Goal: Task Accomplishment & Management: Manage account settings

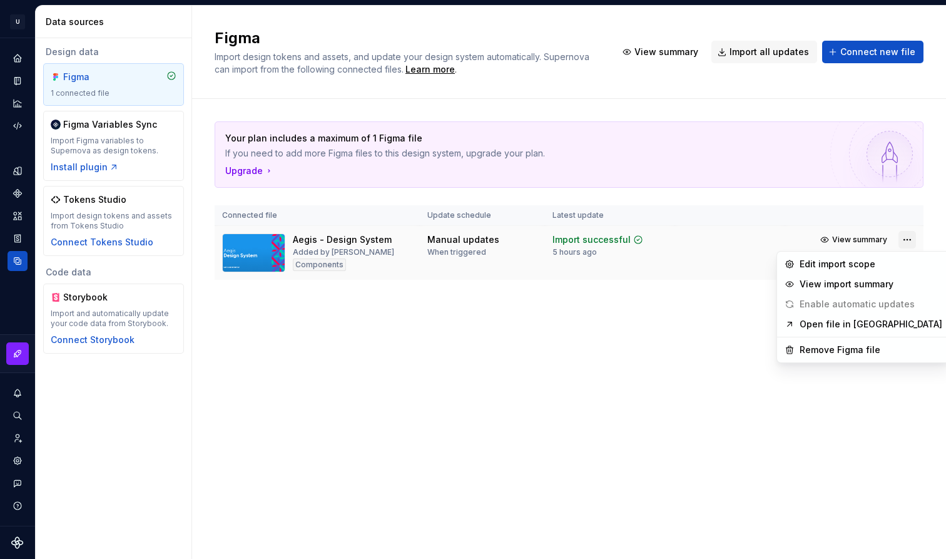
click at [905, 238] on html "U My Design System ED Design system data Data sources Design data Figma 1 conne…" at bounding box center [473, 279] width 946 height 559
click at [829, 347] on div "Remove Figma file" at bounding box center [871, 349] width 143 height 13
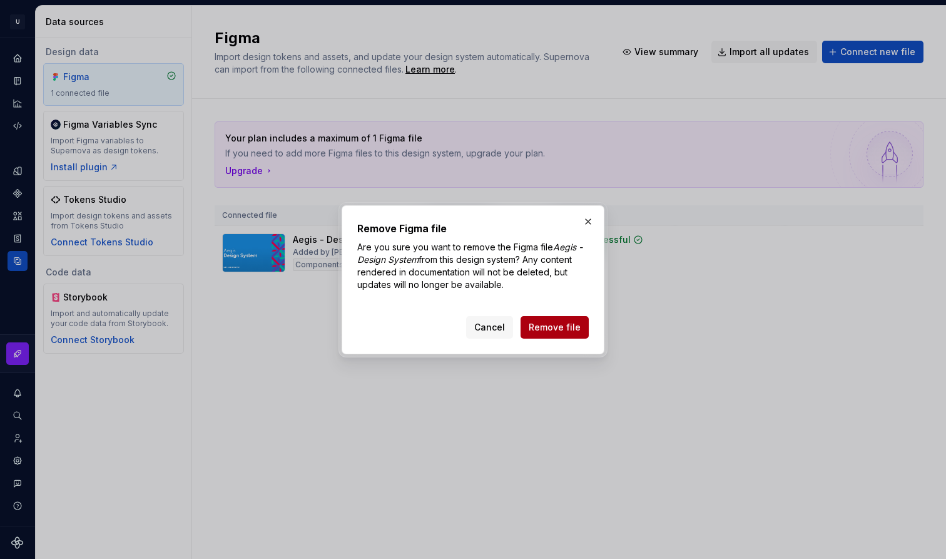
click at [570, 325] on span "Remove file" at bounding box center [555, 327] width 52 height 13
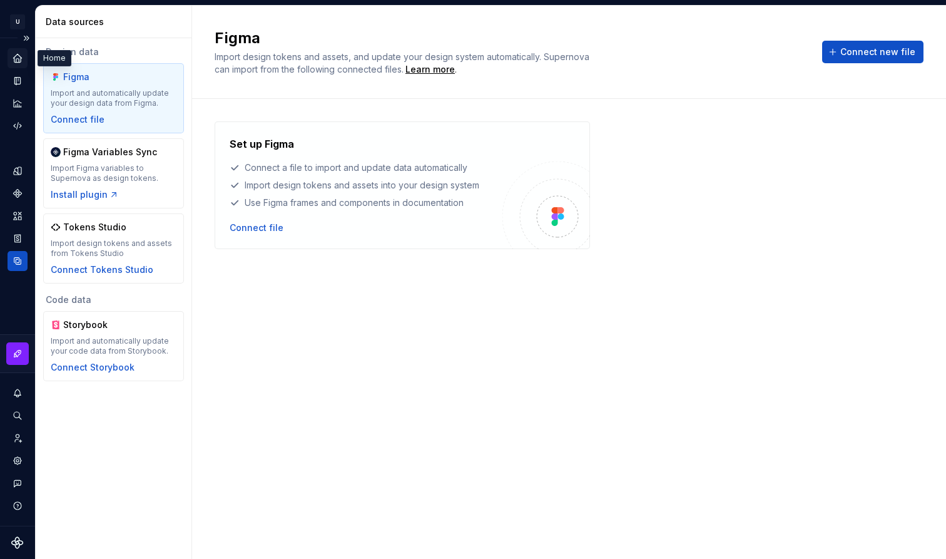
click at [25, 55] on div "Home" at bounding box center [18, 58] width 20 height 20
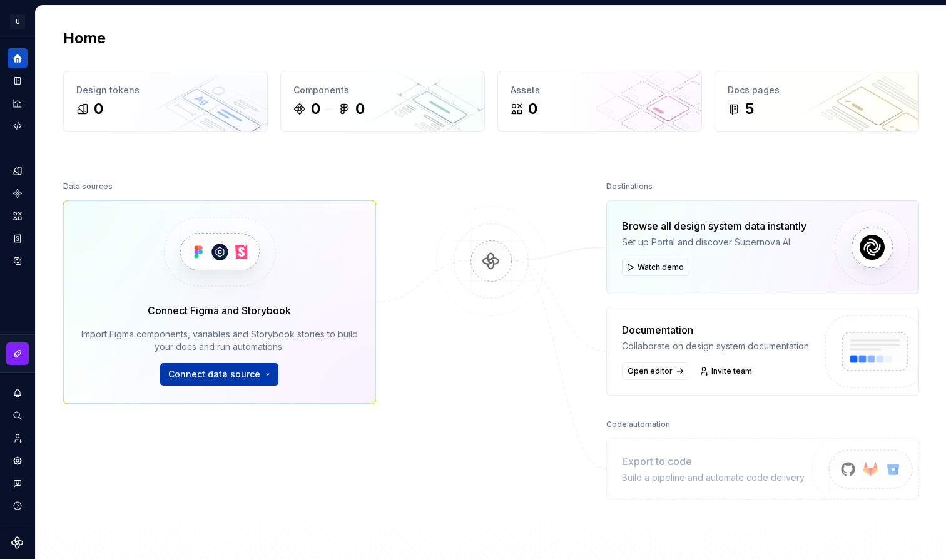
click at [264, 377] on button "Connect data source" at bounding box center [219, 374] width 118 height 23
click at [275, 380] on button "Connect data source" at bounding box center [219, 374] width 118 height 23
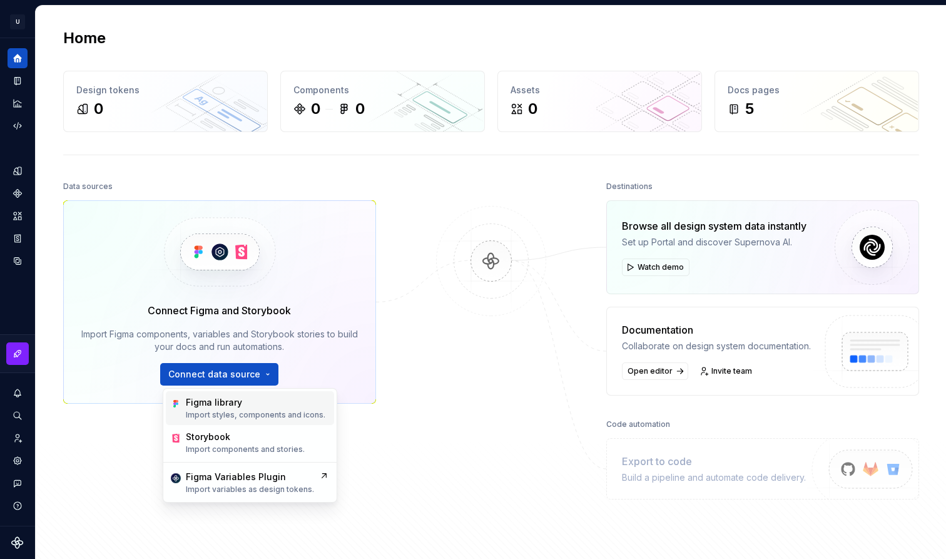
click at [277, 409] on div "Figma library Import styles, components and icons." at bounding box center [256, 408] width 140 height 24
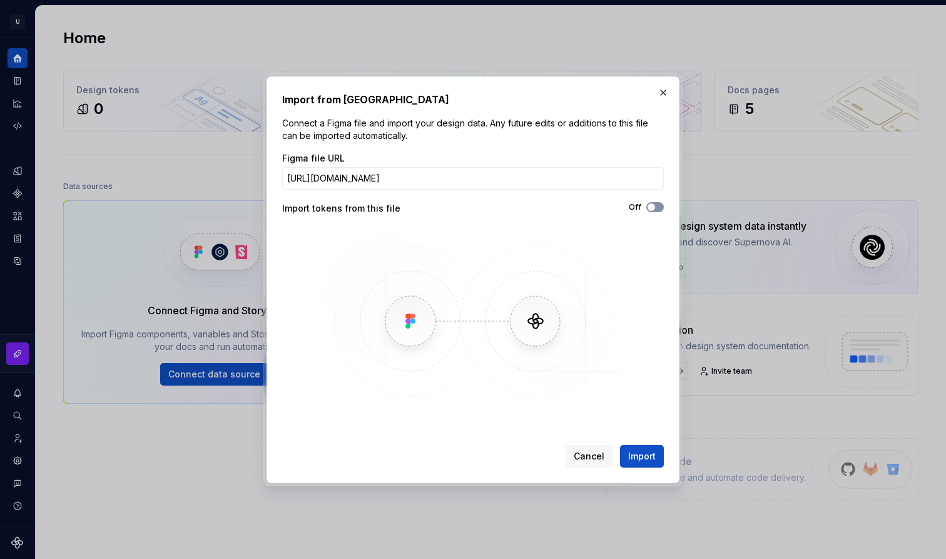
type input "[URL][DOMAIN_NAME]"
click at [654, 211] on button "Off" at bounding box center [655, 207] width 18 height 10
click at [648, 450] on span "Import" at bounding box center [642, 456] width 28 height 13
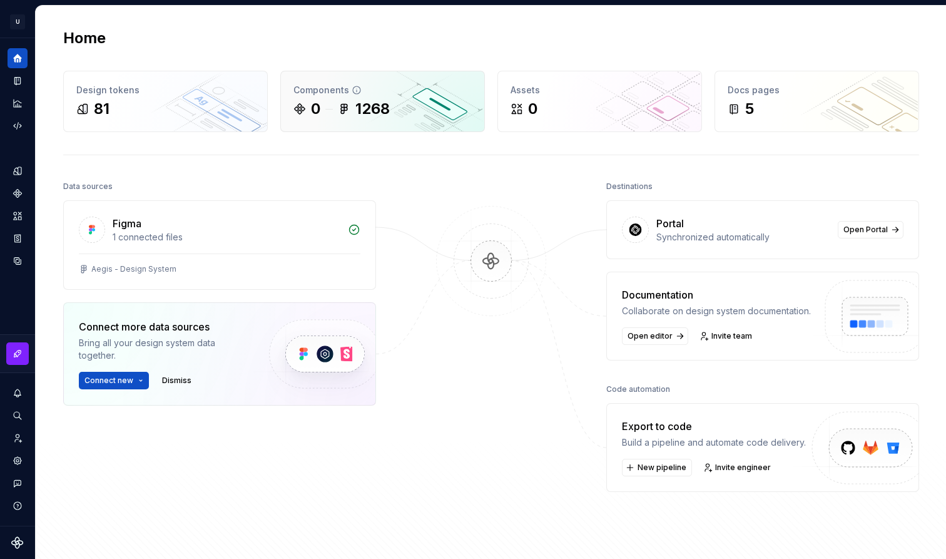
click at [472, 108] on div "Components 0 1268" at bounding box center [382, 101] width 203 height 60
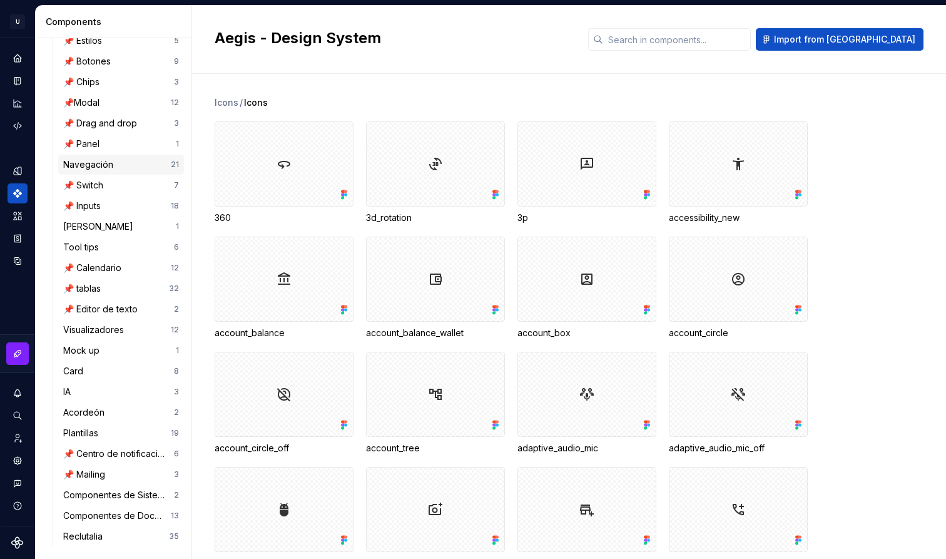
scroll to position [188, 0]
click at [143, 168] on div "Navegación" at bounding box center [117, 164] width 108 height 13
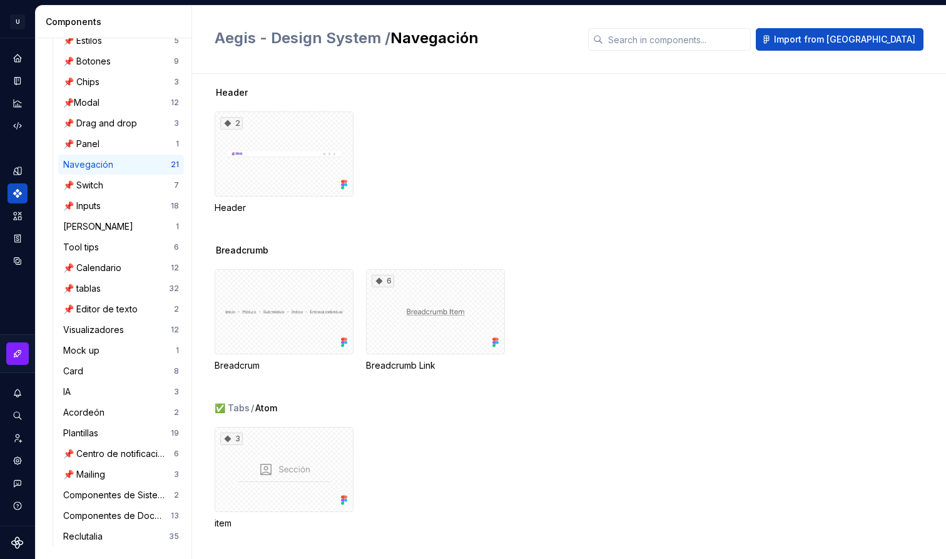
scroll to position [302, 0]
click at [385, 330] on div "6" at bounding box center [435, 309] width 139 height 85
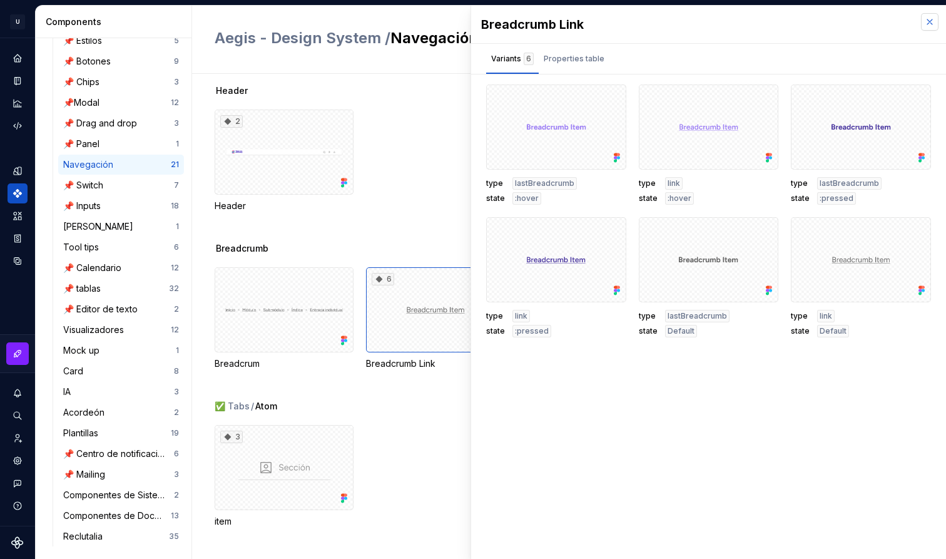
click at [932, 24] on button "button" at bounding box center [930, 22] width 18 height 18
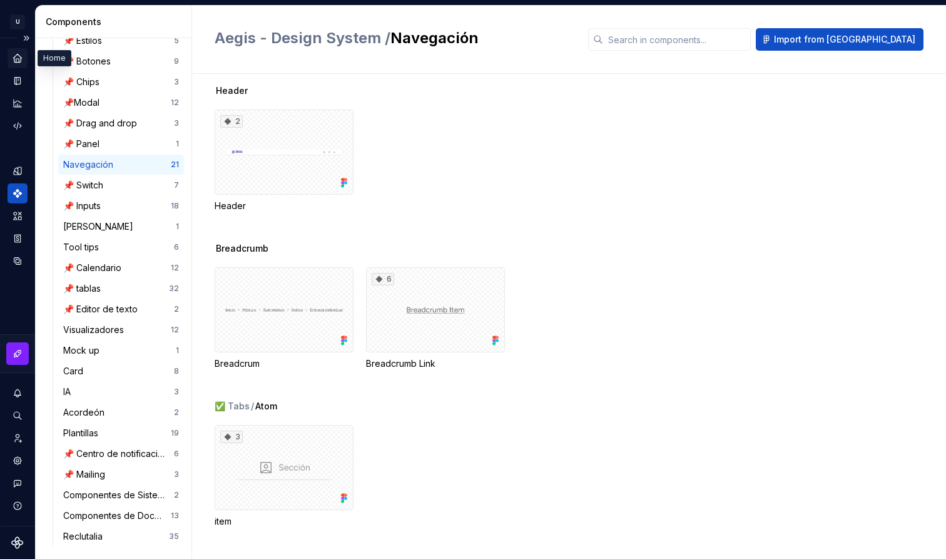
click at [14, 61] on icon "Home" at bounding box center [17, 58] width 8 height 8
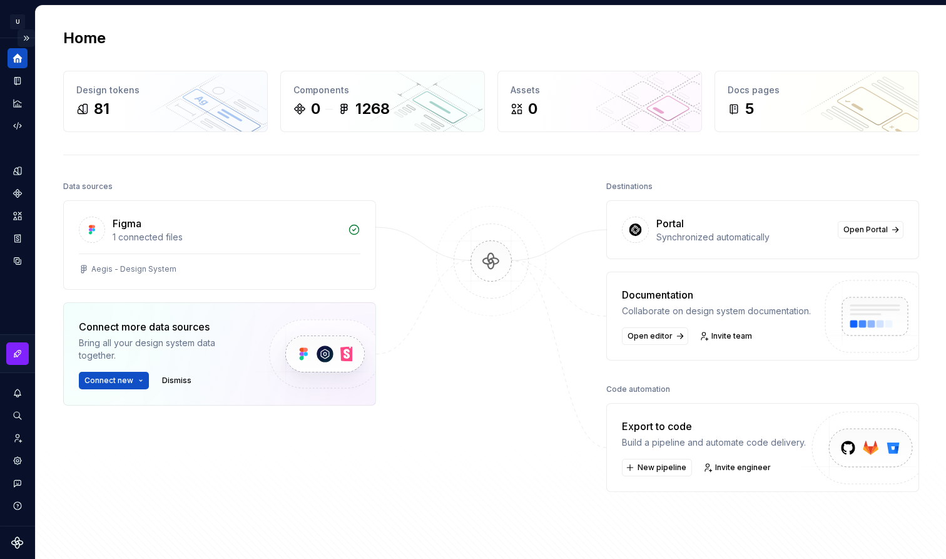
click at [26, 37] on button "Expand sidebar" at bounding box center [27, 38] width 18 height 18
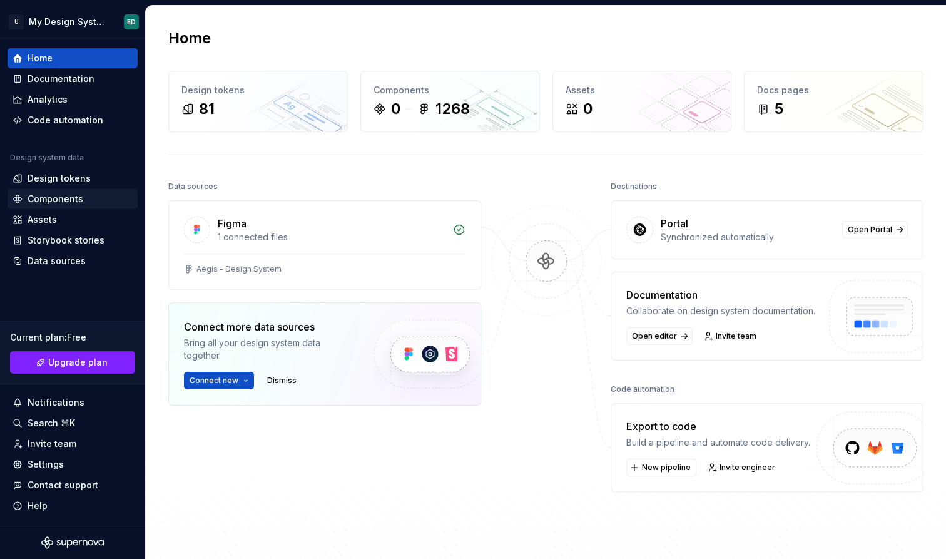
click at [80, 201] on div "Components" at bounding box center [56, 199] width 56 height 13
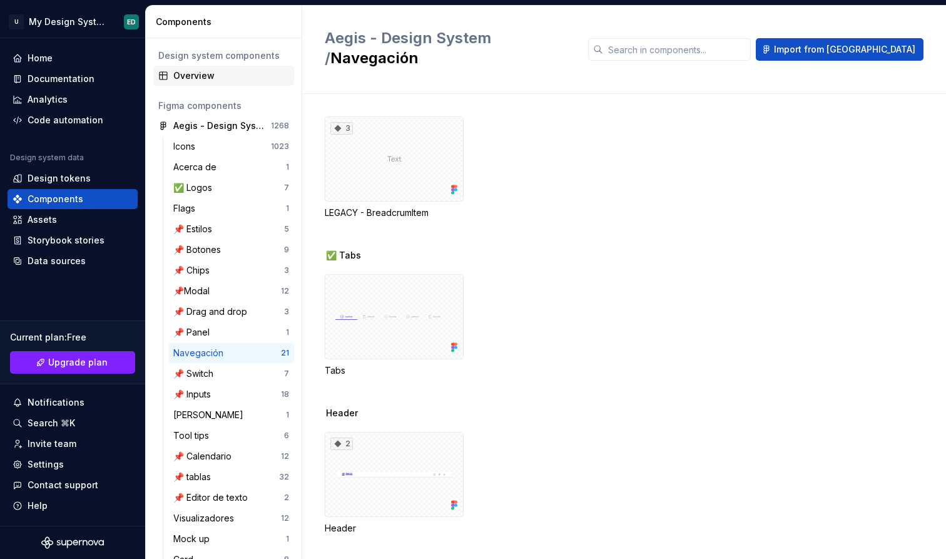
click at [244, 76] on div "Overview" at bounding box center [231, 75] width 116 height 13
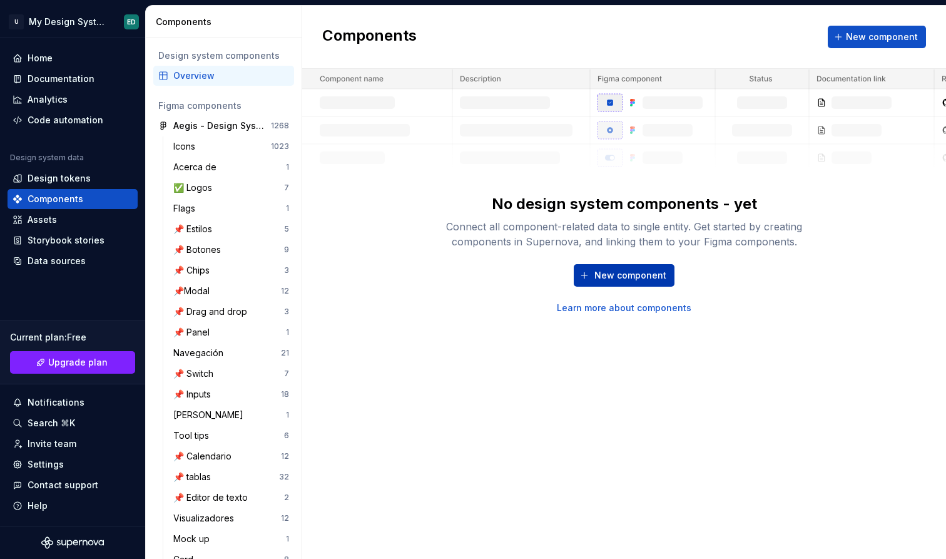
click at [629, 280] on span "New component" at bounding box center [630, 275] width 72 height 13
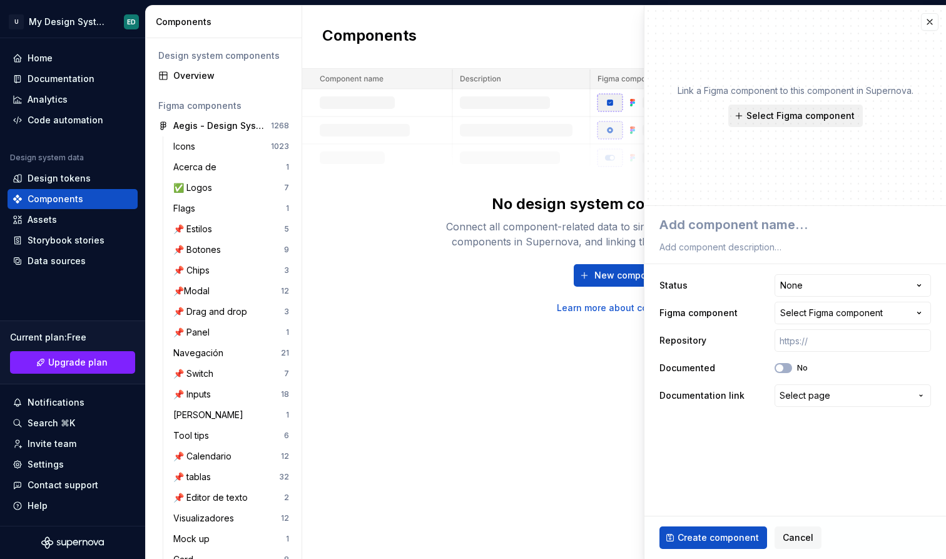
click at [795, 123] on button "Select Figma component" at bounding box center [795, 115] width 135 height 23
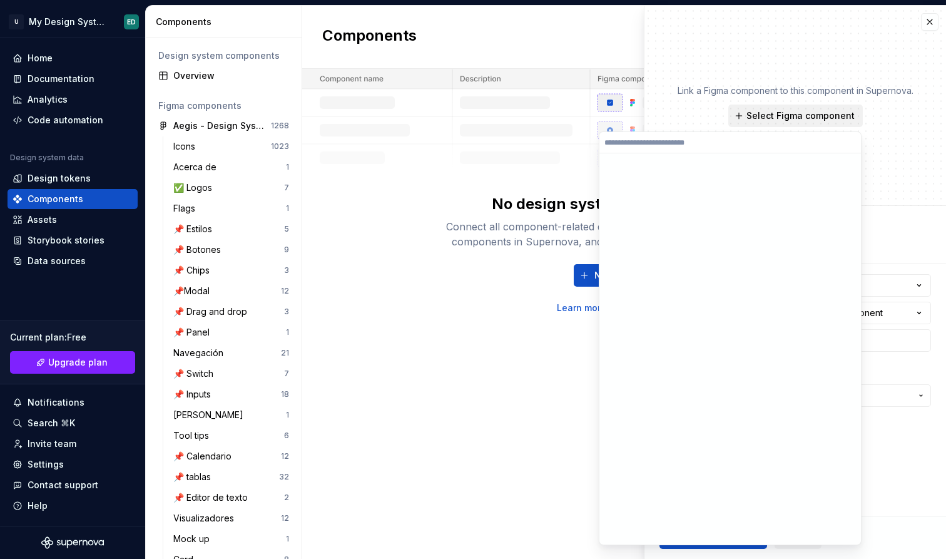
type textarea "*"
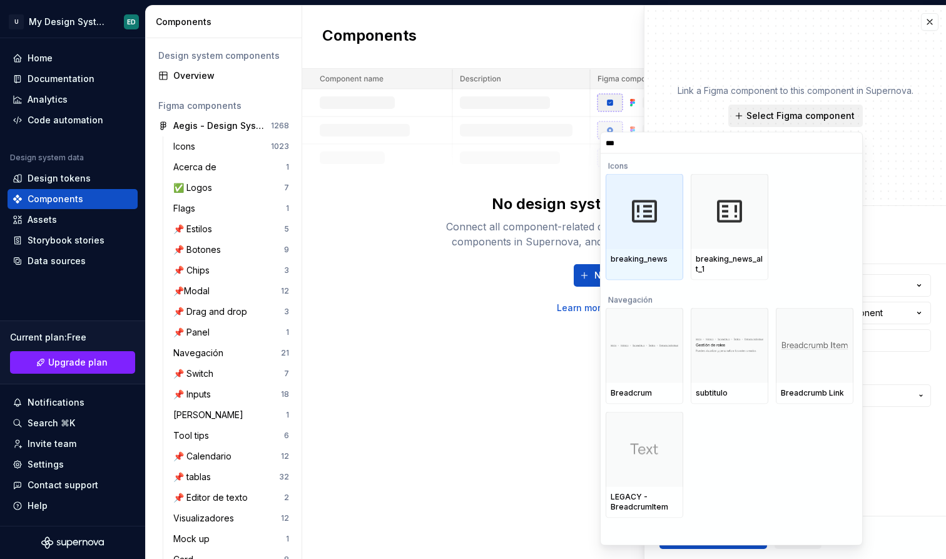
type input "****"
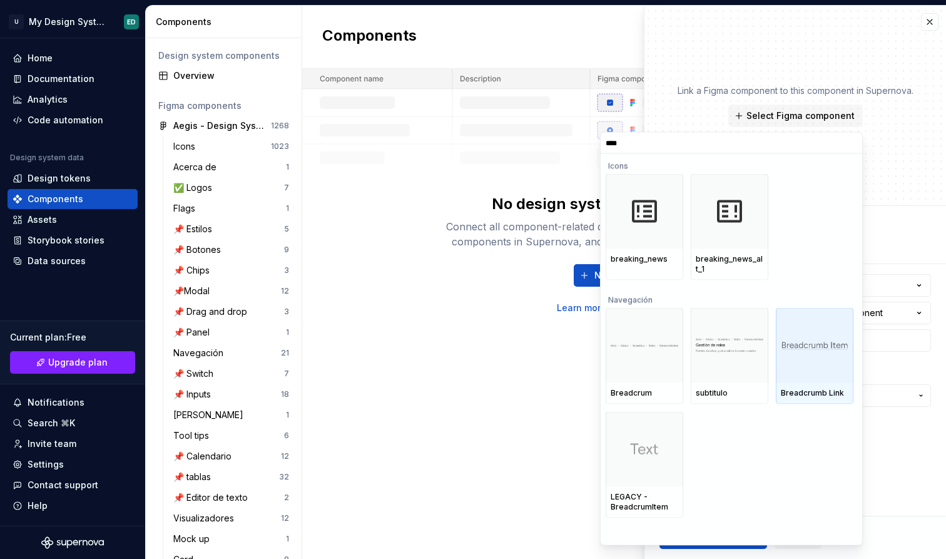
click at [825, 353] on div at bounding box center [815, 345] width 78 height 75
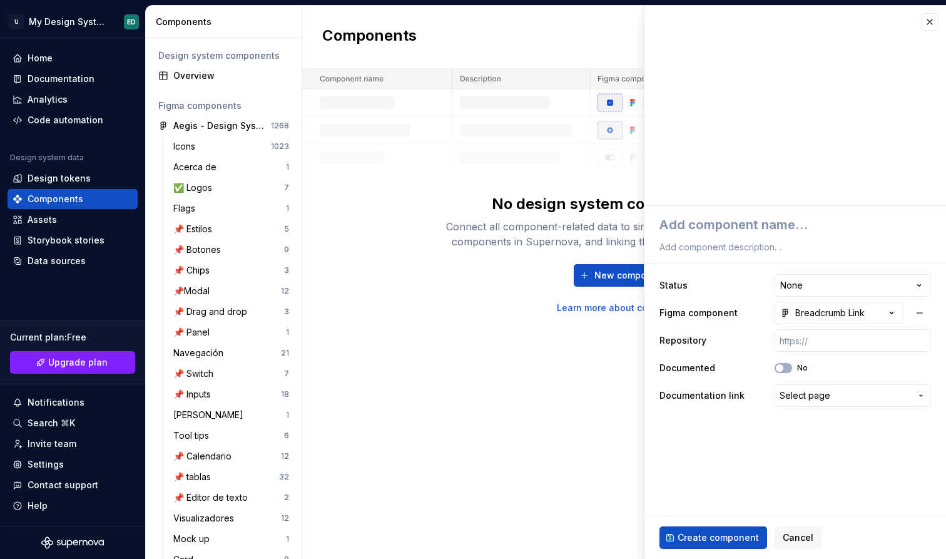
type textarea "*"
click at [800, 218] on textarea at bounding box center [793, 224] width 272 height 23
type textarea "B"
type textarea "*"
type textarea "Br"
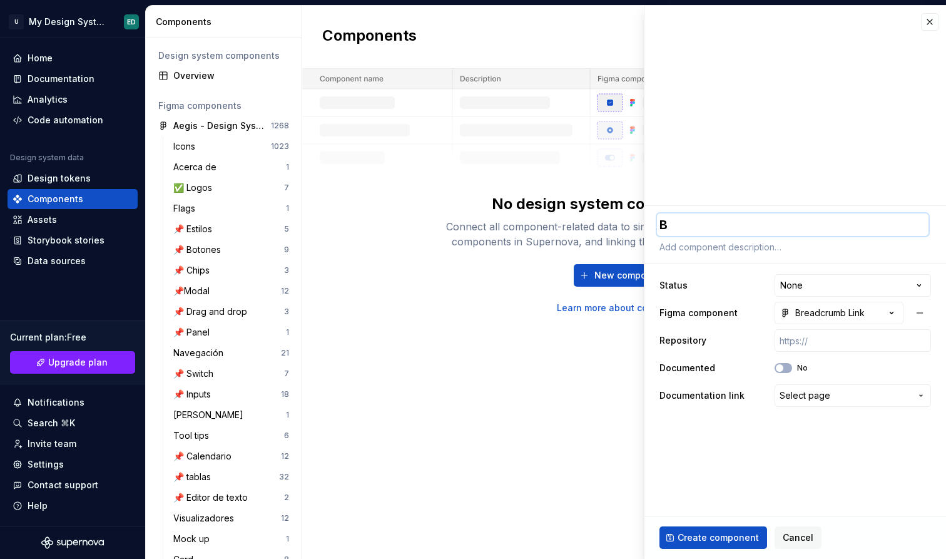
type textarea "*"
type textarea "Bre"
type textarea "*"
type textarea "Brea"
type textarea "*"
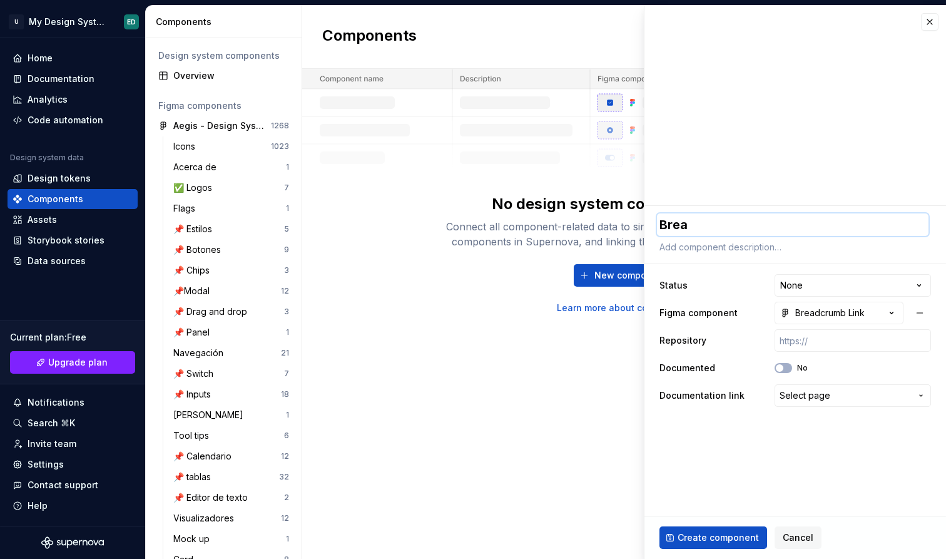
type textarea "Bread"
type textarea "*"
type textarea "Breadc"
type textarea "*"
type textarea "Breadcr"
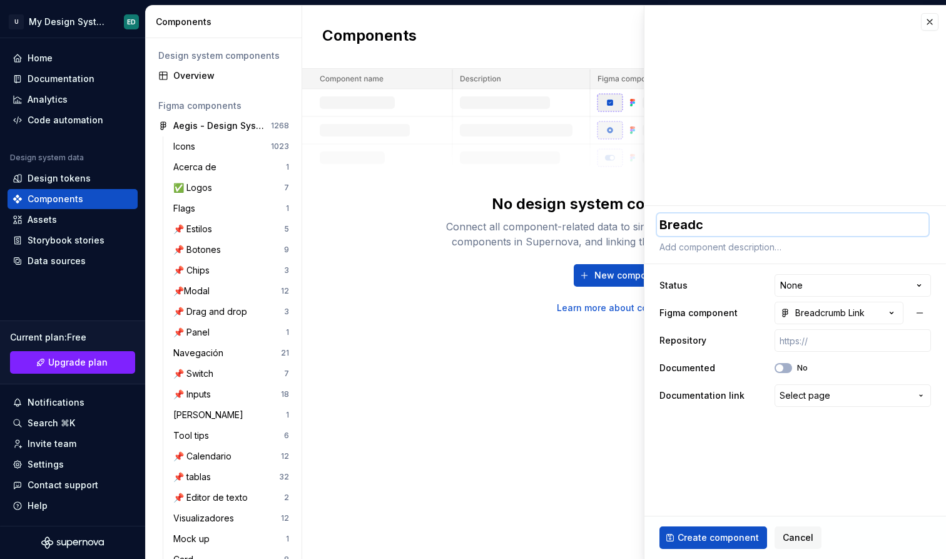
type textarea "*"
type textarea "Breadcru"
type textarea "*"
type textarea "Breadcrum"
type textarea "*"
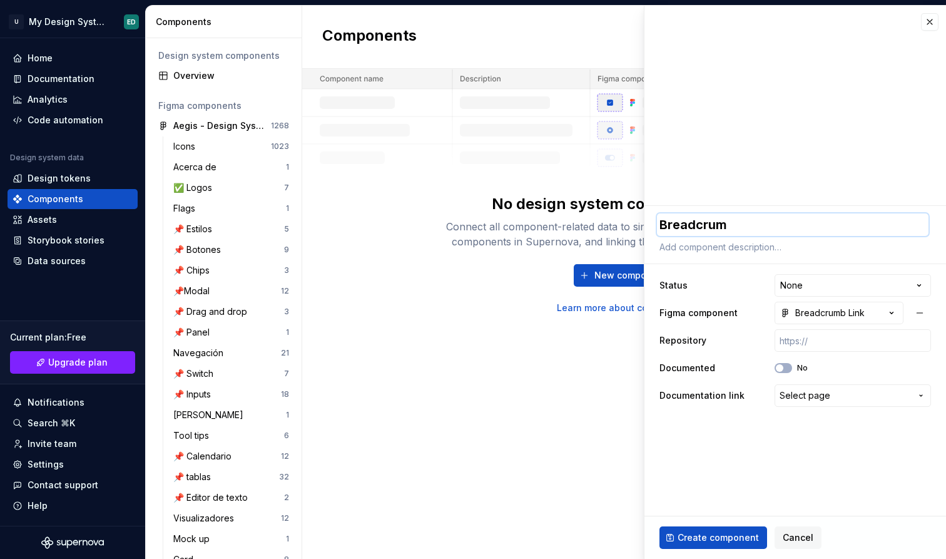
type textarea "Breadcrumb"
type textarea "*"
type textarea "BreadcrumbL"
type textarea "*"
type textarea "BreadcrumbLi"
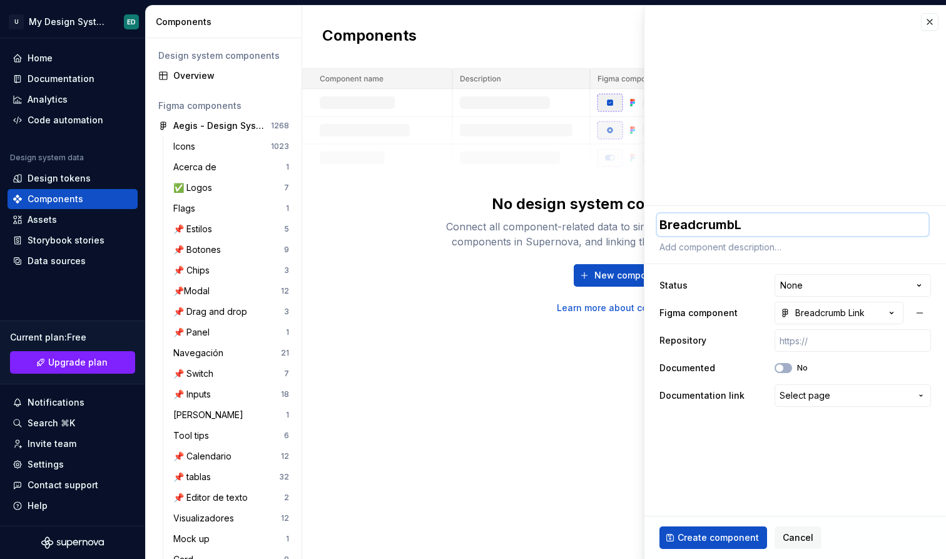
type textarea "*"
type textarea "BreadcrumbLin"
type textarea "*"
type textarea "BreadcrumbLink"
type textarea "*"
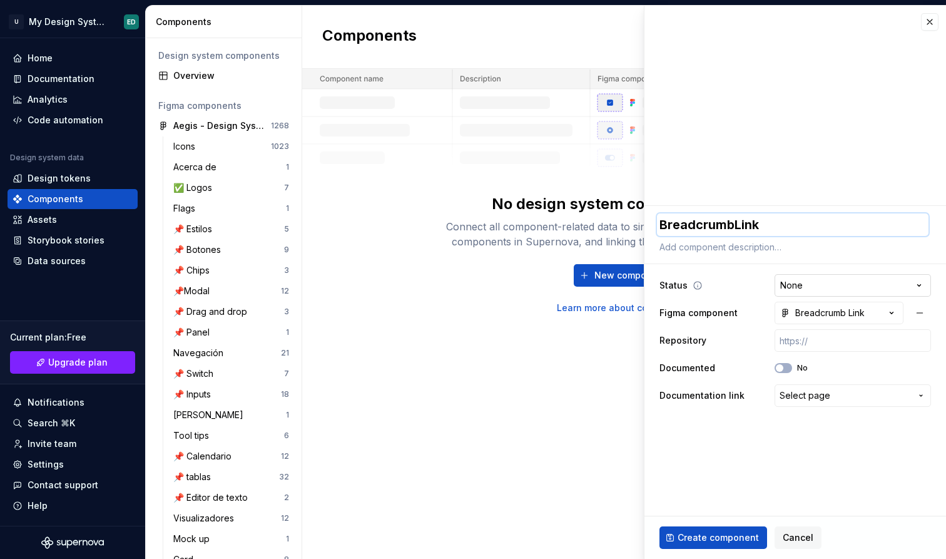
type textarea "BreadcrumbLink"
click at [878, 289] on html "U My Design System ED Home Documentation Analytics Code automation Design syste…" at bounding box center [473, 279] width 946 height 559
type textarea "*"
select select "**********"
click at [846, 337] on input "text" at bounding box center [853, 340] width 156 height 23
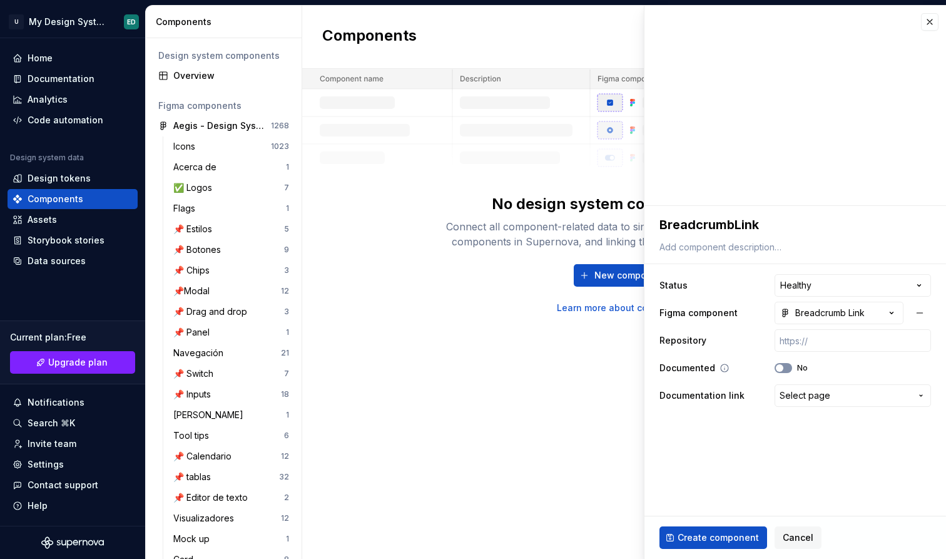
click at [781, 368] on span "button" at bounding box center [780, 368] width 8 height 8
click at [781, 368] on icon "button" at bounding box center [780, 368] width 10 height 8
click at [805, 399] on span "Select page" at bounding box center [805, 395] width 51 height 13
click at [815, 409] on html "U My Design System ED Home Documentation Analytics Code automation Design syste…" at bounding box center [473, 279] width 946 height 559
click at [739, 532] on span "Create component" at bounding box center [718, 537] width 81 height 13
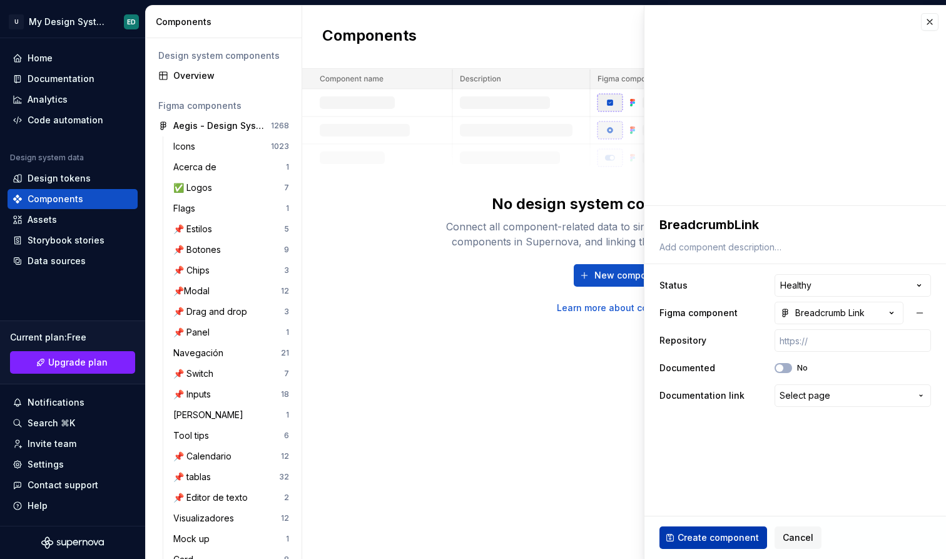
type textarea "*"
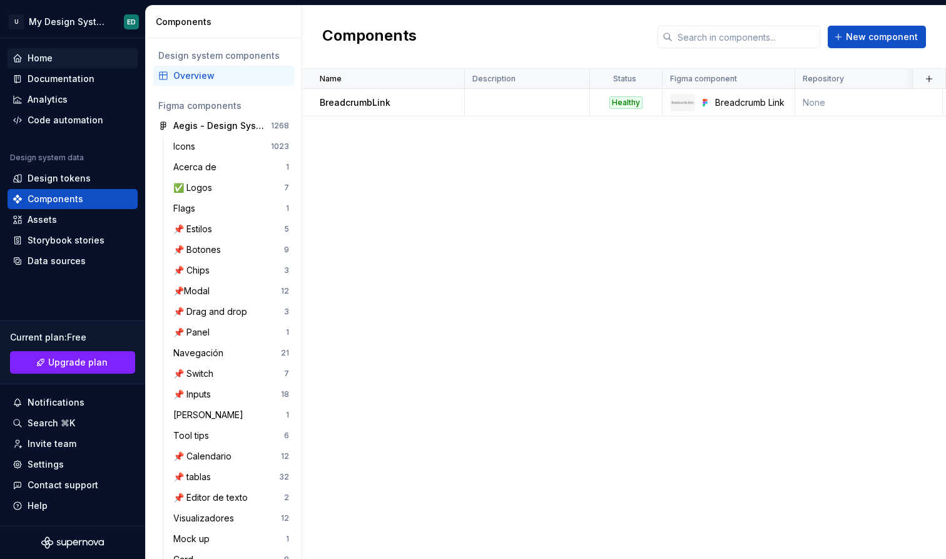
click at [84, 61] on div "Home" at bounding box center [73, 58] width 120 height 13
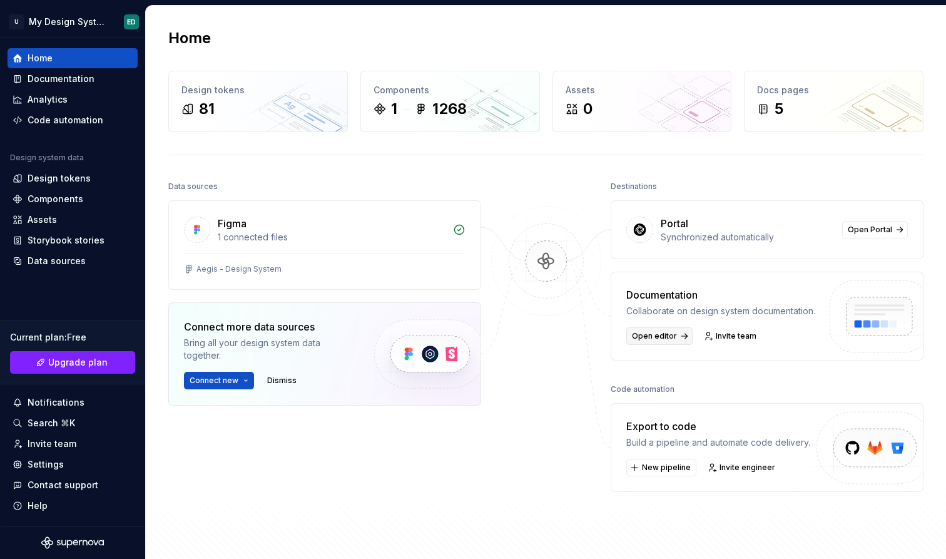
click at [666, 332] on span "Open editor" at bounding box center [654, 336] width 45 height 10
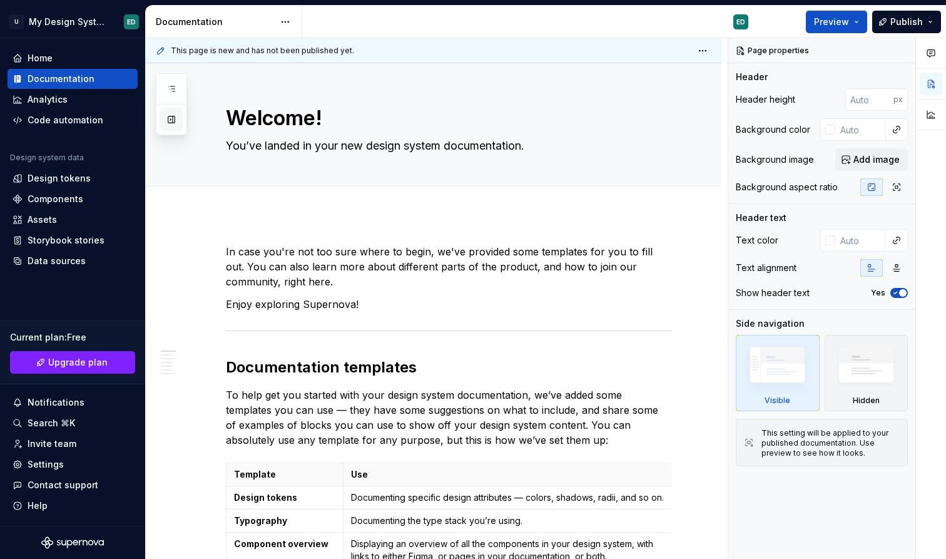
click at [172, 114] on button "button" at bounding box center [171, 119] width 23 height 23
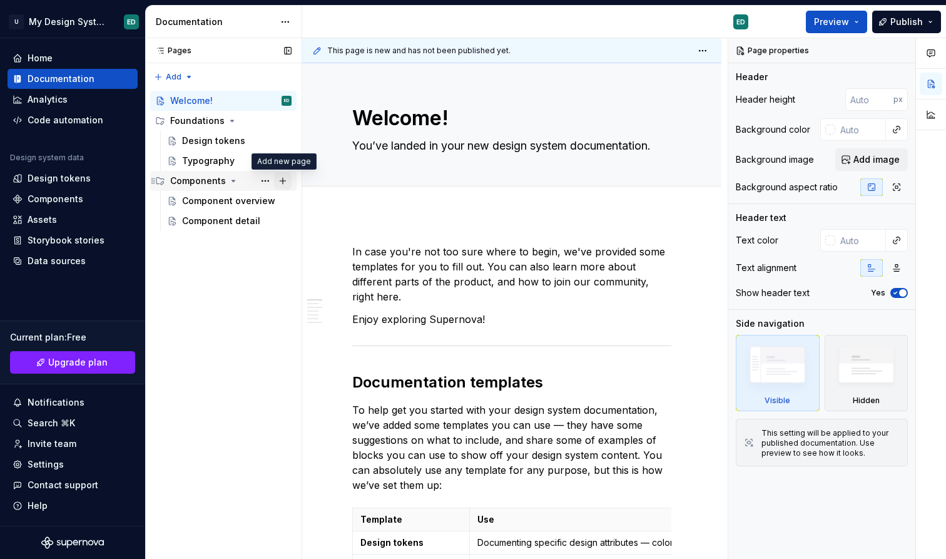
click at [285, 182] on button "Page tree" at bounding box center [283, 181] width 18 height 18
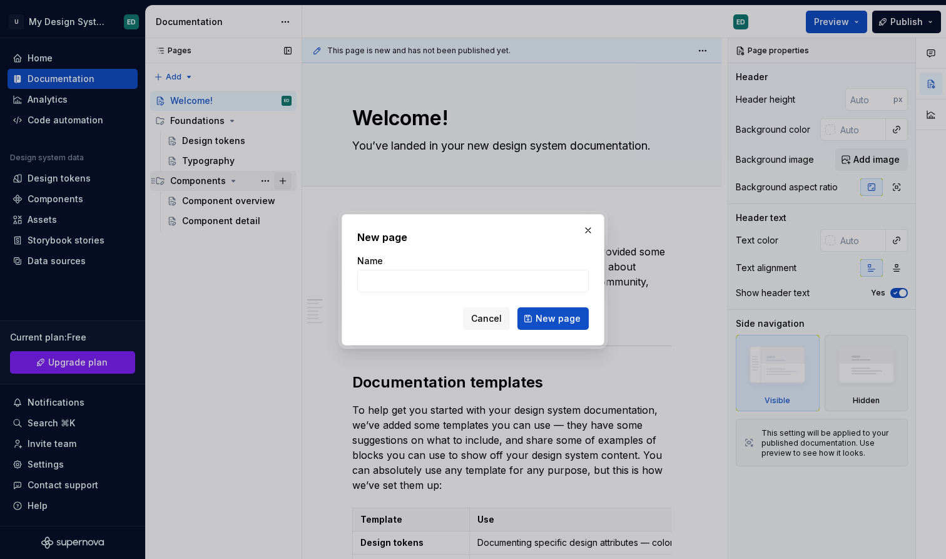
type textarea "*"
type input "BreadcrumbLink"
click at [494, 311] on button "Cancel" at bounding box center [486, 318] width 47 height 23
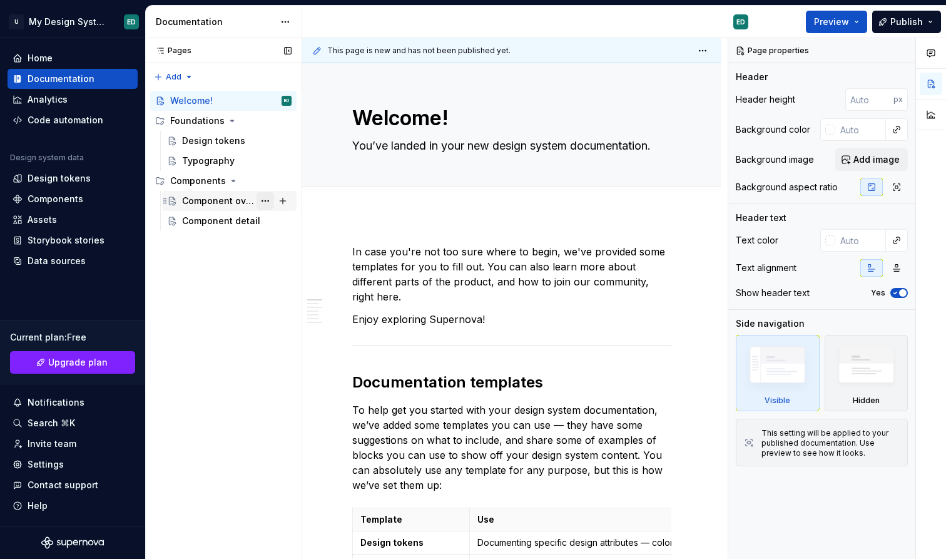
click at [268, 198] on button "Page tree" at bounding box center [266, 201] width 18 height 18
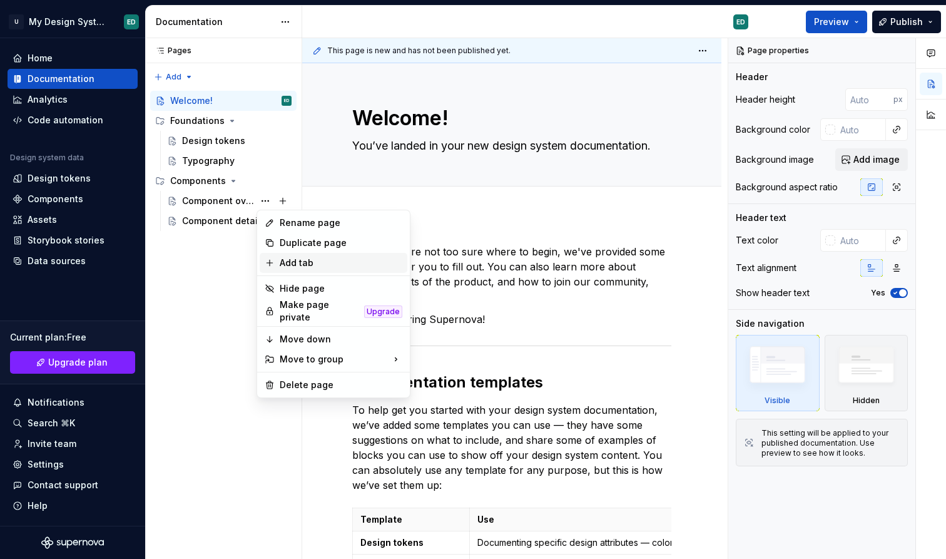
click at [274, 262] on icon at bounding box center [270, 263] width 10 height 10
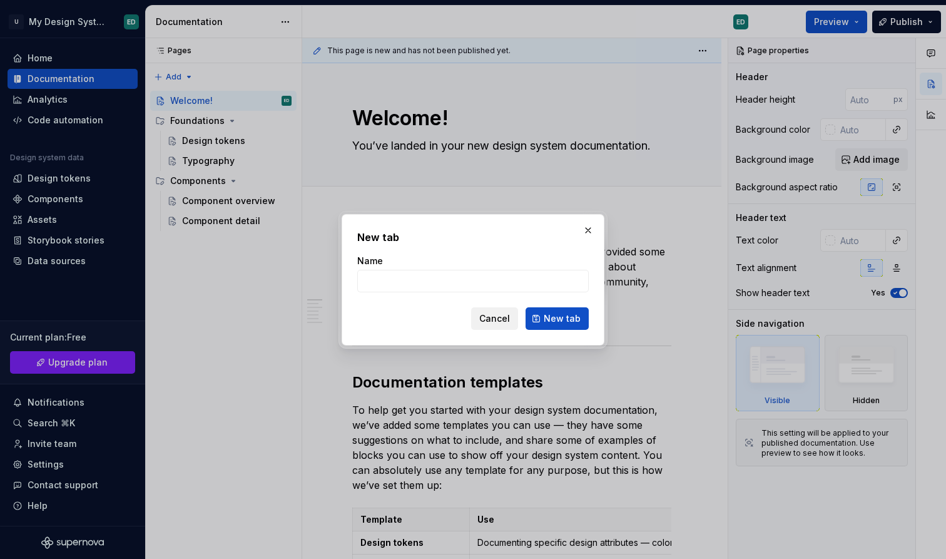
click at [485, 320] on span "Cancel" at bounding box center [494, 318] width 31 height 13
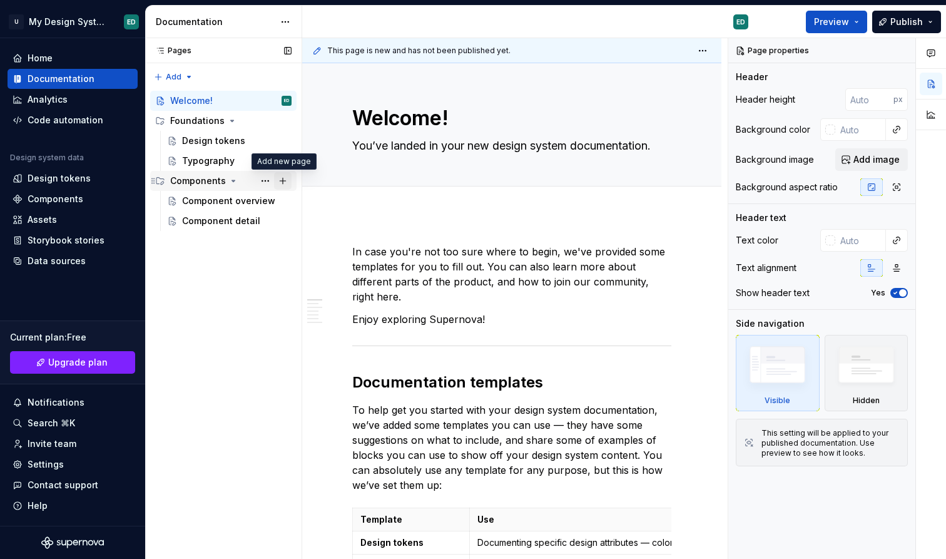
click at [282, 181] on button "Page tree" at bounding box center [283, 181] width 18 height 18
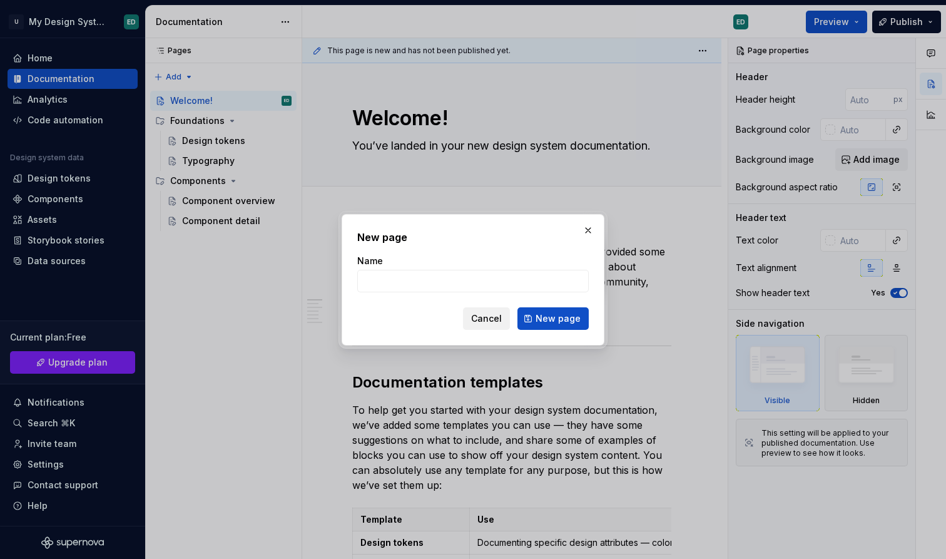
click at [491, 319] on span "Cancel" at bounding box center [486, 318] width 31 height 13
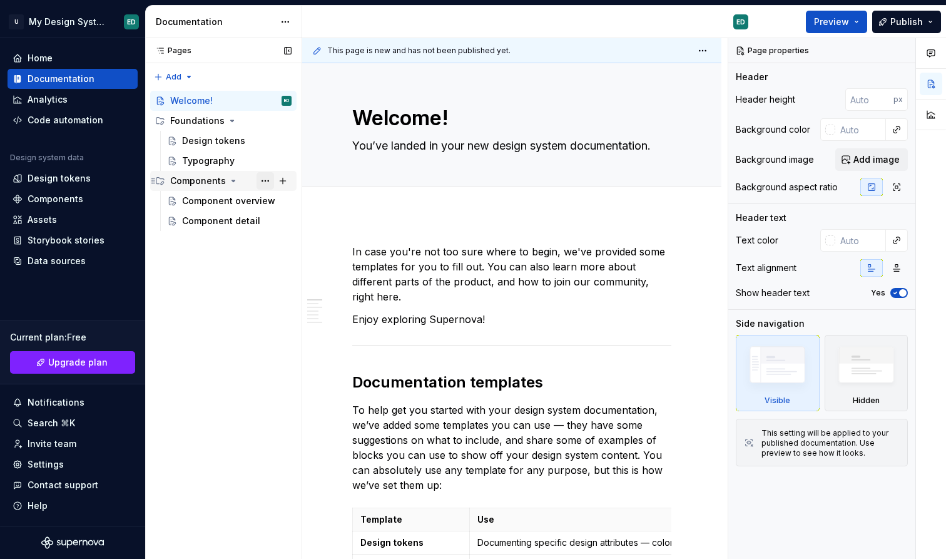
click at [273, 185] on button "Page tree" at bounding box center [266, 181] width 18 height 18
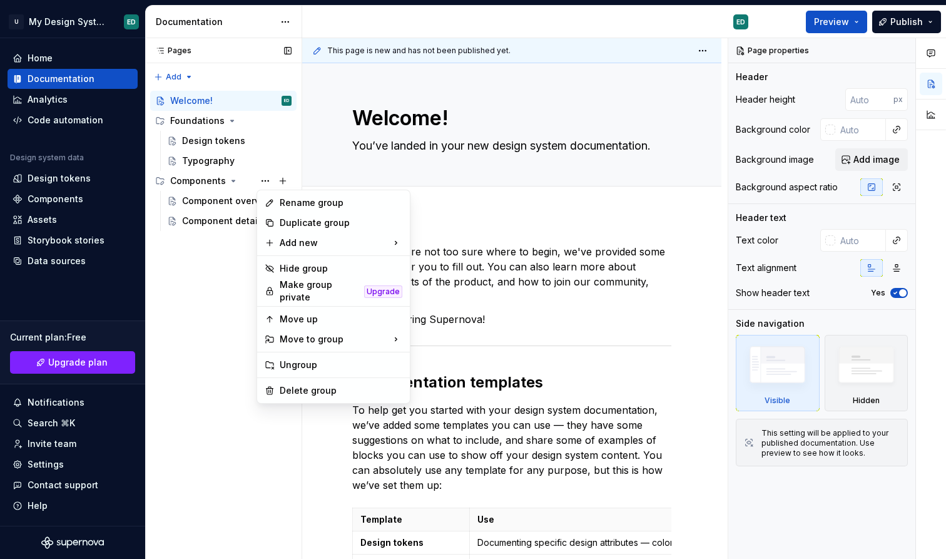
click at [205, 185] on div "Pages Pages Add Accessibility guide for tree Page tree. Navigate the tree with …" at bounding box center [223, 298] width 156 height 521
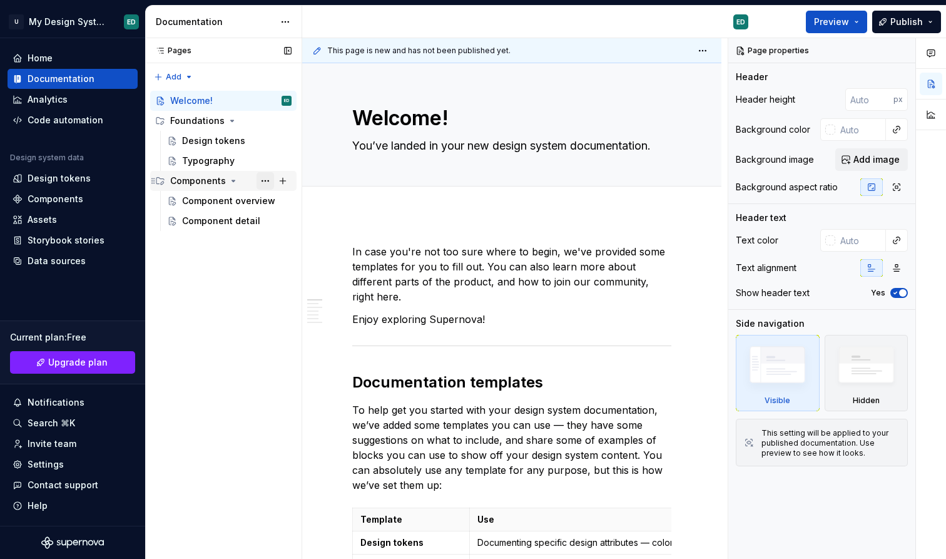
click at [261, 180] on button "Page tree" at bounding box center [266, 181] width 18 height 18
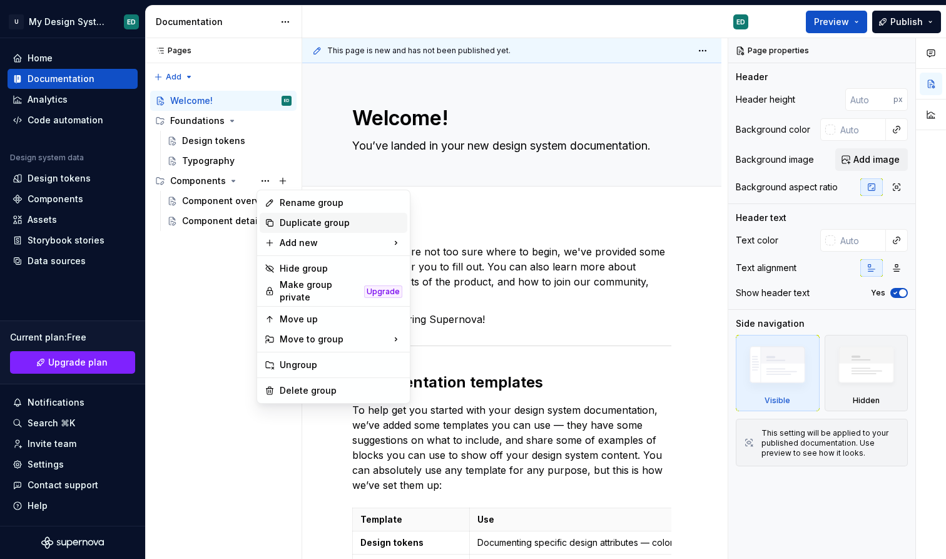
click at [290, 218] on div "Duplicate group" at bounding box center [341, 222] width 123 height 13
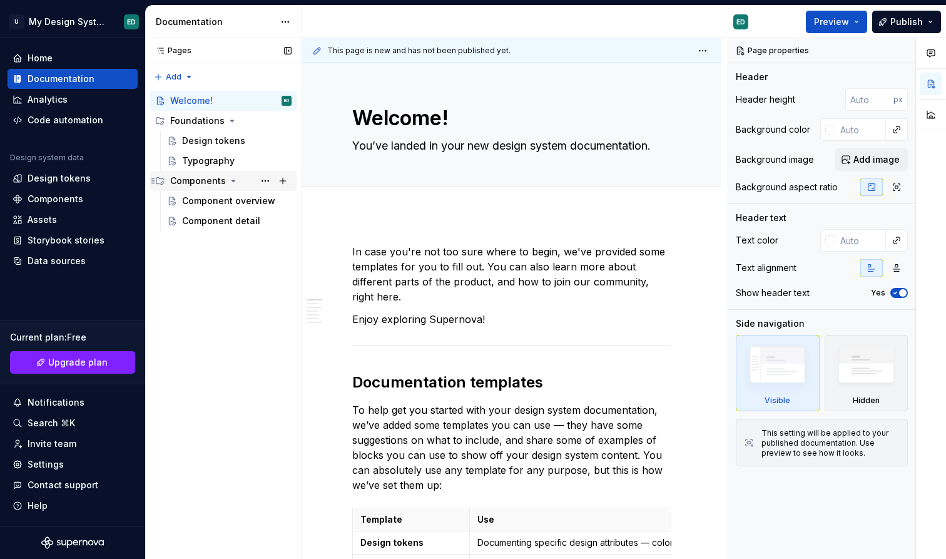
click at [235, 181] on icon "Page tree" at bounding box center [233, 181] width 10 height 10
click at [263, 181] on button "Page tree" at bounding box center [266, 181] width 18 height 18
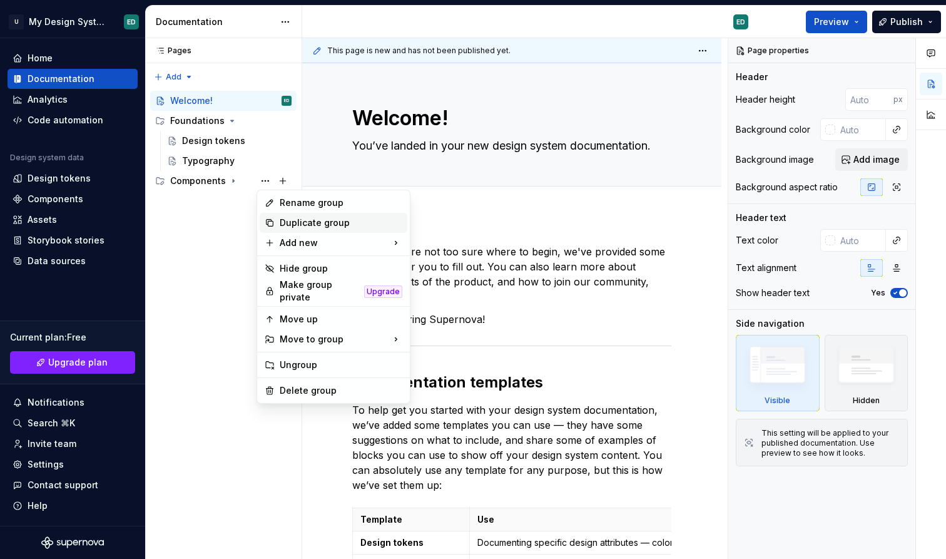
click at [288, 223] on div "Duplicate group" at bounding box center [341, 222] width 123 height 13
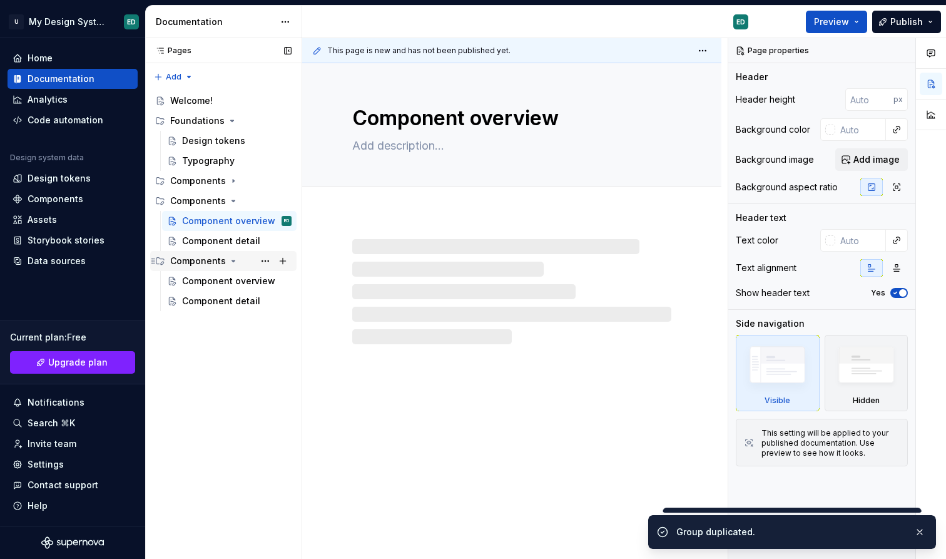
click at [206, 252] on div "Components" at bounding box center [223, 261] width 146 height 20
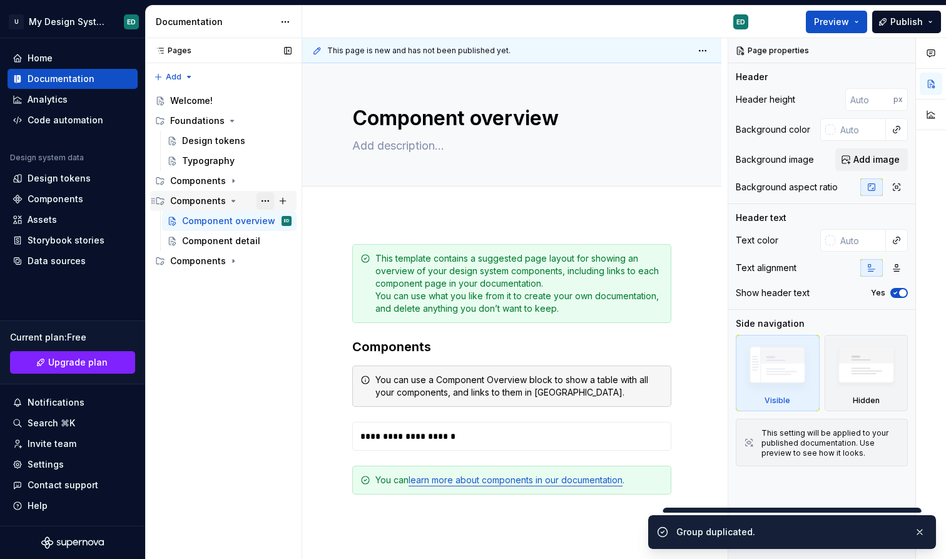
click at [268, 197] on button "Page tree" at bounding box center [266, 201] width 18 height 18
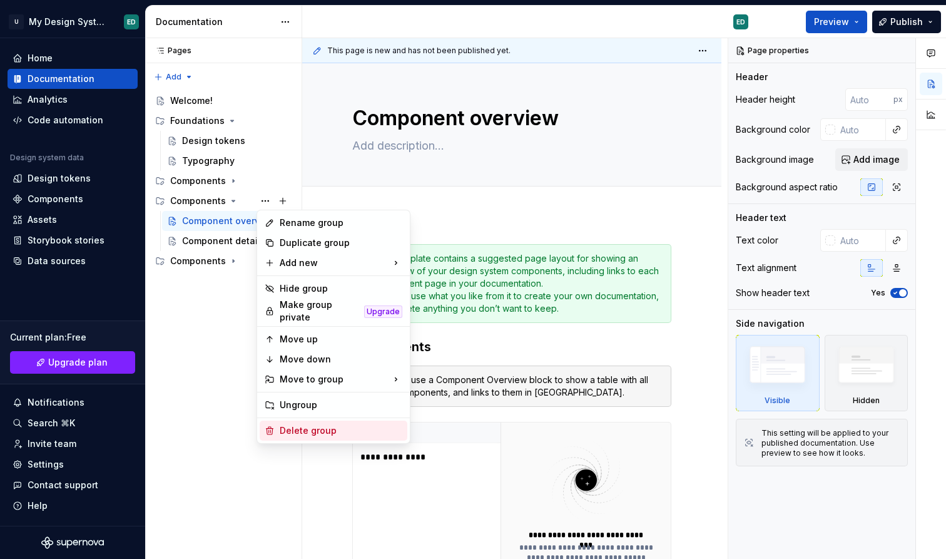
click at [311, 424] on div "Delete group" at bounding box center [341, 430] width 123 height 13
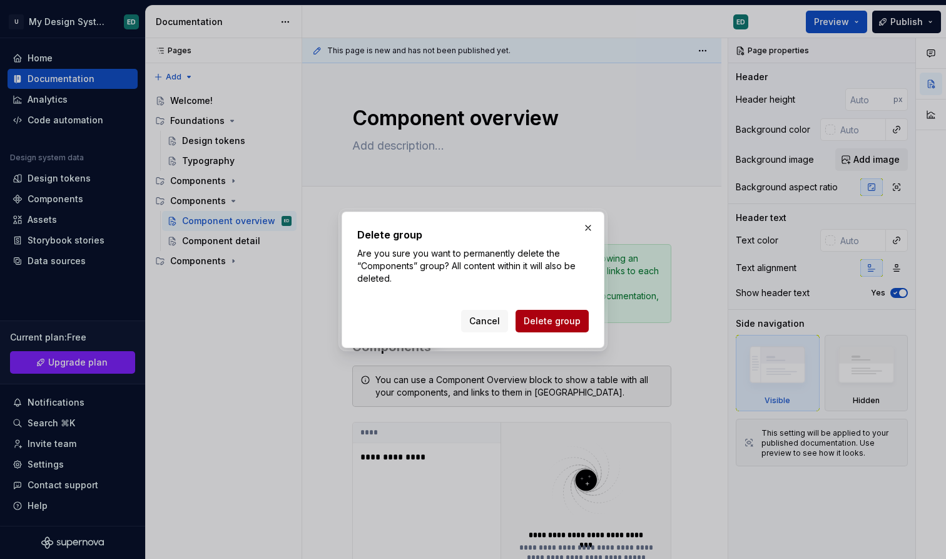
click at [539, 318] on span "Delete group" at bounding box center [552, 321] width 57 height 13
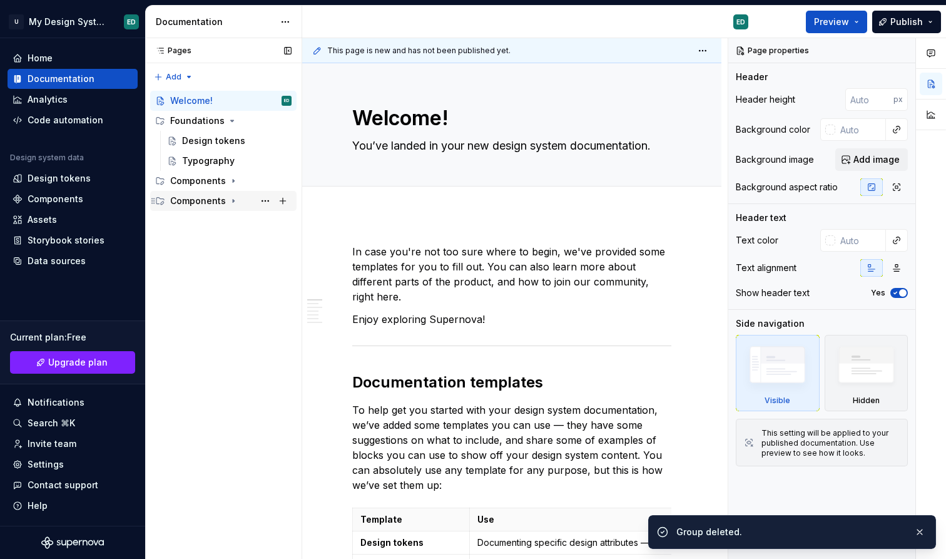
click at [202, 205] on div "Components" at bounding box center [198, 201] width 56 height 13
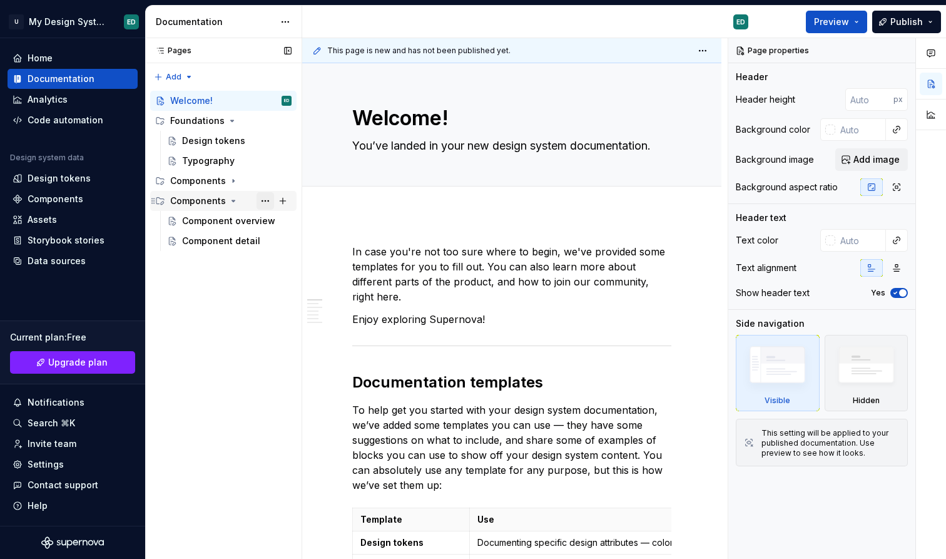
click at [265, 201] on button "Page tree" at bounding box center [266, 201] width 18 height 18
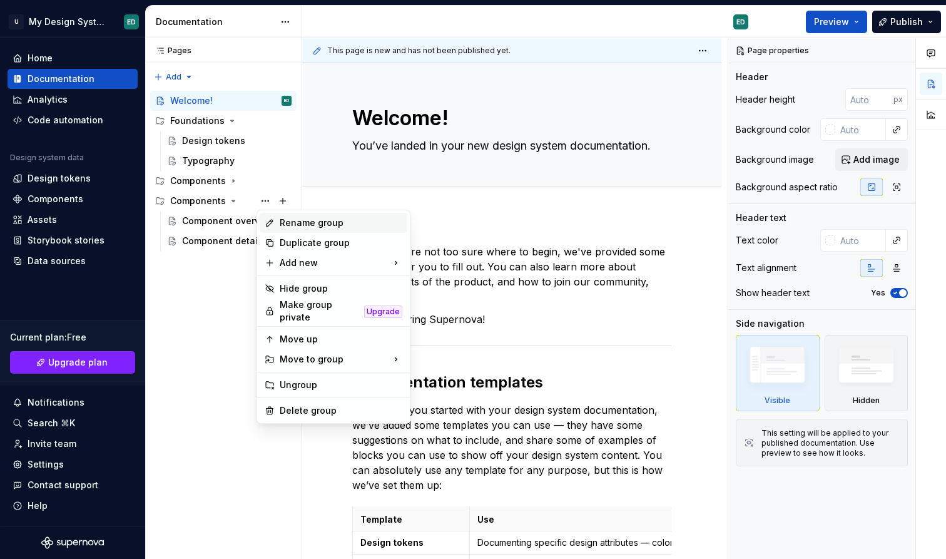
type textarea "*"
click at [307, 226] on div "Rename group" at bounding box center [341, 222] width 123 height 13
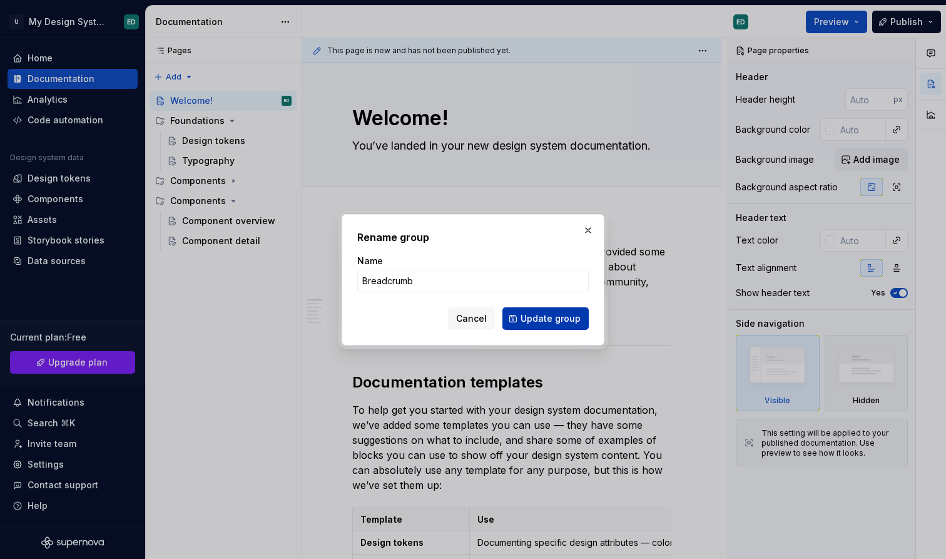
type input "Breadcrumb"
click at [541, 317] on span "Update group" at bounding box center [551, 318] width 60 height 13
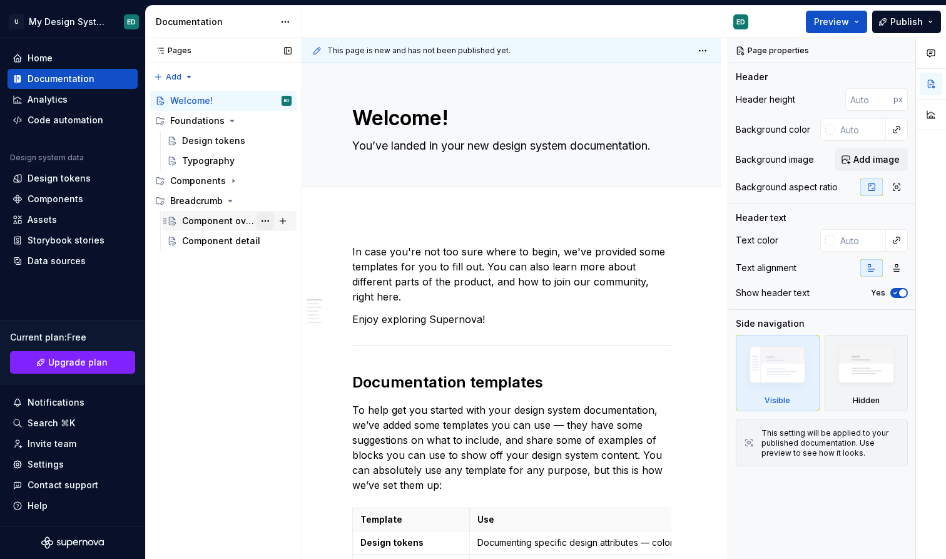
click at [267, 220] on button "Page tree" at bounding box center [266, 221] width 18 height 18
type textarea "*"
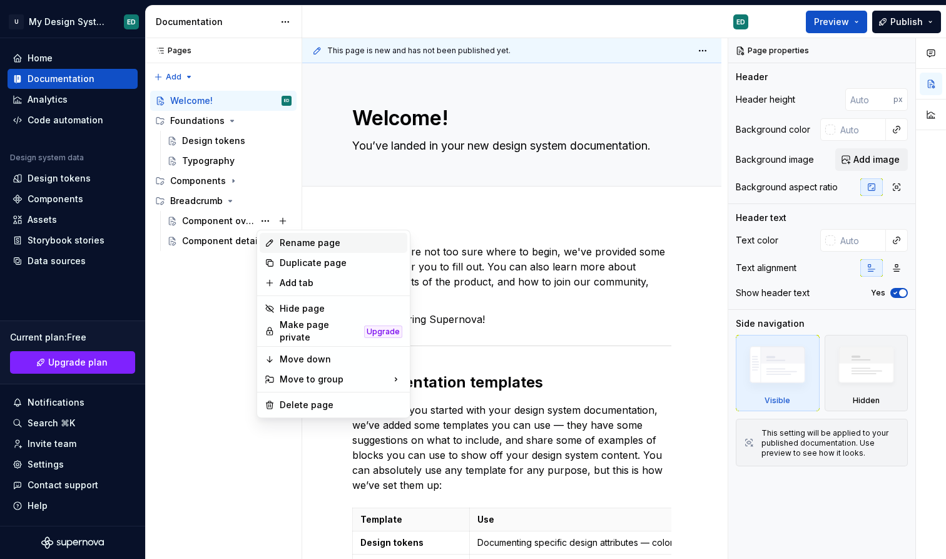
click at [317, 250] on div "Rename page" at bounding box center [334, 243] width 148 height 20
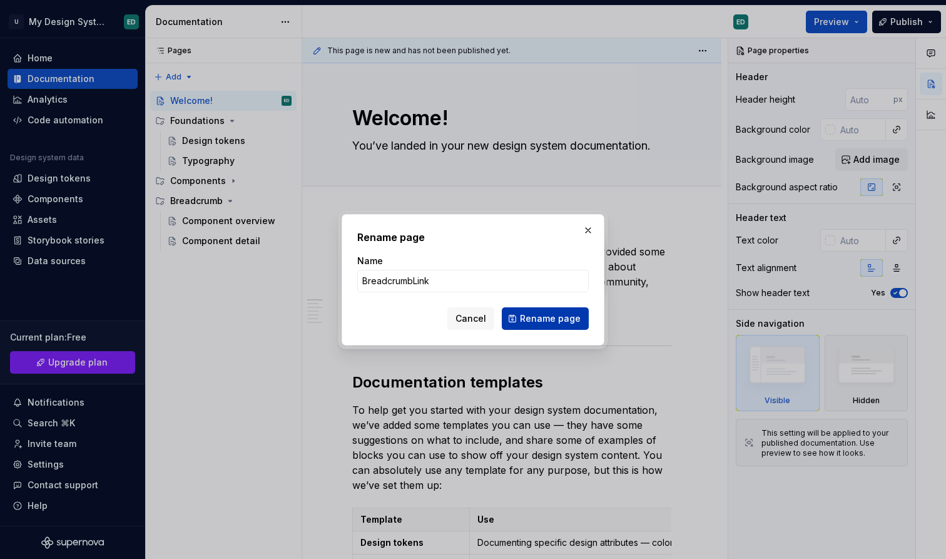
type input "BreadcrumbLink"
click at [517, 320] on button "Rename page" at bounding box center [545, 318] width 87 height 23
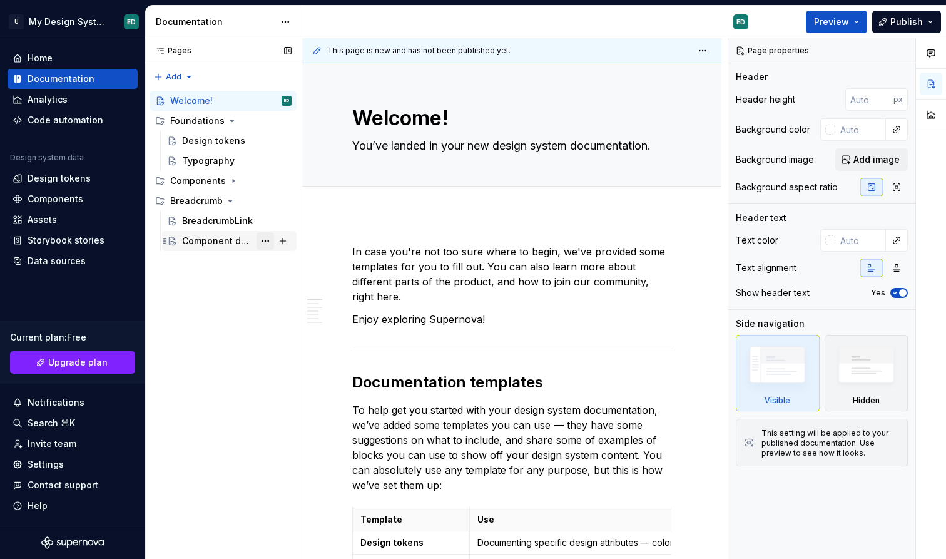
click at [267, 238] on button "Page tree" at bounding box center [266, 241] width 18 height 18
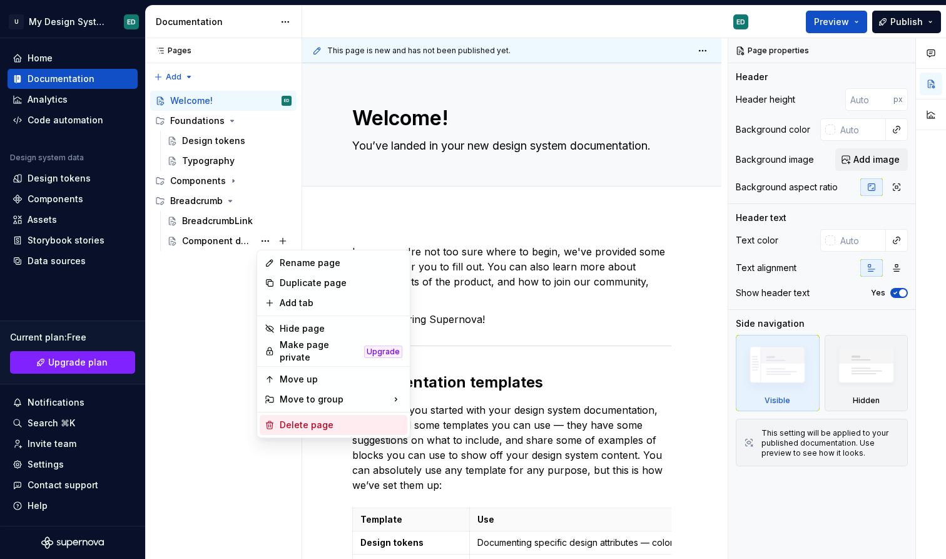
click at [297, 419] on div "Delete page" at bounding box center [341, 425] width 123 height 13
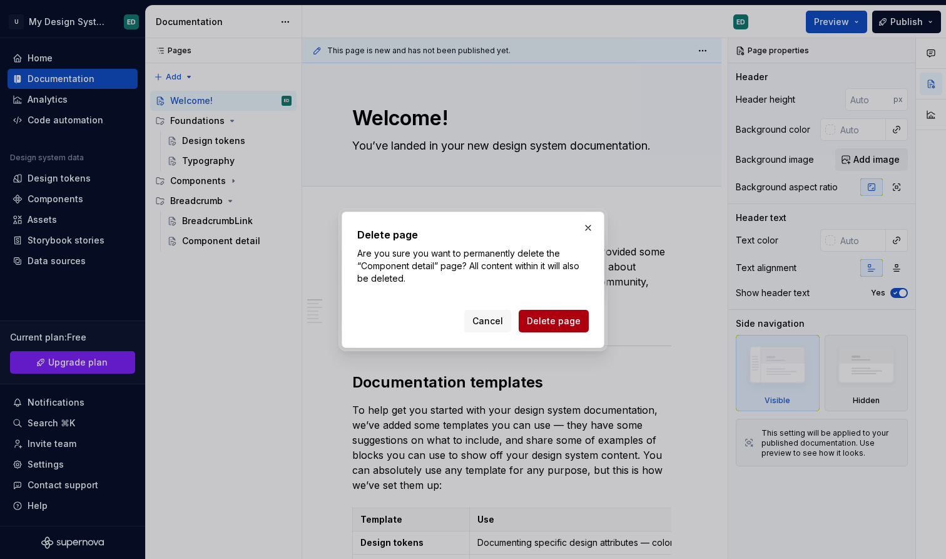
click at [559, 322] on span "Delete page" at bounding box center [554, 321] width 54 height 13
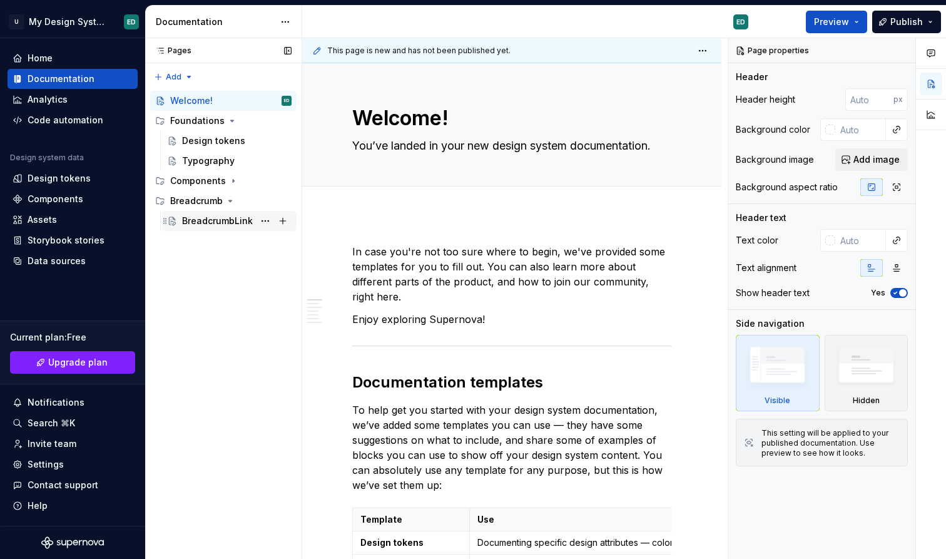
click at [217, 221] on div "BreadcrumbLink" at bounding box center [217, 221] width 71 height 13
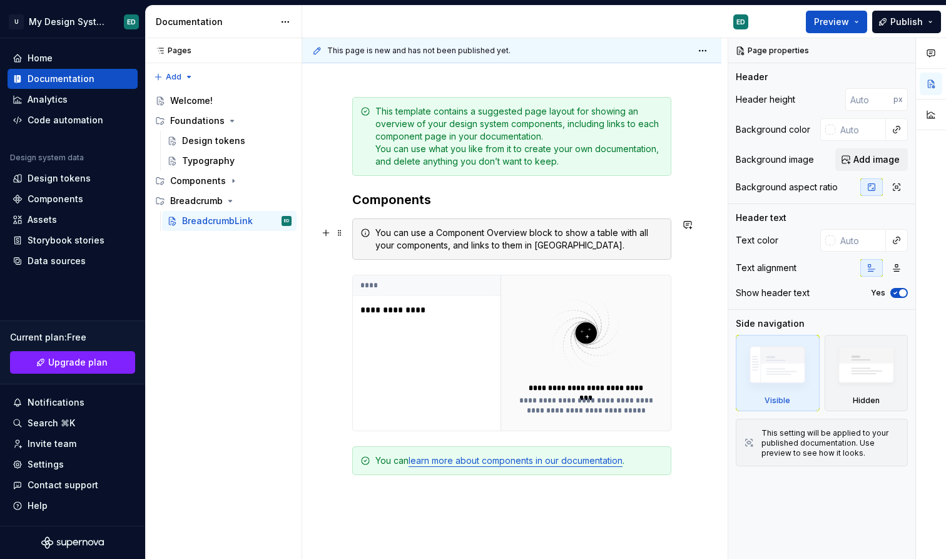
scroll to position [170, 0]
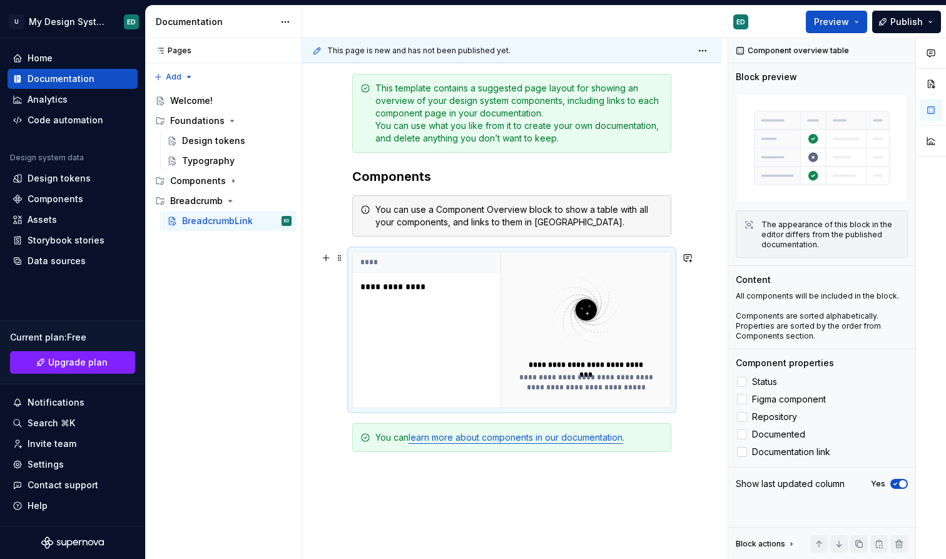
click at [433, 288] on p "**********" at bounding box center [430, 286] width 141 height 13
click at [752, 395] on span "Figma component" at bounding box center [789, 399] width 74 height 10
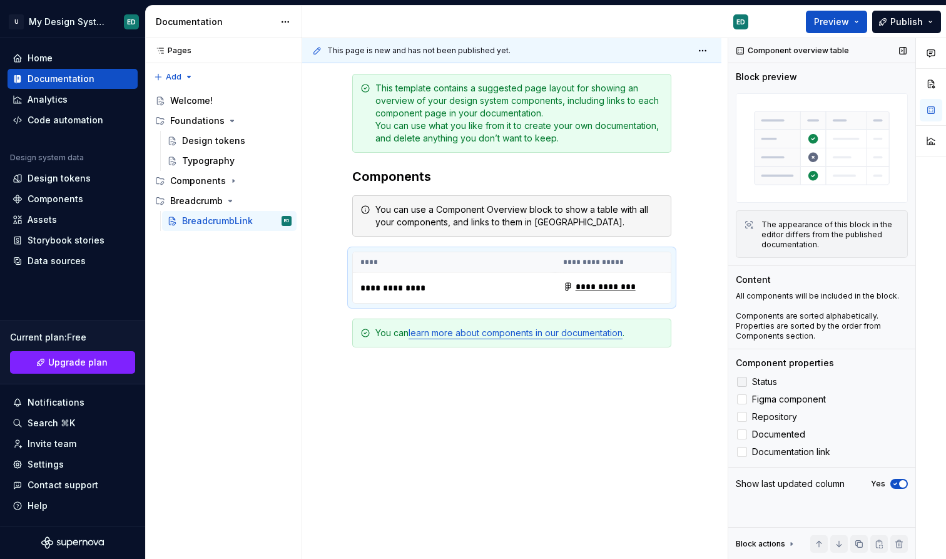
click at [755, 381] on span "Status" at bounding box center [764, 382] width 25 height 10
click at [757, 419] on span "Repository" at bounding box center [774, 417] width 45 height 10
click at [758, 436] on span "Documented" at bounding box center [778, 434] width 53 height 10
click at [760, 453] on span "Documentation link" at bounding box center [791, 452] width 78 height 10
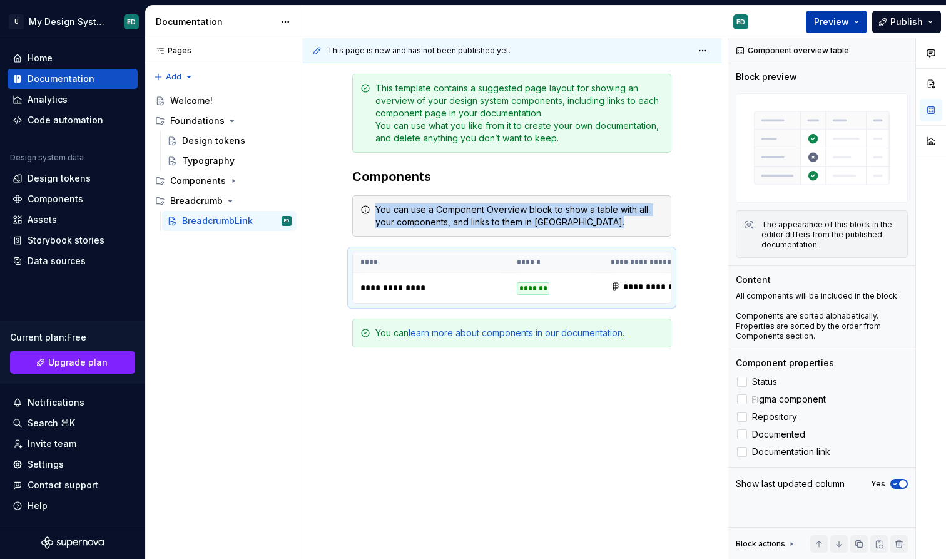
click at [860, 32] on button "Preview" at bounding box center [836, 22] width 61 height 23
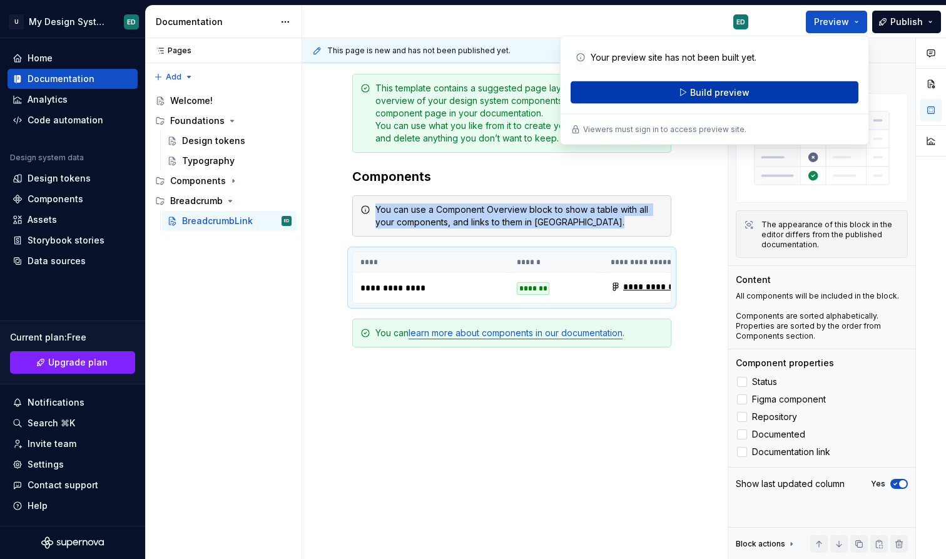
click at [808, 92] on button "Build preview" at bounding box center [715, 92] width 288 height 23
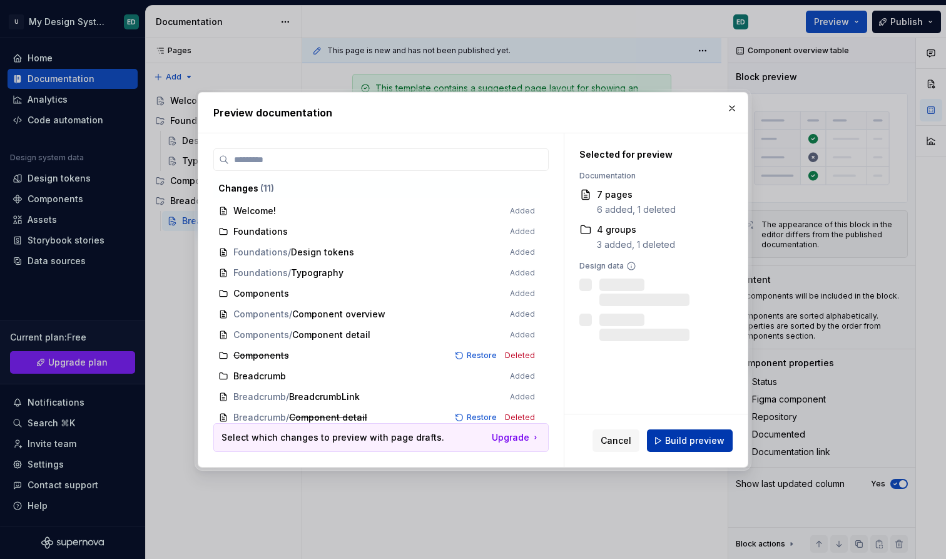
click at [678, 433] on button "Build preview" at bounding box center [690, 440] width 86 height 23
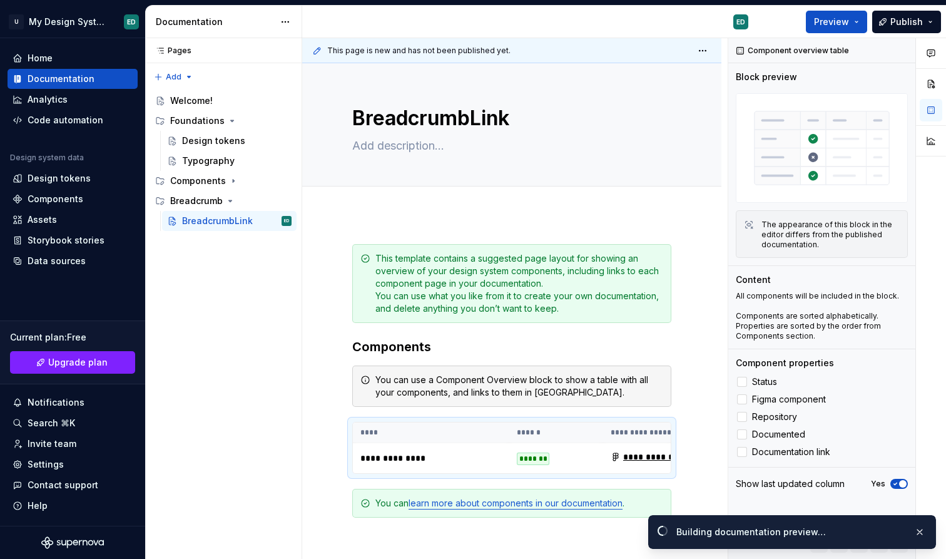
scroll to position [0, 0]
click at [866, 539] on link "Open page" at bounding box center [874, 532] width 63 height 18
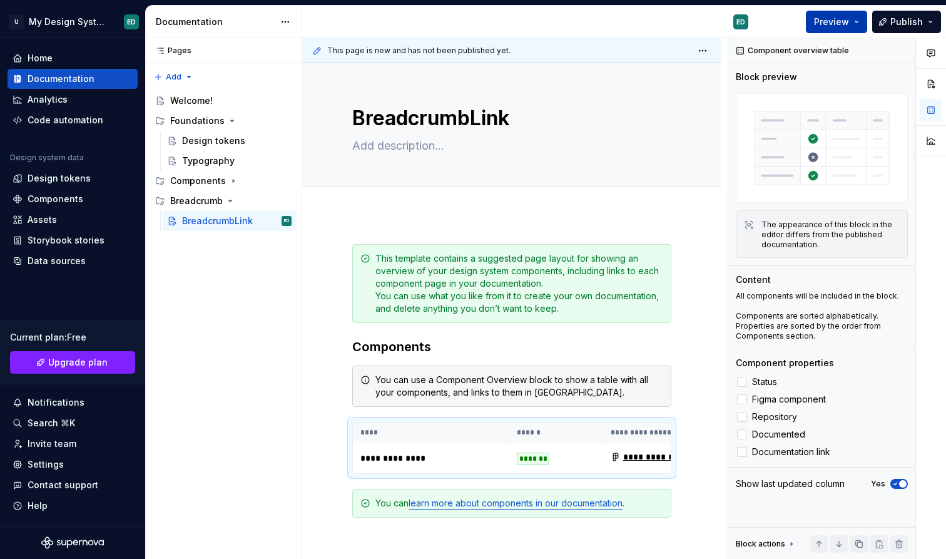
click at [866, 18] on button "Preview" at bounding box center [836, 22] width 61 height 23
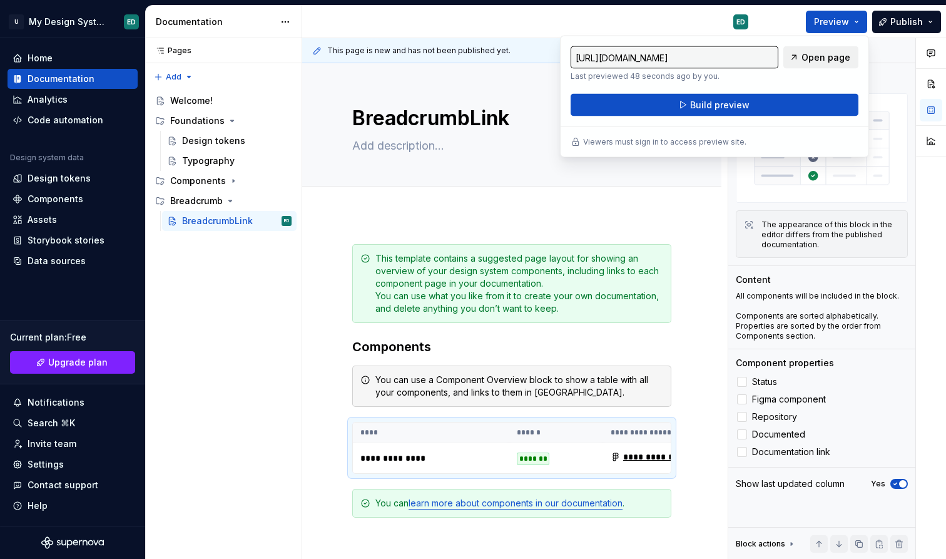
click at [823, 59] on span "Open page" at bounding box center [825, 57] width 49 height 13
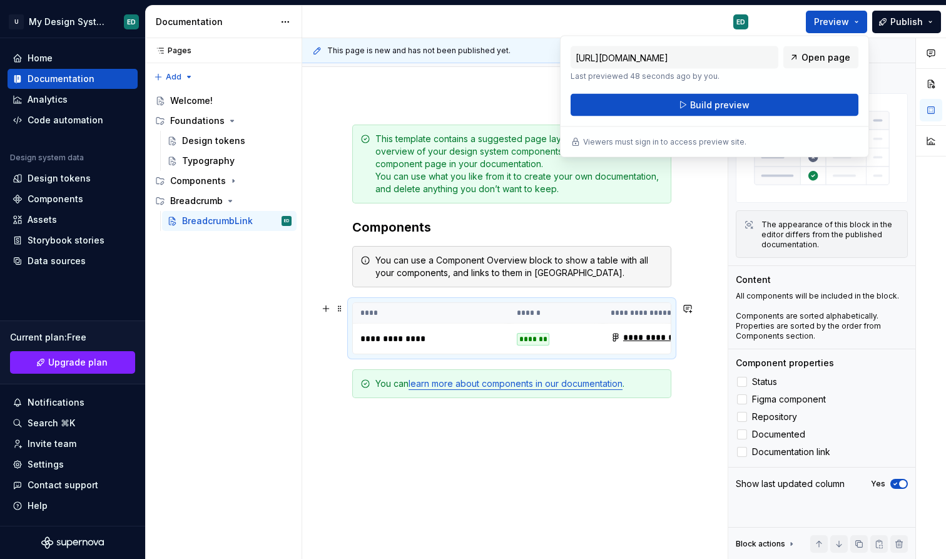
scroll to position [62, 0]
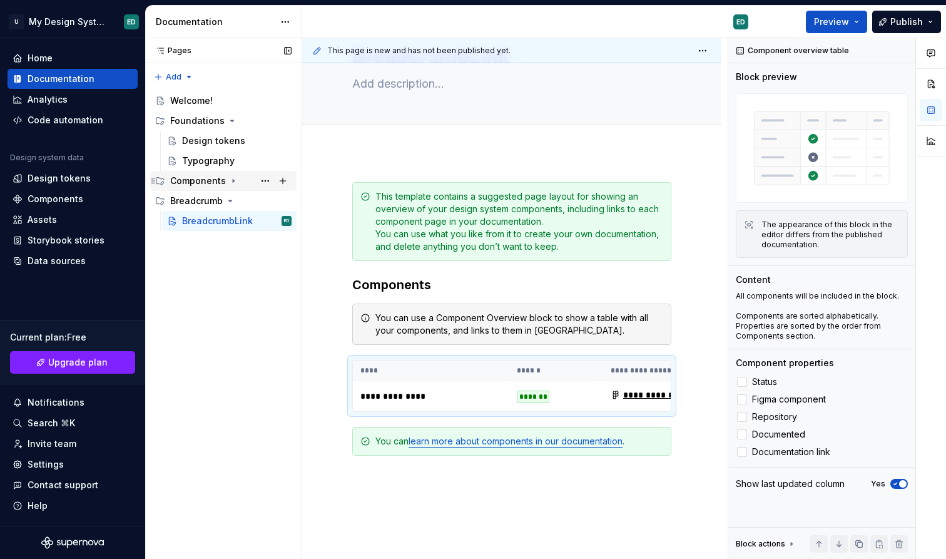
click at [195, 176] on div "Components" at bounding box center [198, 181] width 56 height 13
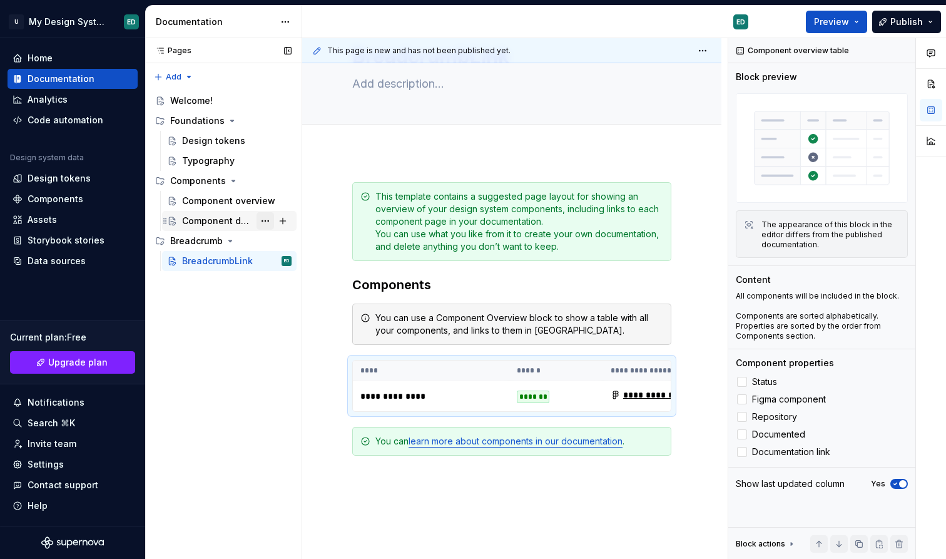
click at [266, 218] on button "Page tree" at bounding box center [266, 221] width 18 height 18
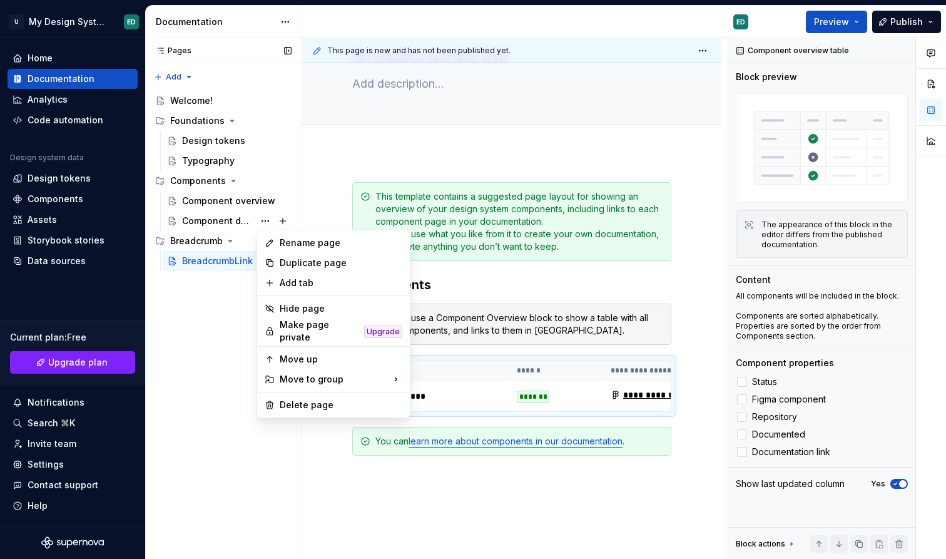
click at [210, 307] on div "Pages Pages Add Accessibility guide for tree Page tree. Navigate the tree with …" at bounding box center [223, 298] width 156 height 521
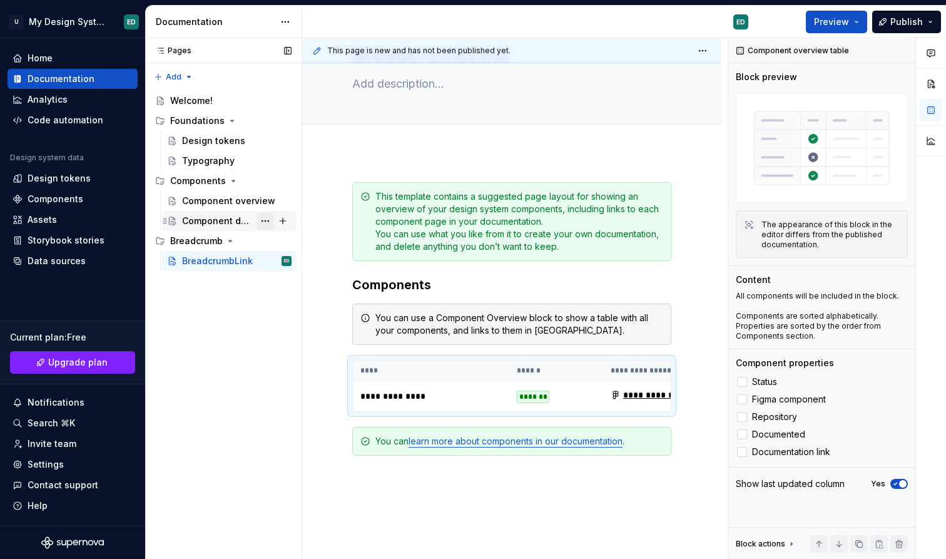
click at [262, 215] on button "Page tree" at bounding box center [266, 221] width 18 height 18
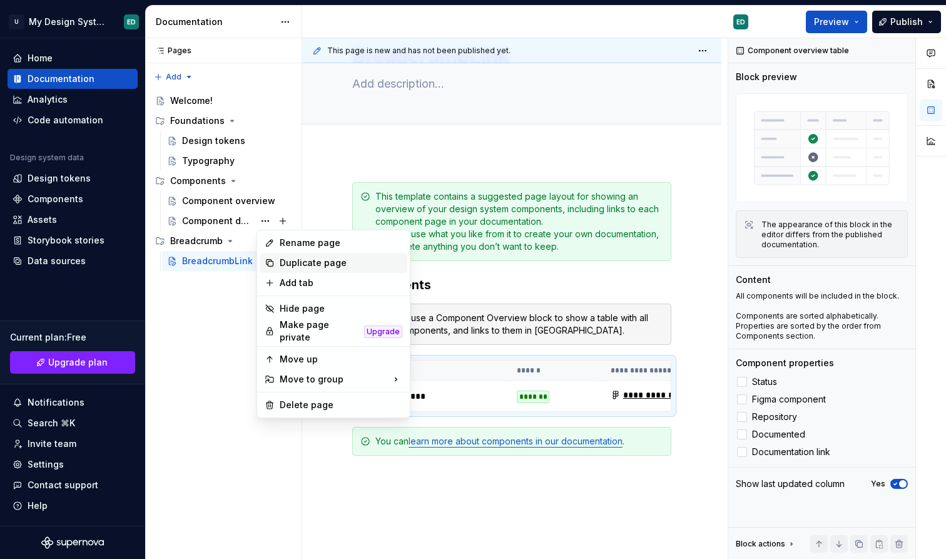
click at [283, 263] on div "Duplicate page" at bounding box center [341, 263] width 123 height 13
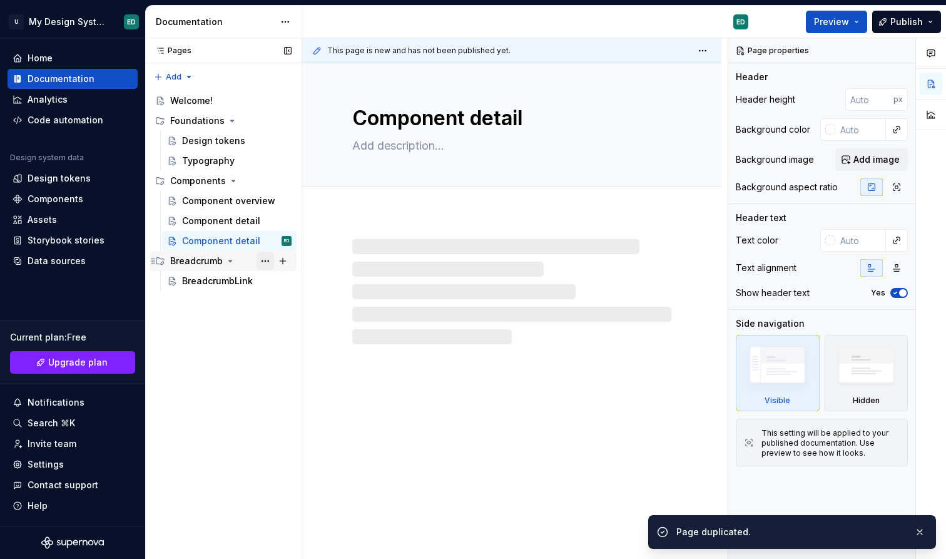
click at [267, 258] on button "Page tree" at bounding box center [266, 261] width 18 height 18
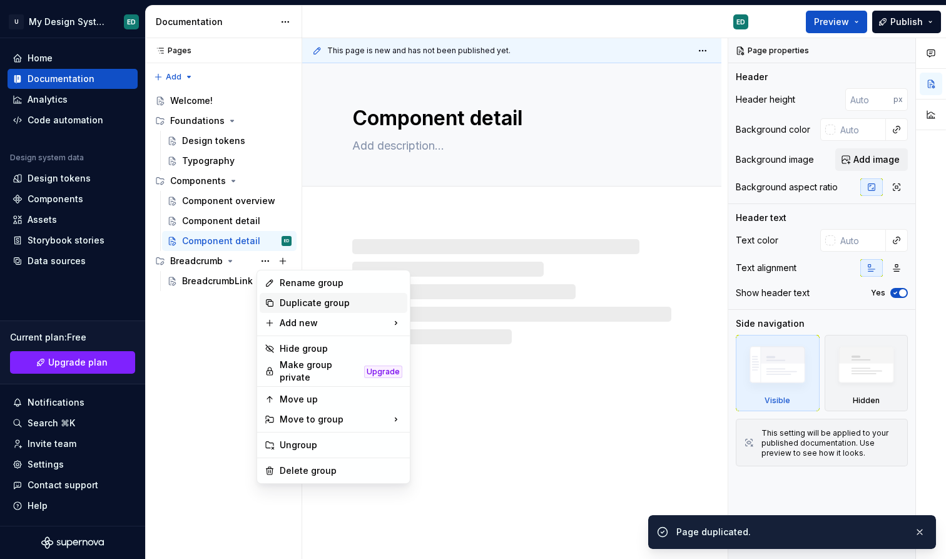
click at [298, 303] on div "Duplicate group" at bounding box center [341, 303] width 123 height 13
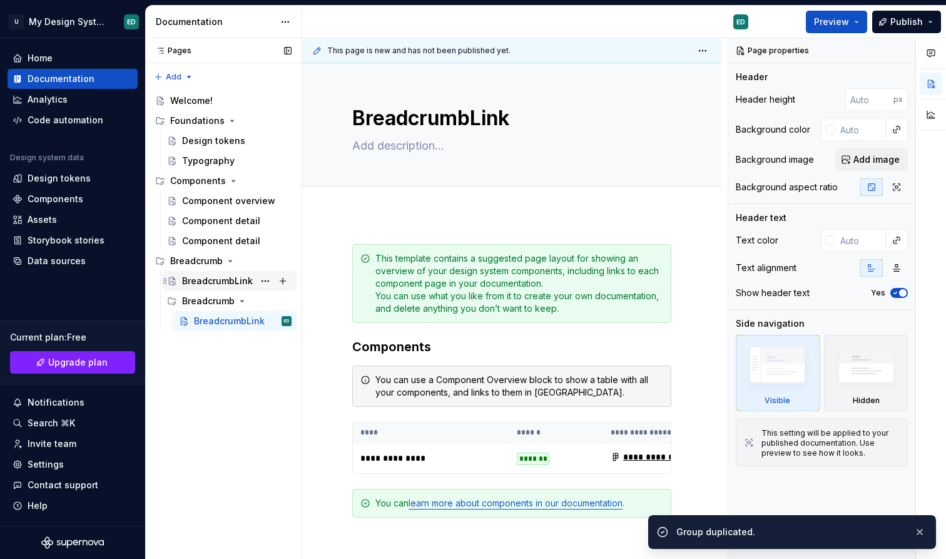
click at [216, 281] on div "BreadcrumbLink" at bounding box center [217, 281] width 71 height 13
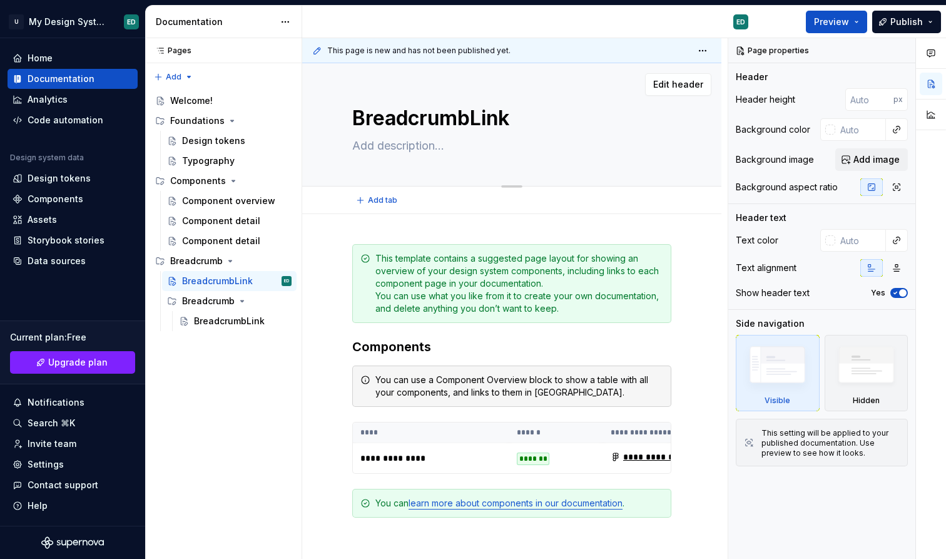
click at [507, 124] on textarea "BreadcrumbLink" at bounding box center [509, 118] width 319 height 30
click at [267, 280] on button "Page tree" at bounding box center [266, 281] width 18 height 18
type textarea "*"
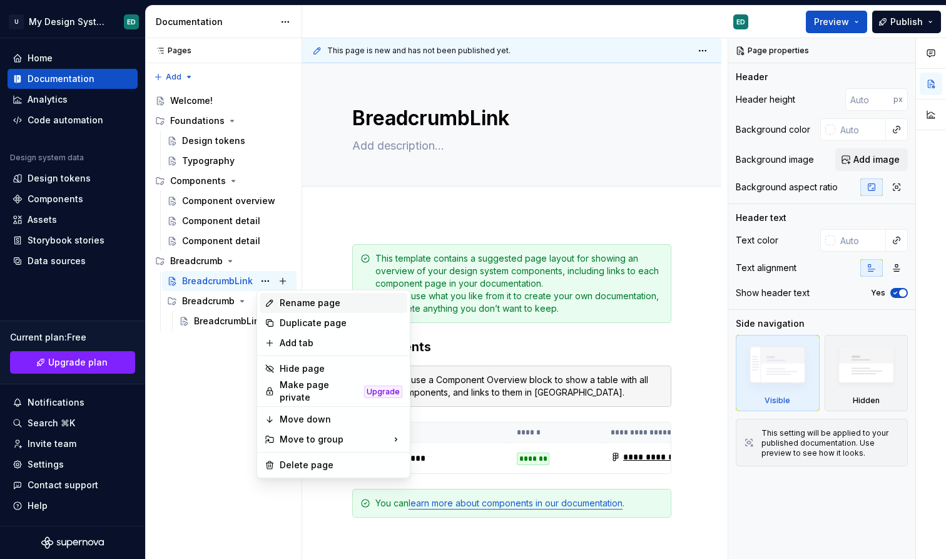
click at [295, 307] on div "Rename page" at bounding box center [341, 303] width 123 height 13
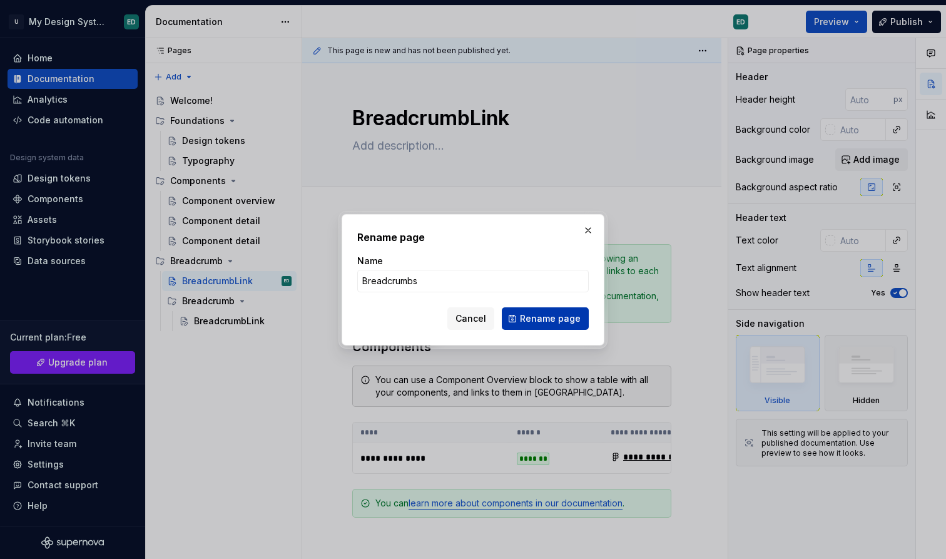
type input "Breadcrumbs"
click at [549, 326] on button "Rename page" at bounding box center [545, 318] width 87 height 23
type textarea "*"
type textarea "Breadcrumbs"
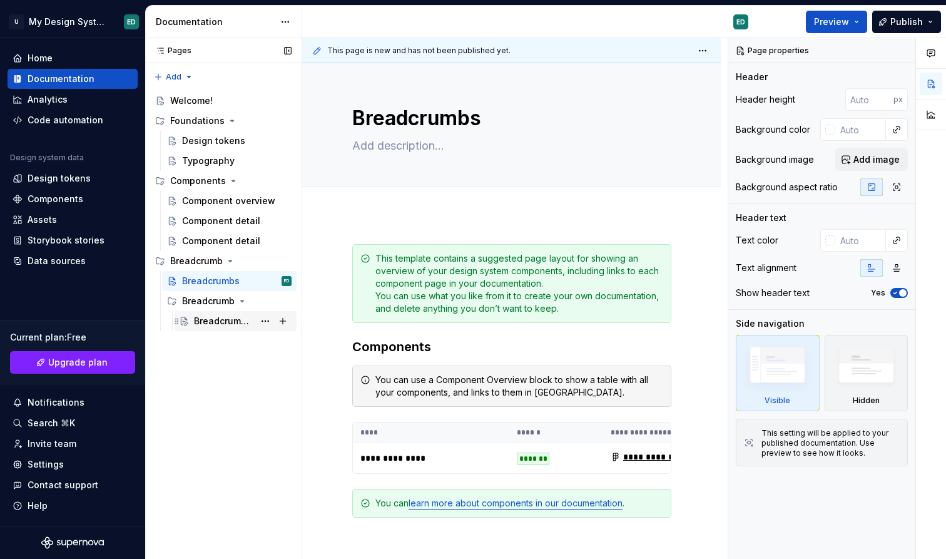
click at [219, 317] on div "BreadcrumbLink" at bounding box center [224, 321] width 60 height 13
click at [217, 303] on div "Breadcrumb" at bounding box center [208, 301] width 53 height 13
click at [224, 303] on div "Breadcrumb" at bounding box center [208, 301] width 53 height 13
click at [263, 322] on button "Page tree" at bounding box center [266, 321] width 18 height 18
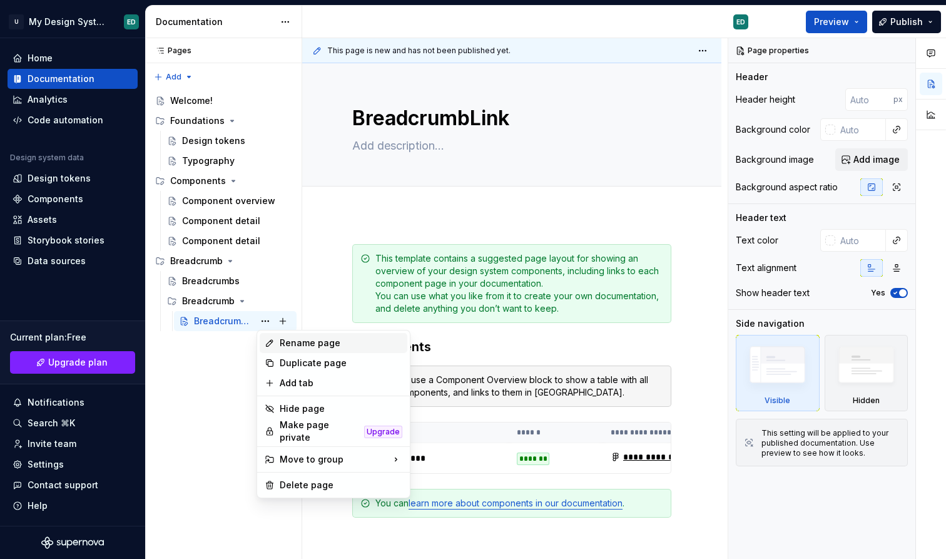
click at [286, 340] on div "Rename page" at bounding box center [341, 343] width 123 height 13
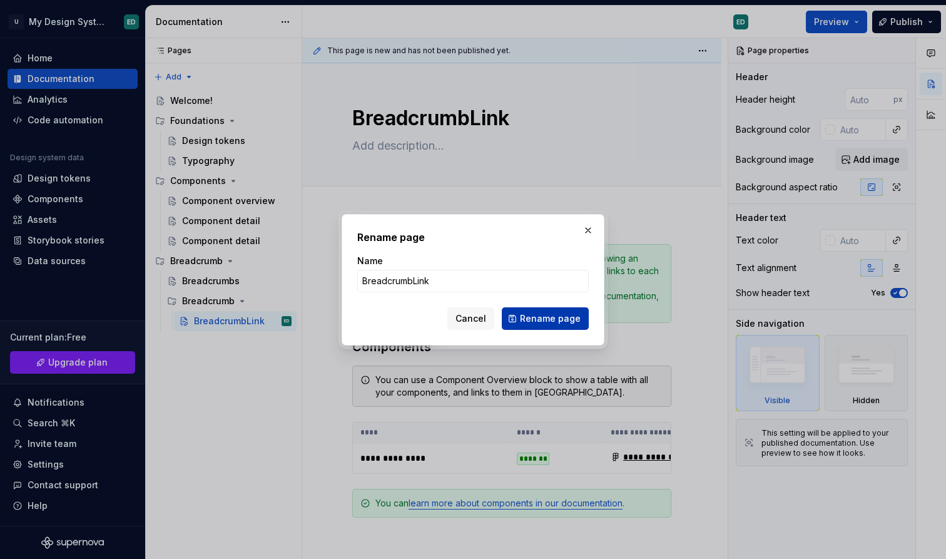
click at [565, 313] on span "Rename page" at bounding box center [550, 318] width 61 height 13
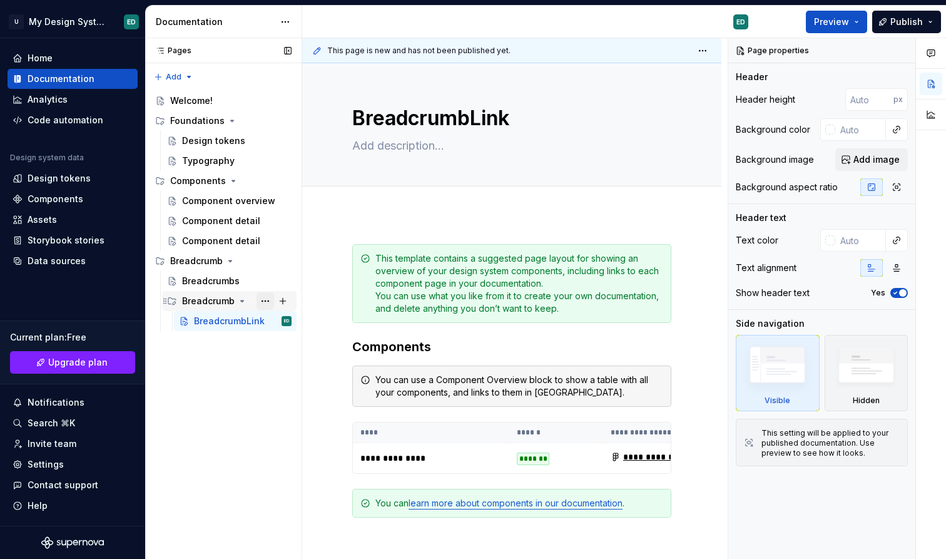
click at [263, 297] on button "Page tree" at bounding box center [266, 301] width 18 height 18
type textarea "*"
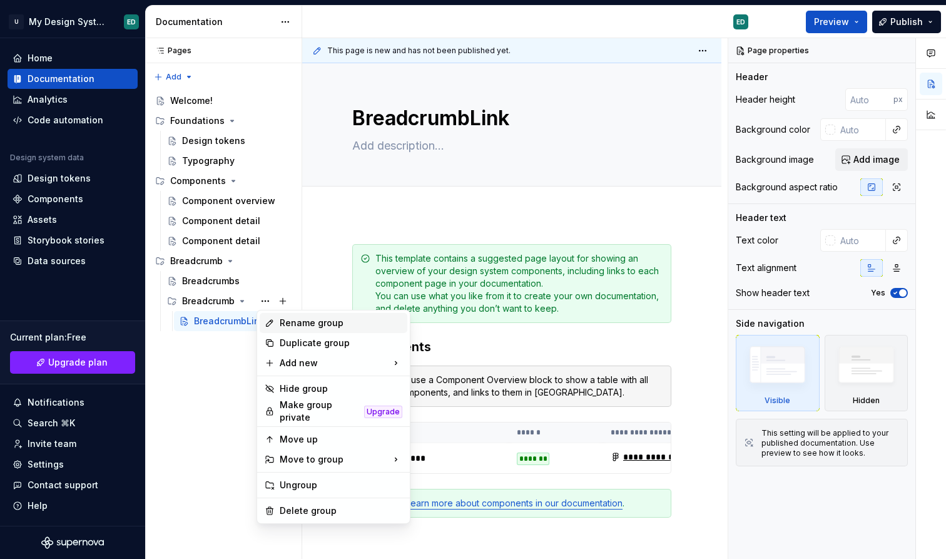
click at [300, 317] on div "Rename group" at bounding box center [341, 323] width 123 height 13
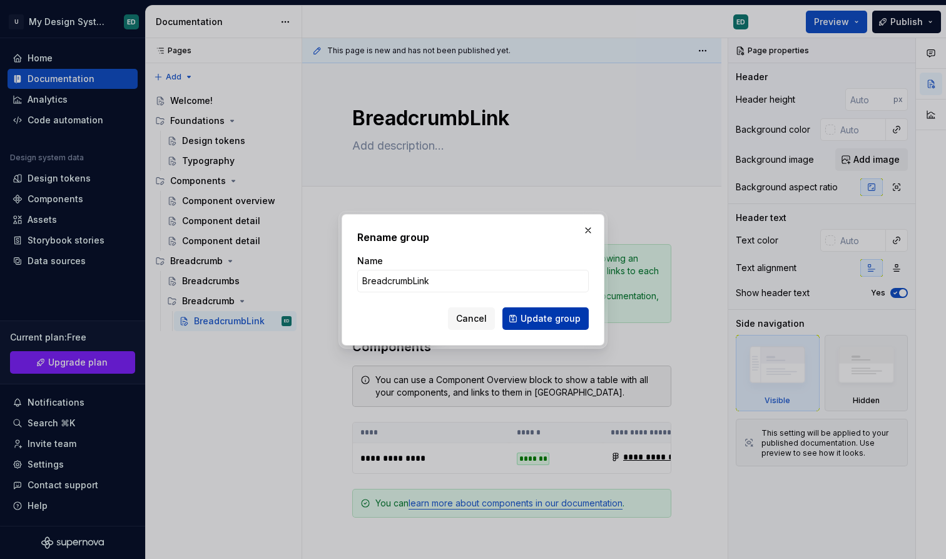
type input "BreadcrumbLink"
click at [533, 308] on button "Update group" at bounding box center [545, 318] width 86 height 23
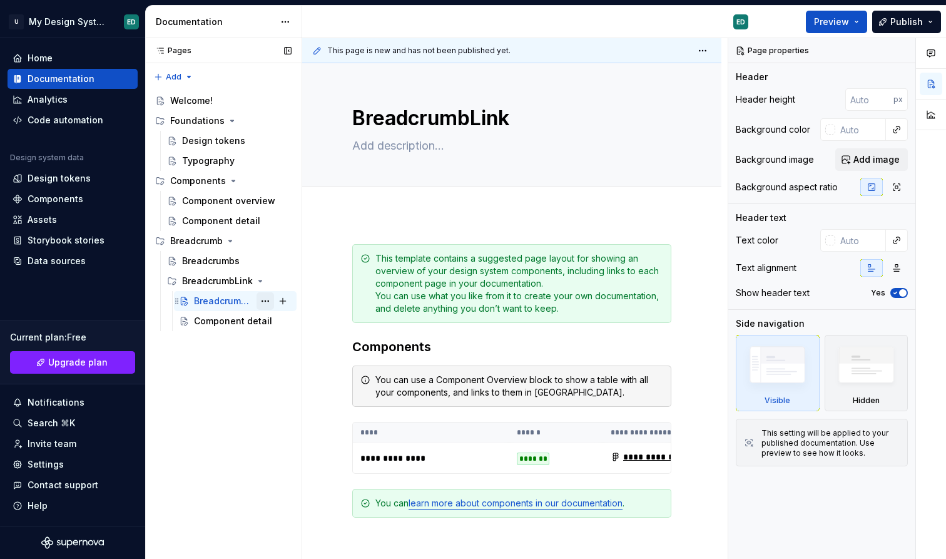
click at [267, 302] on button "Page tree" at bounding box center [266, 301] width 18 height 18
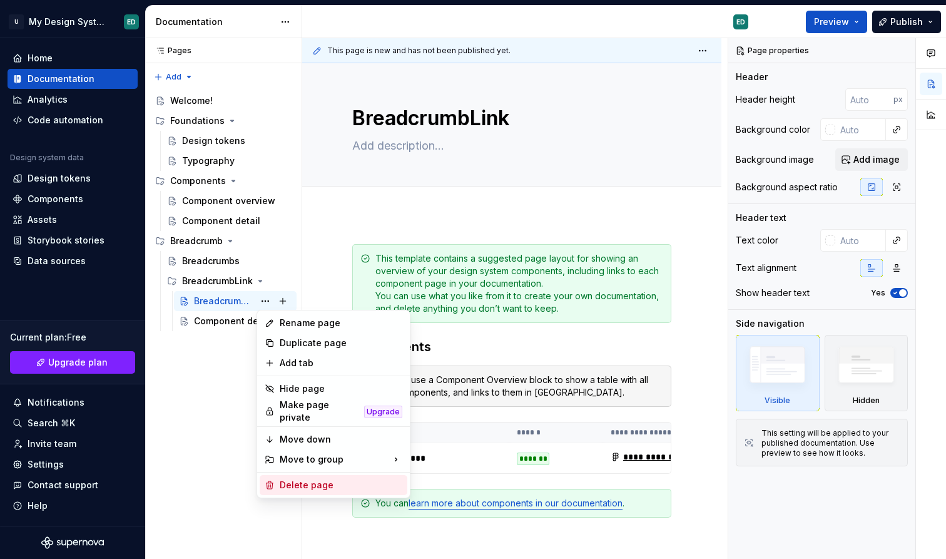
click at [310, 480] on div "Delete page" at bounding box center [341, 485] width 123 height 13
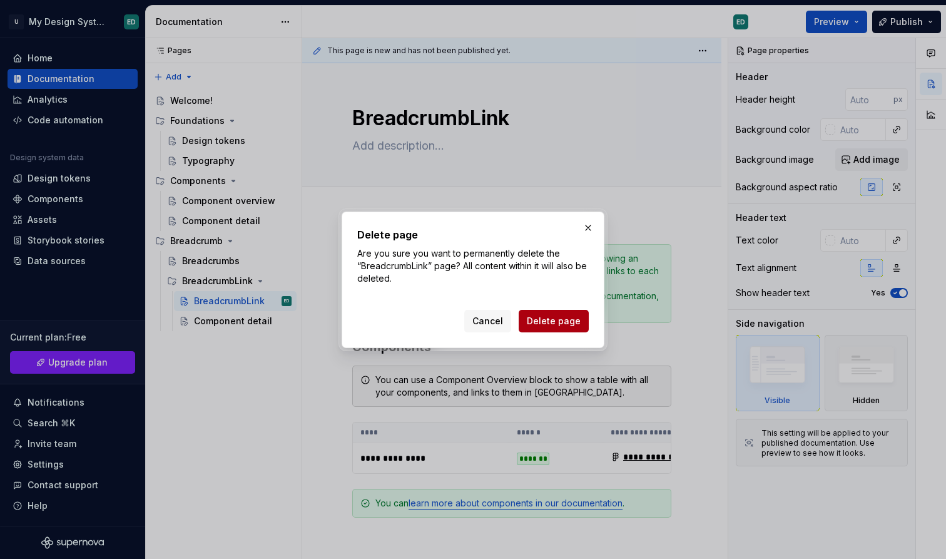
click at [558, 325] on span "Delete page" at bounding box center [554, 321] width 54 height 13
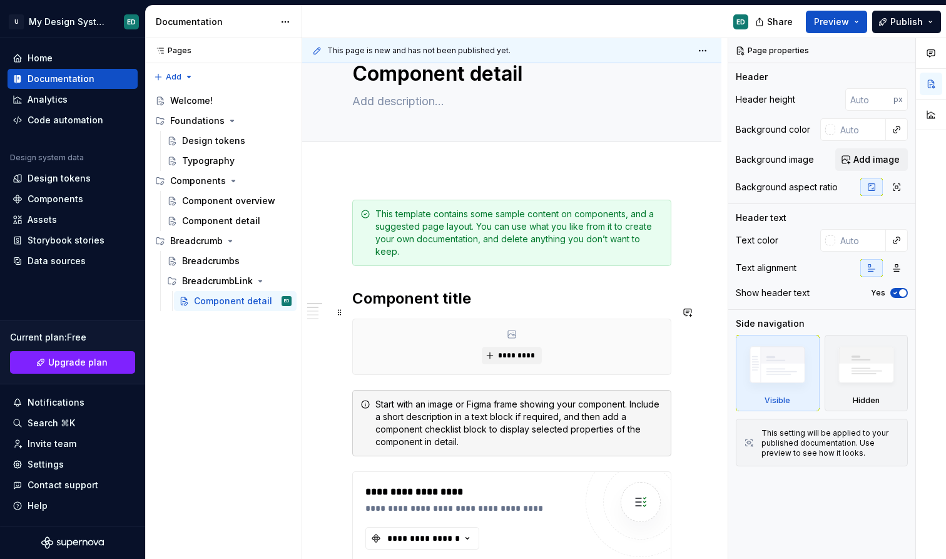
scroll to position [54, 0]
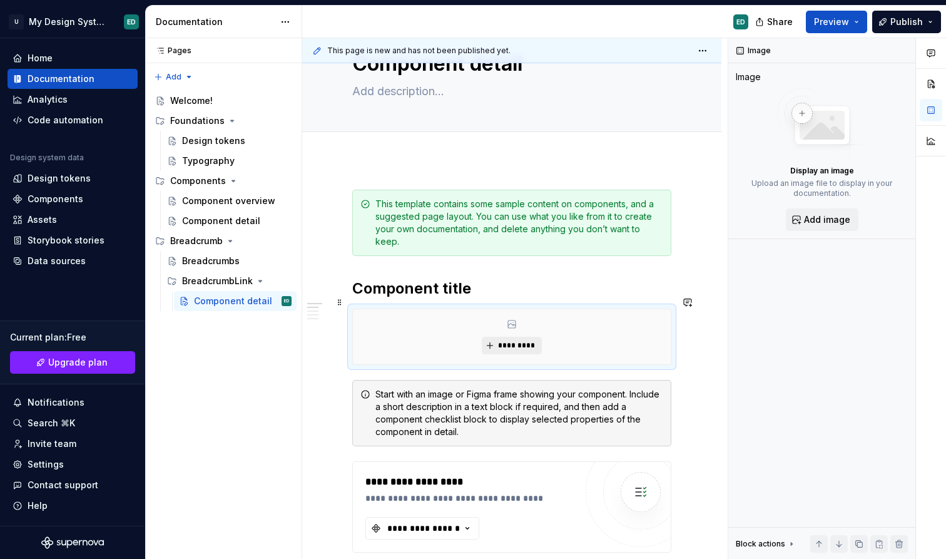
click at [518, 340] on span "*********" at bounding box center [516, 345] width 38 height 10
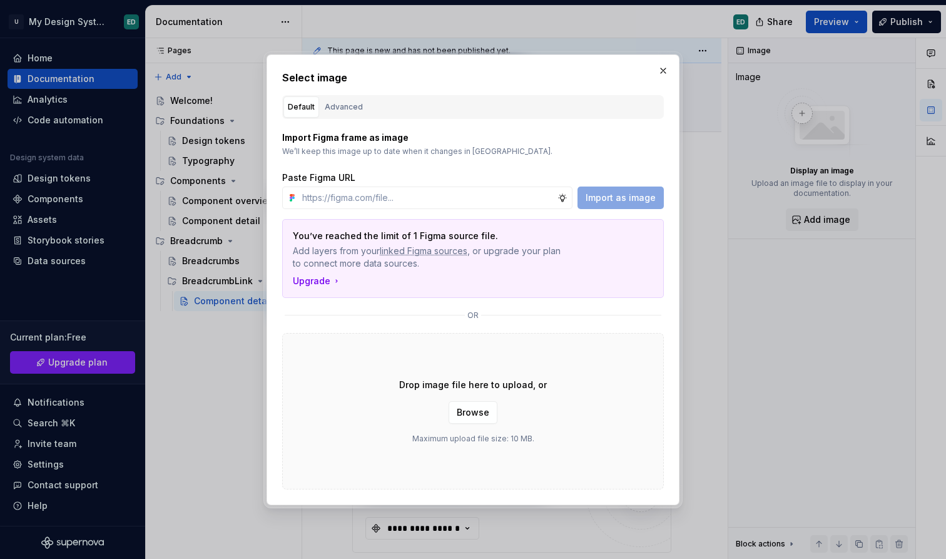
click at [330, 143] on p "Import Figma frame as image" at bounding box center [473, 137] width 382 height 13
type textarea "*"
click at [513, 201] on input "text" at bounding box center [427, 197] width 260 height 23
click at [566, 195] on icon at bounding box center [563, 198] width 8 height 8
click at [562, 196] on icon at bounding box center [562, 198] width 10 height 10
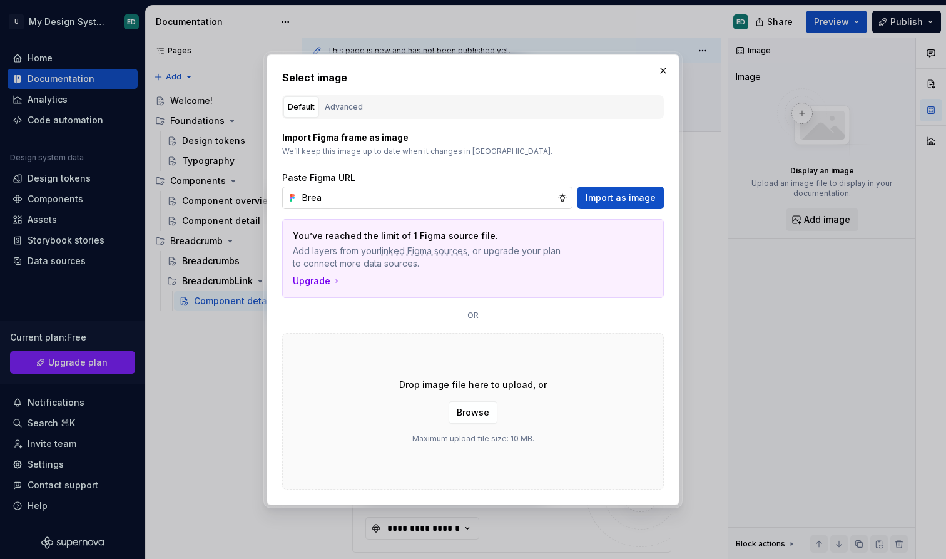
drag, startPoint x: 566, startPoint y: 202, endPoint x: 522, endPoint y: 193, distance: 44.8
click at [555, 198] on div "Brea" at bounding box center [434, 197] width 275 height 23
click at [518, 193] on input "Brea" at bounding box center [427, 197] width 260 height 23
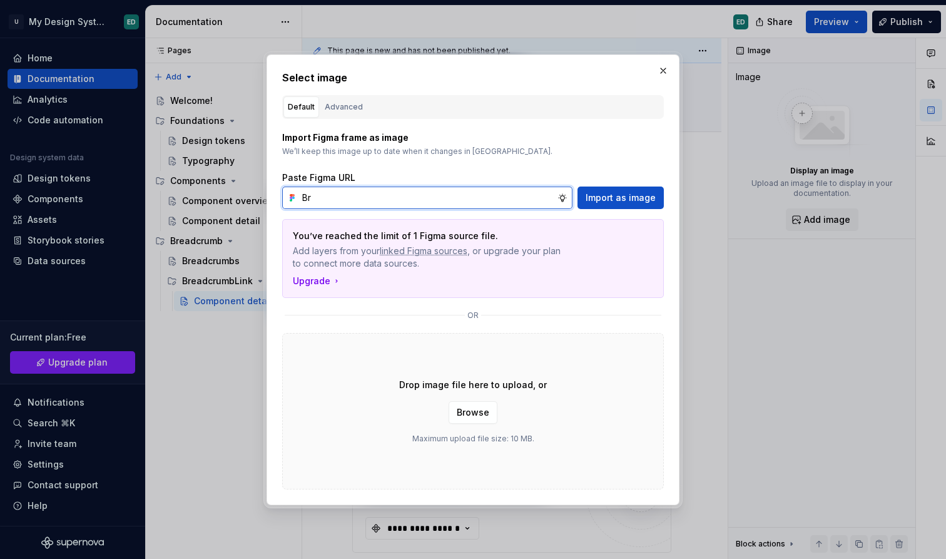
type input "B"
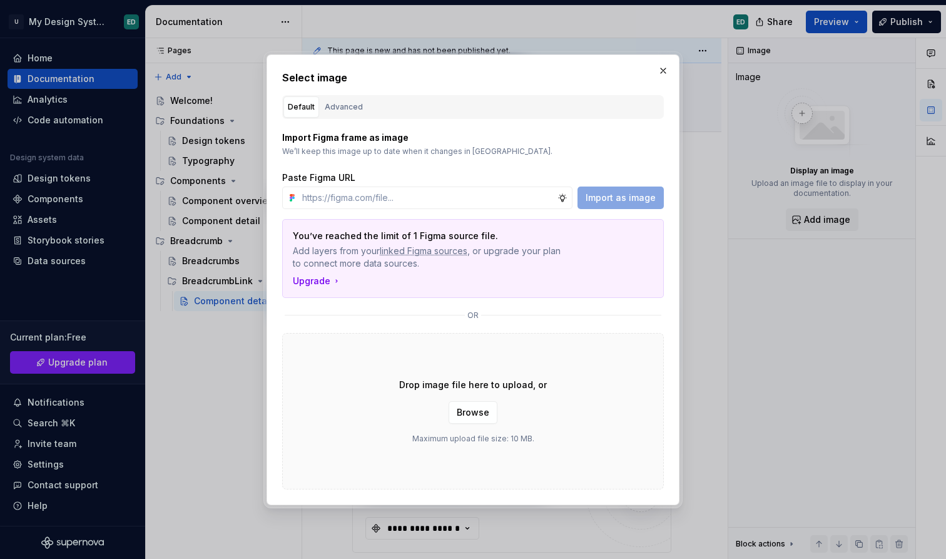
type textarea "*"
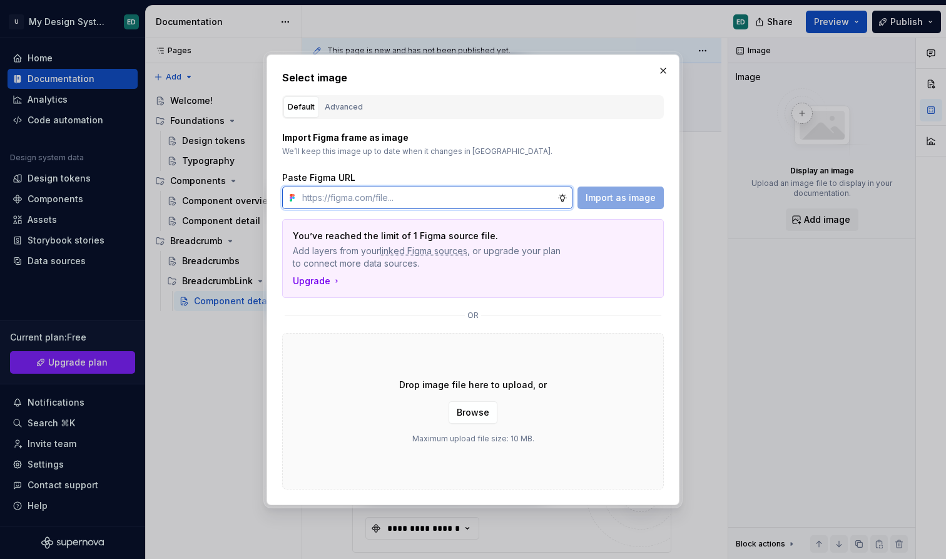
click at [446, 203] on input "text" at bounding box center [427, 197] width 260 height 23
paste input "[URL][DOMAIN_NAME]"
type input "[URL][DOMAIN_NAME]"
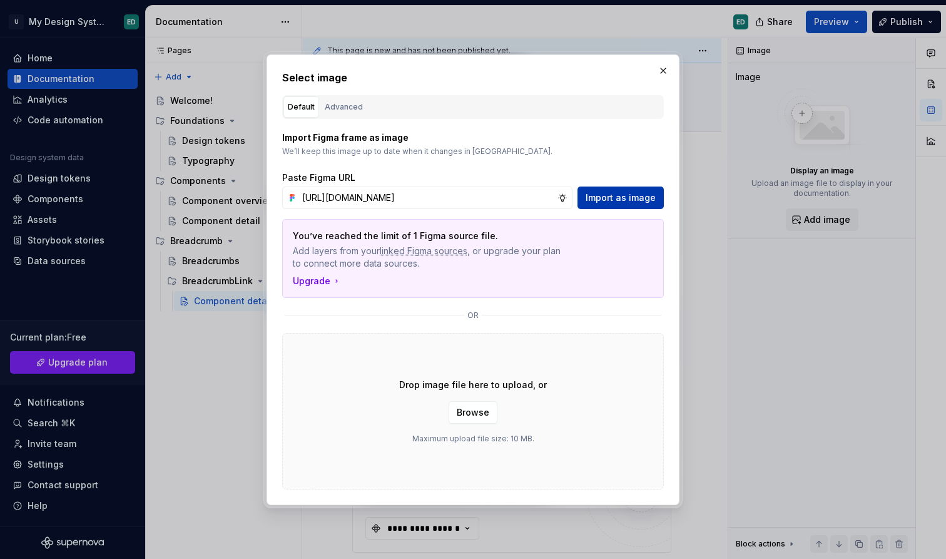
click at [634, 188] on button "Import as image" at bounding box center [620, 197] width 86 height 23
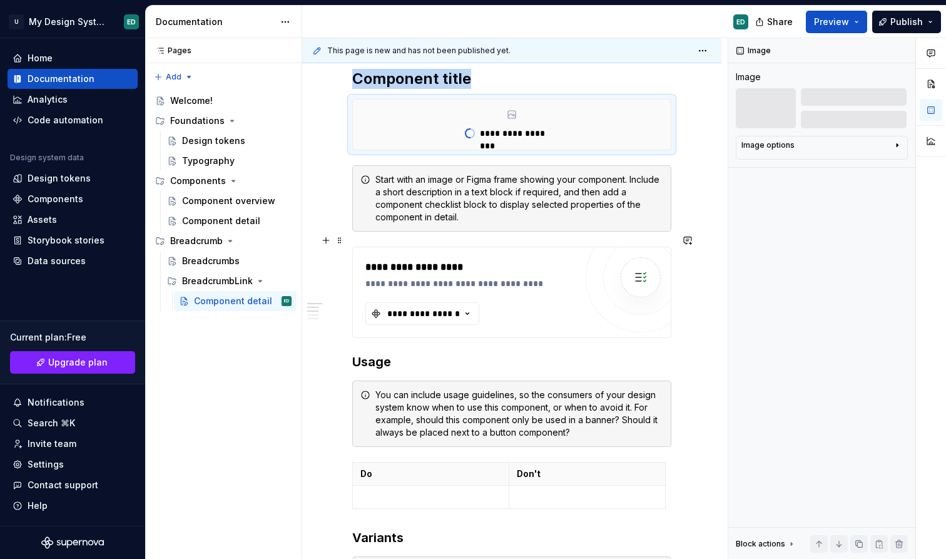
scroll to position [275, 0]
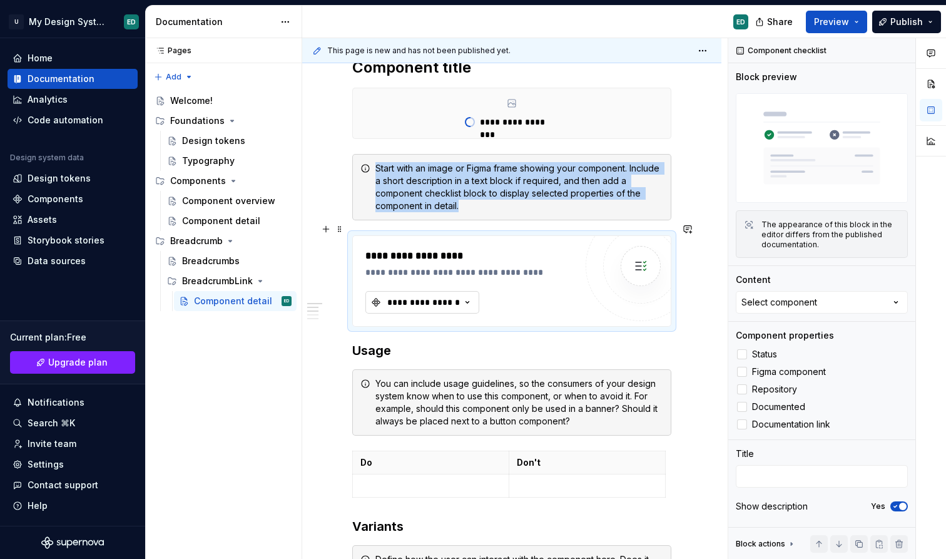
click at [474, 296] on icon "button" at bounding box center [467, 302] width 13 height 13
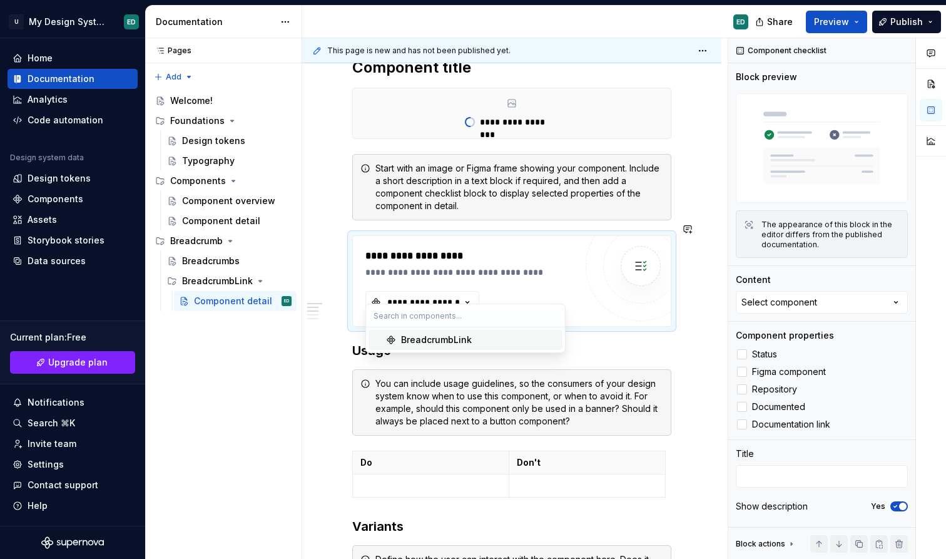
click at [495, 340] on div "BreadcrumbLink" at bounding box center [479, 339] width 156 height 13
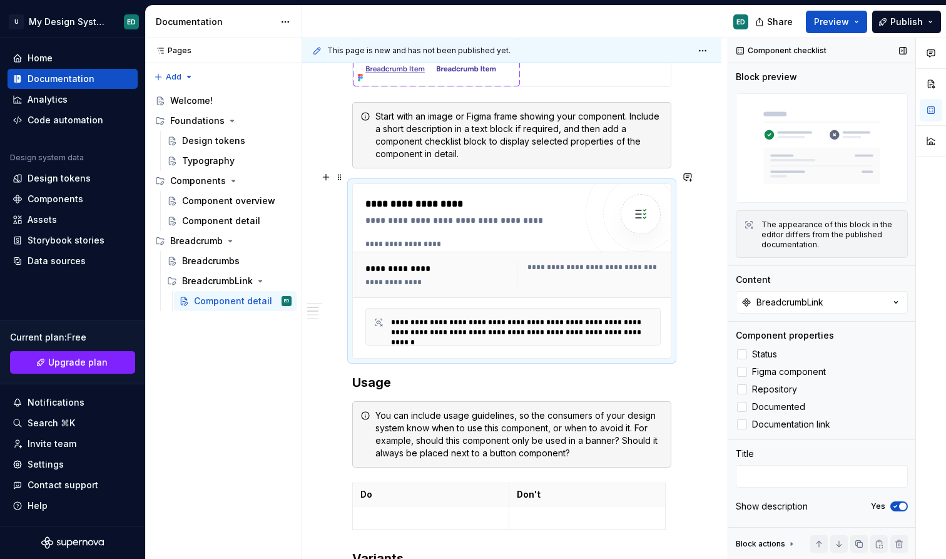
scroll to position [361, 0]
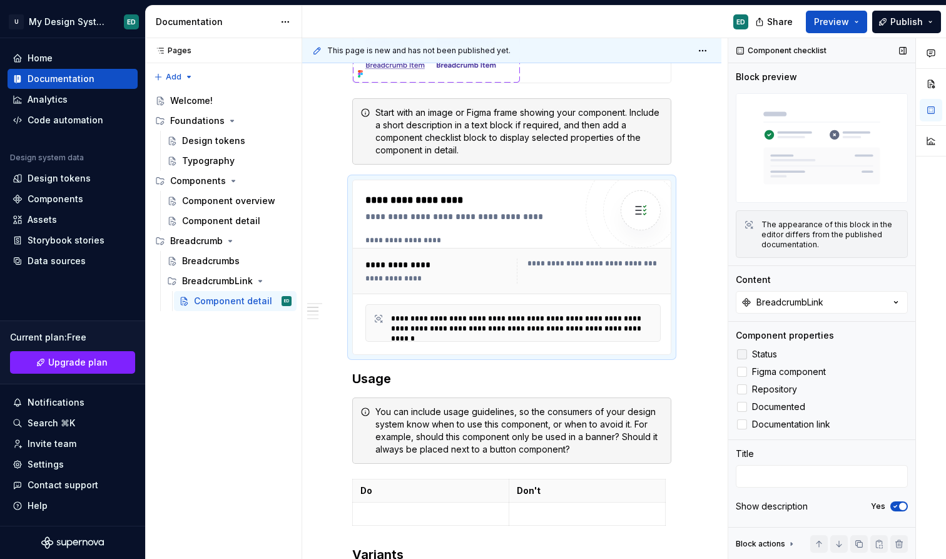
click at [742, 352] on div at bounding box center [742, 354] width 10 height 10
click at [742, 371] on div at bounding box center [742, 372] width 10 height 10
click at [743, 390] on div at bounding box center [742, 389] width 10 height 10
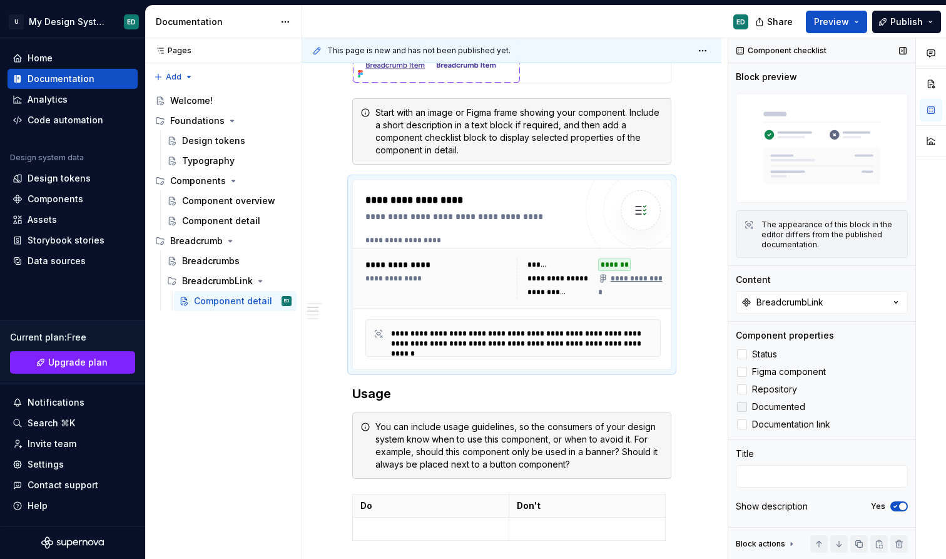
click at [743, 409] on div at bounding box center [742, 407] width 10 height 10
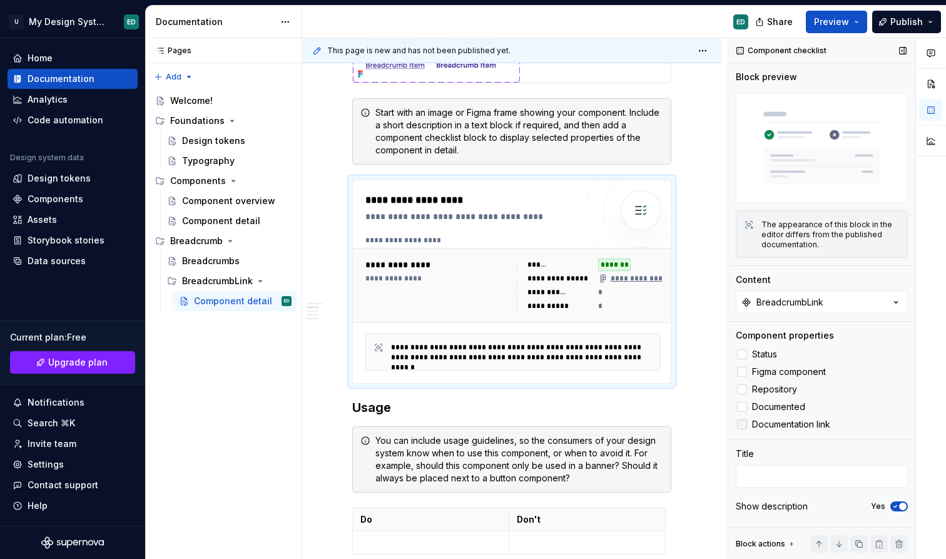
click at [743, 424] on div at bounding box center [742, 424] width 10 height 10
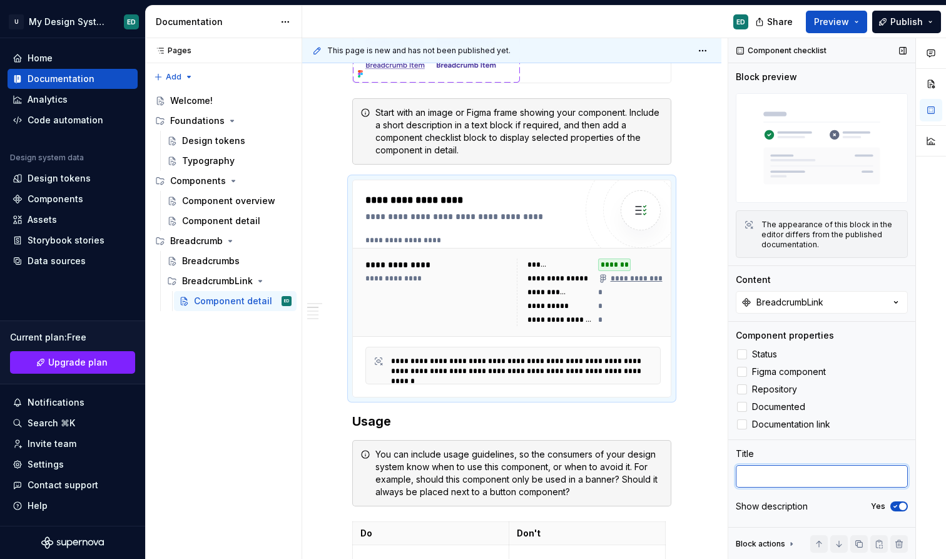
click at [763, 479] on textarea at bounding box center [822, 476] width 172 height 23
type textarea "*"
type textarea "k"
type textarea "*"
type textarea "kj"
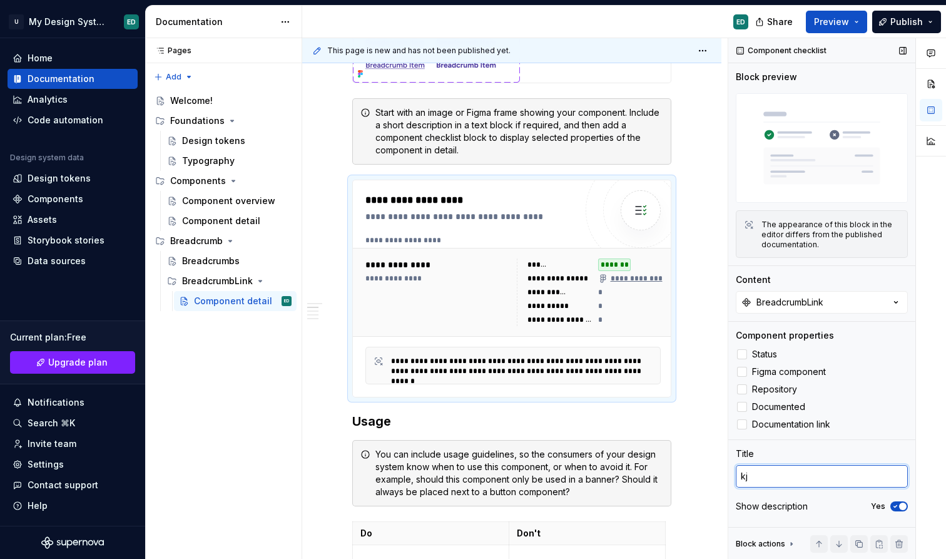
type textarea "*"
type textarea "kjj"
type textarea "*"
type textarea "kjjk"
type textarea "*"
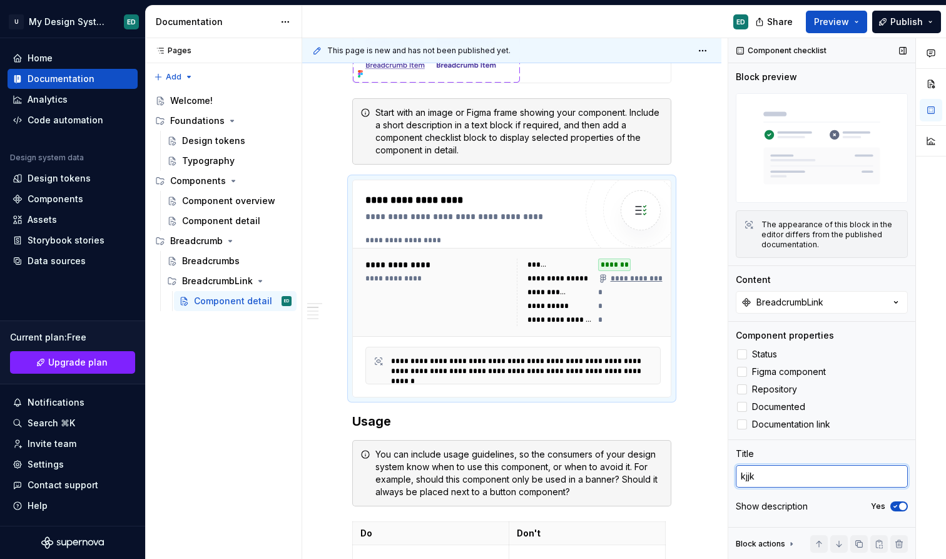
type textarea "kjj"
type textarea "*"
type textarea "kj"
type textarea "*"
type textarea "k"
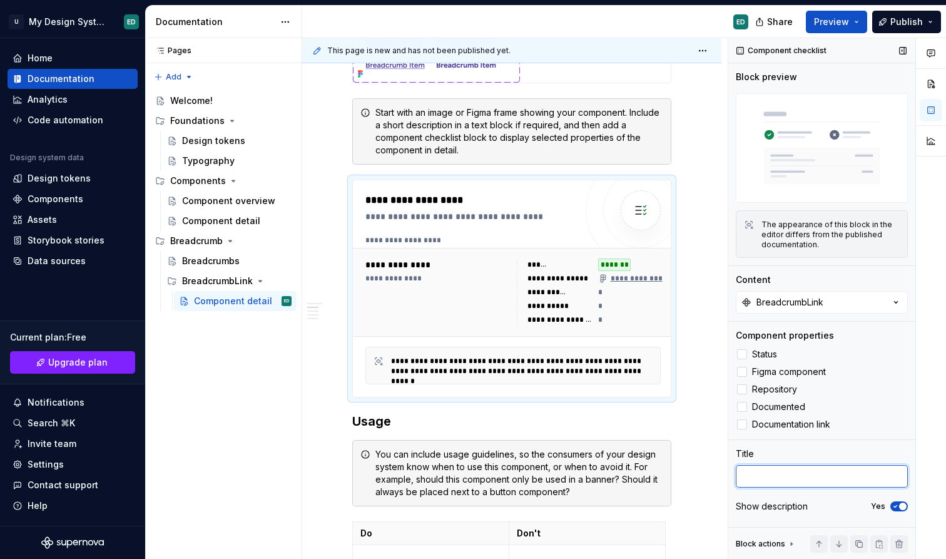
type textarea "*"
type textarea "T"
type textarea "*"
type textarea "Th"
type textarea "*"
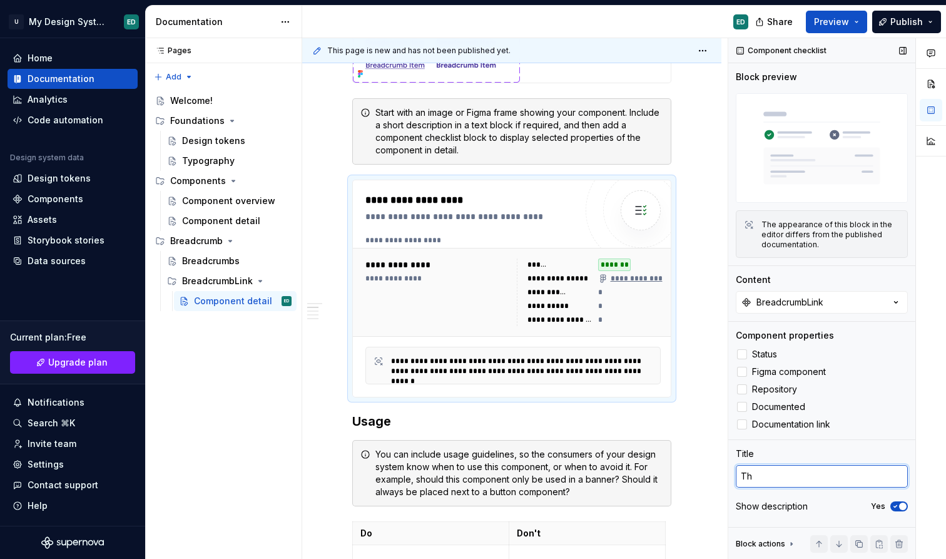
type textarea "Thi"
type textarea "*"
type textarea "This"
type textarea "*"
type textarea "This"
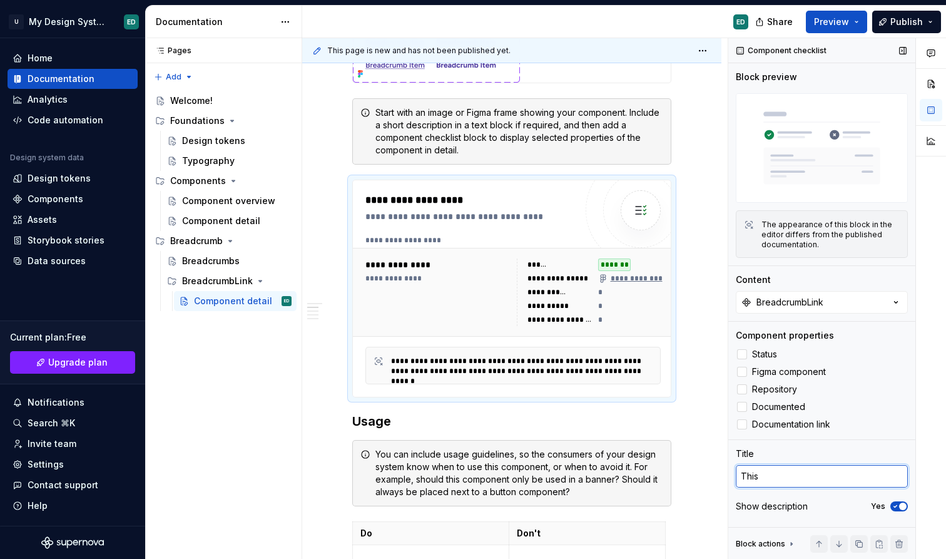
type textarea "*"
type textarea "This i"
type textarea "*"
type textarea "This is"
type textarea "*"
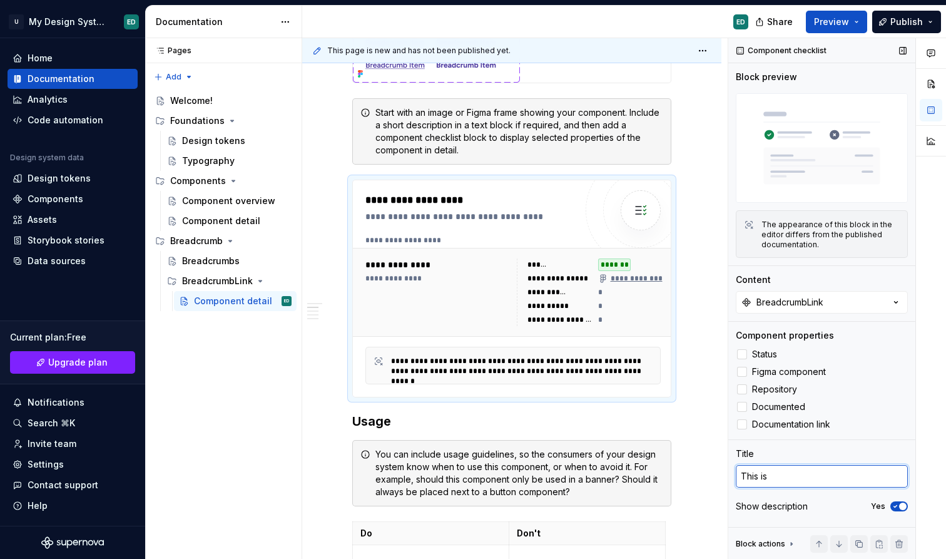
type textarea "This is"
type textarea "*"
type textarea "This is a"
type textarea "*"
type textarea "This is a"
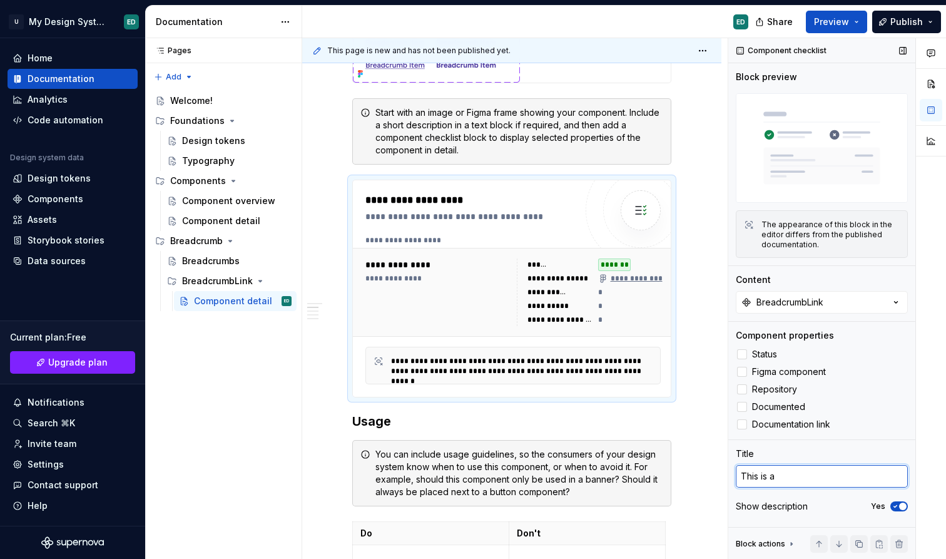
type textarea "*"
type textarea "This is a t"
type textarea "*"
type textarea "This is a te"
type textarea "*"
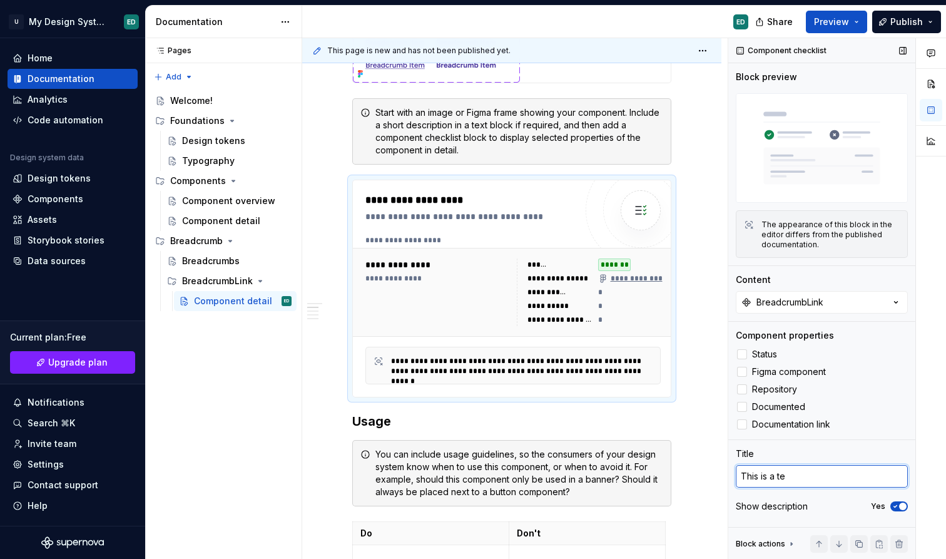
type textarea "This is a tes"
type textarea "*"
type textarea "This is a test"
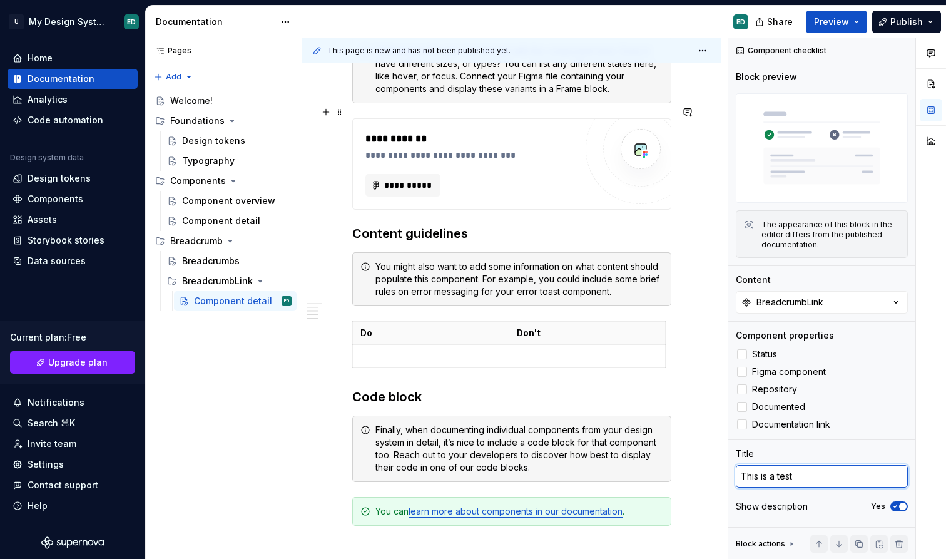
scroll to position [944, 0]
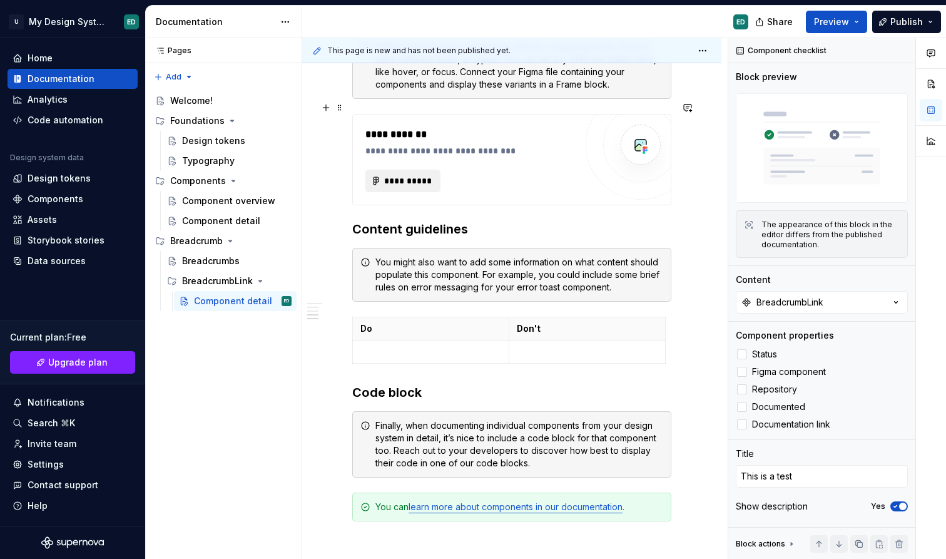
click at [421, 175] on span "**********" at bounding box center [408, 181] width 49 height 13
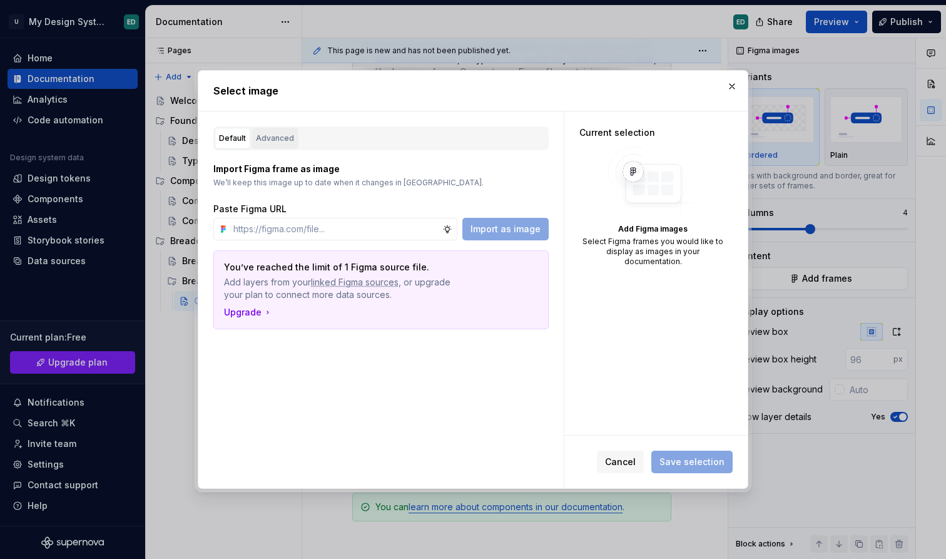
click at [265, 131] on button "Advanced" at bounding box center [275, 138] width 47 height 21
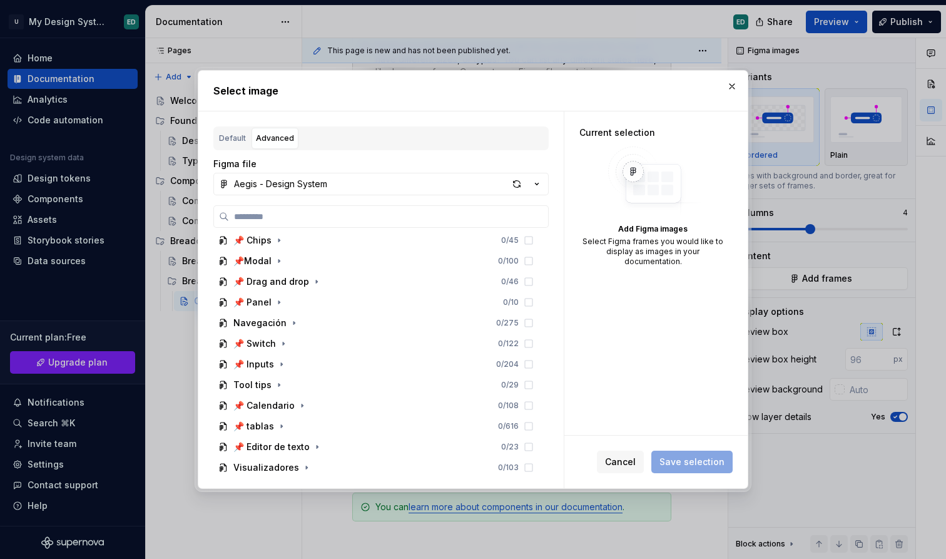
scroll to position [253, 0]
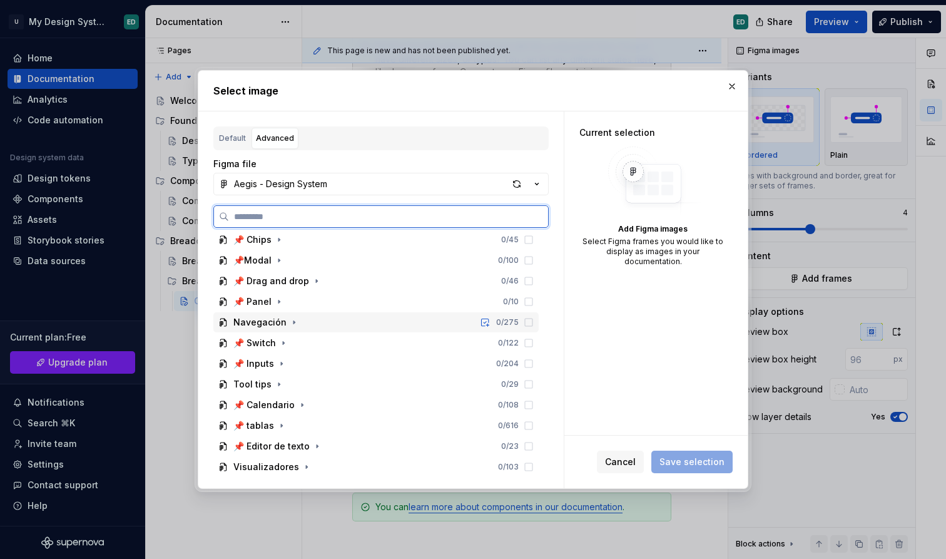
click at [278, 324] on div "Navegación" at bounding box center [259, 322] width 53 height 13
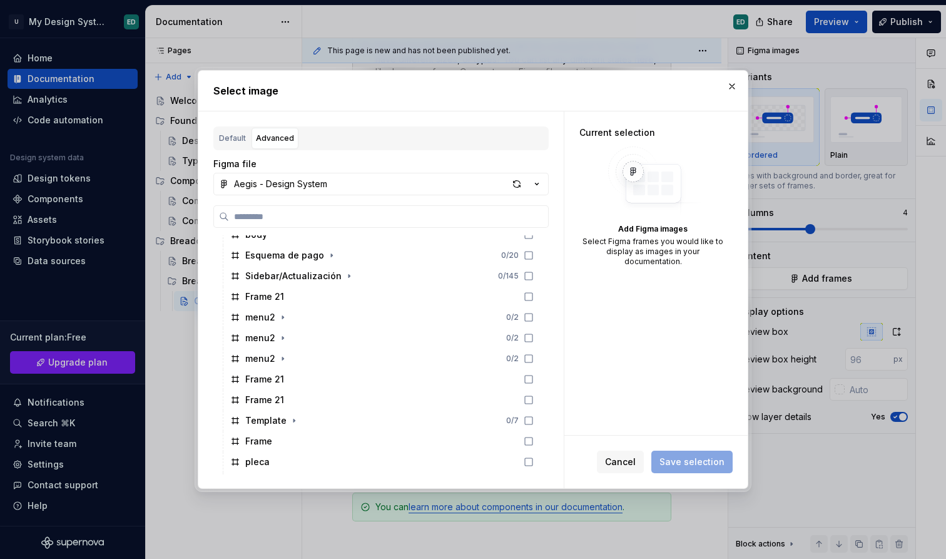
scroll to position [634, 0]
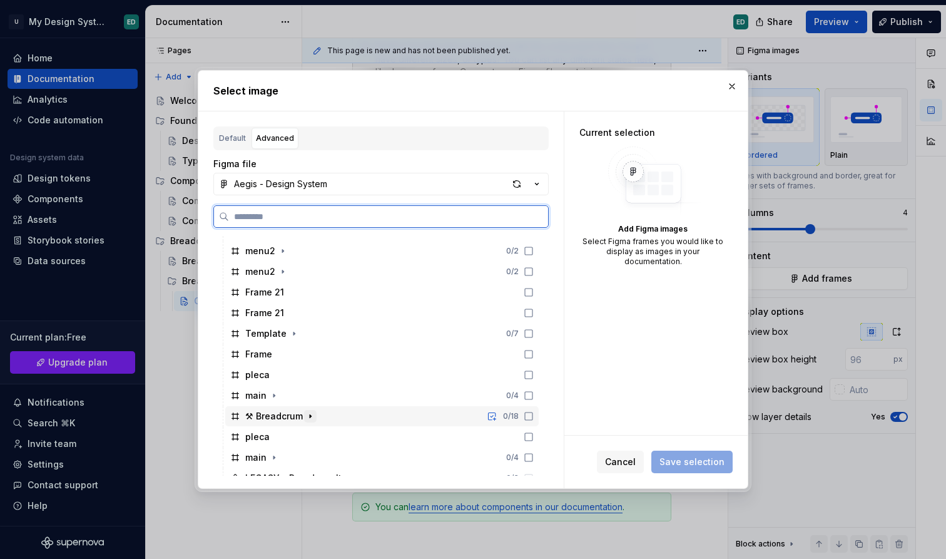
click at [310, 415] on icon "button" at bounding box center [310, 416] width 10 height 10
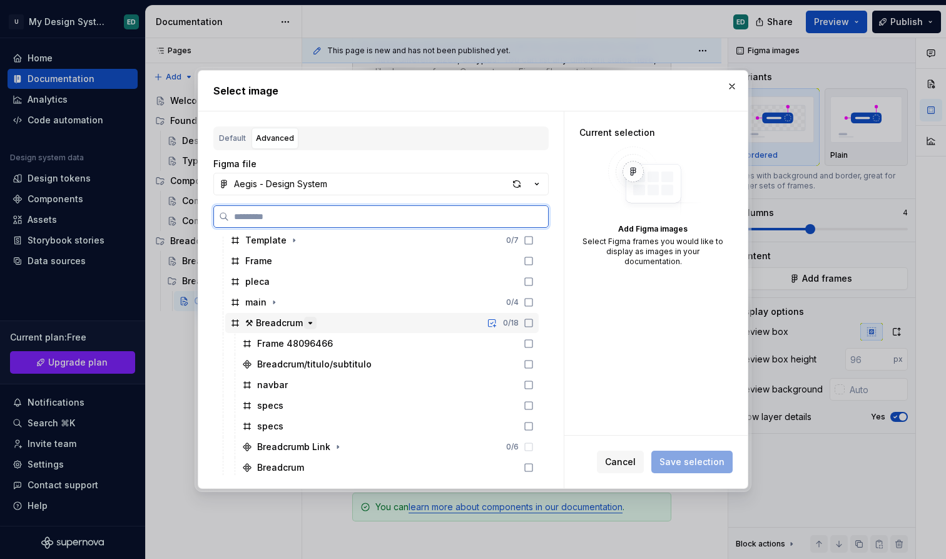
scroll to position [778, 0]
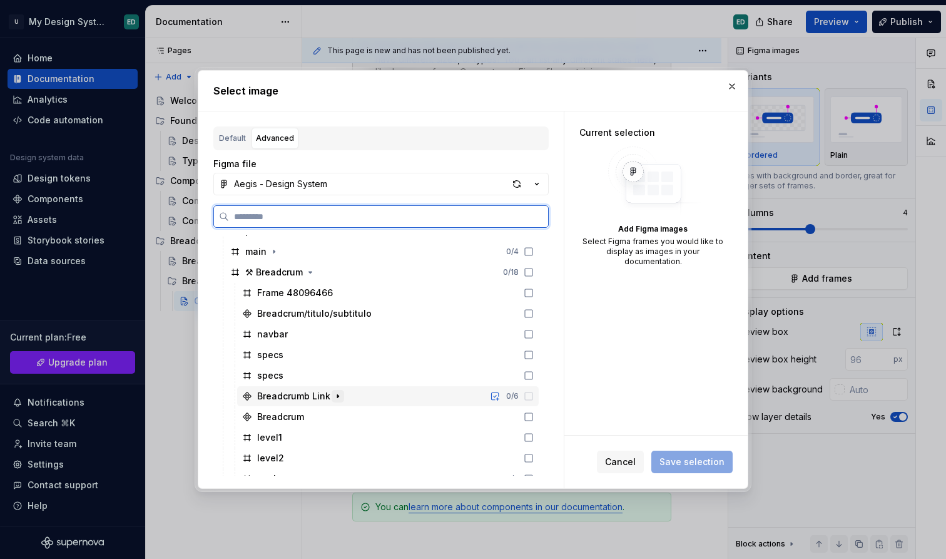
click at [335, 394] on icon "button" at bounding box center [338, 396] width 10 height 10
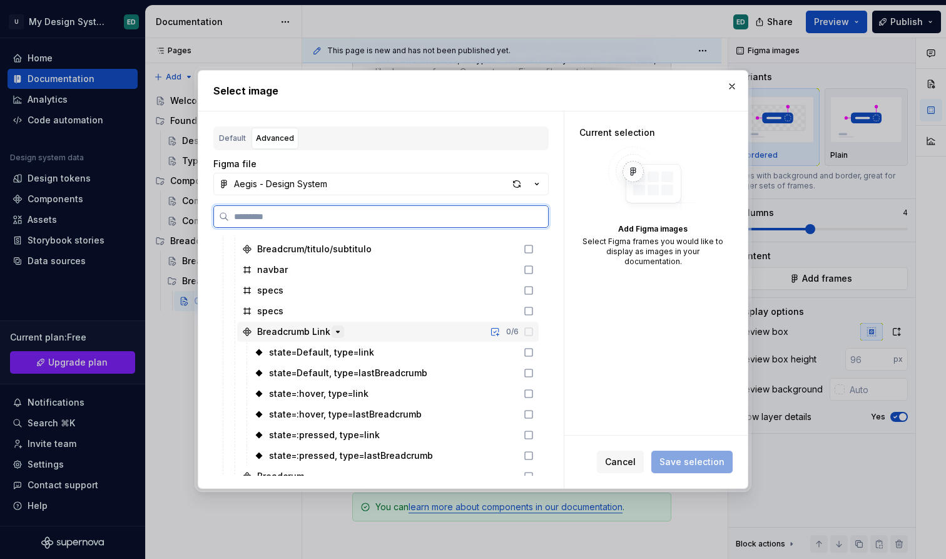
scroll to position [886, 0]
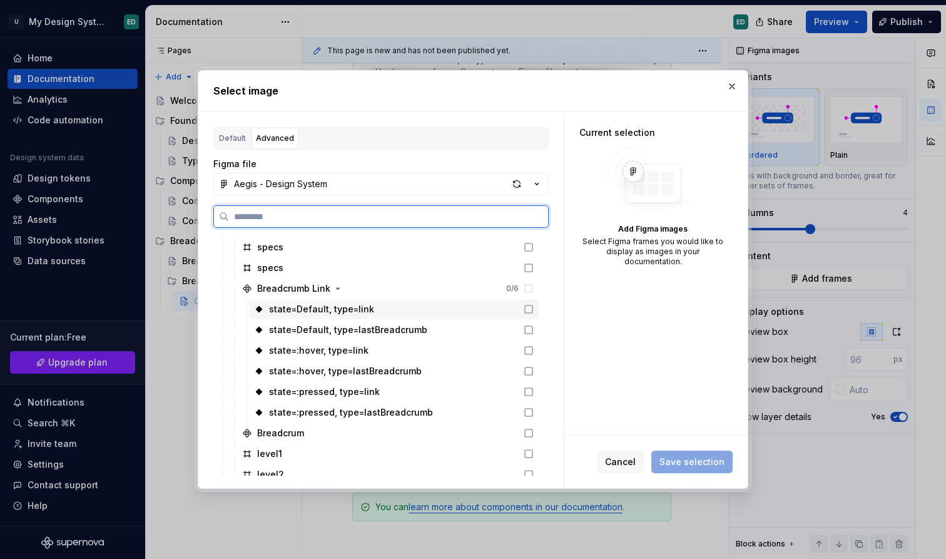
click at [330, 316] on div "state=Default, type=link" at bounding box center [394, 309] width 290 height 20
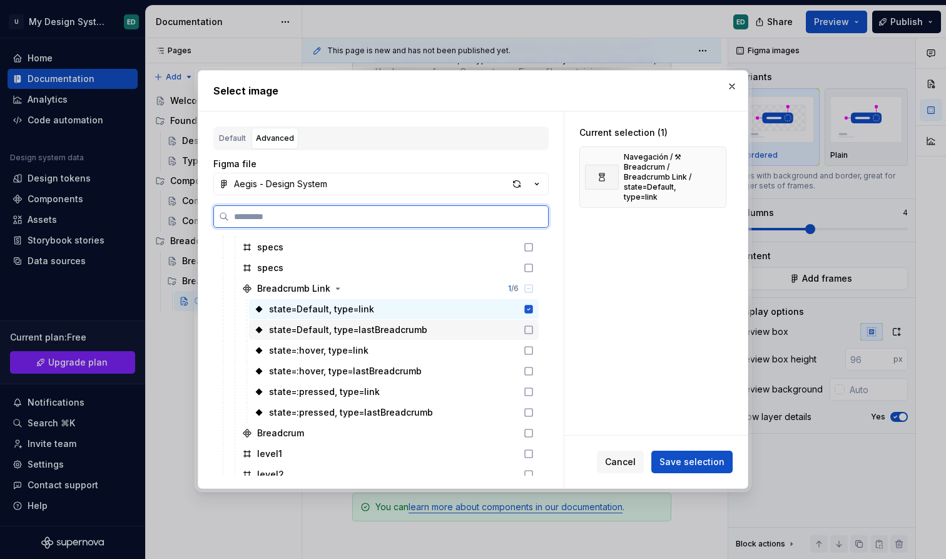
click at [351, 336] on div "state=Default, type=lastBreadcrumb" at bounding box center [394, 330] width 290 height 20
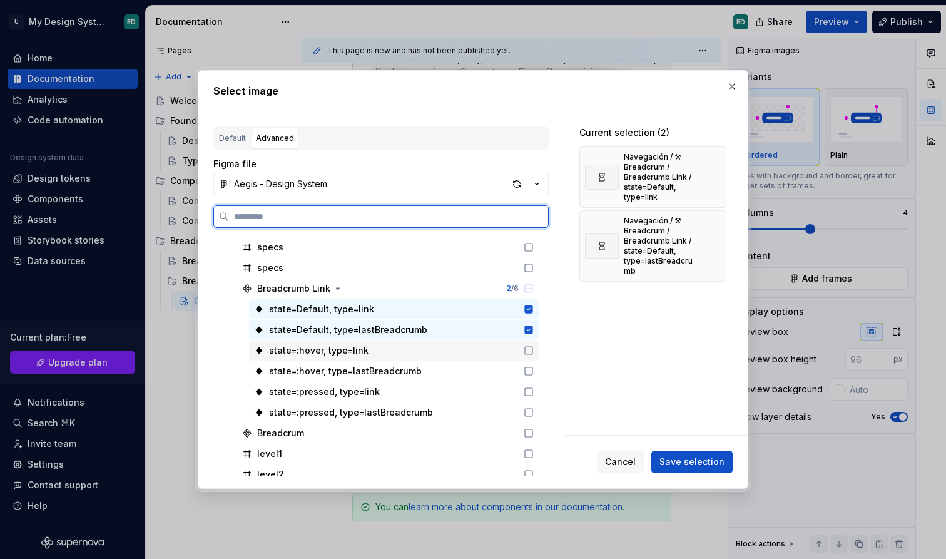
click at [361, 357] on div "state=:hover, type=link" at bounding box center [394, 350] width 290 height 20
click at [365, 384] on div "state=:pressed, type=link" at bounding box center [394, 392] width 290 height 20
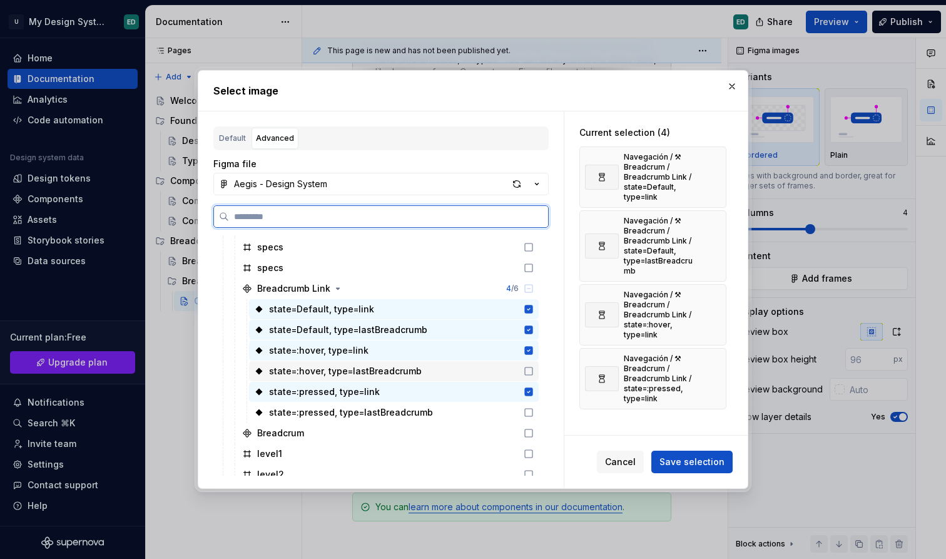
click at [372, 375] on div "state=:hover, type=lastBreadcrumb" at bounding box center [345, 371] width 153 height 13
click at [374, 412] on div "state=:pressed, type=lastBreadcrumb" at bounding box center [351, 412] width 164 height 13
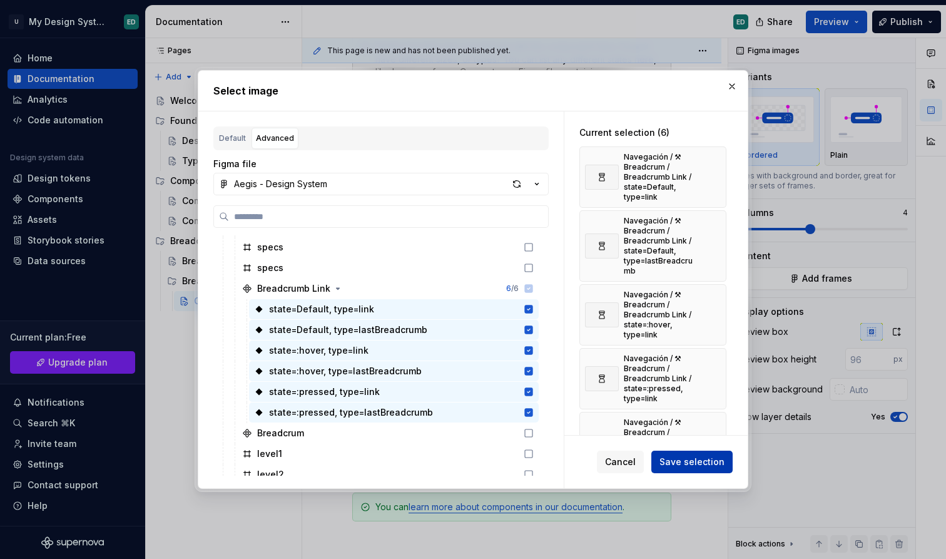
click at [684, 464] on span "Save selection" at bounding box center [691, 461] width 65 height 13
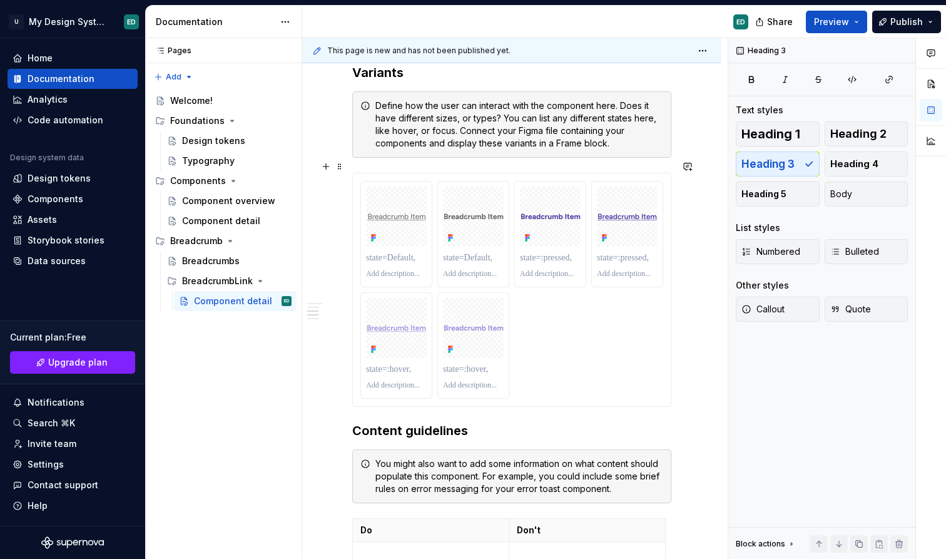
scroll to position [887, 0]
click at [859, 24] on button "Preview" at bounding box center [836, 22] width 61 height 23
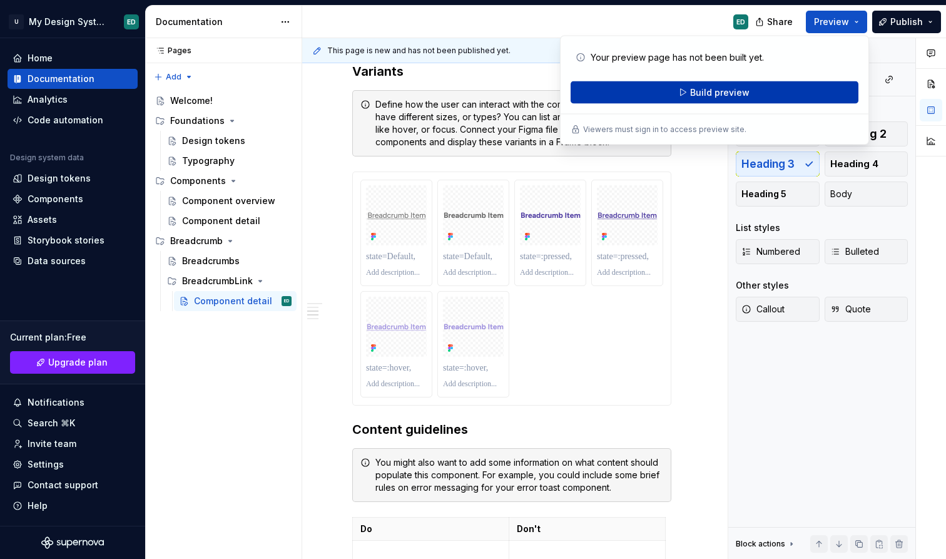
click at [806, 93] on button "Build preview" at bounding box center [715, 92] width 288 height 23
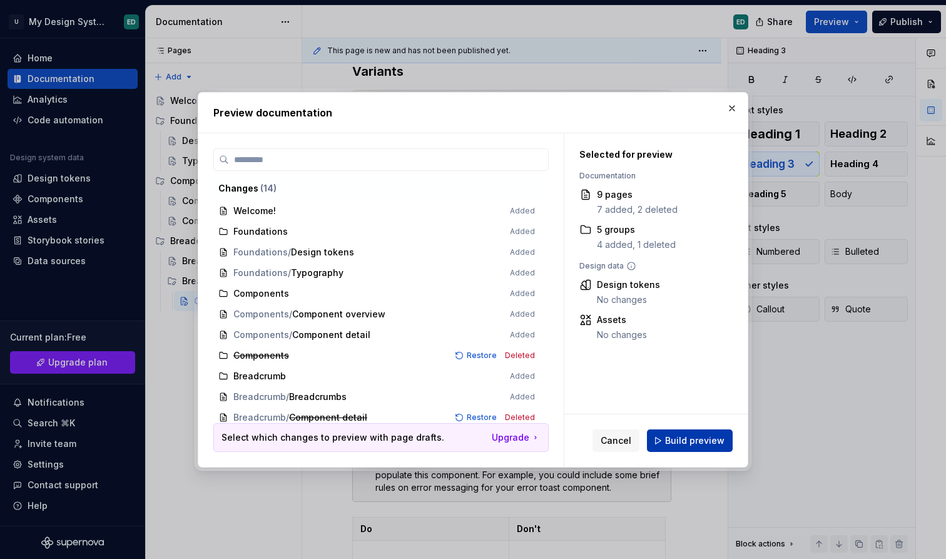
click at [701, 440] on span "Build preview" at bounding box center [694, 440] width 59 height 13
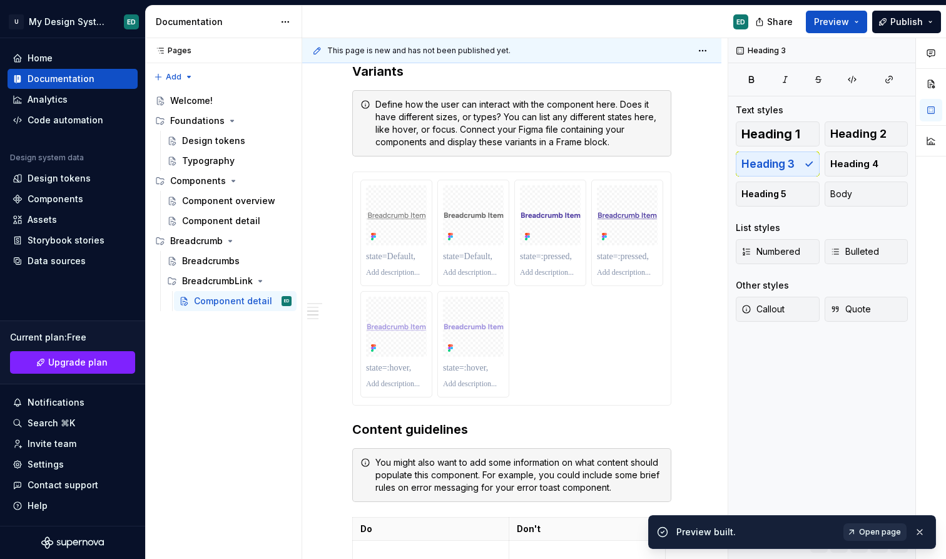
click at [878, 532] on span "Open page" at bounding box center [880, 532] width 42 height 10
drag, startPoint x: 492, startPoint y: 237, endPoint x: 472, endPoint y: 218, distance: 27.0
click at [472, 218] on div at bounding box center [473, 232] width 71 height 105
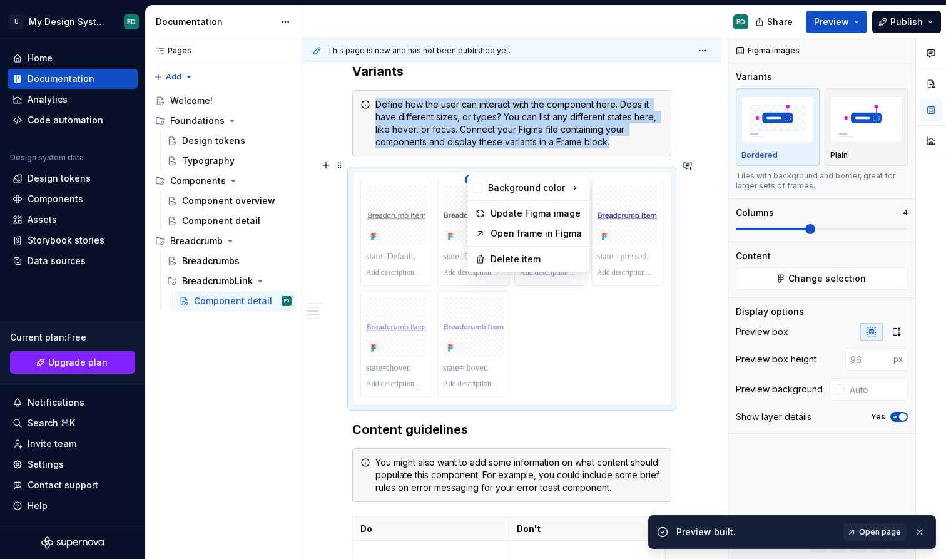
click at [466, 168] on html "U My Design System ED Home Documentation Analytics Code automation Design syste…" at bounding box center [473, 279] width 946 height 559
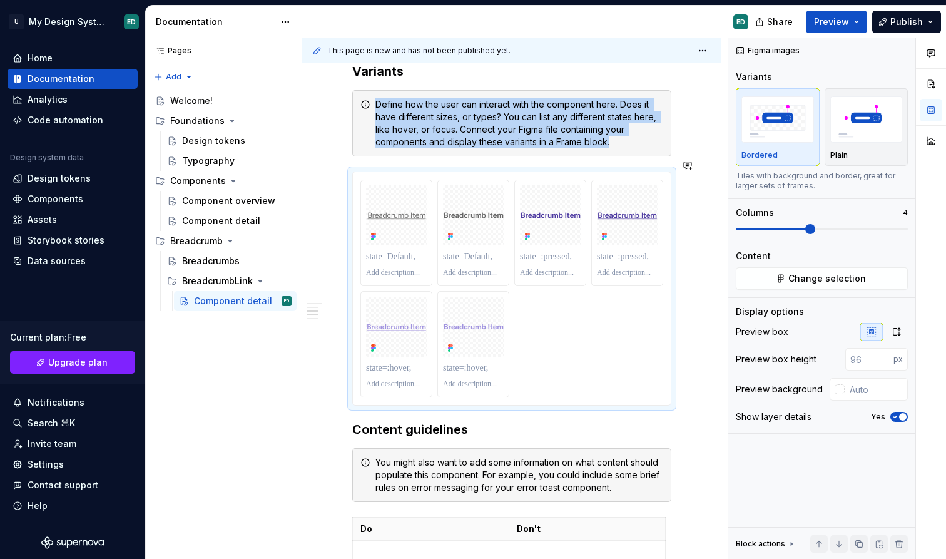
click at [473, 166] on html "U My Design System ED Home Documentation Analytics Code automation Design syste…" at bounding box center [473, 279] width 946 height 559
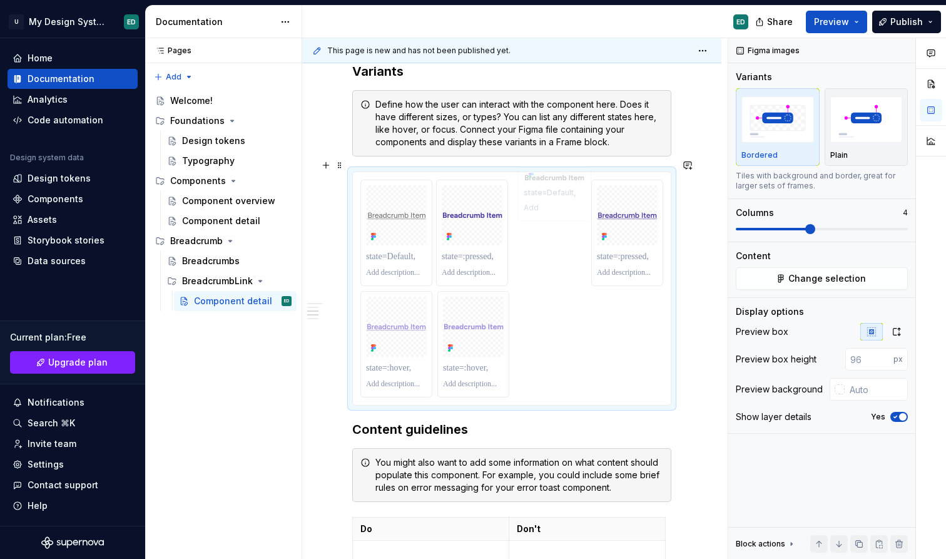
drag, startPoint x: 477, startPoint y: 191, endPoint x: 564, endPoint y: 193, distance: 87.0
drag, startPoint x: 630, startPoint y: 202, endPoint x: 465, endPoint y: 215, distance: 165.7
click at [465, 215] on body "U My Design System ED Home Documentation Analytics Code automation Design syste…" at bounding box center [473, 279] width 946 height 559
drag, startPoint x: 407, startPoint y: 318, endPoint x: 569, endPoint y: 219, distance: 190.3
click at [569, 219] on body "U My Design System ED Home Documentation Analytics Code automation Design syste…" at bounding box center [473, 279] width 946 height 559
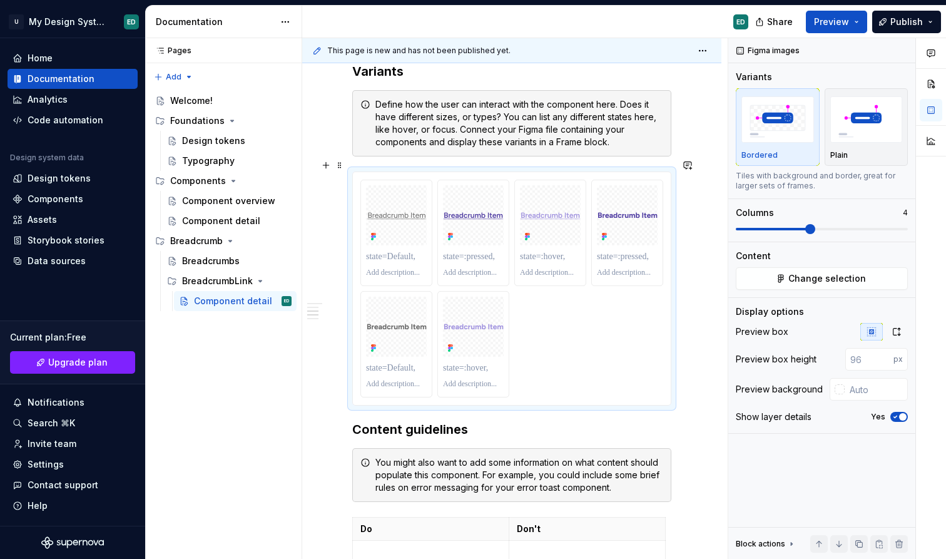
click at [671, 206] on div at bounding box center [511, 288] width 319 height 234
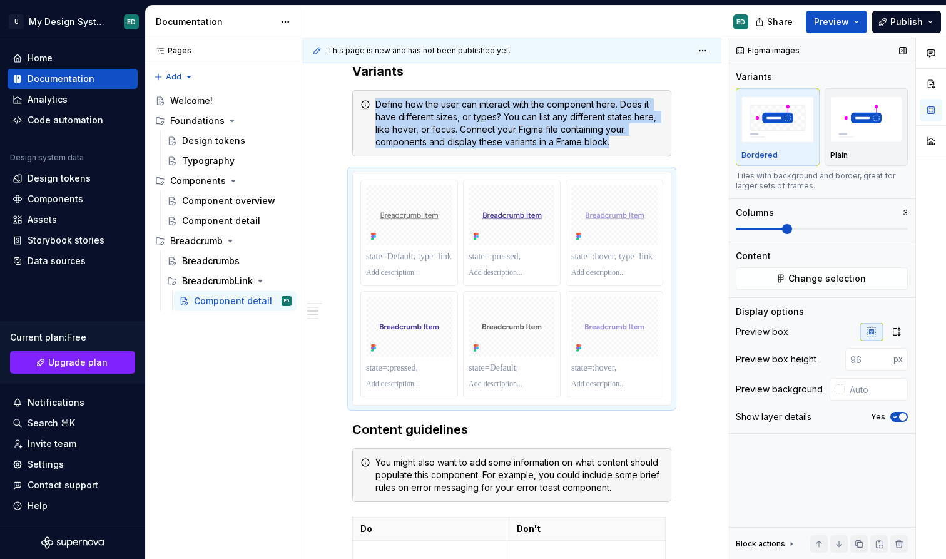
click at [793, 229] on span at bounding box center [822, 229] width 172 height 10
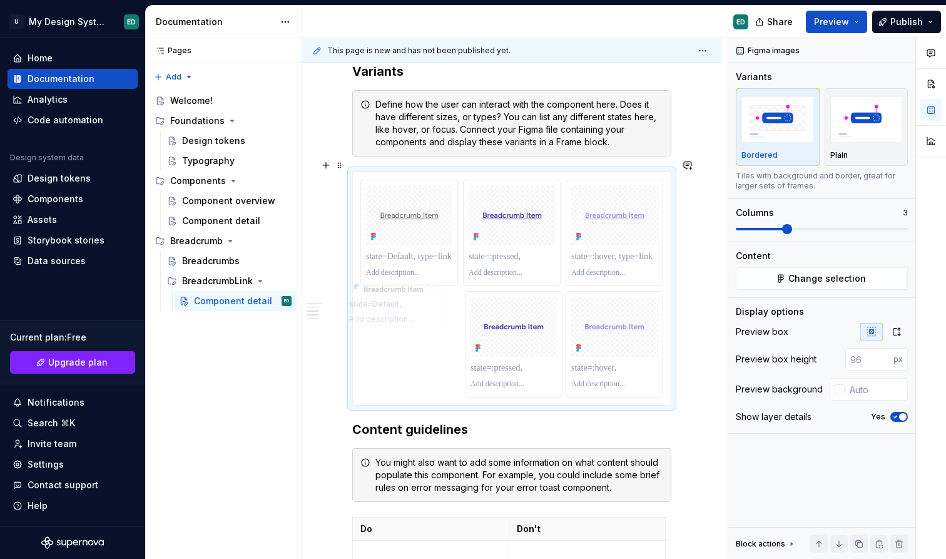
drag, startPoint x: 517, startPoint y: 316, endPoint x: 396, endPoint y: 316, distance: 121.4
drag, startPoint x: 610, startPoint y: 322, endPoint x: 500, endPoint y: 319, distance: 110.1
click at [500, 319] on body "U My Design System ED Home Documentation Analytics Code automation Design syste…" at bounding box center [473, 279] width 946 height 559
drag, startPoint x: 613, startPoint y: 220, endPoint x: 495, endPoint y: 230, distance: 118.0
click at [495, 230] on body "U My Design System ED Home Documentation Analytics Code automation Design syste…" at bounding box center [473, 279] width 946 height 559
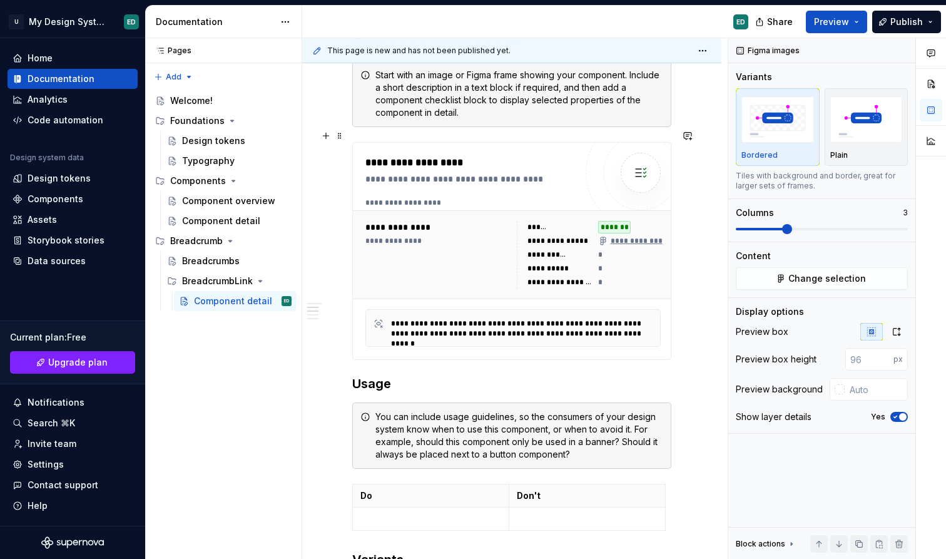
scroll to position [380, 0]
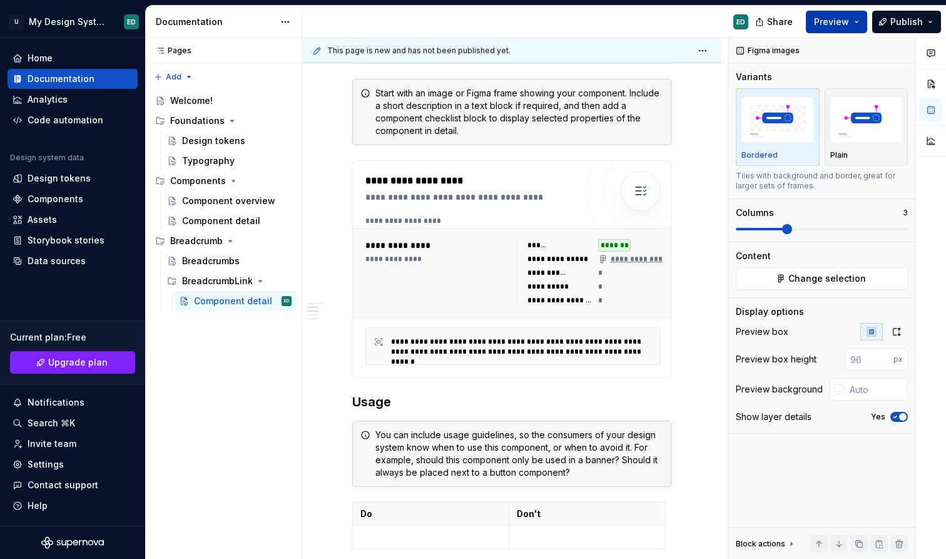
click at [856, 24] on button "Preview" at bounding box center [836, 22] width 61 height 23
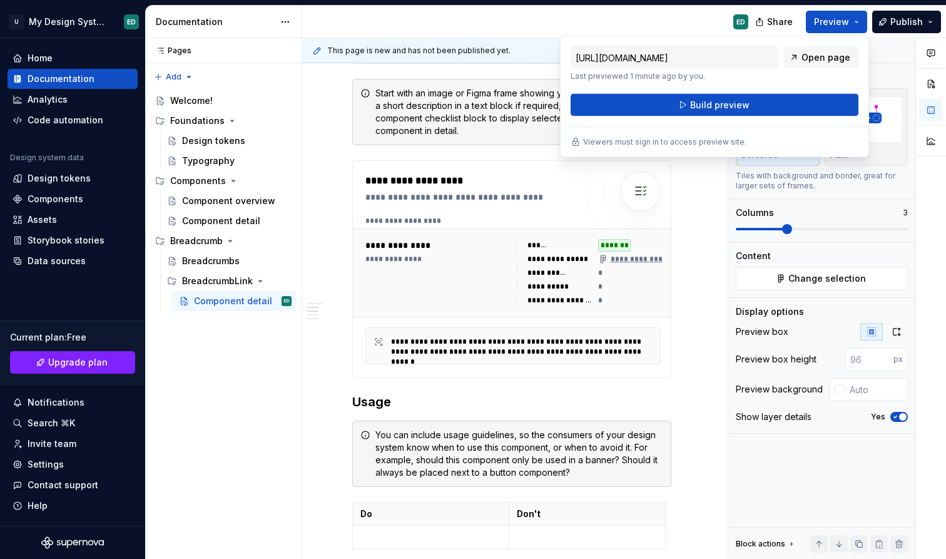
click at [811, 93] on div "[URL][DOMAIN_NAME] Last previewed 1 minute ago by you. Open page Build preview" at bounding box center [715, 81] width 288 height 70
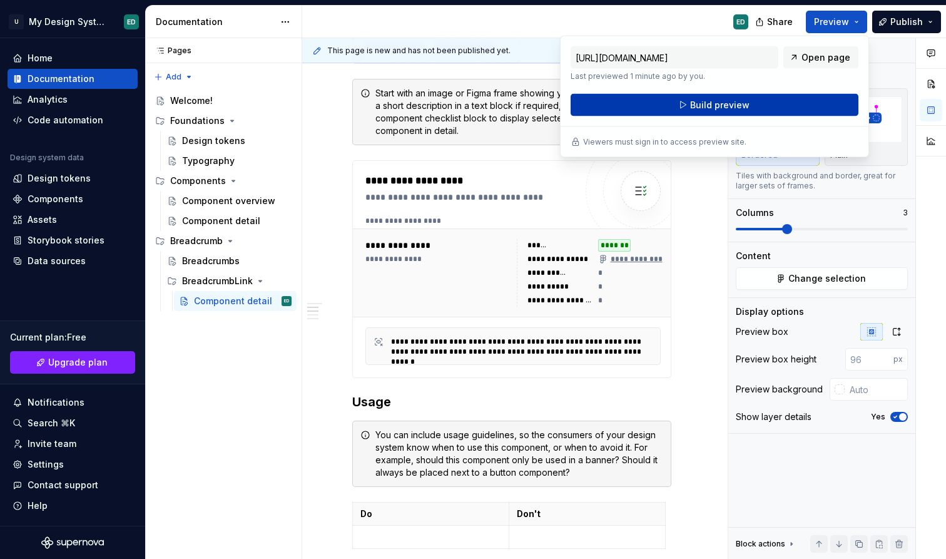
click at [810, 103] on button "Build preview" at bounding box center [715, 105] width 288 height 23
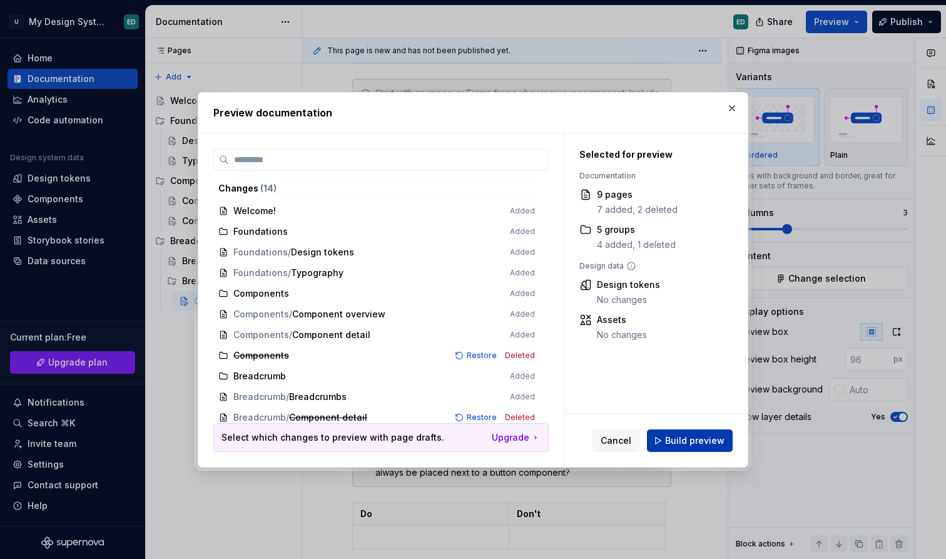
click at [697, 436] on span "Build preview" at bounding box center [694, 440] width 59 height 13
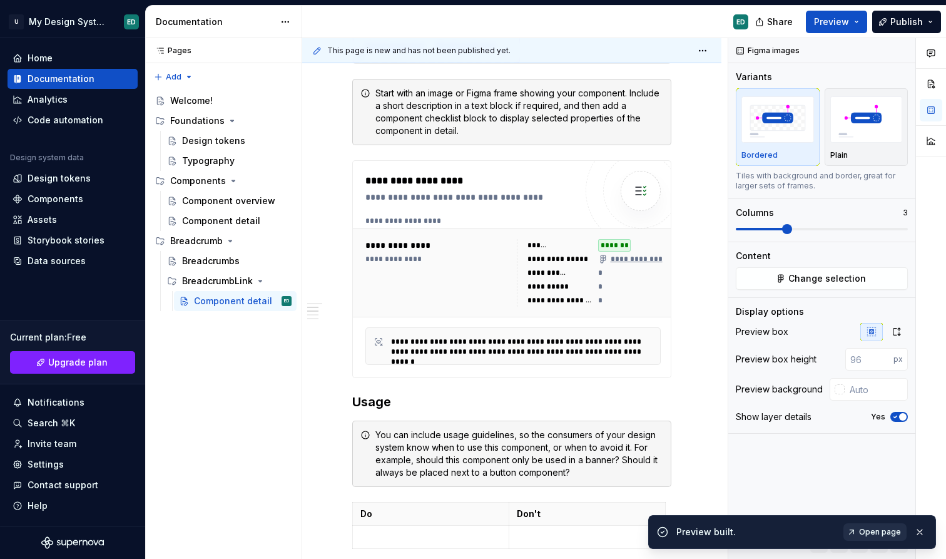
click at [886, 532] on span "Open page" at bounding box center [880, 532] width 42 height 10
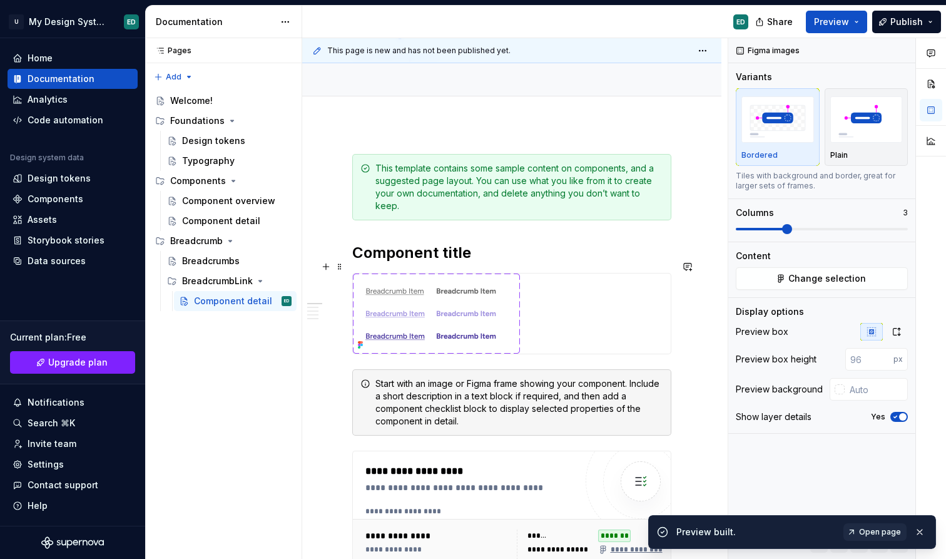
scroll to position [75, 0]
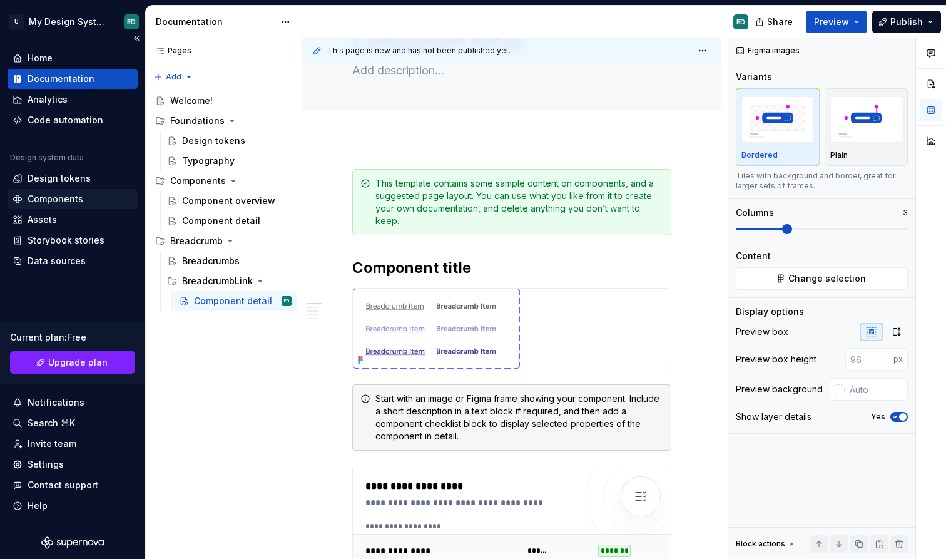
click at [69, 198] on div "Components" at bounding box center [56, 199] width 56 height 13
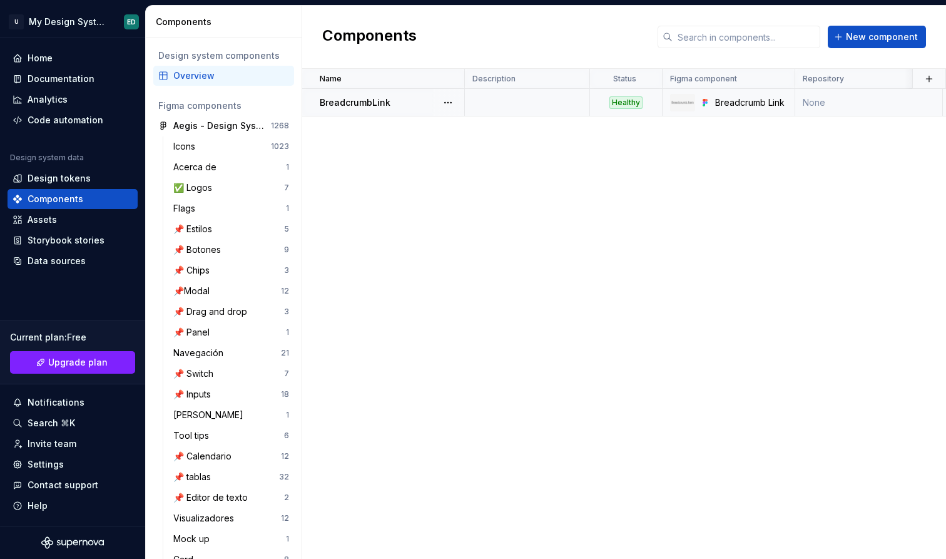
click at [397, 99] on div "BreadcrumbLink" at bounding box center [392, 102] width 144 height 13
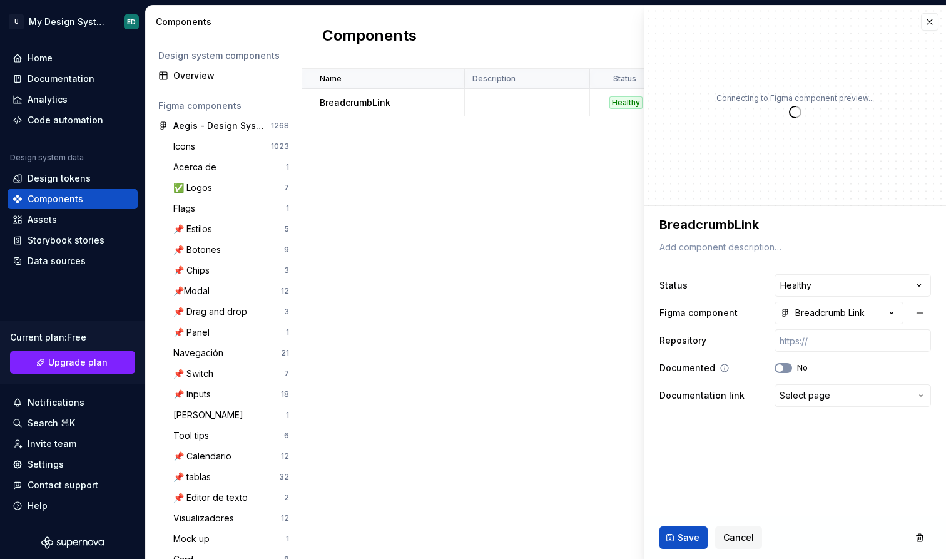
click at [788, 366] on button "No" at bounding box center [784, 368] width 18 height 10
click at [806, 394] on span "Select page" at bounding box center [805, 395] width 51 height 13
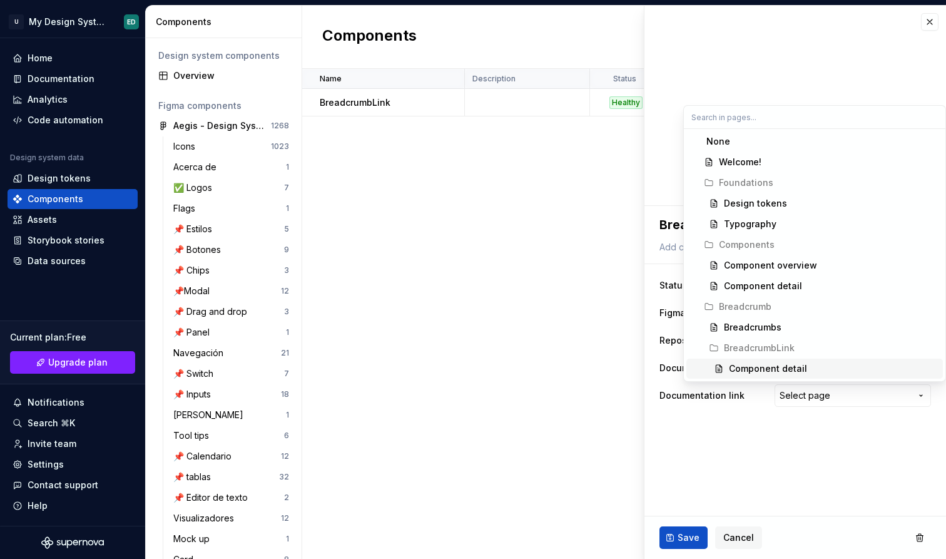
click at [800, 362] on div "Component detail" at bounding box center [768, 368] width 78 height 13
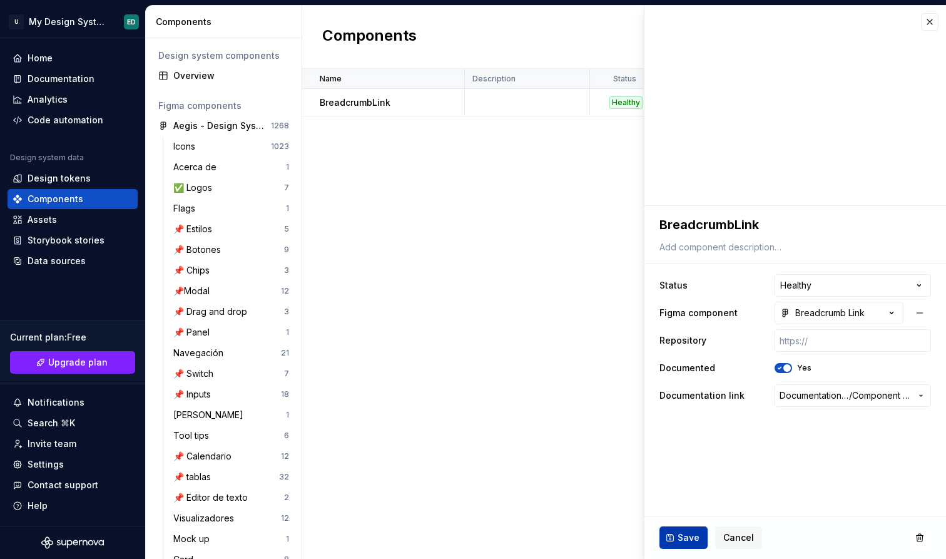
click at [676, 535] on button "Save" at bounding box center [683, 537] width 48 height 23
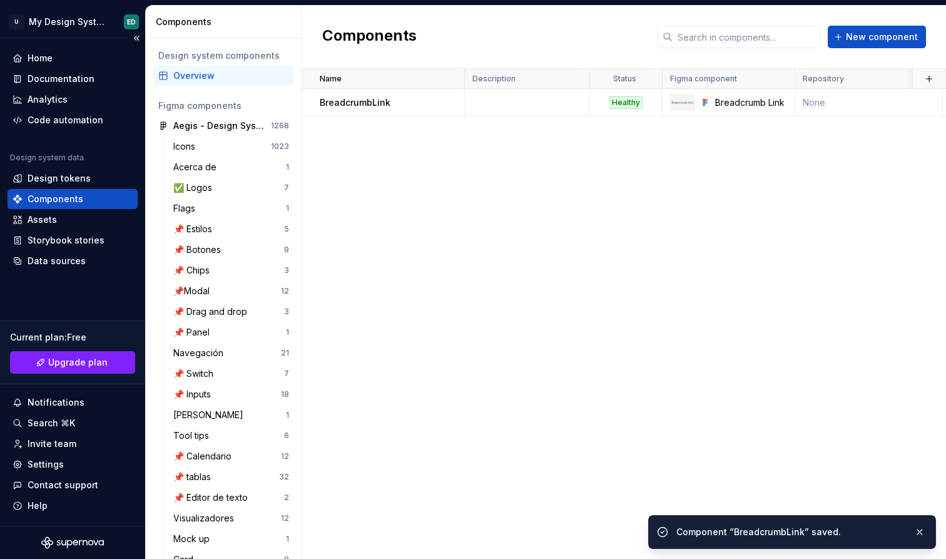
click at [65, 193] on div "Components" at bounding box center [56, 199] width 56 height 13
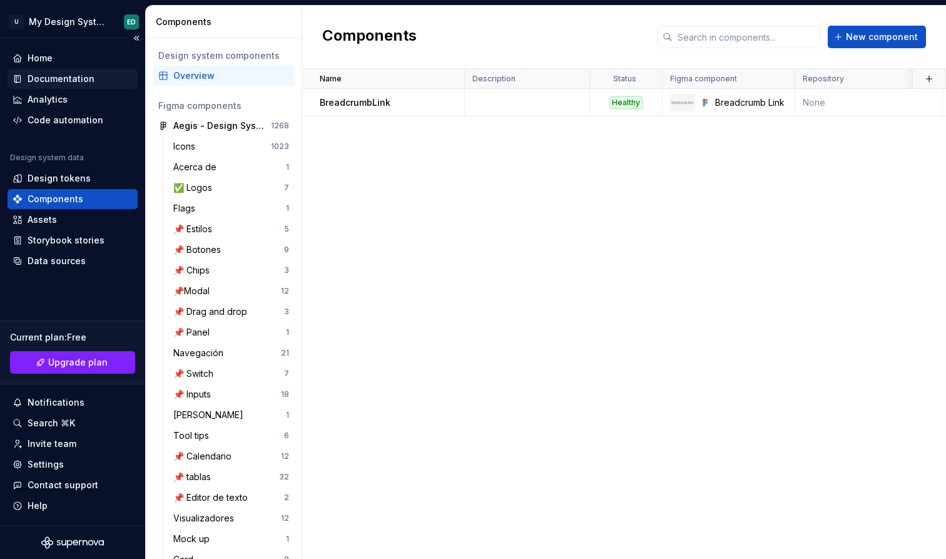
click at [96, 79] on div "Documentation" at bounding box center [73, 79] width 120 height 13
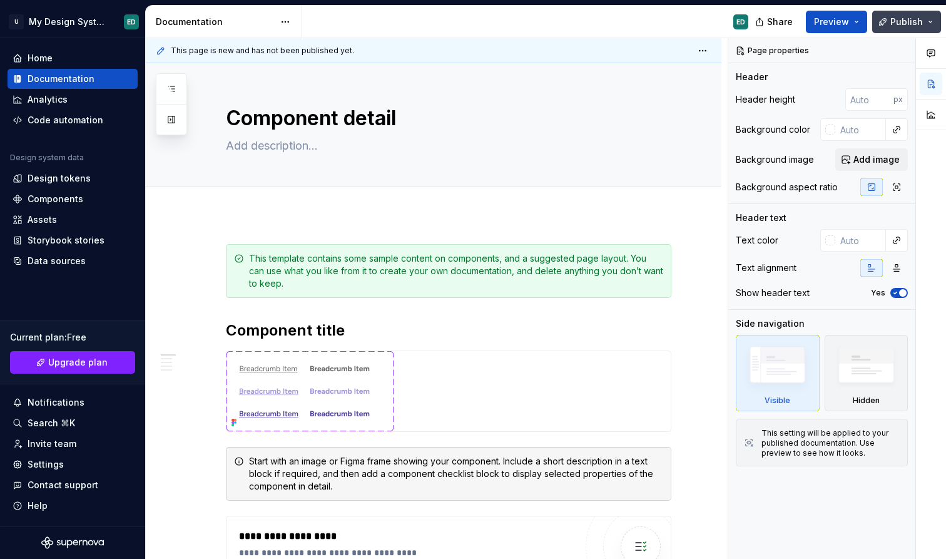
click at [913, 23] on span "Publish" at bounding box center [906, 22] width 33 height 13
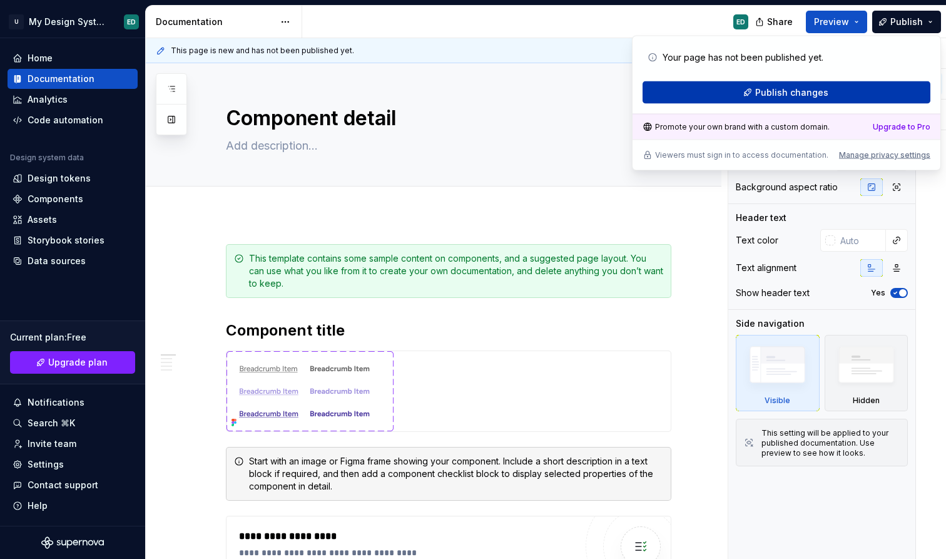
click at [841, 84] on button "Publish changes" at bounding box center [787, 92] width 288 height 23
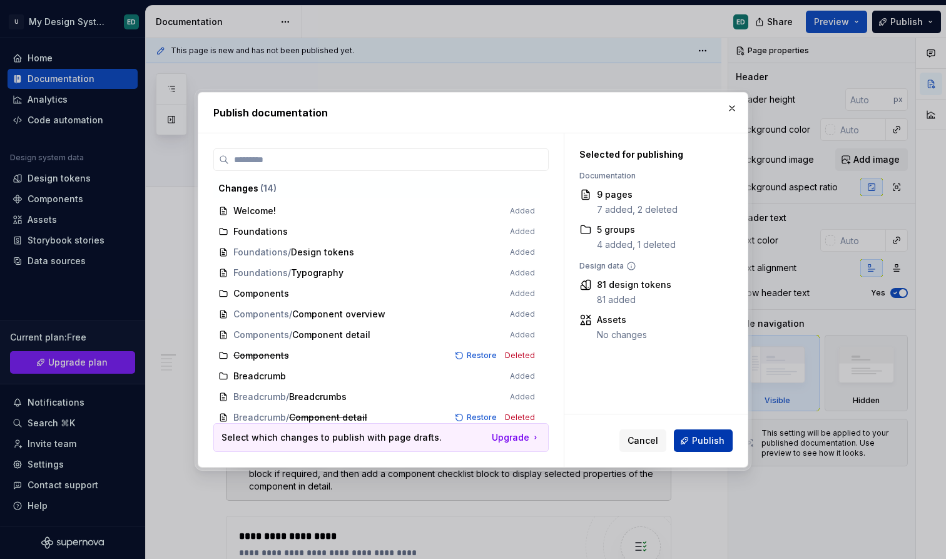
click at [714, 441] on span "Publish" at bounding box center [708, 440] width 33 height 13
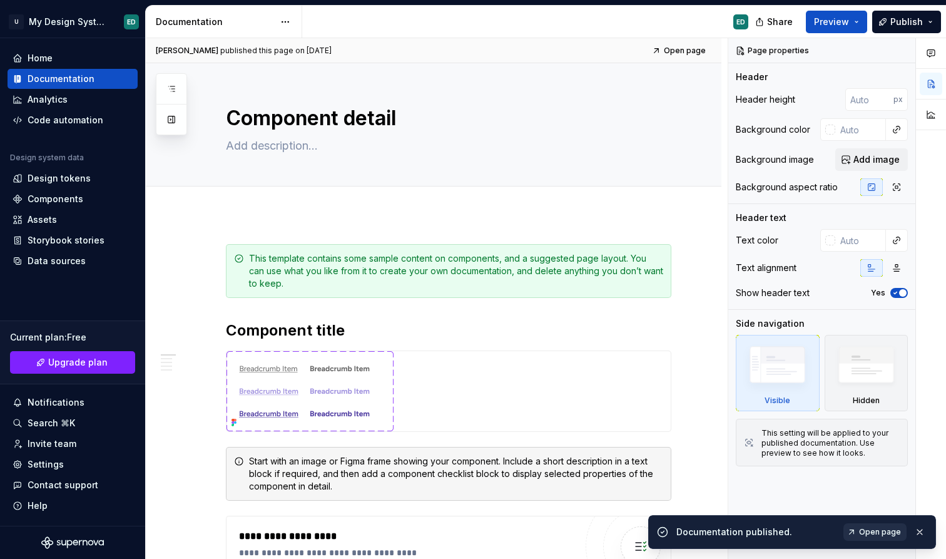
click at [862, 531] on span "Open page" at bounding box center [880, 532] width 42 height 10
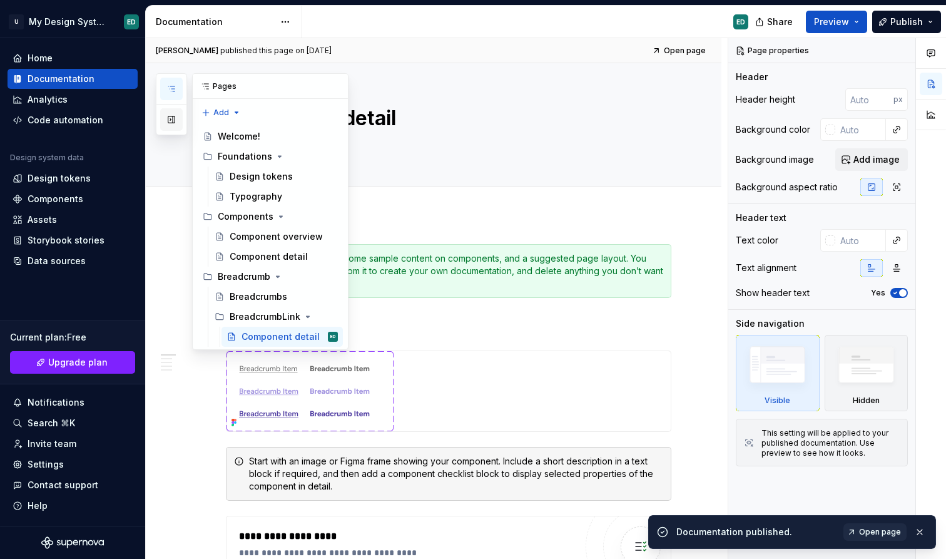
click at [175, 119] on button "button" at bounding box center [171, 119] width 23 height 23
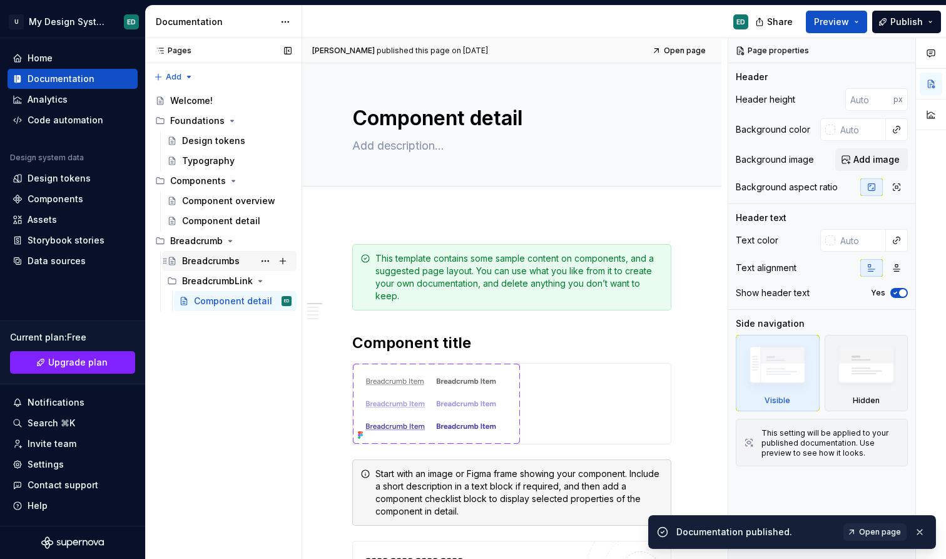
click at [231, 258] on div "Breadcrumbs" at bounding box center [211, 261] width 58 height 13
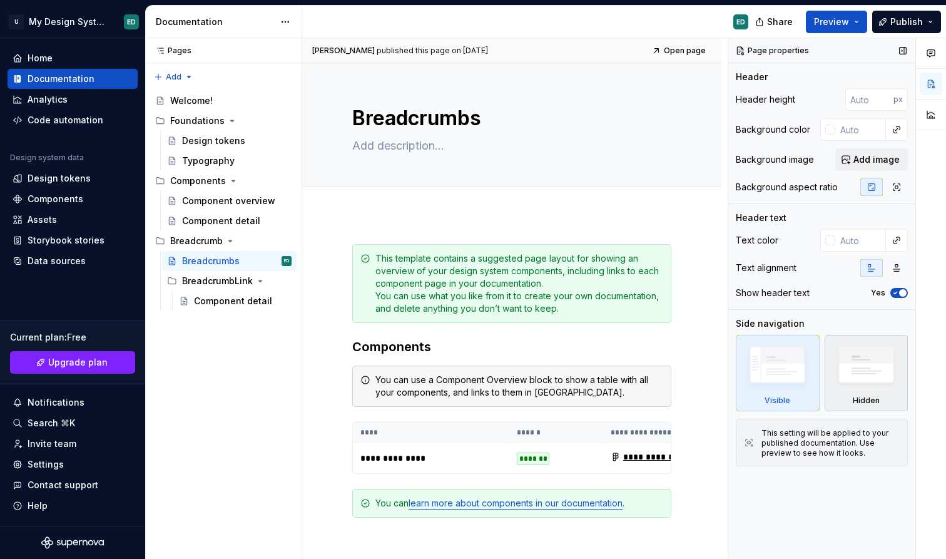
click at [860, 353] on img at bounding box center [866, 367] width 72 height 55
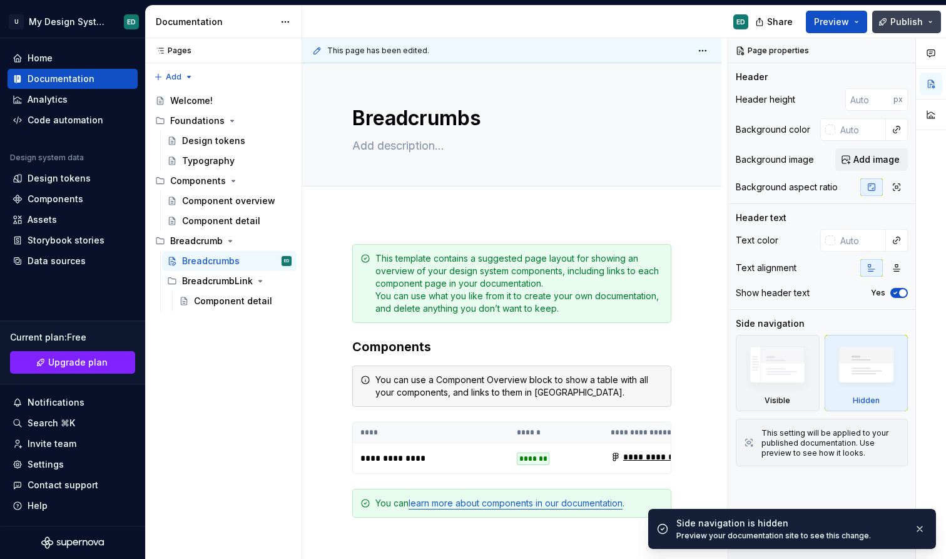
click at [918, 25] on span "Publish" at bounding box center [906, 22] width 33 height 13
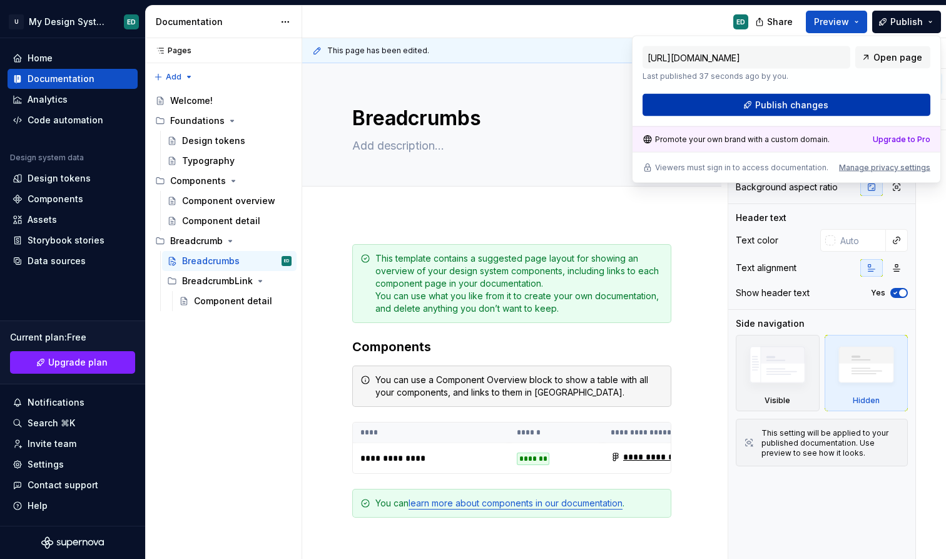
click at [888, 99] on button "Publish changes" at bounding box center [787, 105] width 288 height 23
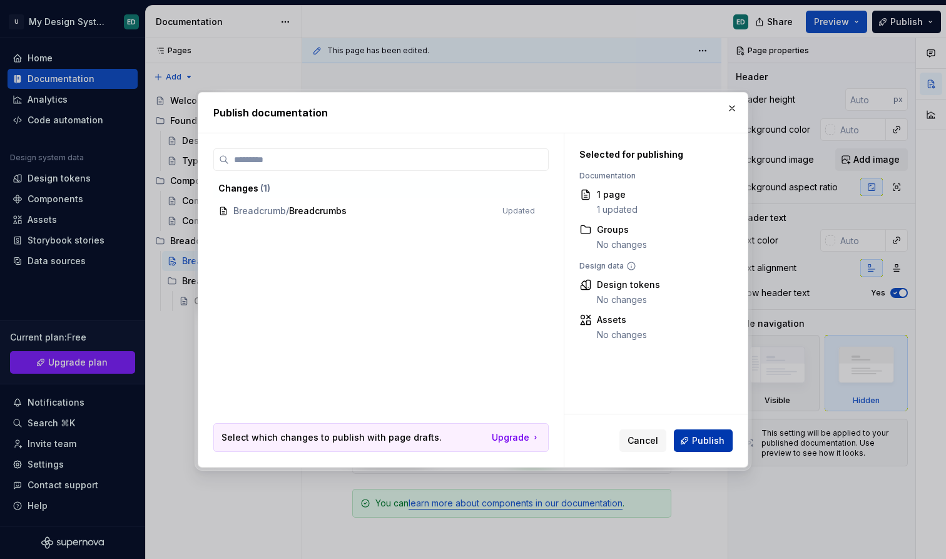
click at [716, 450] on button "Publish" at bounding box center [703, 440] width 59 height 23
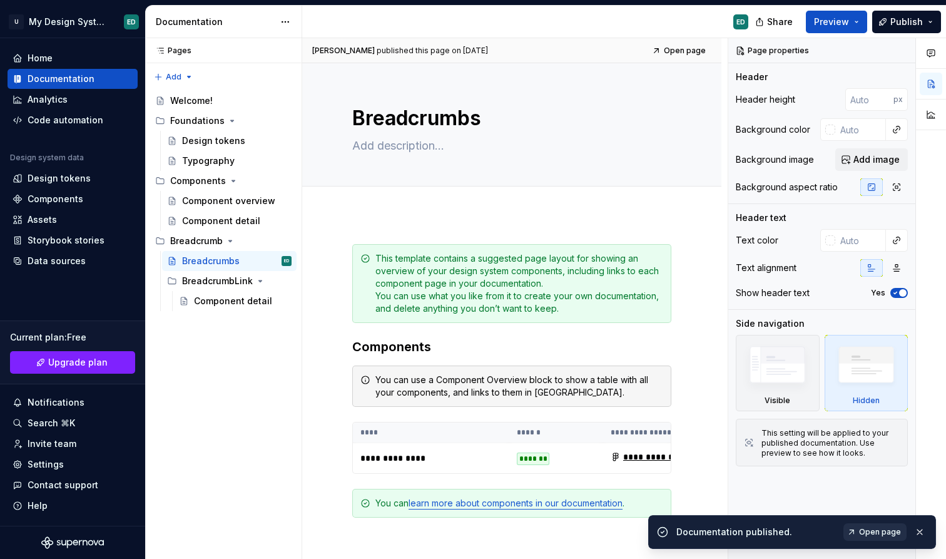
click at [875, 533] on span "Open page" at bounding box center [880, 532] width 42 height 10
click at [802, 362] on img at bounding box center [777, 367] width 72 height 54
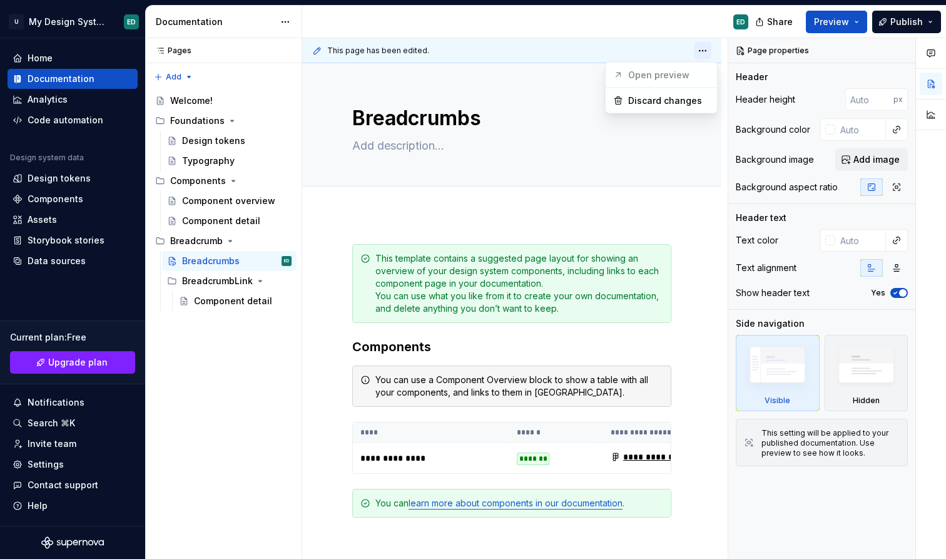
click at [710, 54] on html "U My Design System ED Home Documentation Analytics Code automation Design syste…" at bounding box center [473, 279] width 946 height 559
click at [717, 178] on html "U My Design System ED Home Documentation Analytics Code automation Design syste…" at bounding box center [473, 279] width 946 height 559
click at [266, 262] on button "Page tree" at bounding box center [266, 261] width 18 height 18
click at [226, 365] on div "Pages Pages Add Accessibility guide for tree Page tree. Navigate the tree with …" at bounding box center [223, 298] width 156 height 521
click at [286, 47] on button "button" at bounding box center [288, 51] width 18 height 18
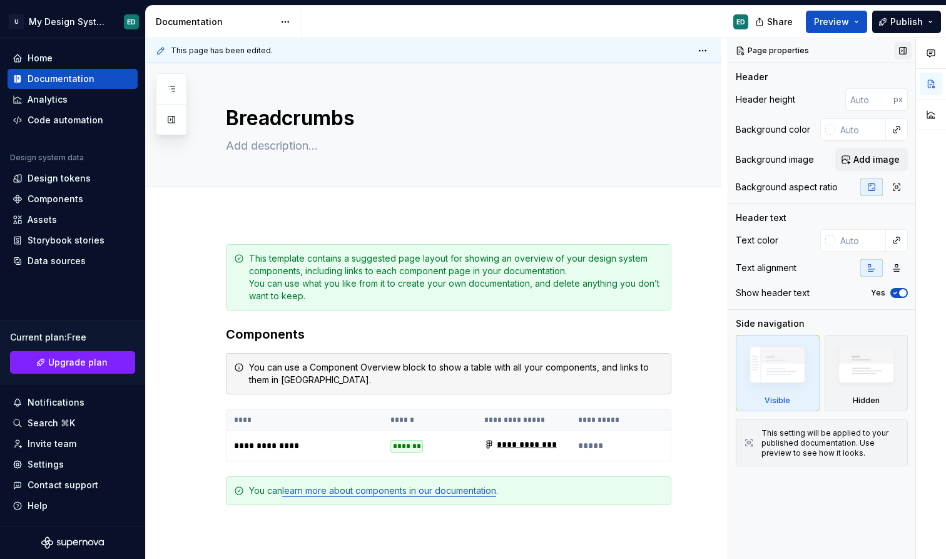
click at [907, 53] on button "button" at bounding box center [903, 51] width 18 height 18
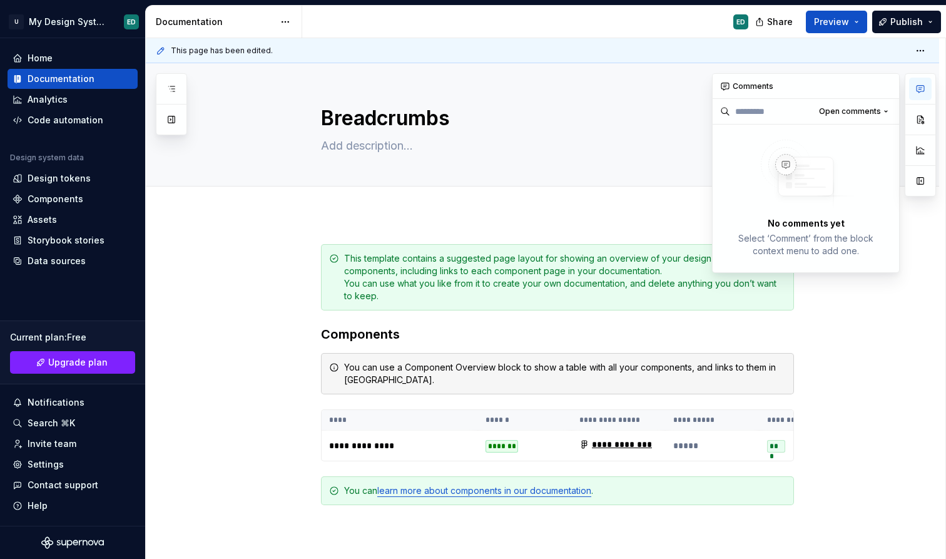
click at [925, 85] on button "button" at bounding box center [920, 89] width 23 height 23
click at [922, 126] on button "button" at bounding box center [920, 119] width 23 height 23
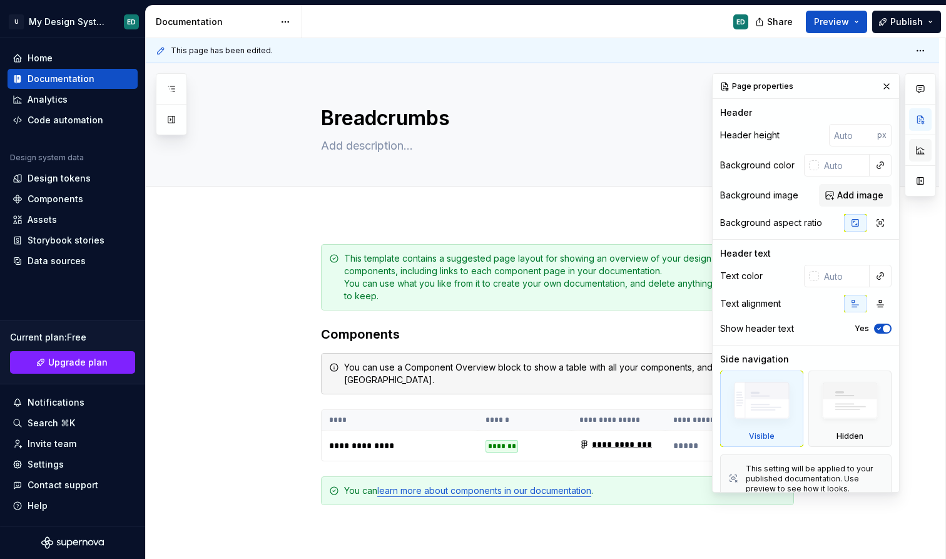
click at [920, 151] on button "button" at bounding box center [920, 150] width 23 height 23
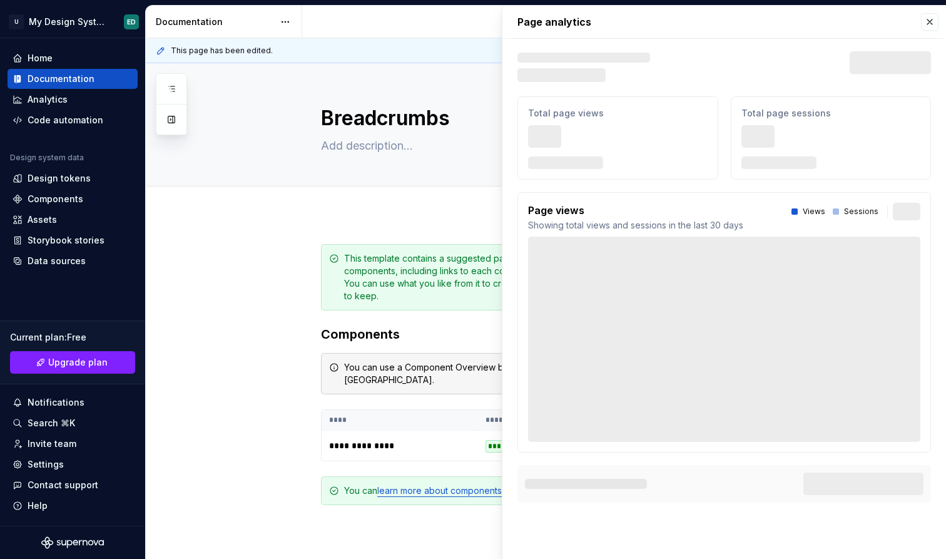
click at [922, 152] on div "Total page sessions 666" at bounding box center [831, 137] width 201 height 83
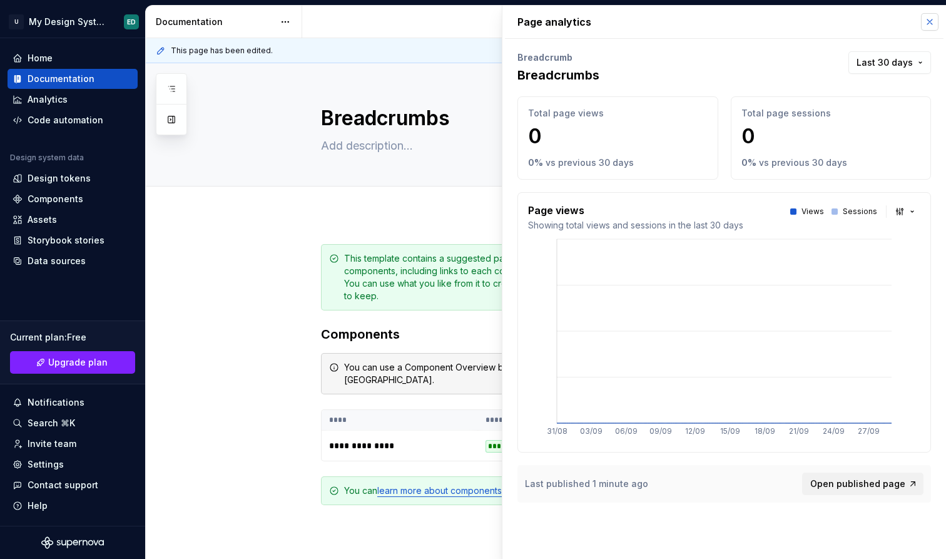
click at [933, 26] on button "button" at bounding box center [930, 22] width 18 height 18
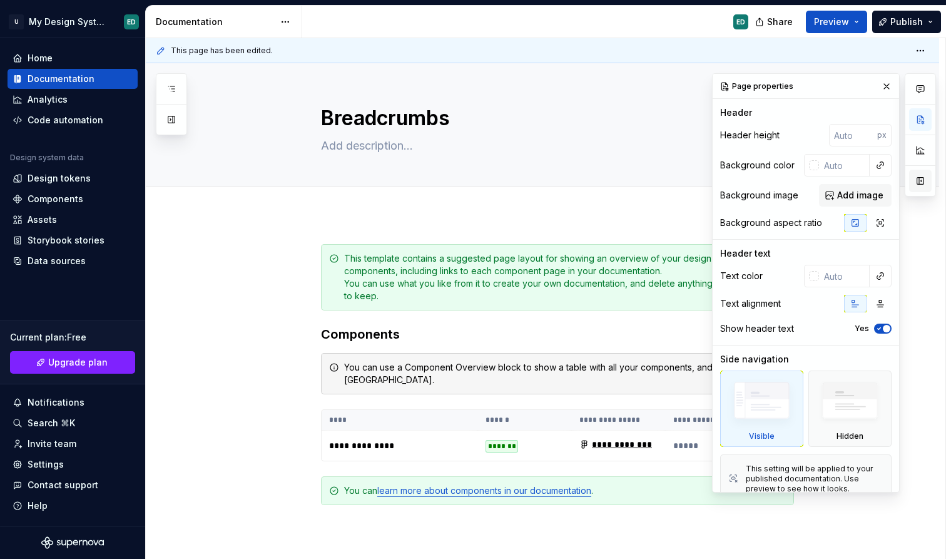
click at [922, 176] on button "button" at bounding box center [920, 181] width 23 height 23
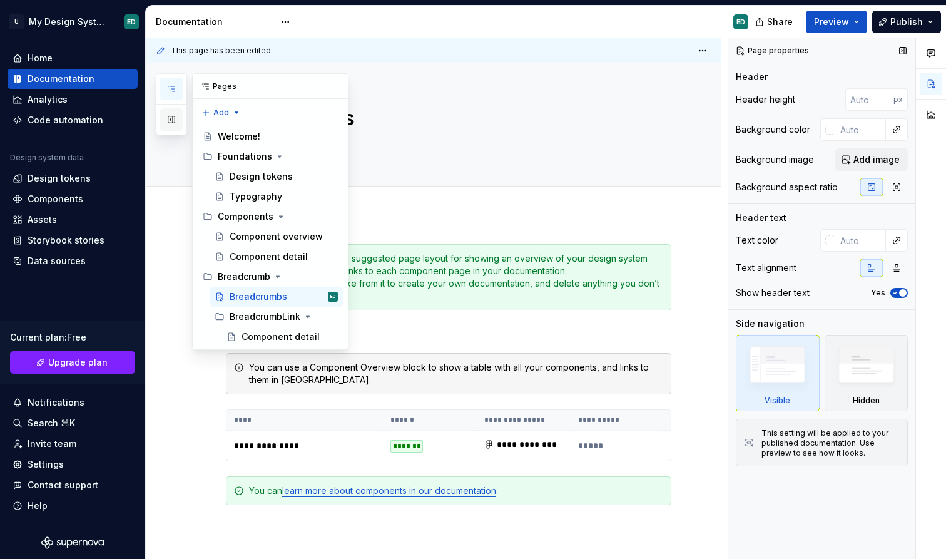
click at [173, 114] on button "button" at bounding box center [171, 119] width 23 height 23
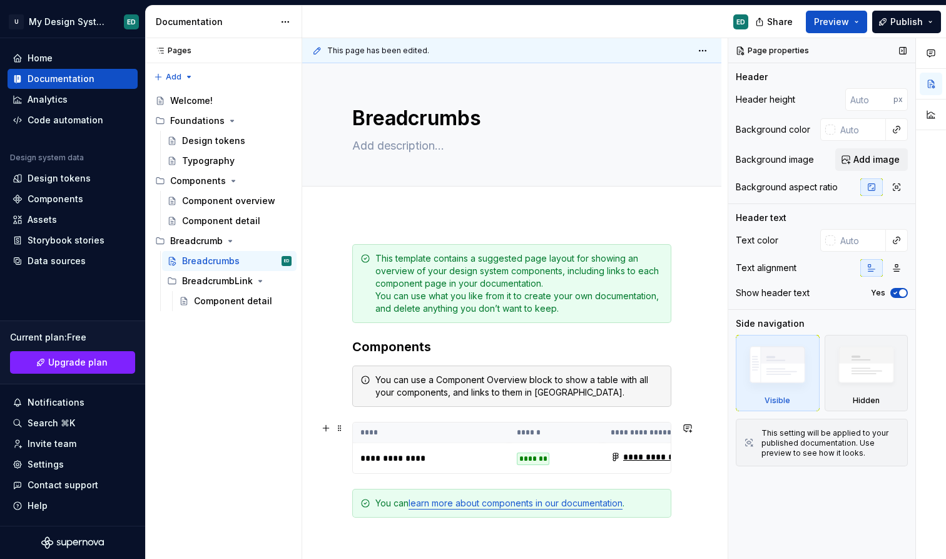
click at [467, 431] on th "****" at bounding box center [431, 432] width 156 height 21
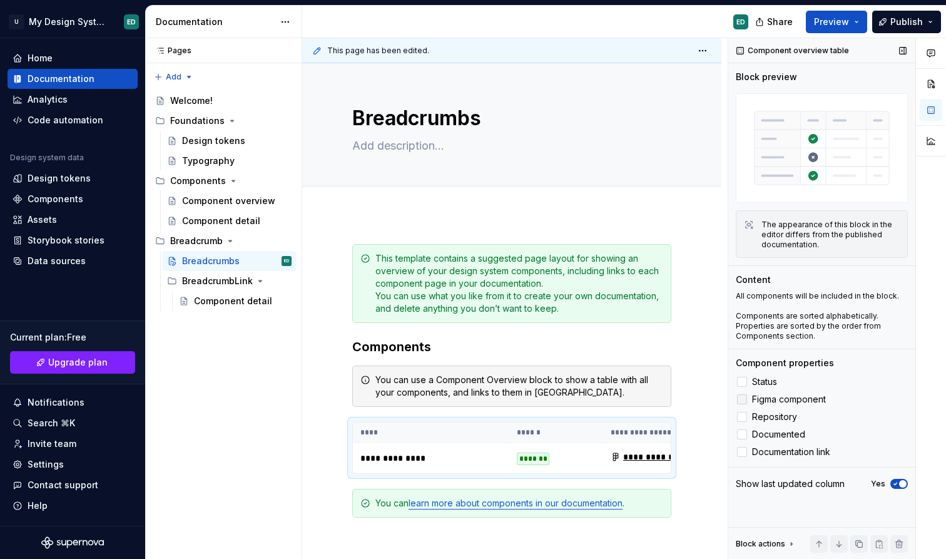
click at [748, 399] on label "Figma component" at bounding box center [822, 399] width 172 height 15
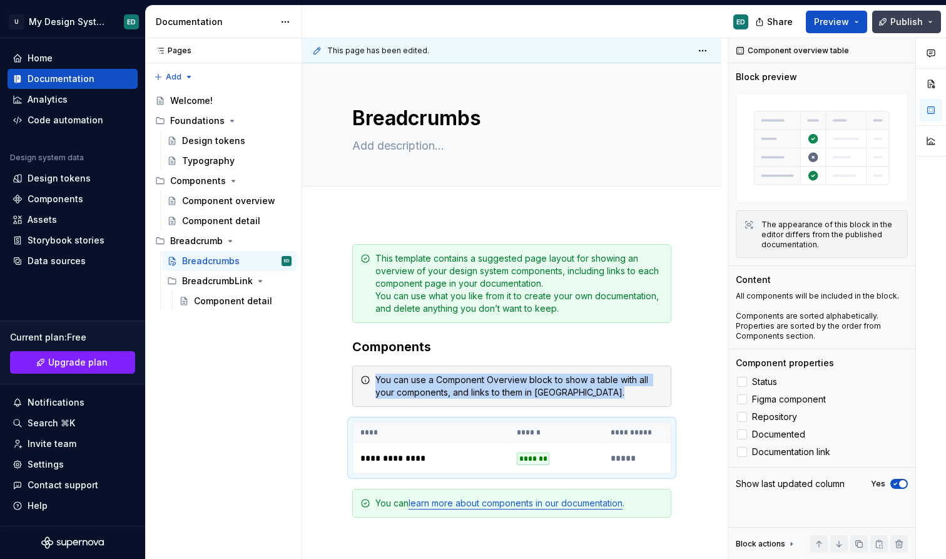
click at [928, 19] on button "Publish" at bounding box center [906, 22] width 69 height 23
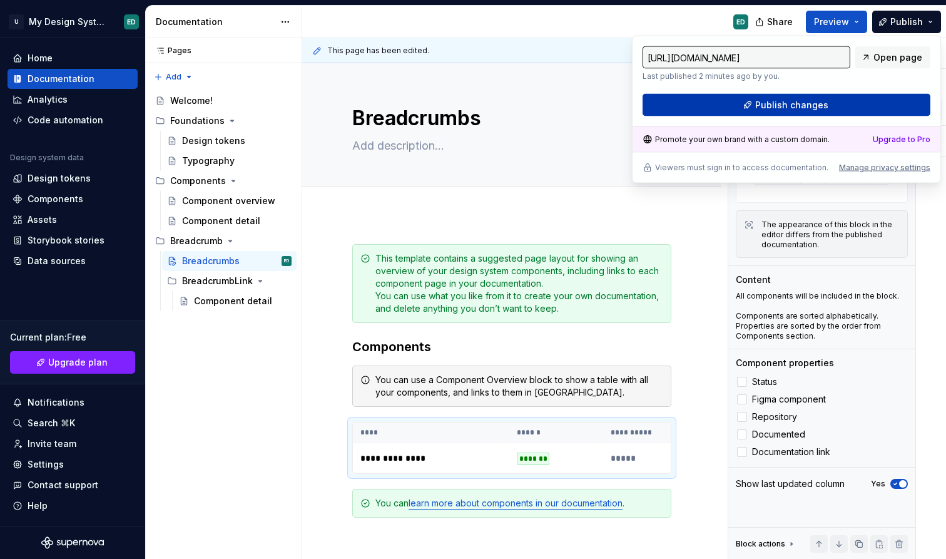
click at [861, 99] on button "Publish changes" at bounding box center [787, 105] width 288 height 23
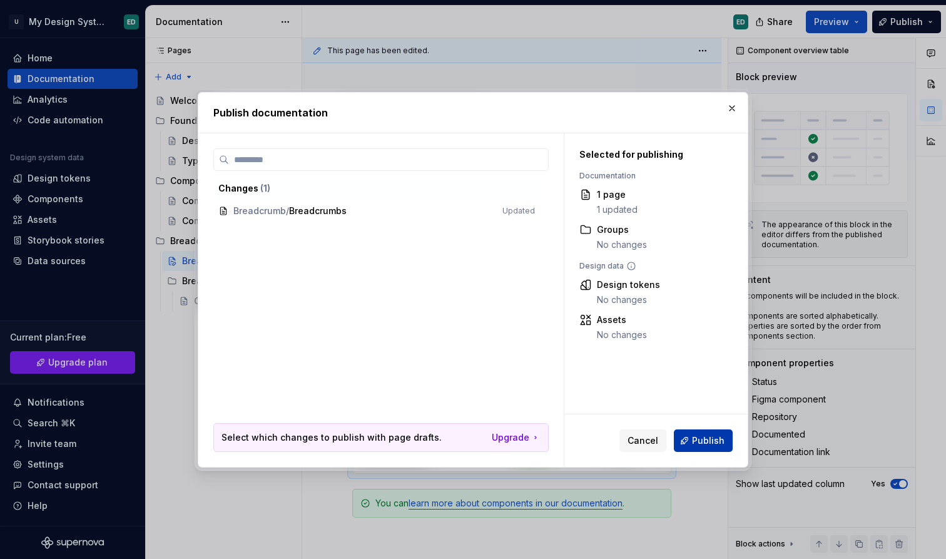
click at [708, 445] on span "Publish" at bounding box center [708, 440] width 33 height 13
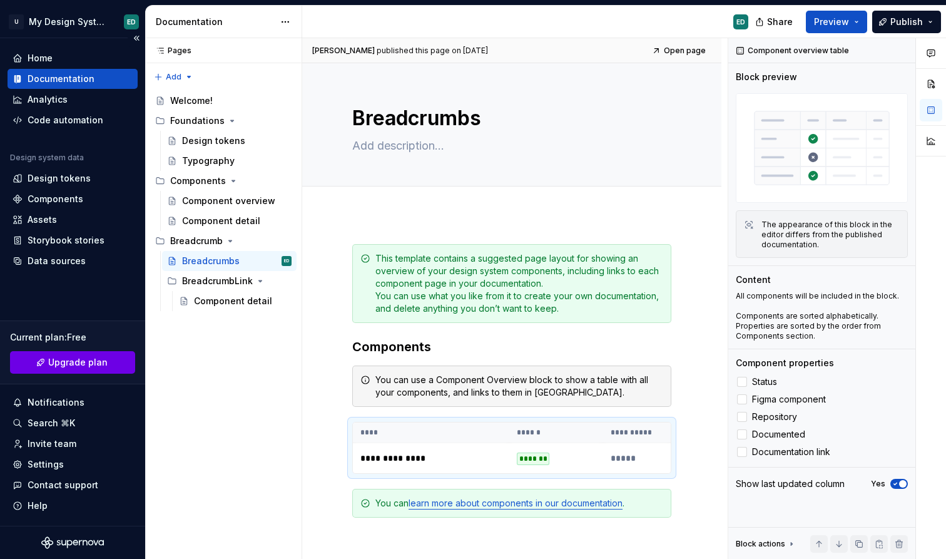
type textarea "*"
click at [79, 467] on div "Settings" at bounding box center [73, 464] width 120 height 13
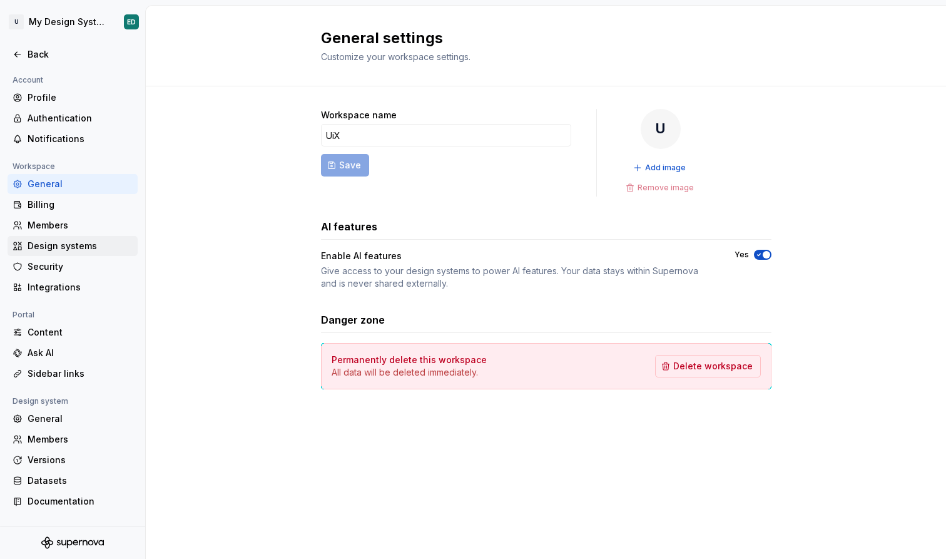
click at [108, 245] on div "Design systems" at bounding box center [80, 246] width 105 height 13
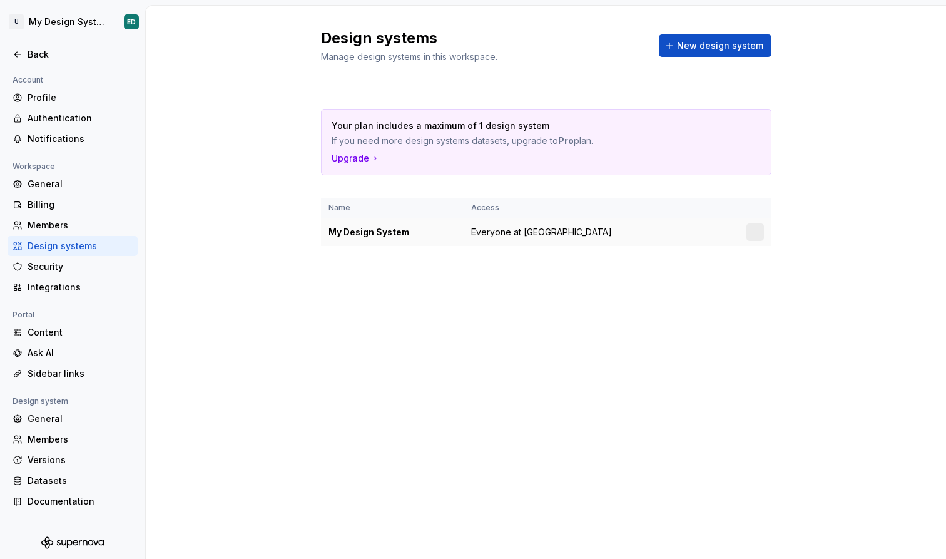
click at [408, 231] on div "My Design System" at bounding box center [392, 232] width 128 height 13
click at [396, 230] on div "My Design System" at bounding box center [392, 232] width 128 height 13
drag, startPoint x: 439, startPoint y: 224, endPoint x: 396, endPoint y: 217, distance: 43.1
click at [375, 222] on td "My Design System" at bounding box center [392, 232] width 143 height 28
click at [751, 230] on html "U My Design System ED Back Account Profile Authentication Notifications Workspa…" at bounding box center [473, 279] width 946 height 559
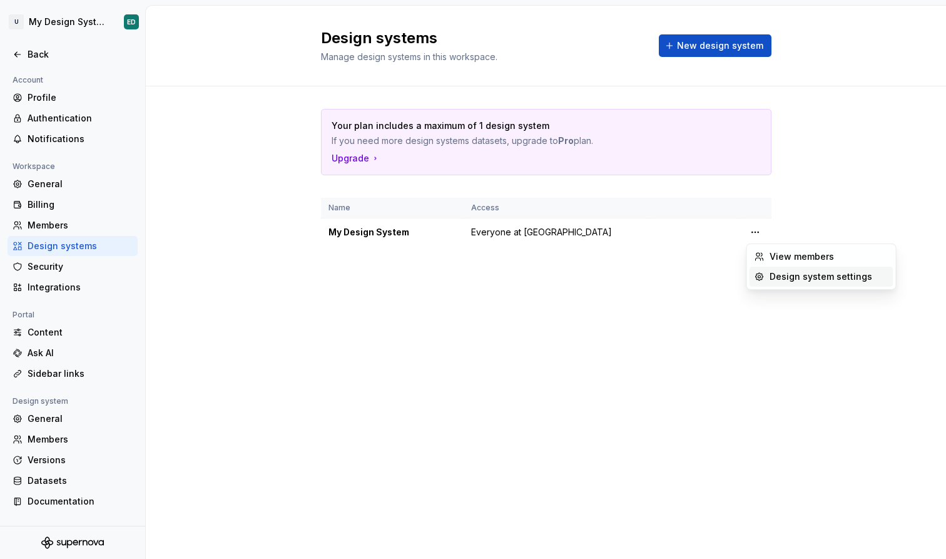
click at [780, 272] on div "Design system settings" at bounding box center [829, 276] width 119 height 13
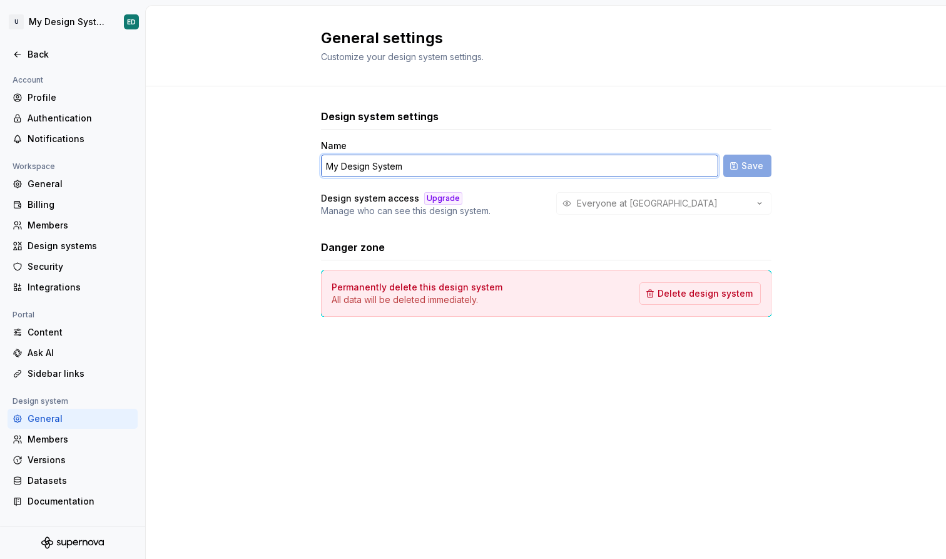
drag, startPoint x: 554, startPoint y: 166, endPoint x: 264, endPoint y: 157, distance: 289.8
click at [264, 157] on div "Design system settings Name My Design System Save Design system access Upgrade …" at bounding box center [546, 225] width 800 height 278
click at [348, 163] on input "Aegis Web" at bounding box center [519, 166] width 397 height 23
type input "Aegis on the Web"
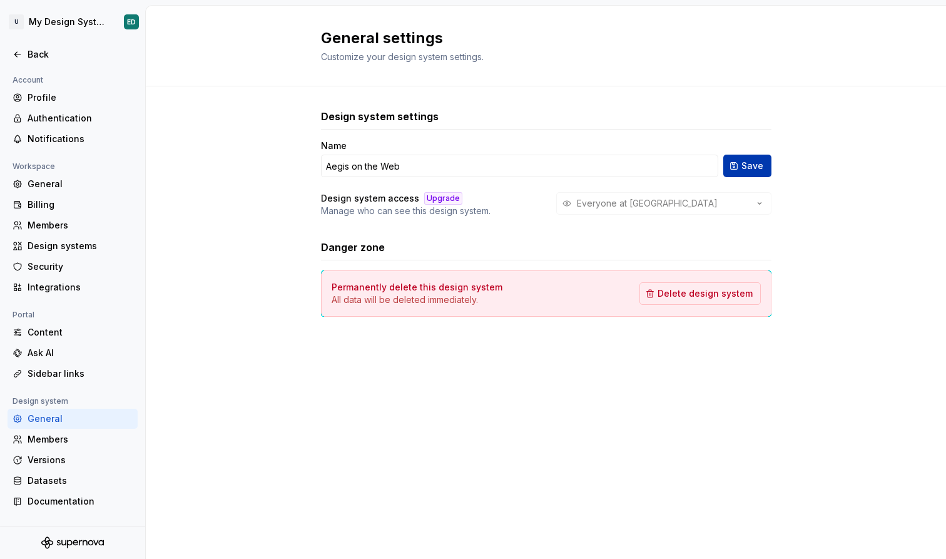
click at [756, 170] on span "Save" at bounding box center [752, 166] width 22 height 13
click at [98, 457] on div "Versions" at bounding box center [80, 460] width 105 height 13
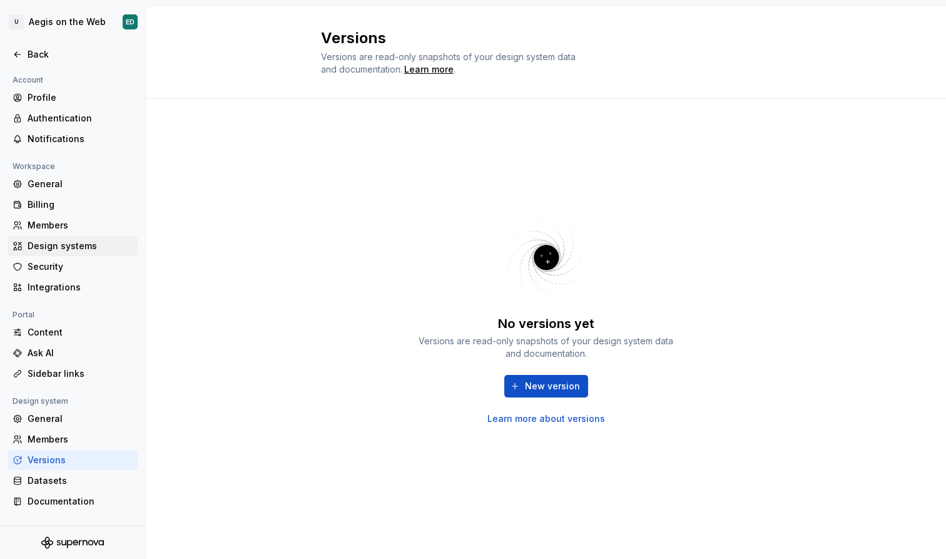
click at [101, 251] on div "Design systems" at bounding box center [80, 246] width 105 height 13
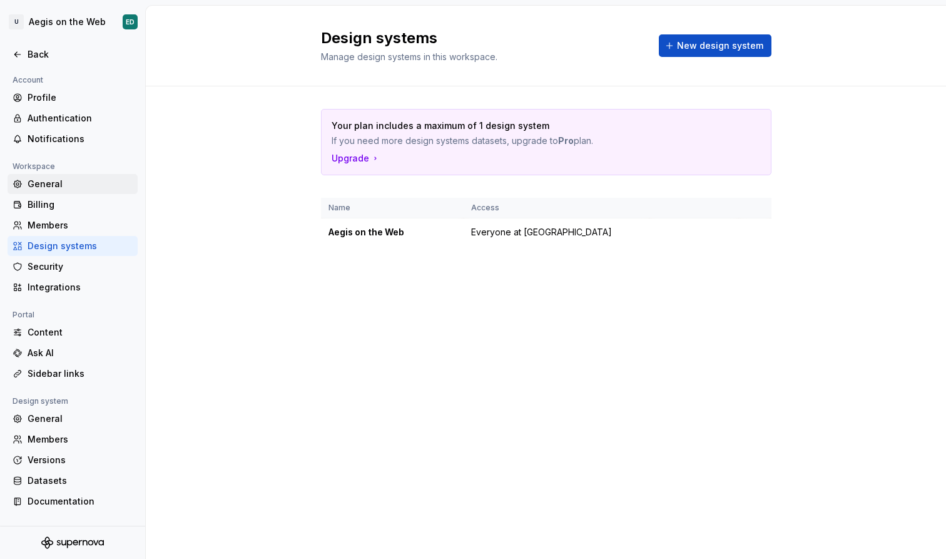
click at [100, 186] on div "General" at bounding box center [80, 184] width 105 height 13
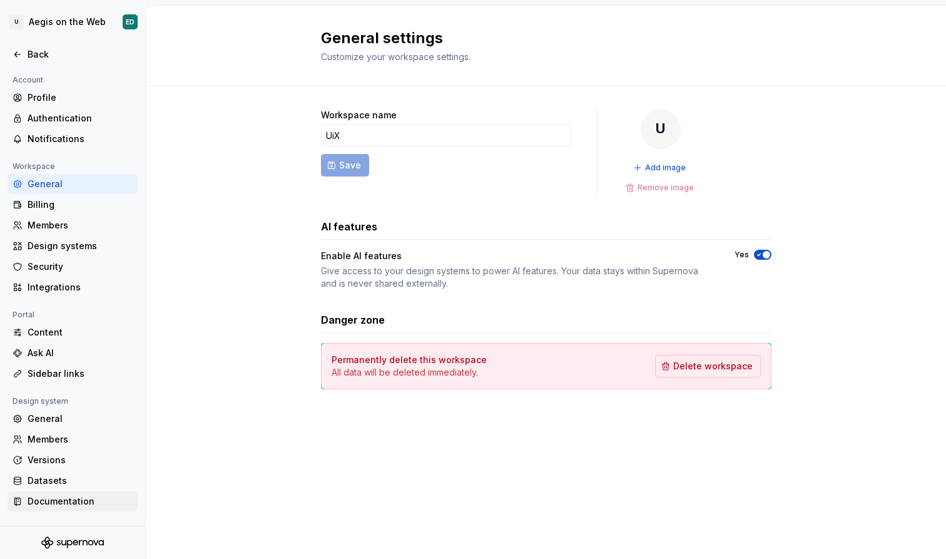
click at [98, 496] on div "Documentation" at bounding box center [80, 501] width 105 height 13
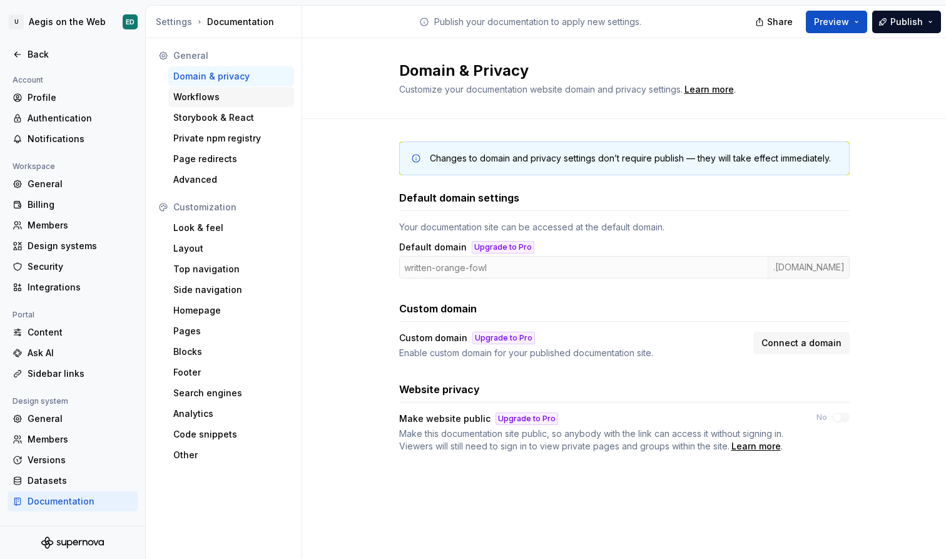
click at [234, 93] on div "Workflows" at bounding box center [231, 97] width 116 height 13
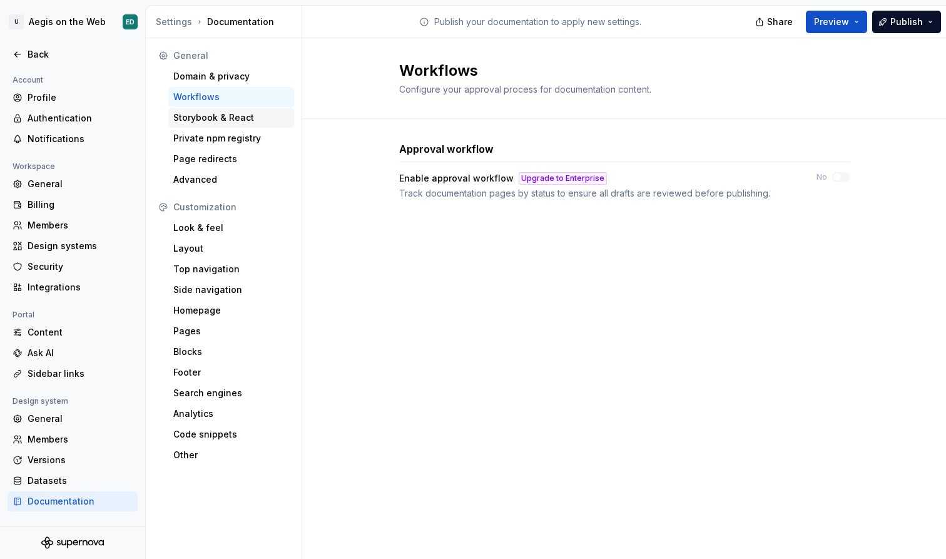
click at [270, 116] on div "Storybook & React" at bounding box center [231, 117] width 116 height 13
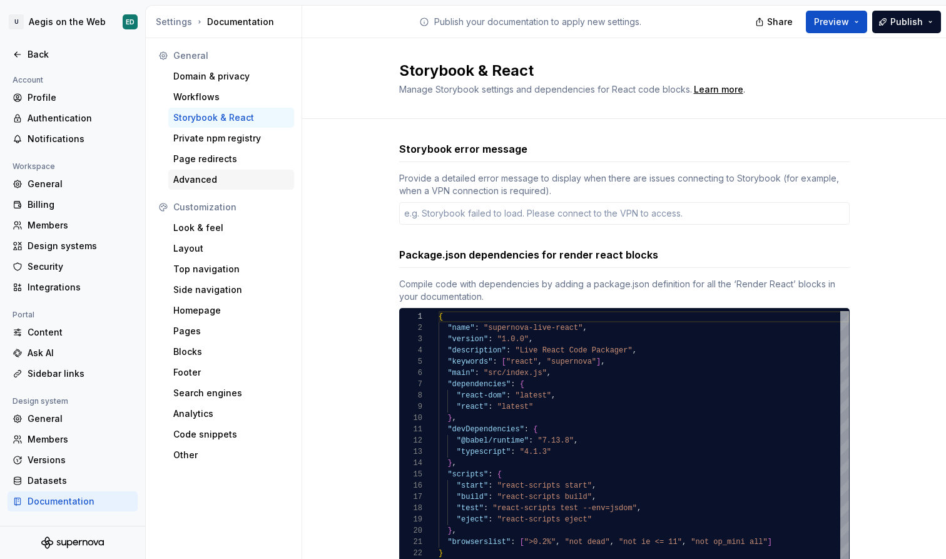
click at [267, 175] on div "Advanced" at bounding box center [231, 179] width 116 height 13
type textarea "*"
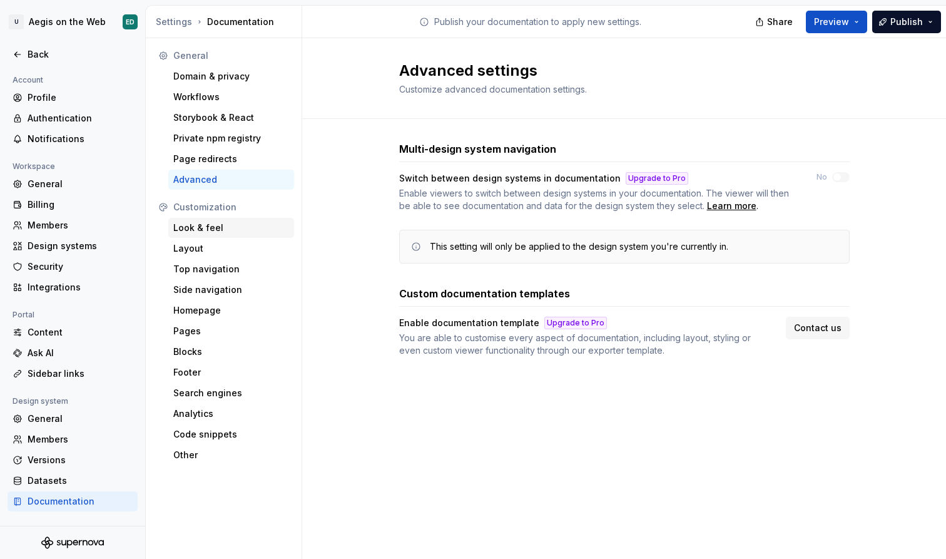
click at [273, 225] on div "Look & feel" at bounding box center [231, 227] width 116 height 13
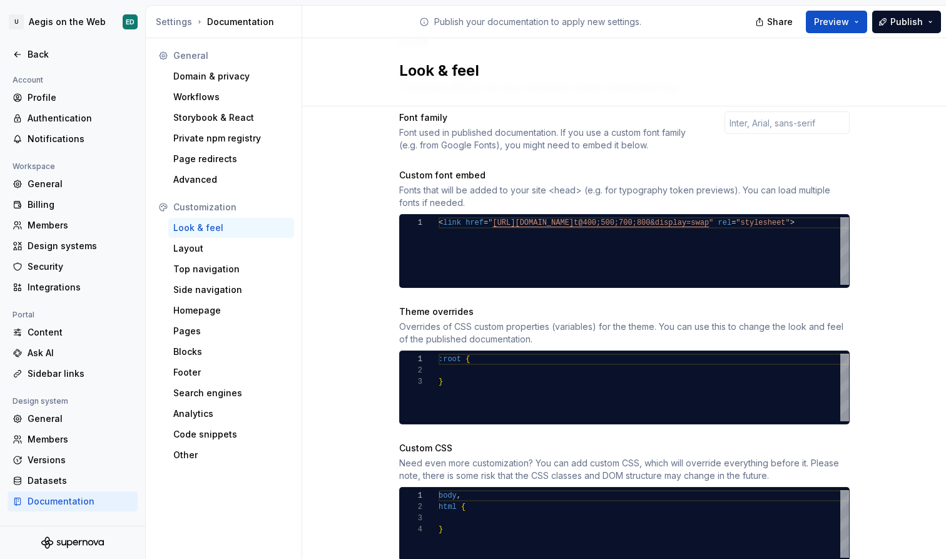
scroll to position [358, 0]
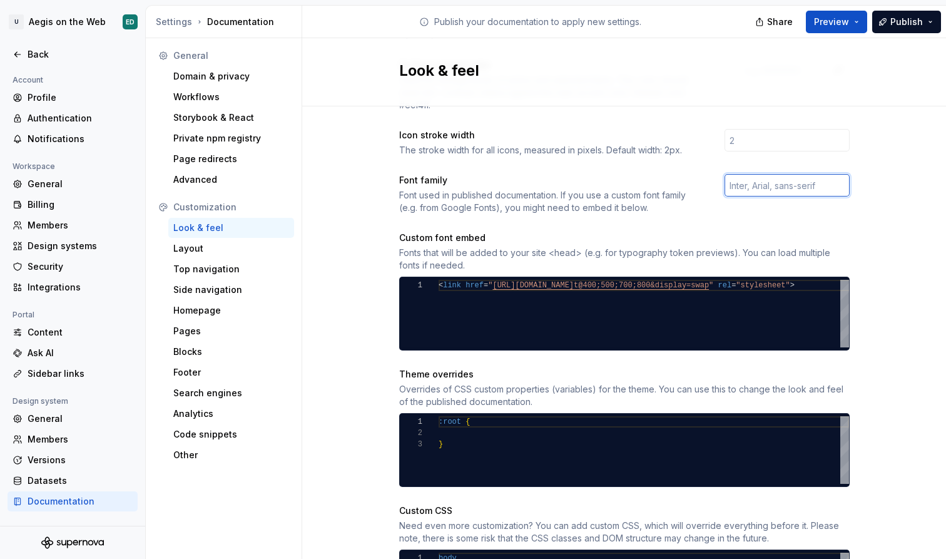
click at [770, 177] on input "text" at bounding box center [786, 185] width 125 height 23
drag, startPoint x: 500, startPoint y: 196, endPoint x: 397, endPoint y: 193, distance: 102.7
click at [397, 193] on div "Site logo A company logo that will be displayed on all pages on your documentat…" at bounding box center [624, 209] width 644 height 922
click at [761, 174] on input "text" at bounding box center [786, 185] width 125 height 23
type input "Figtree"
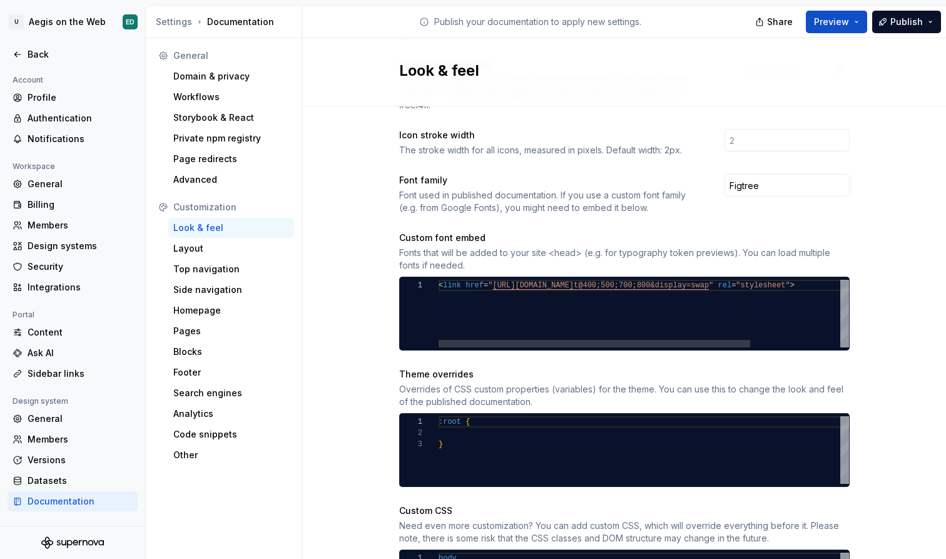
click at [577, 292] on div "< link href = " [URL][DOMAIN_NAME] t@400;500;700;800&display=swap " rel = "styl…" at bounding box center [703, 314] width 528 height 68
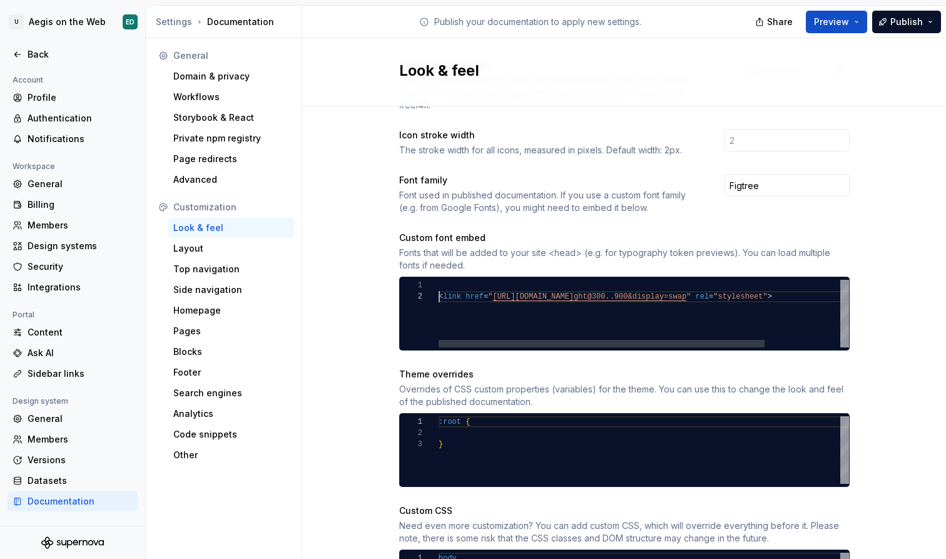
scroll to position [11, 0]
type textarea "**********"
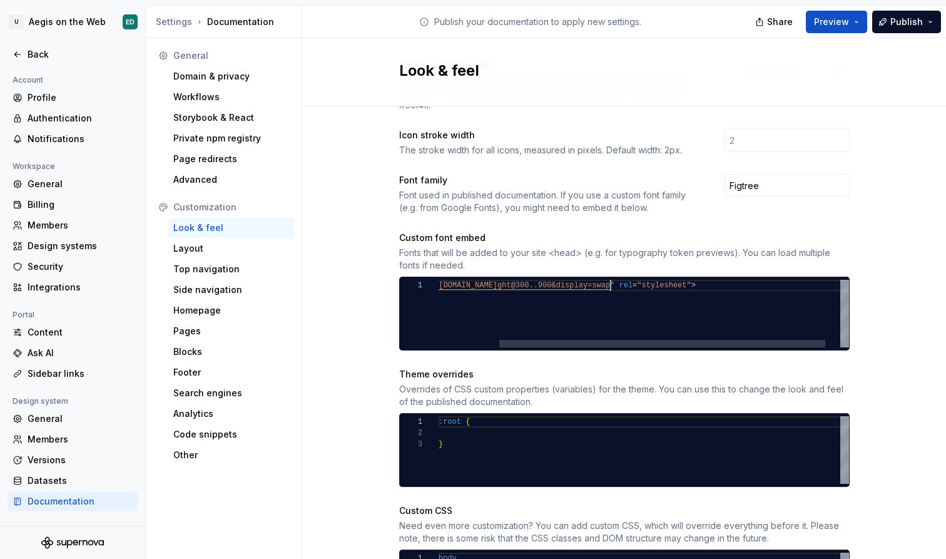
click at [497, 281] on span "[URL][DOMAIN_NAME]" at bounding box center [456, 285] width 81 height 9
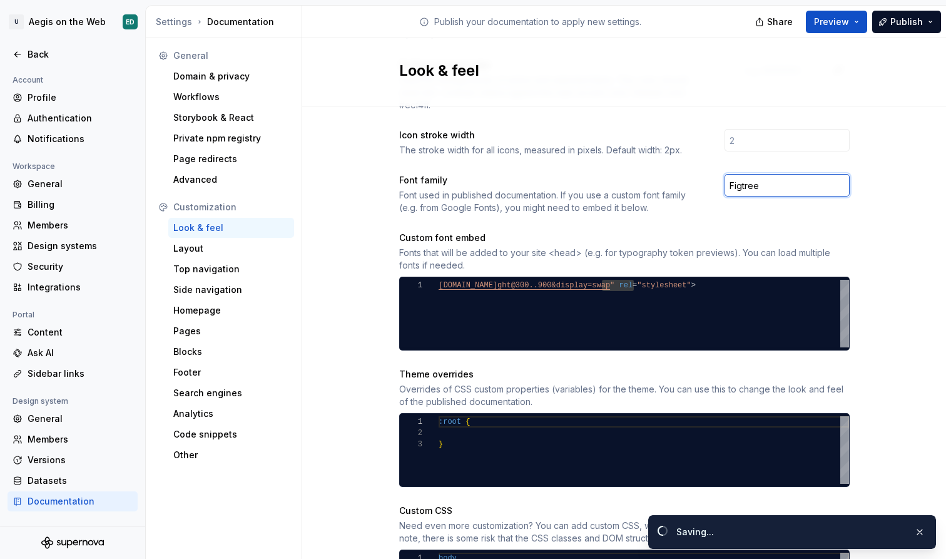
drag, startPoint x: 789, startPoint y: 176, endPoint x: 631, endPoint y: 171, distance: 157.7
click at [631, 174] on div "Font family Font used in published documentation. If you use a custom font fami…" at bounding box center [624, 194] width 450 height 40
click at [741, 218] on div "Site logo A company logo that will be displayed on all pages on your documentat…" at bounding box center [624, 197] width 450 height 852
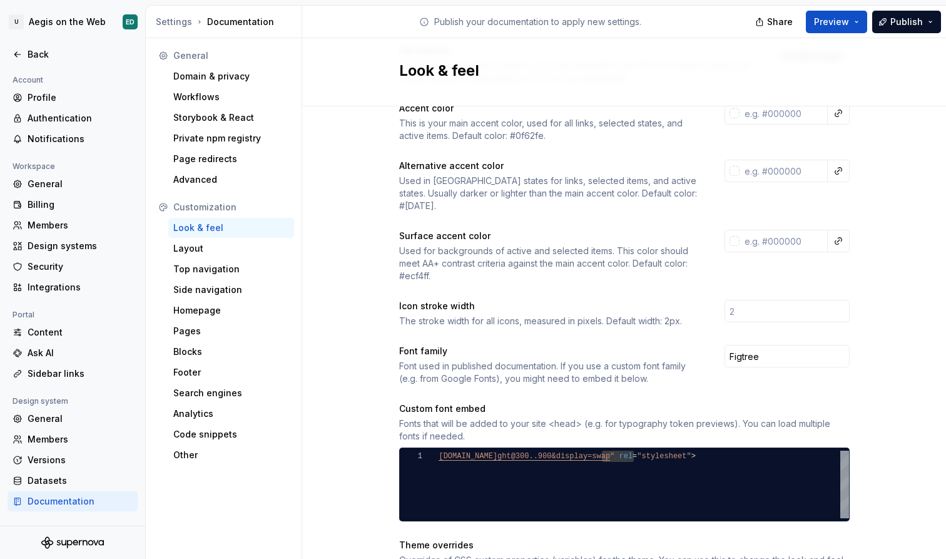
scroll to position [186, 0]
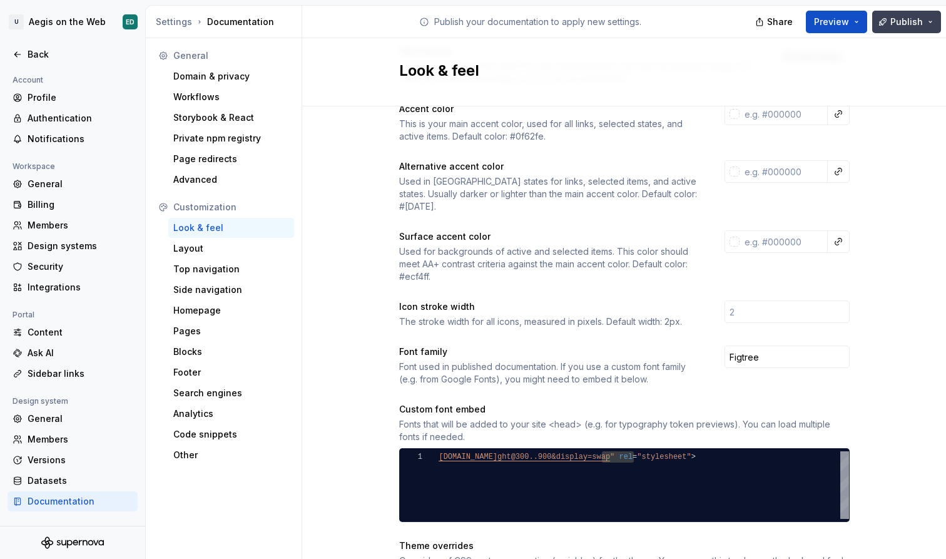
click at [893, 19] on span "Publish" at bounding box center [906, 22] width 33 height 13
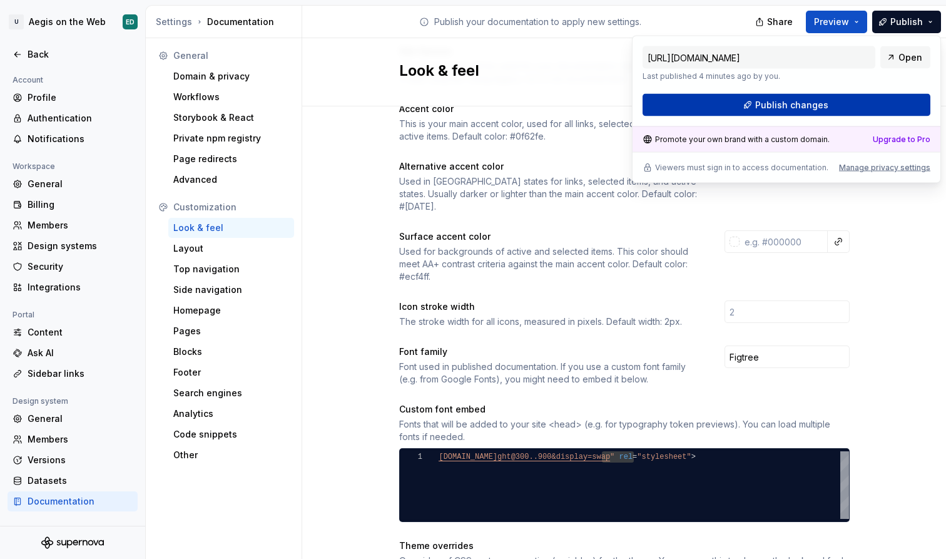
click at [841, 112] on button "Publish changes" at bounding box center [787, 105] width 288 height 23
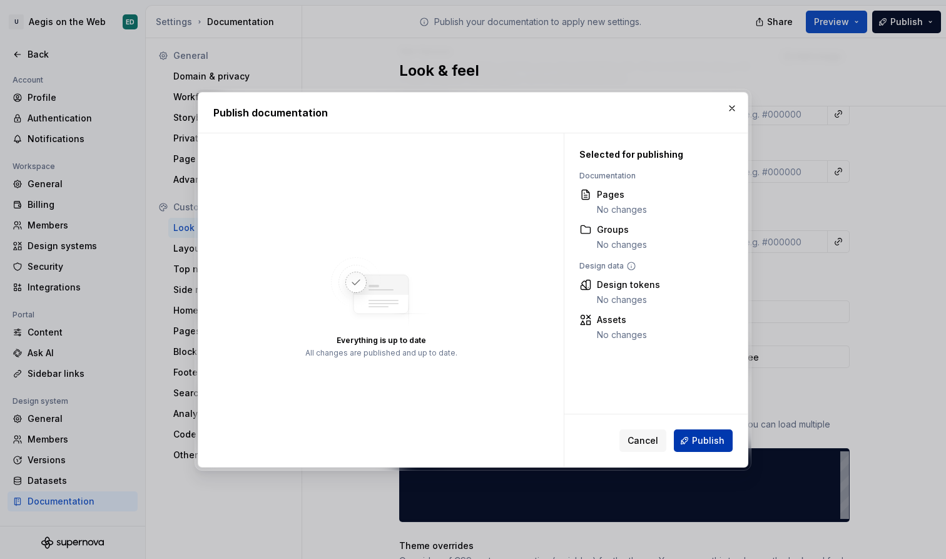
click at [718, 439] on span "Publish" at bounding box center [708, 440] width 33 height 13
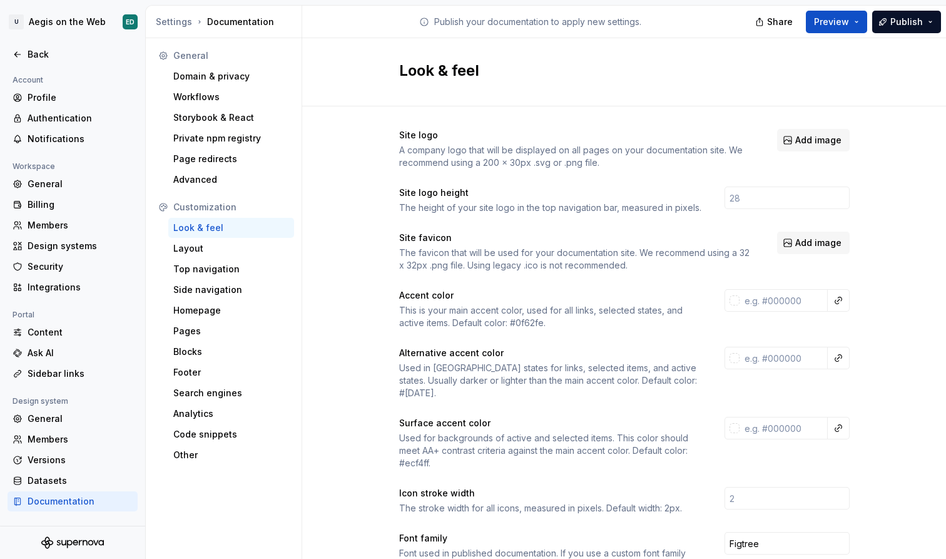
scroll to position [0, 0]
click at [778, 280] on div "Site logo A company logo that will be displayed on all pages on your documentat…" at bounding box center [624, 555] width 450 height 852
click at [778, 295] on input "text" at bounding box center [783, 300] width 88 height 23
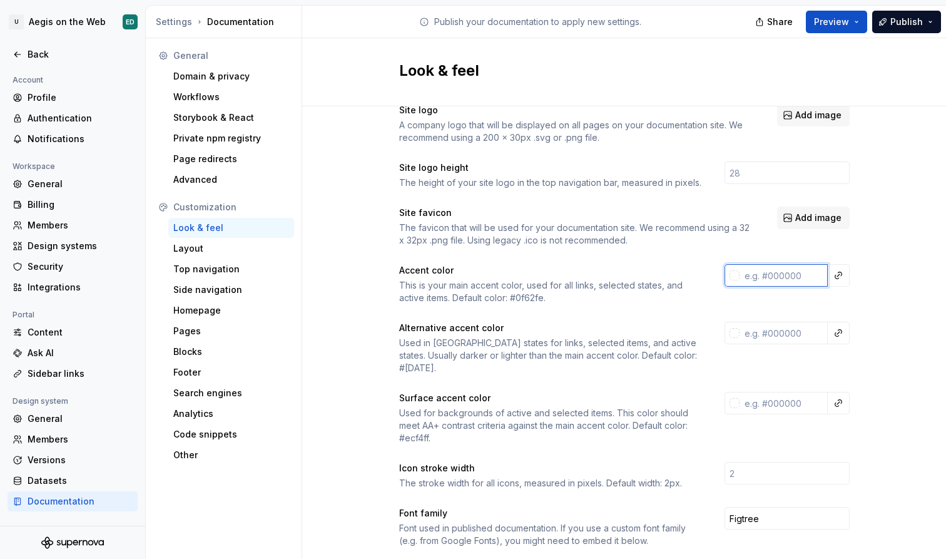
scroll to position [23, 0]
paste input "614AC9"
click at [865, 87] on div "Look & feel" at bounding box center [624, 72] width 644 height 68
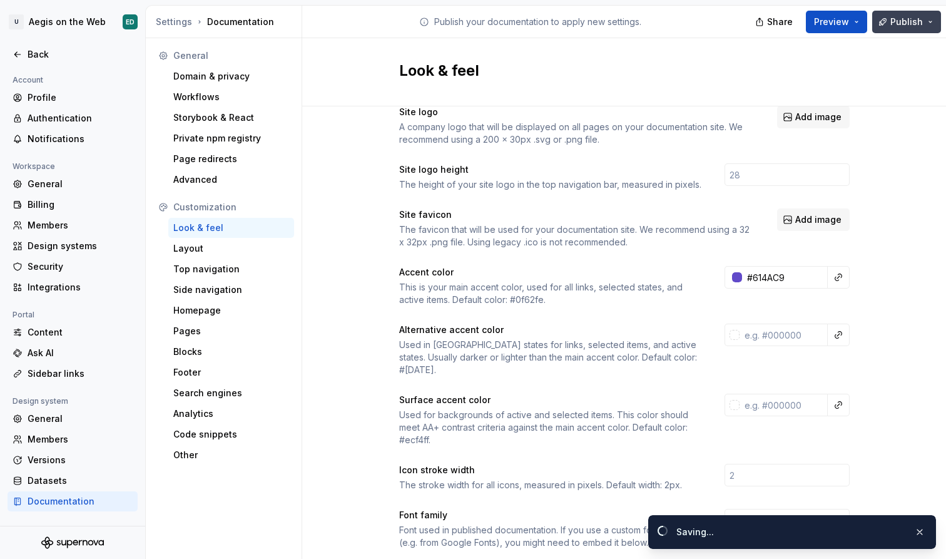
click at [917, 23] on span "Publish" at bounding box center [906, 22] width 33 height 13
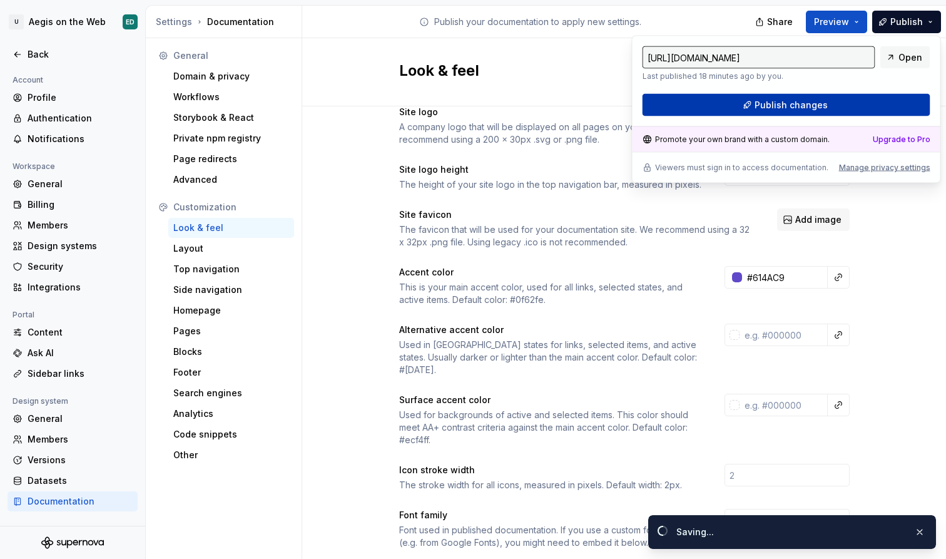
type input "#614ac9ff"
click at [876, 104] on button "Publish changes" at bounding box center [787, 105] width 288 height 23
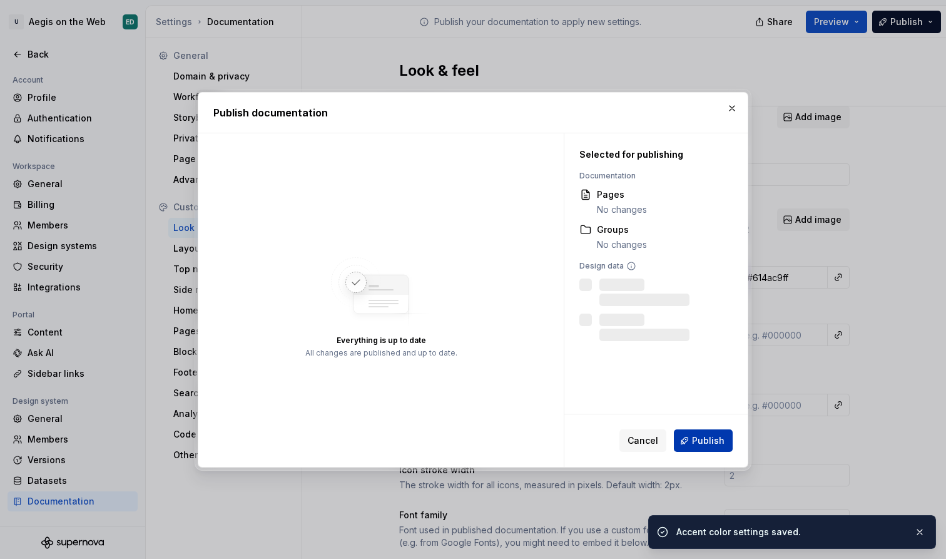
click at [711, 450] on button "Publish" at bounding box center [703, 440] width 59 height 23
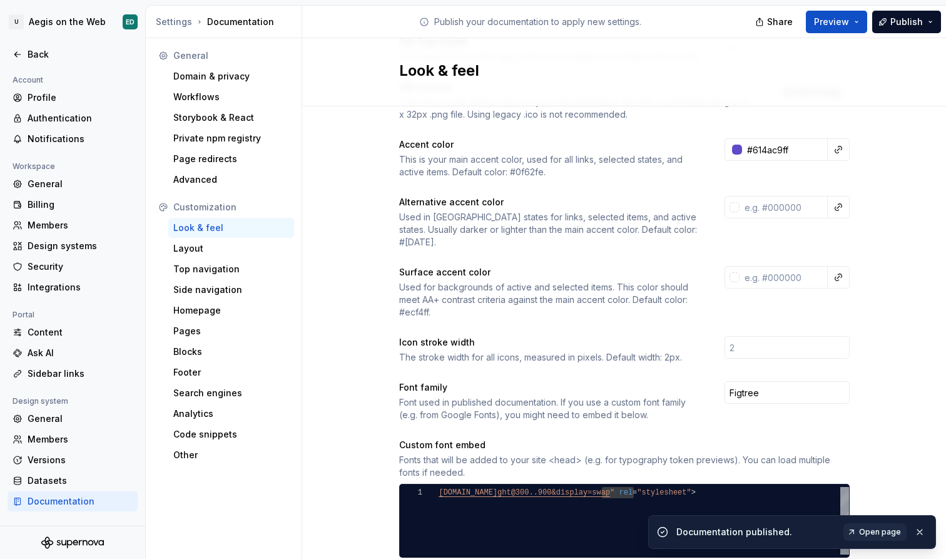
scroll to position [126, 0]
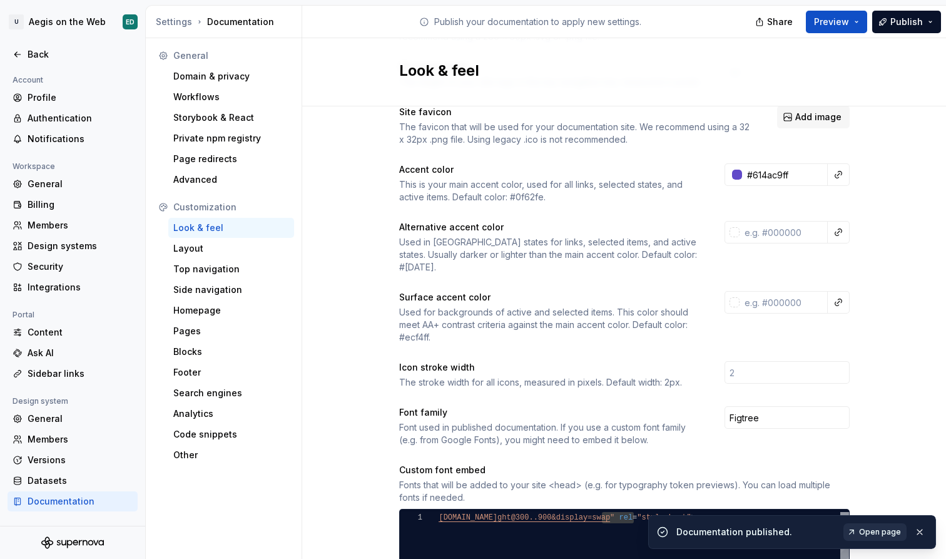
click at [877, 537] on link "Open page" at bounding box center [874, 532] width 63 height 18
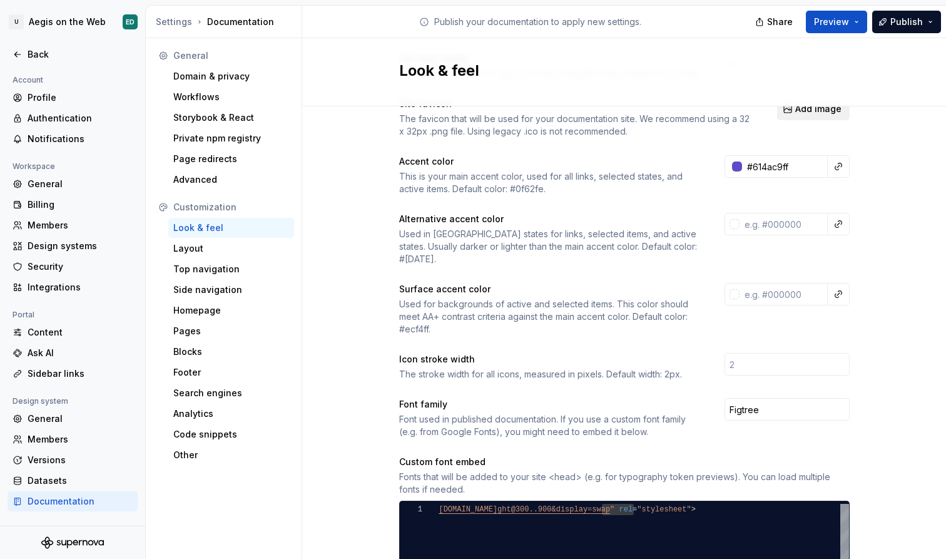
scroll to position [135, 0]
click at [266, 270] on div "Top navigation" at bounding box center [231, 269] width 116 height 13
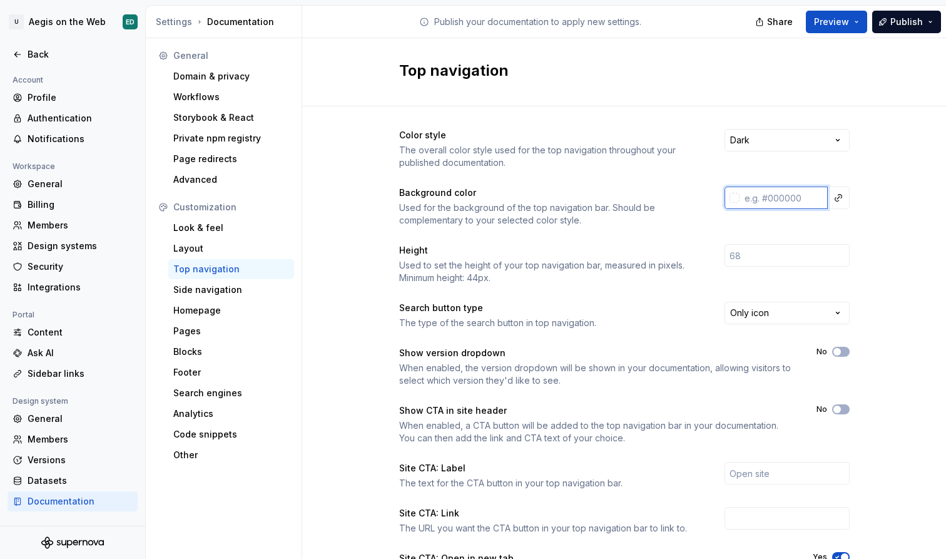
click at [790, 198] on input "text" at bounding box center [783, 197] width 88 height 23
paste input "614AC9"
click at [807, 164] on div "Color style The overall color style used for the top navigation throughout your…" at bounding box center [624, 149] width 450 height 40
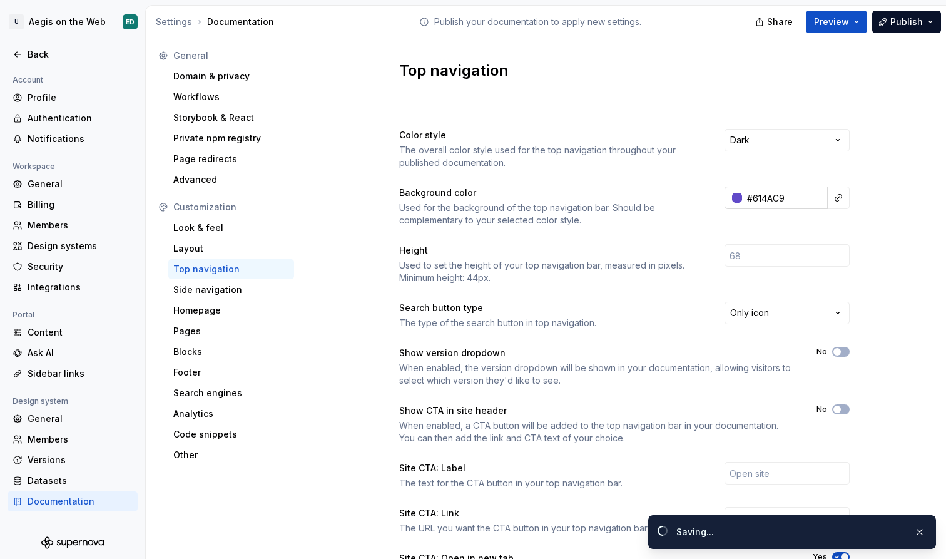
type input "#614ac9ff"
click at [908, 22] on span "Publish" at bounding box center [906, 22] width 33 height 13
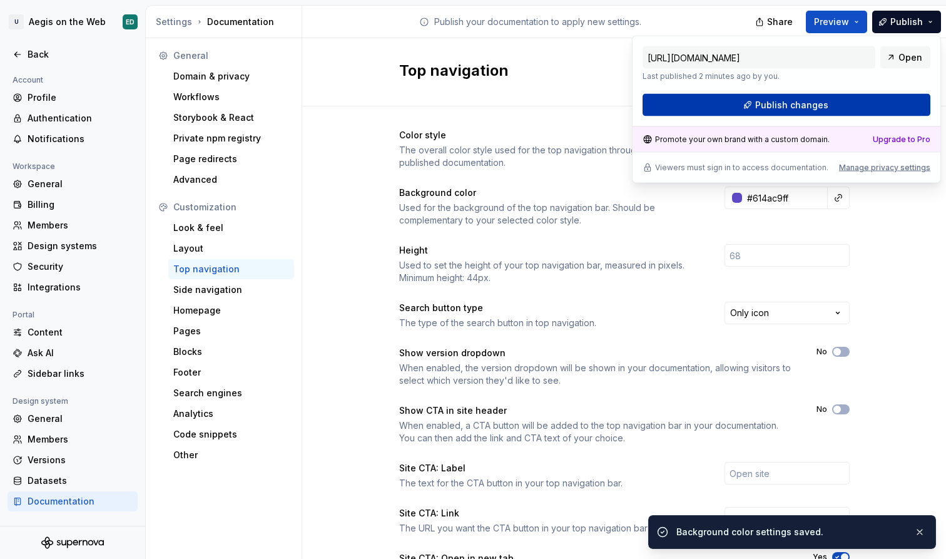
click at [870, 106] on button "Publish changes" at bounding box center [787, 105] width 288 height 23
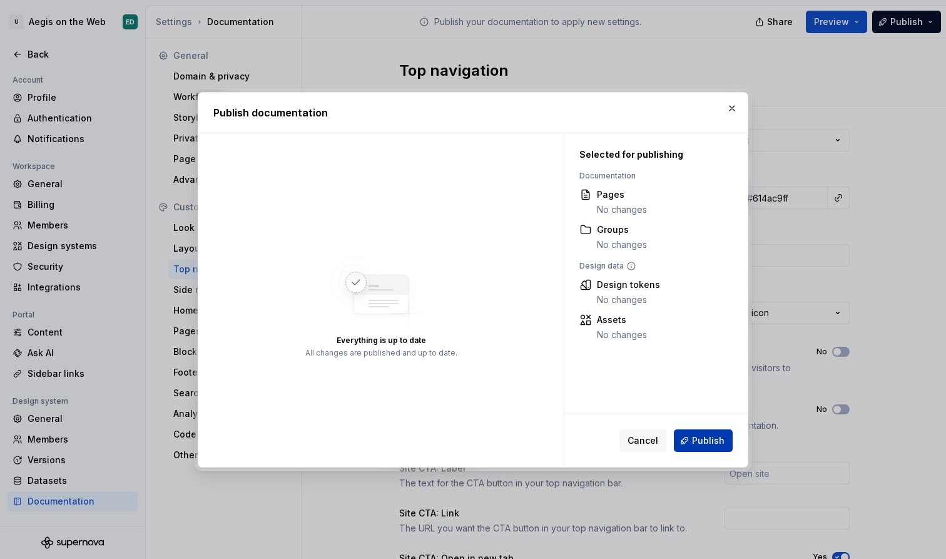
click at [706, 439] on span "Publish" at bounding box center [708, 440] width 33 height 13
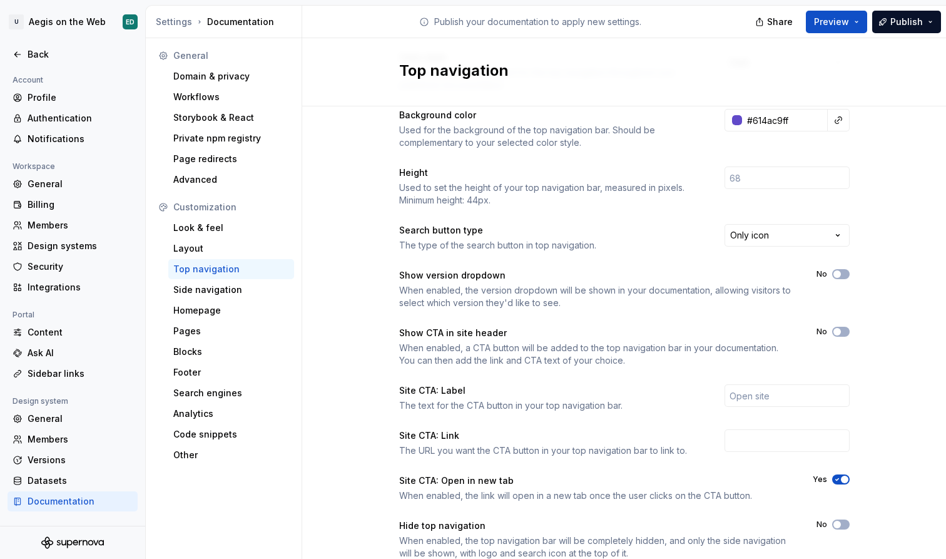
scroll to position [83, 0]
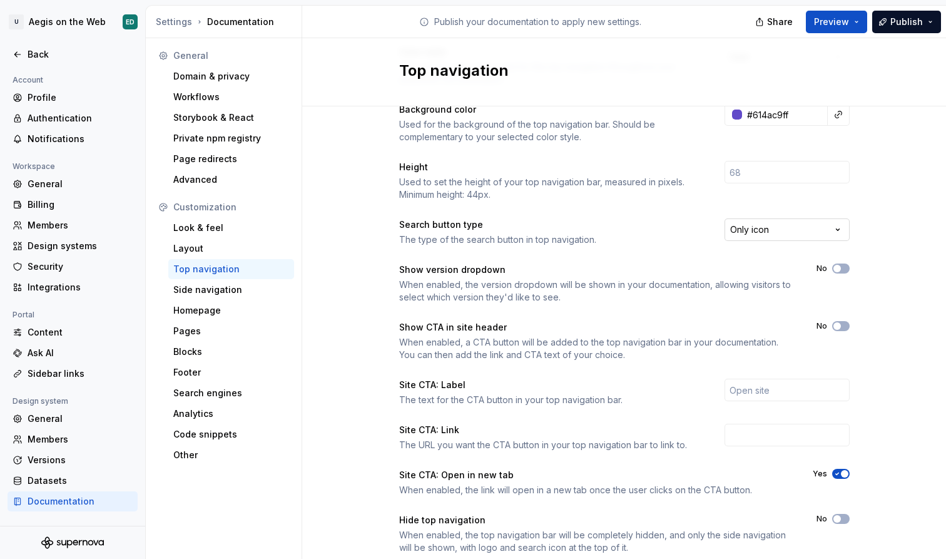
click at [815, 231] on html "U Aegis on the Web ED Back Account Profile Authentication Notifications Workspa…" at bounding box center [473, 279] width 946 height 559
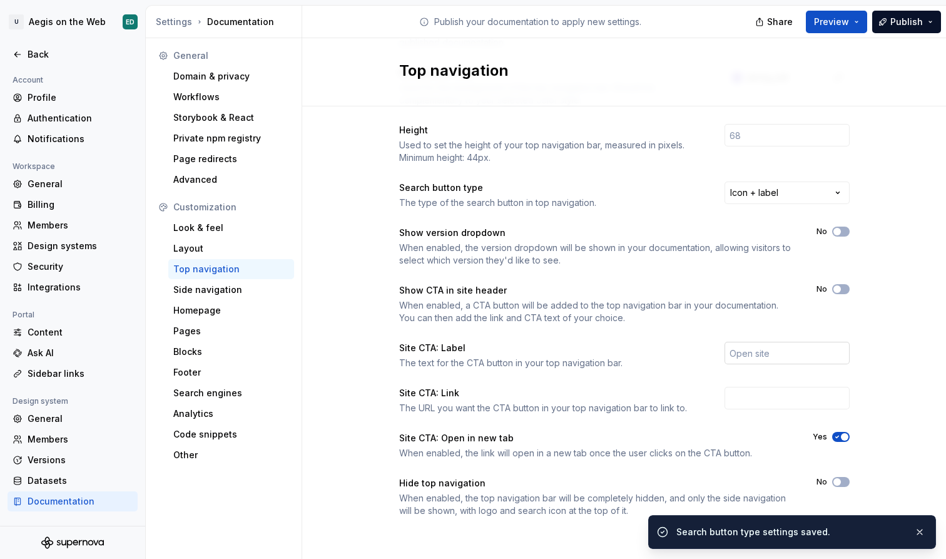
scroll to position [120, 0]
click at [743, 353] on input "text" at bounding box center [786, 353] width 125 height 23
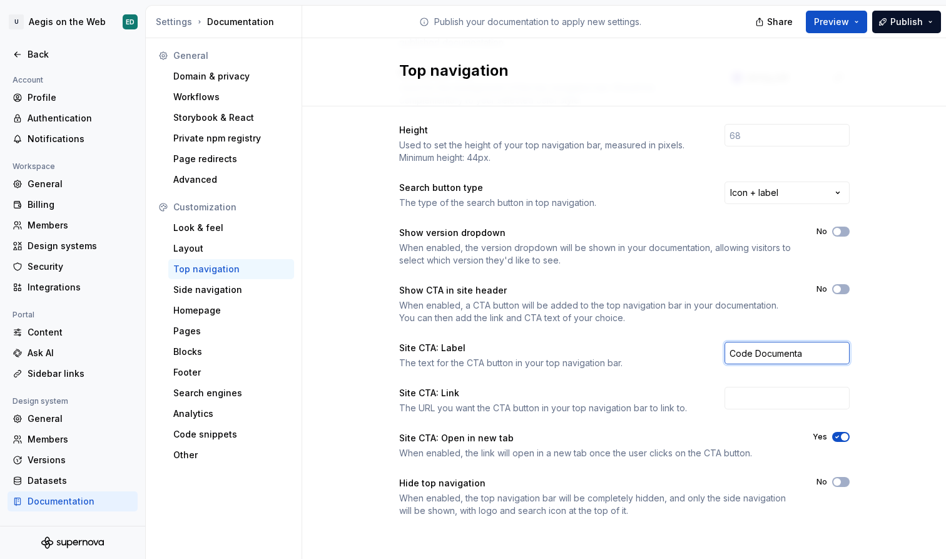
type input "C"
type input "D"
type input "Documentación para desarrolladores"
click at [780, 399] on input "text" at bounding box center [786, 398] width 125 height 23
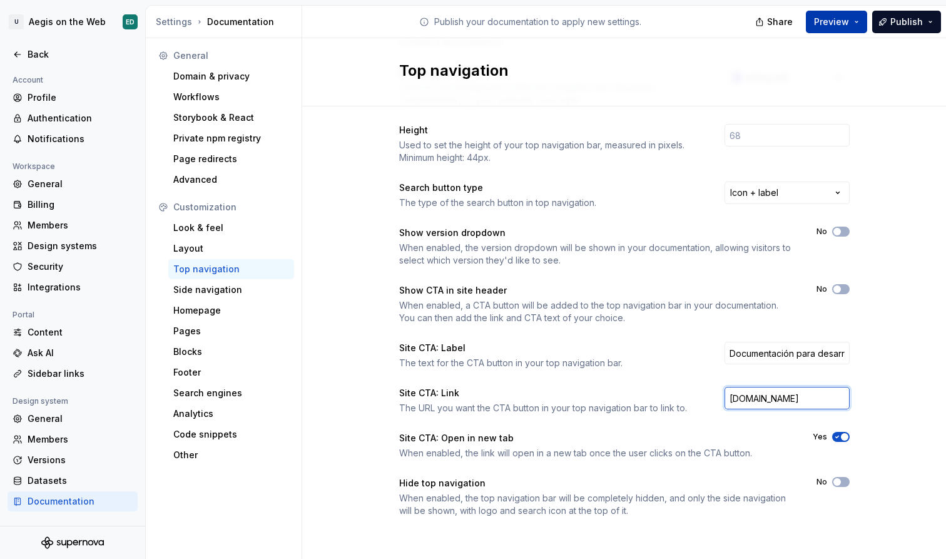
type input "[DOMAIN_NAME]"
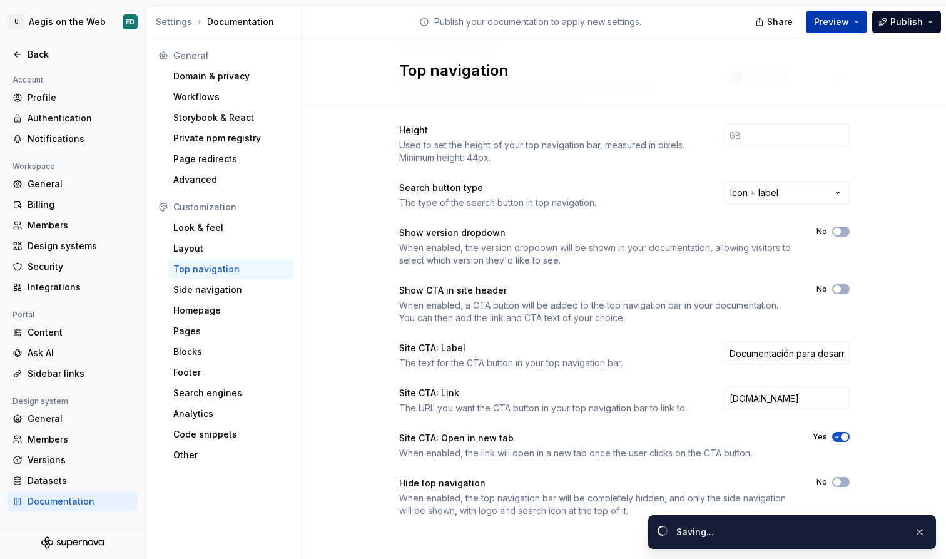
click at [863, 19] on button "Preview" at bounding box center [836, 22] width 61 height 23
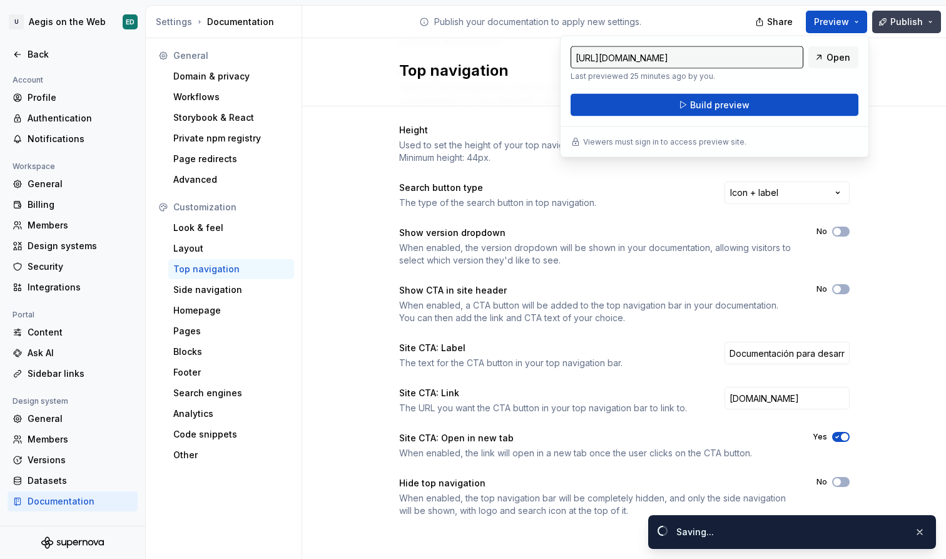
click at [913, 17] on span "Publish" at bounding box center [906, 22] width 33 height 13
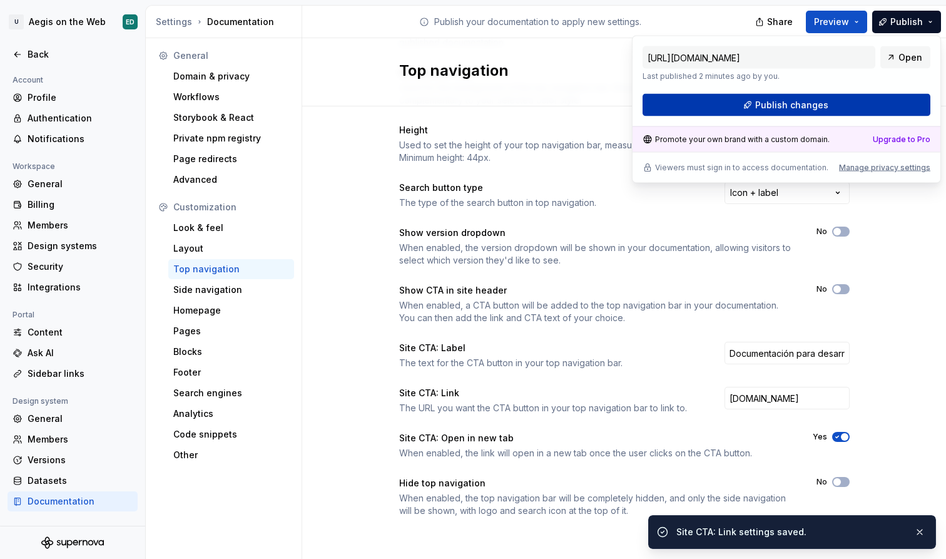
click at [840, 106] on button "Publish changes" at bounding box center [787, 105] width 288 height 23
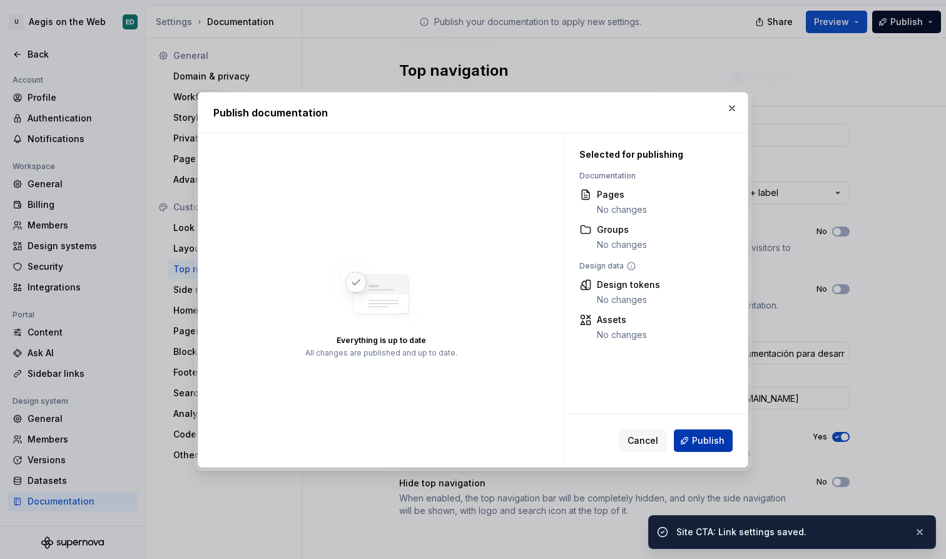
click at [707, 432] on button "Publish" at bounding box center [703, 440] width 59 height 23
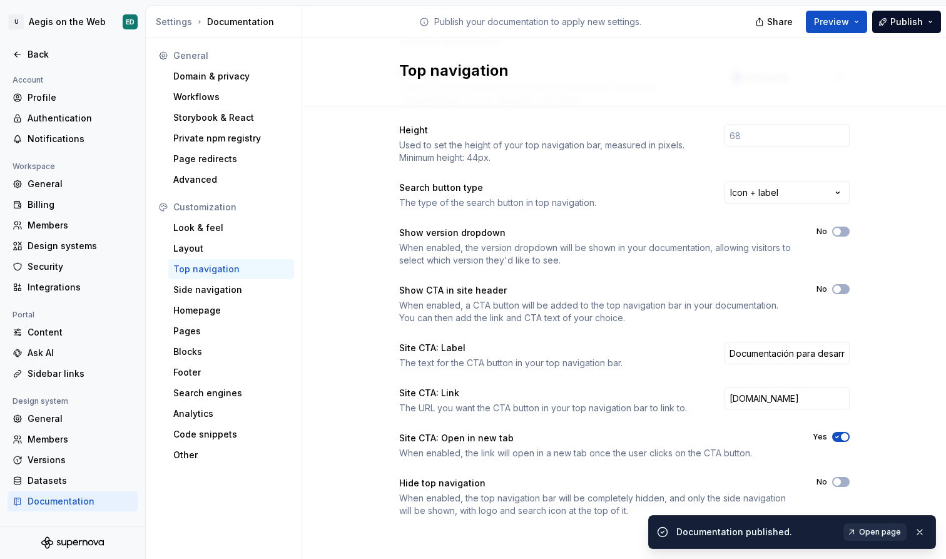
click at [874, 529] on span "Open page" at bounding box center [880, 532] width 42 height 10
click at [841, 293] on button "No" at bounding box center [841, 289] width 18 height 10
click at [841, 292] on button "Yes" at bounding box center [841, 289] width 18 height 10
click at [910, 16] on span "Publish" at bounding box center [906, 22] width 33 height 13
click at [876, 252] on div "Color style The overall color style used for the top navigation throughout your…" at bounding box center [624, 275] width 644 height 578
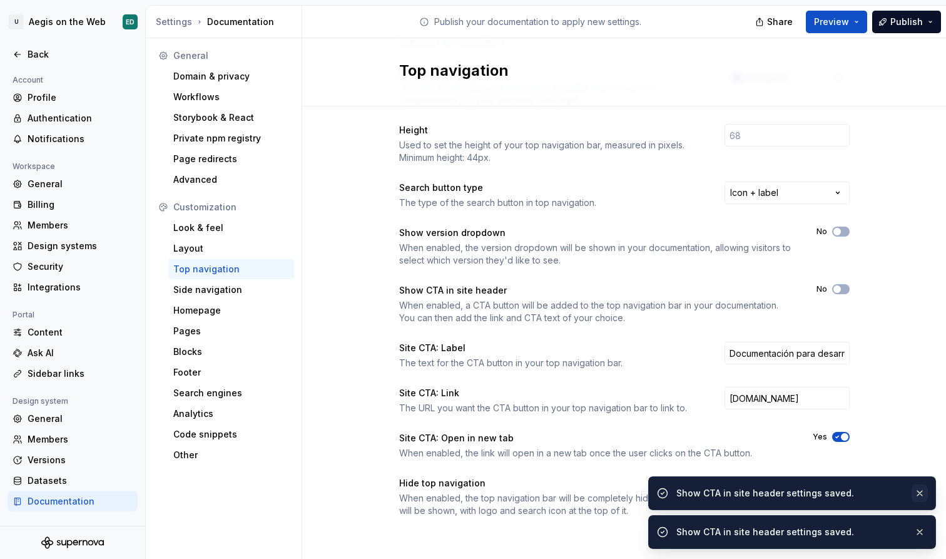
click at [920, 487] on button "button" at bounding box center [920, 493] width 16 height 18
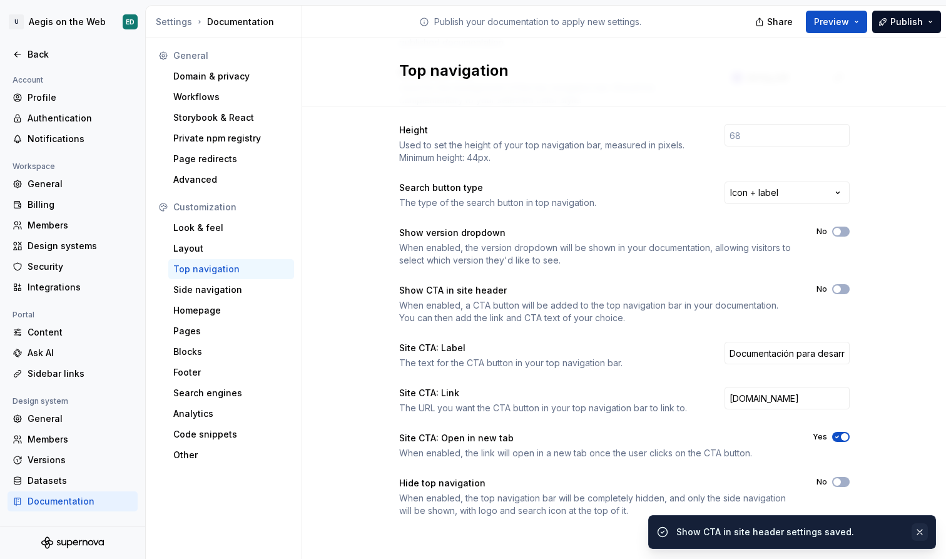
click at [920, 526] on button "button" at bounding box center [920, 532] width 16 height 18
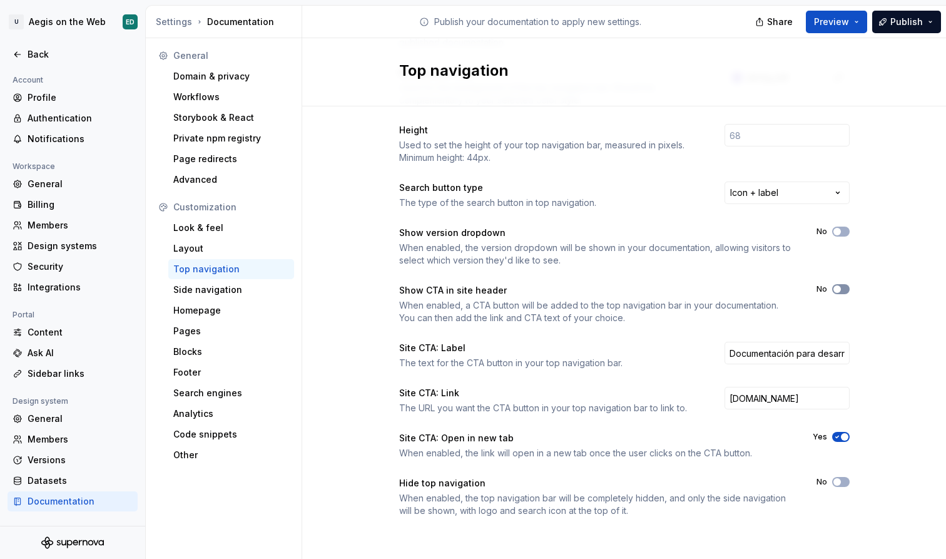
click at [842, 293] on button "No" at bounding box center [841, 289] width 18 height 10
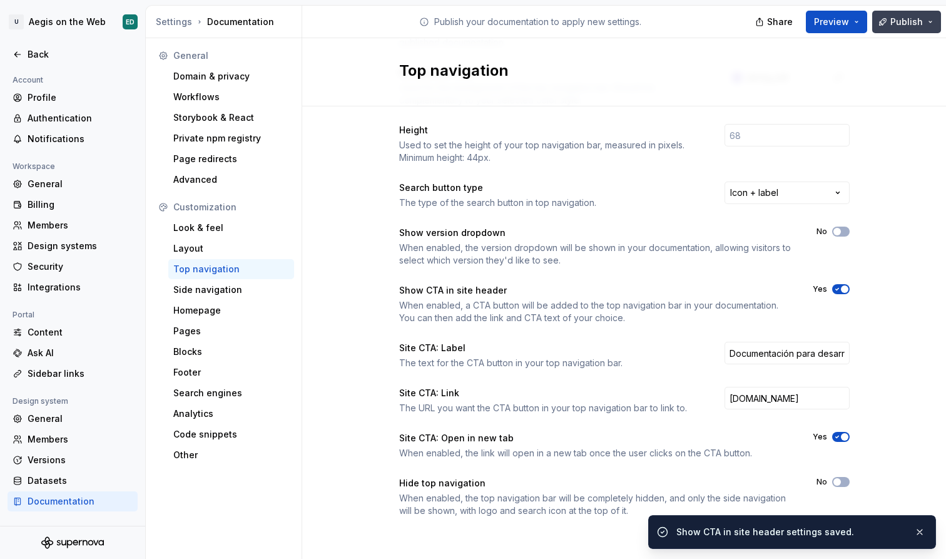
click at [909, 17] on span "Publish" at bounding box center [906, 22] width 33 height 13
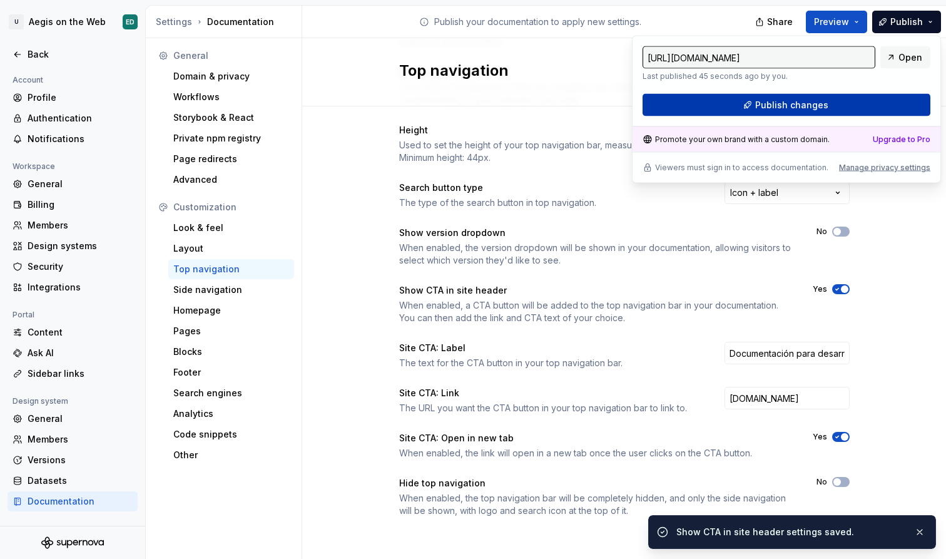
click at [866, 113] on button "Publish changes" at bounding box center [787, 105] width 288 height 23
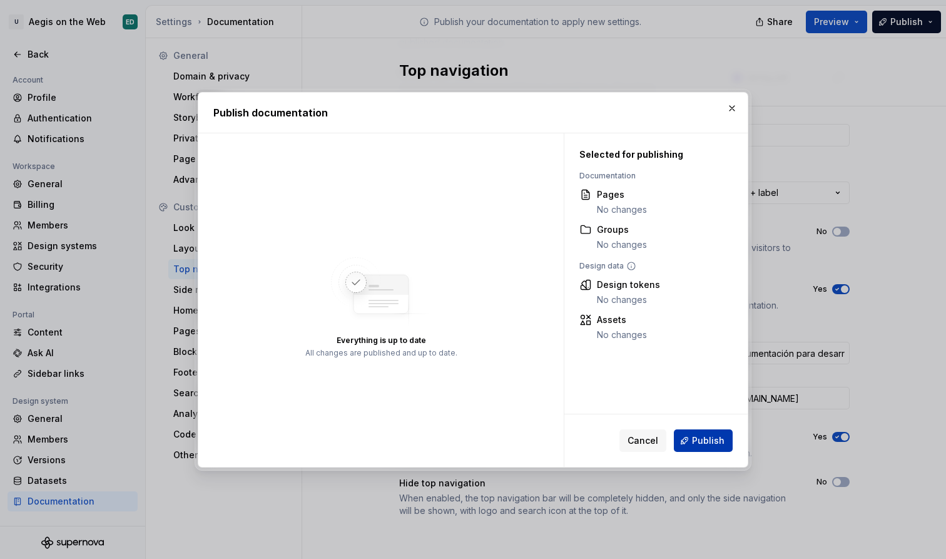
click at [716, 444] on span "Publish" at bounding box center [708, 440] width 33 height 13
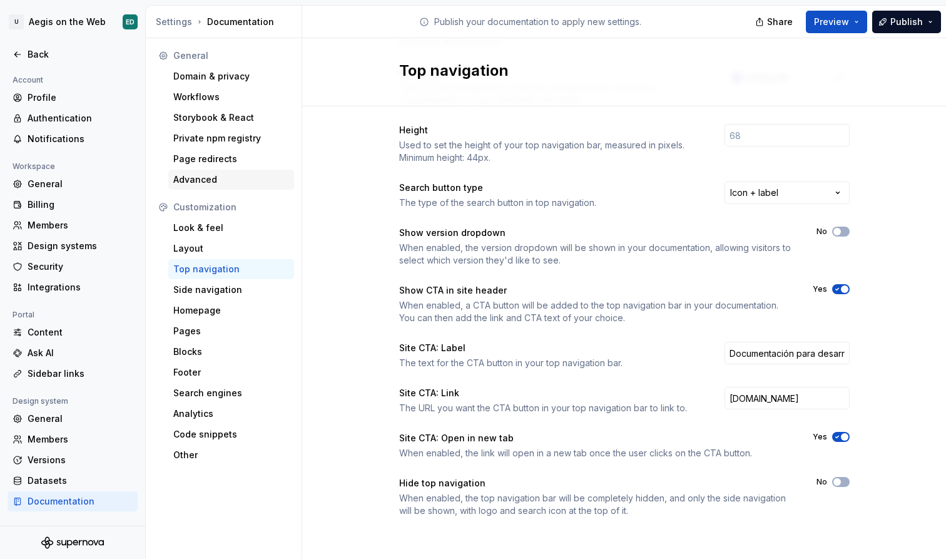
click at [234, 182] on div "Advanced" at bounding box center [231, 179] width 116 height 13
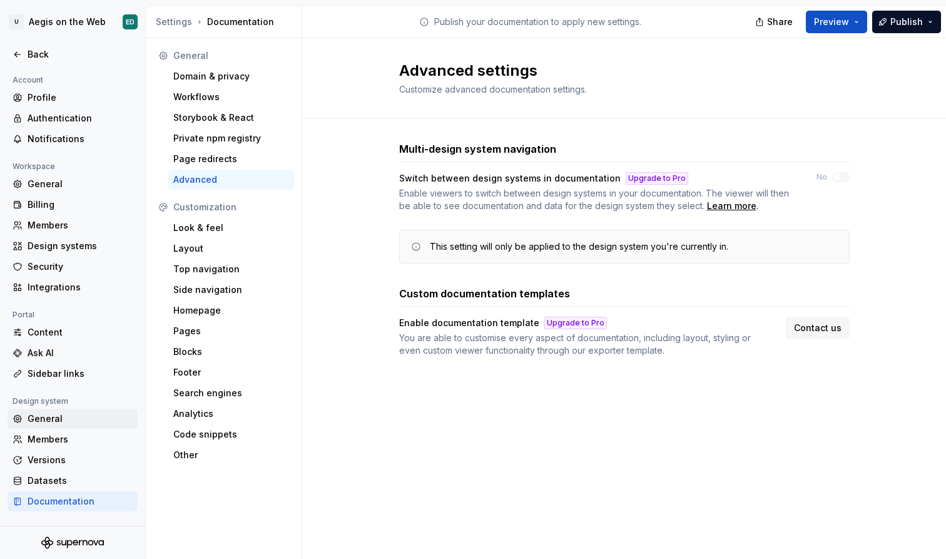
click at [76, 417] on div "General" at bounding box center [80, 418] width 105 height 13
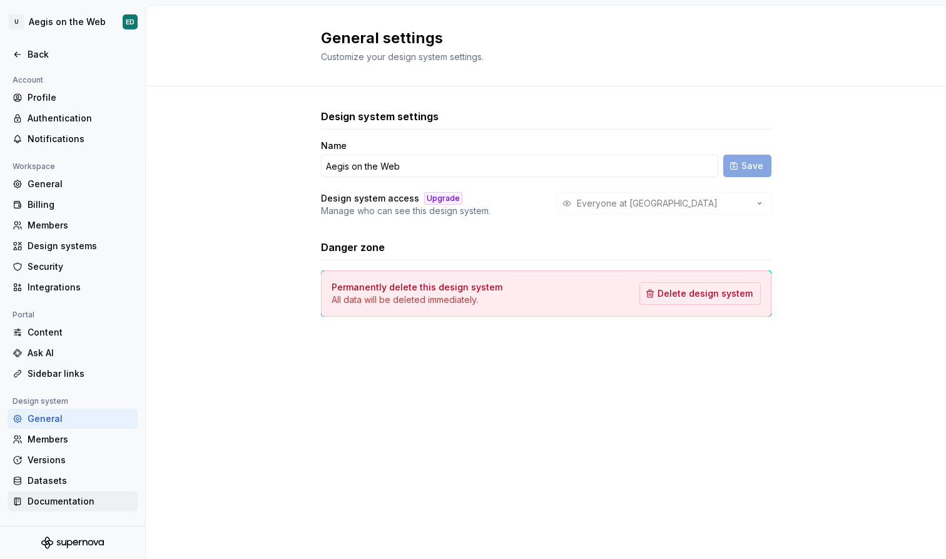
click at [86, 496] on div "Documentation" at bounding box center [80, 501] width 105 height 13
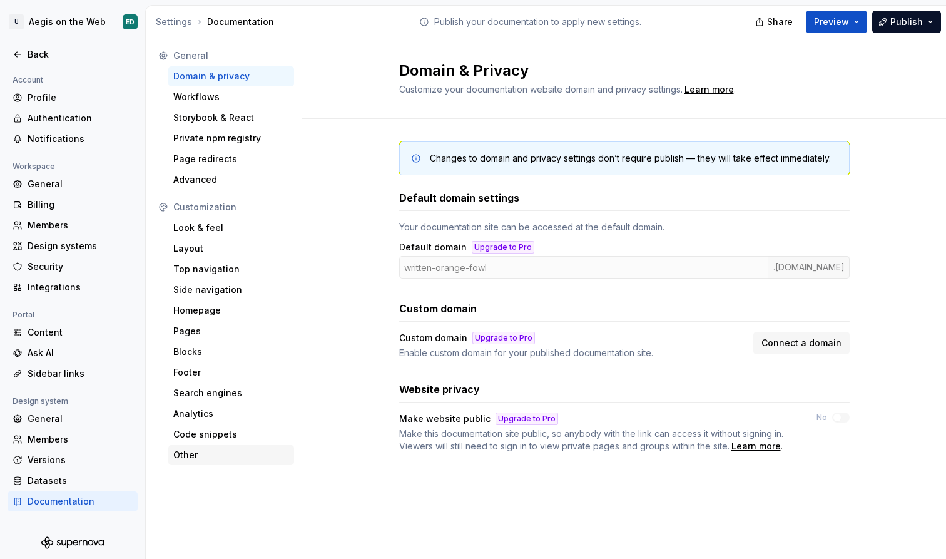
click at [228, 455] on div "Other" at bounding box center [231, 455] width 116 height 13
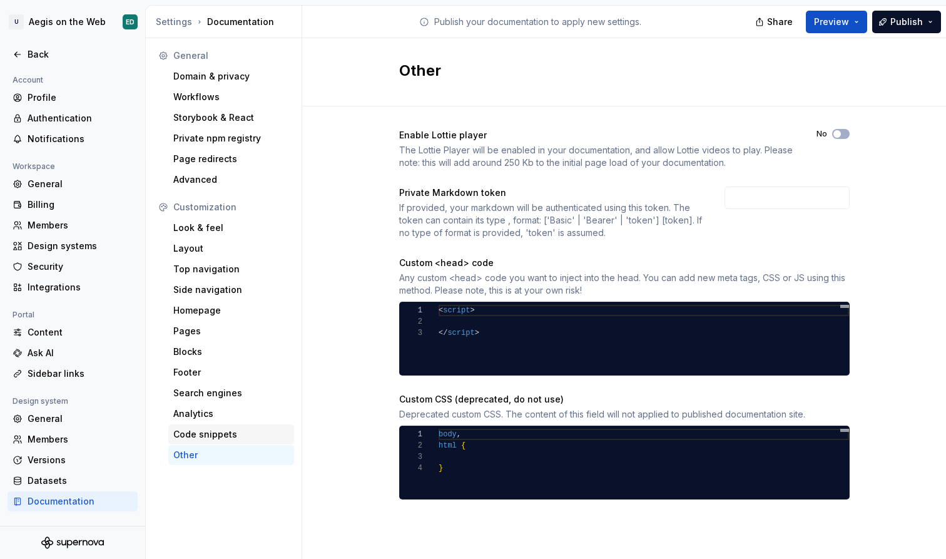
click at [235, 432] on div "Code snippets" at bounding box center [231, 434] width 116 height 13
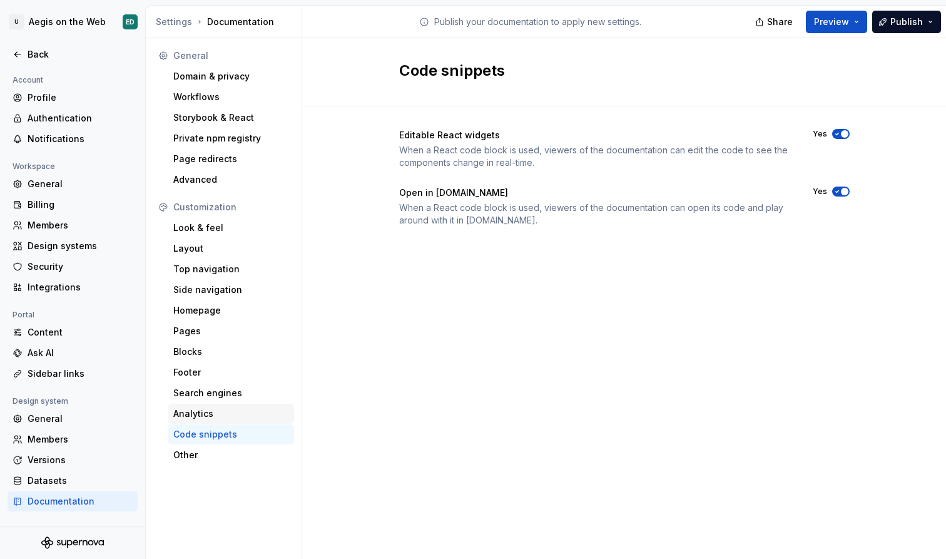
click at [255, 407] on div "Analytics" at bounding box center [231, 413] width 116 height 13
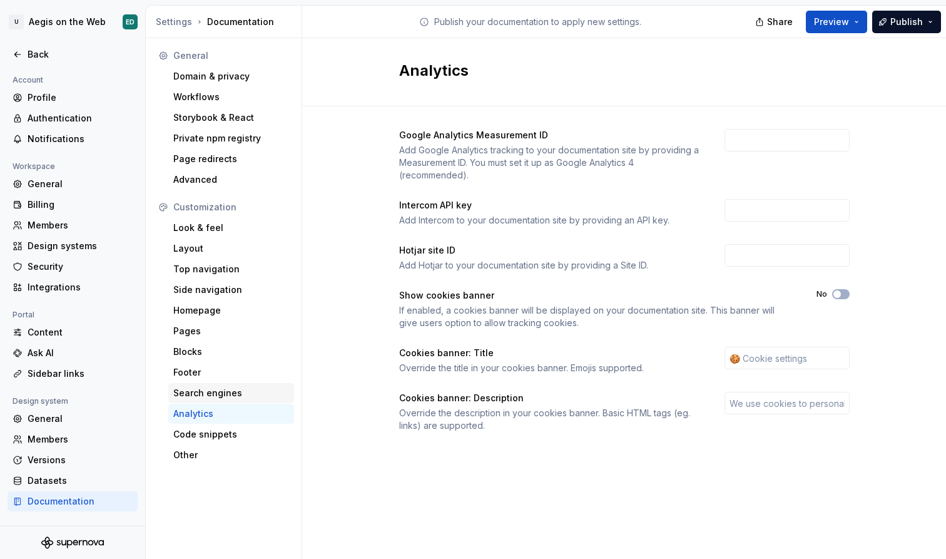
click at [260, 387] on div "Search engines" at bounding box center [231, 393] width 116 height 13
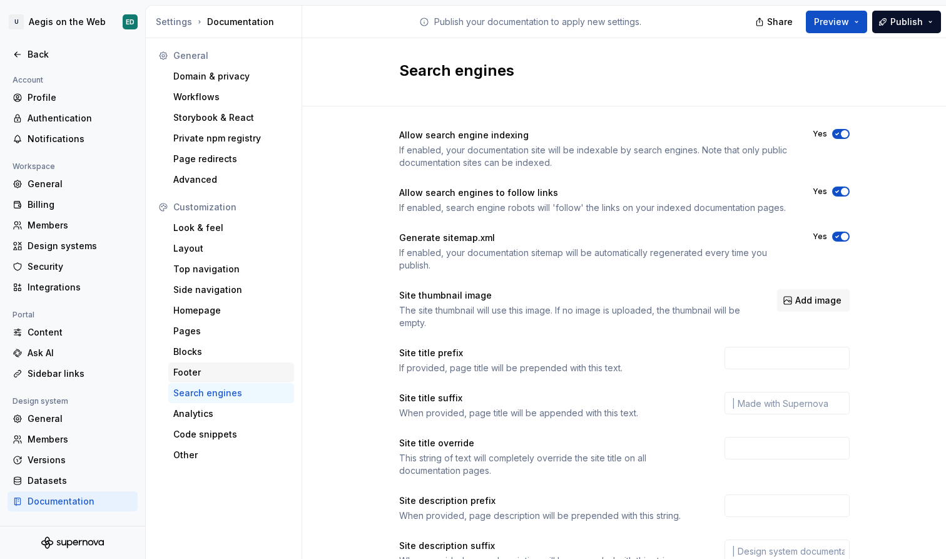
click at [255, 366] on div "Footer" at bounding box center [231, 372] width 116 height 13
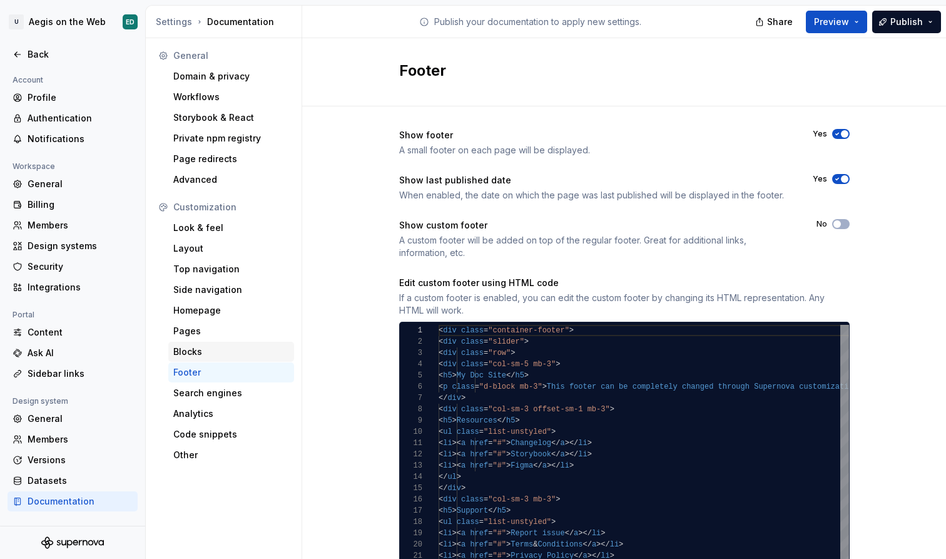
click at [253, 350] on div "Blocks" at bounding box center [231, 351] width 116 height 13
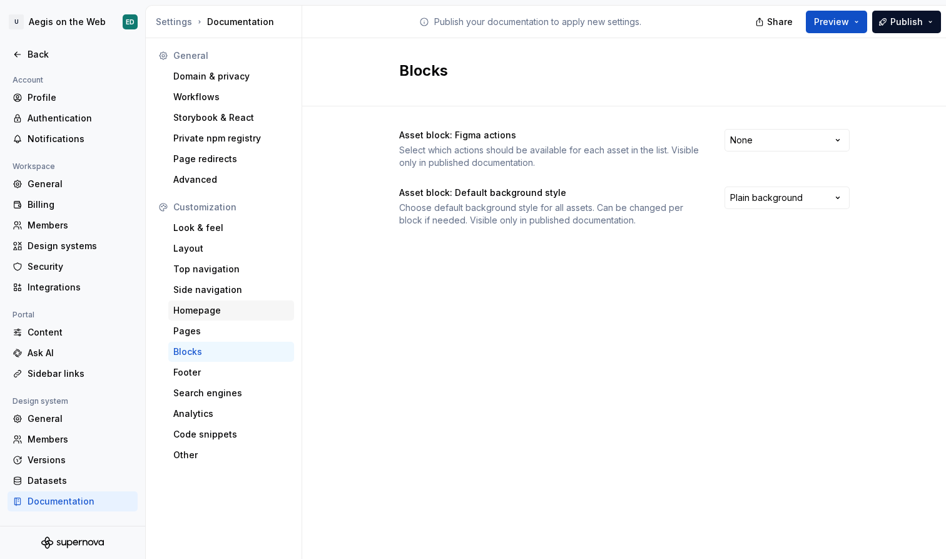
click at [266, 319] on div "Homepage" at bounding box center [231, 310] width 126 height 20
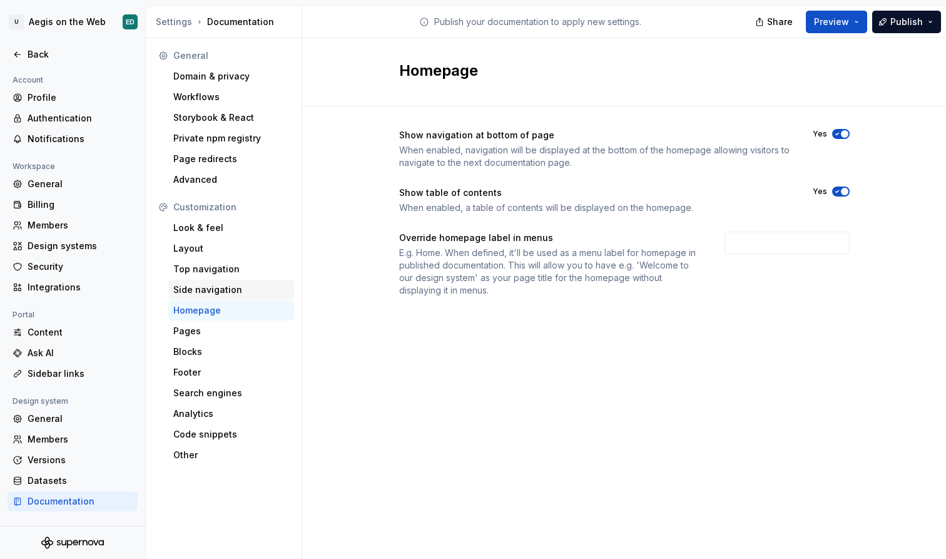
click at [259, 285] on div "Side navigation" at bounding box center [231, 289] width 116 height 13
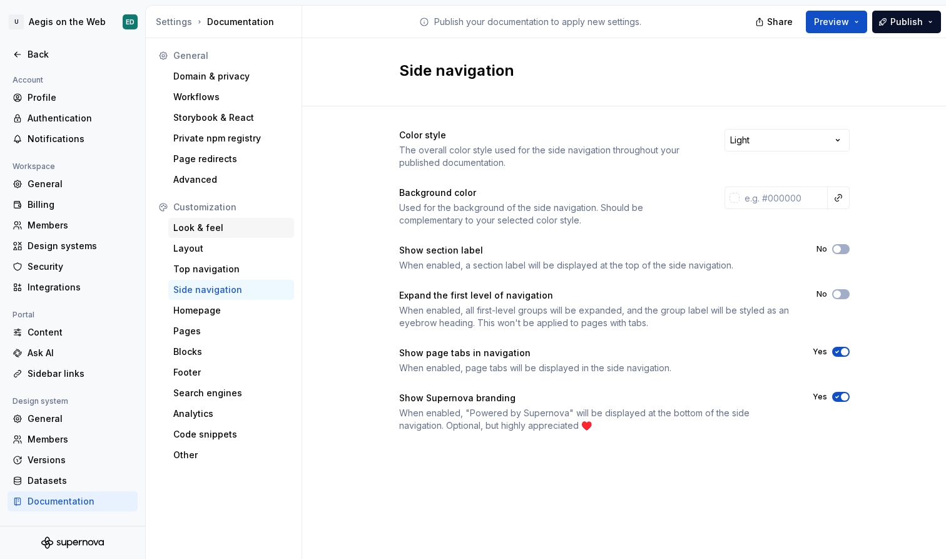
click at [256, 232] on div "Look & feel" at bounding box center [231, 227] width 116 height 13
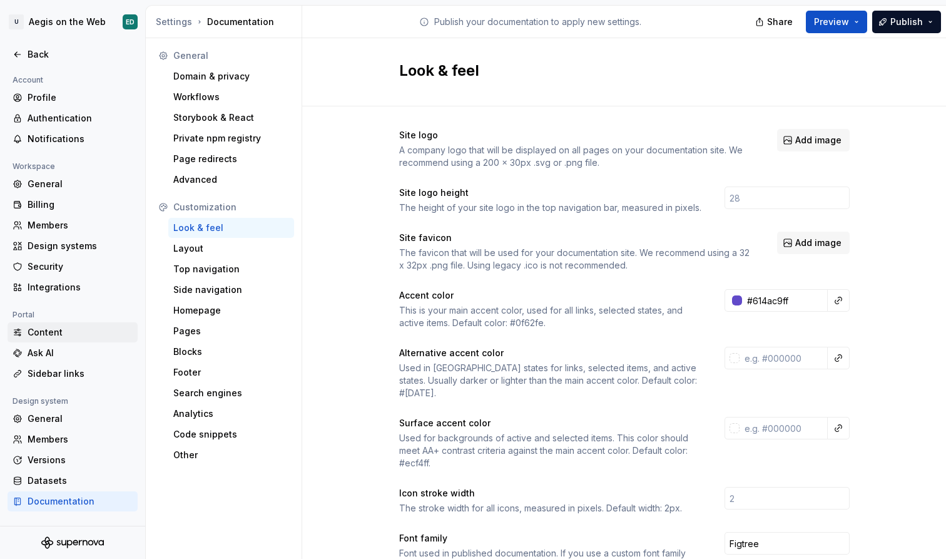
click at [67, 326] on div "Content" at bounding box center [80, 332] width 105 height 13
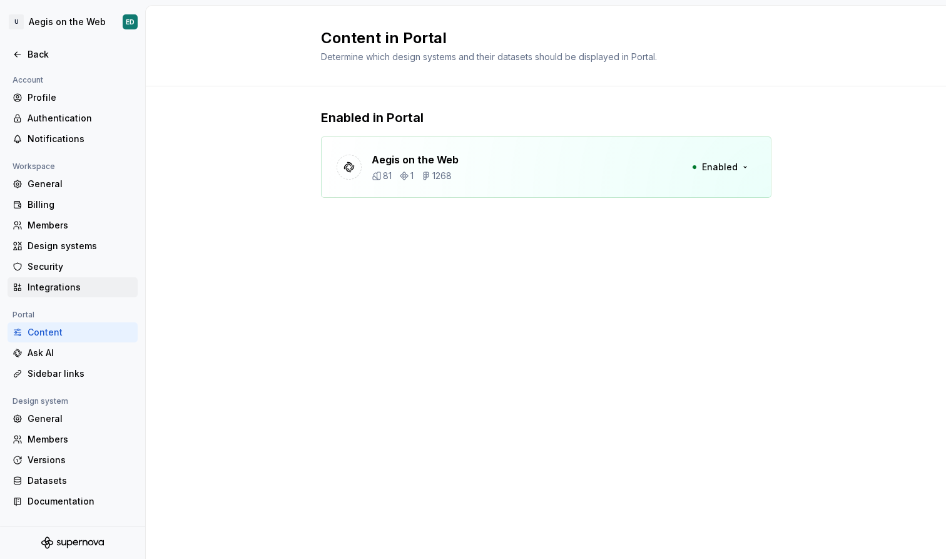
click at [99, 292] on div "Integrations" at bounding box center [80, 287] width 105 height 13
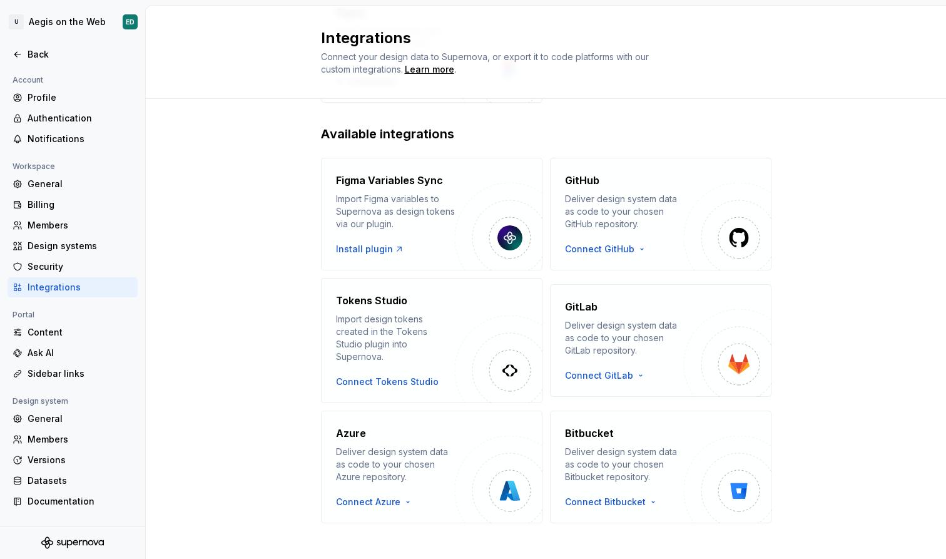
scroll to position [163, 0]
click at [100, 265] on div "Security" at bounding box center [80, 266] width 105 height 13
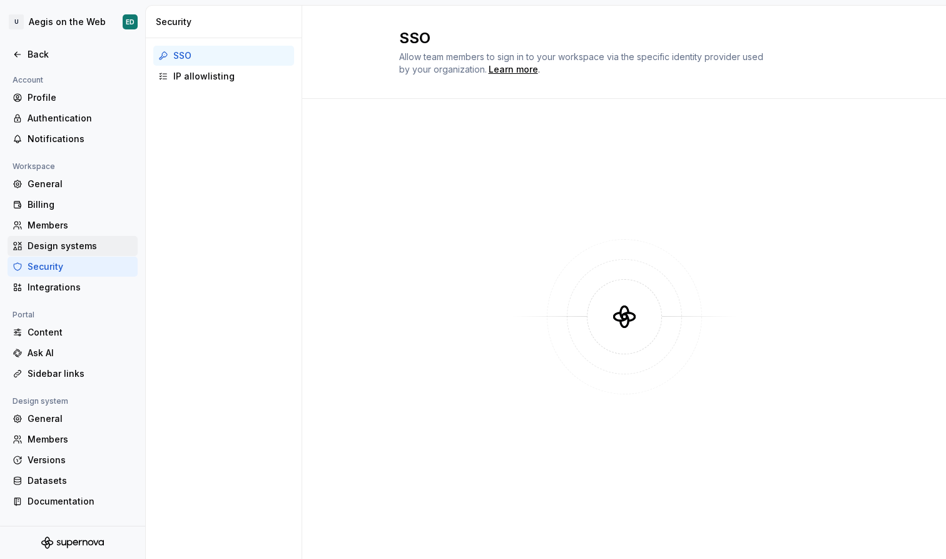
click at [114, 243] on div "Design systems" at bounding box center [80, 246] width 105 height 13
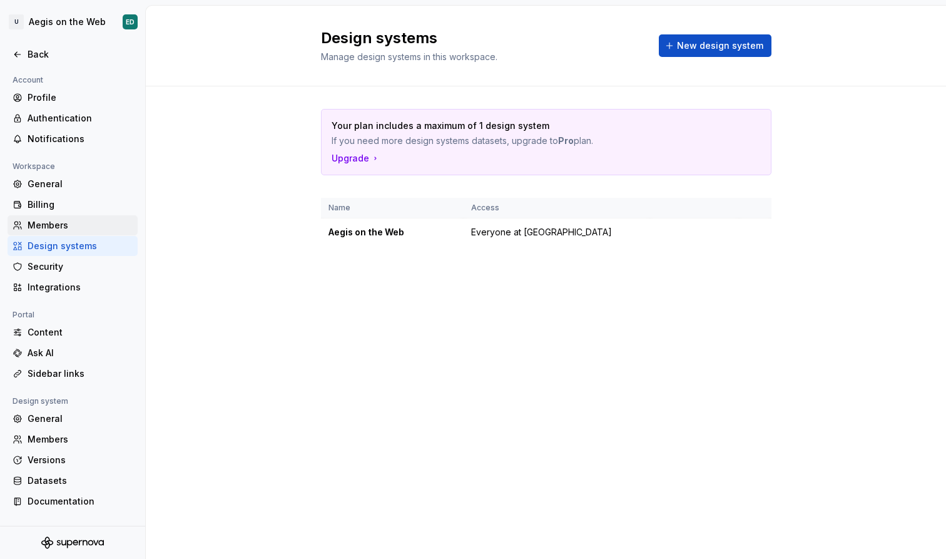
click at [109, 225] on div "Members" at bounding box center [80, 225] width 105 height 13
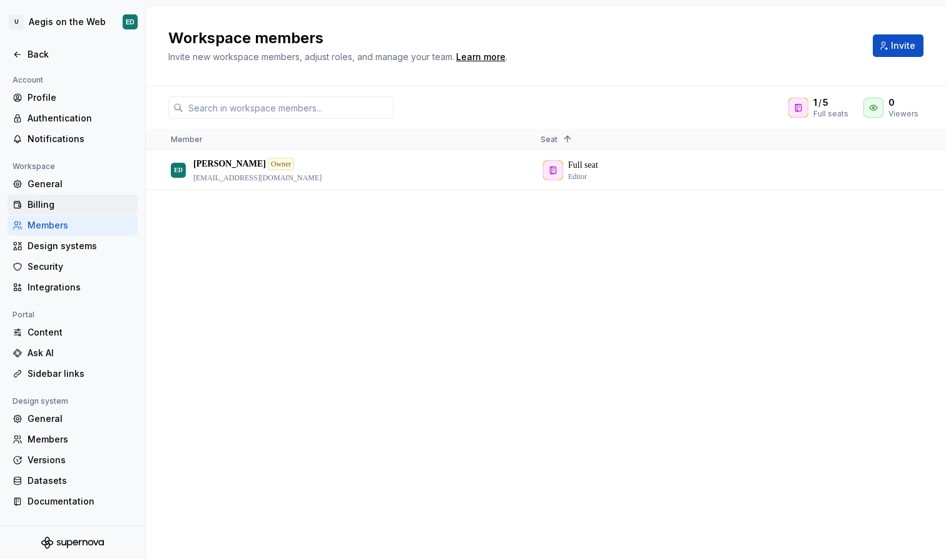
click at [106, 200] on div "Billing" at bounding box center [80, 204] width 105 height 13
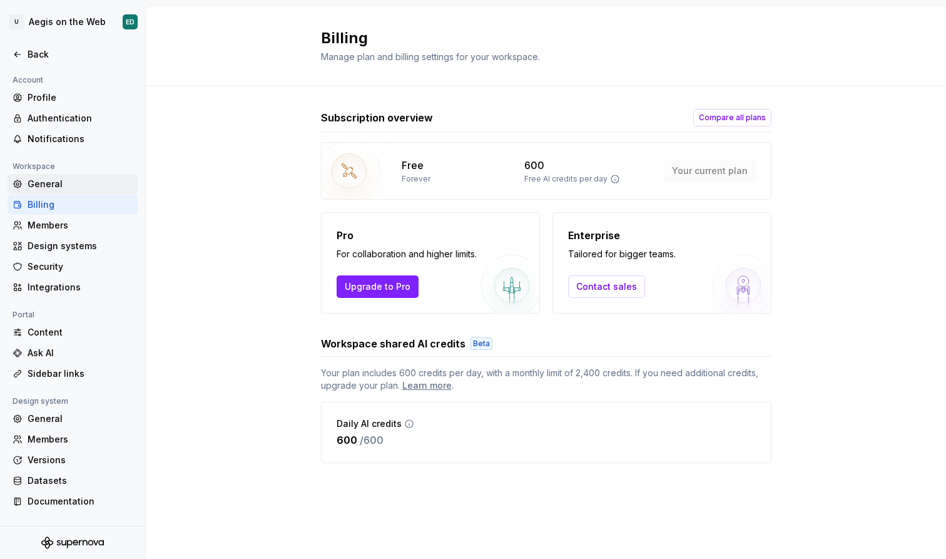
click at [68, 182] on div "General" at bounding box center [80, 184] width 105 height 13
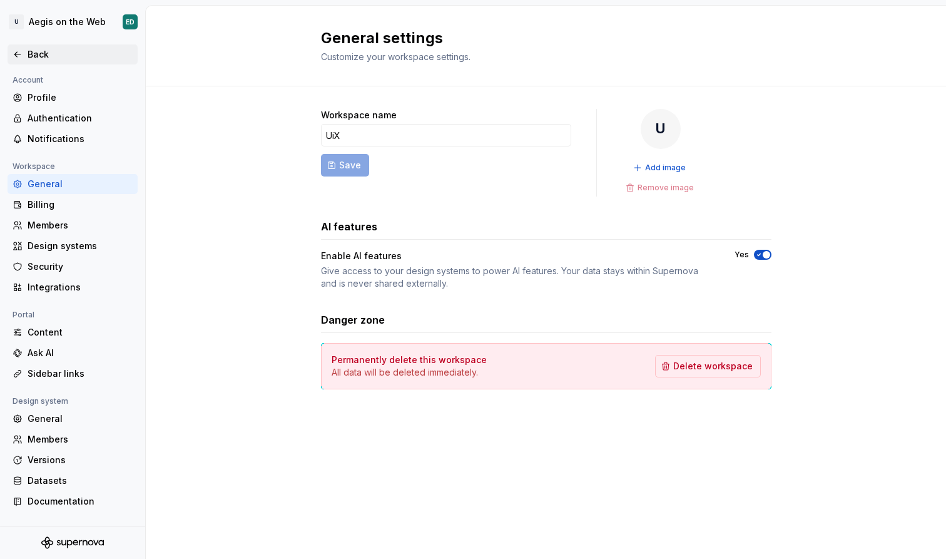
click at [61, 54] on div "Back" at bounding box center [80, 54] width 105 height 13
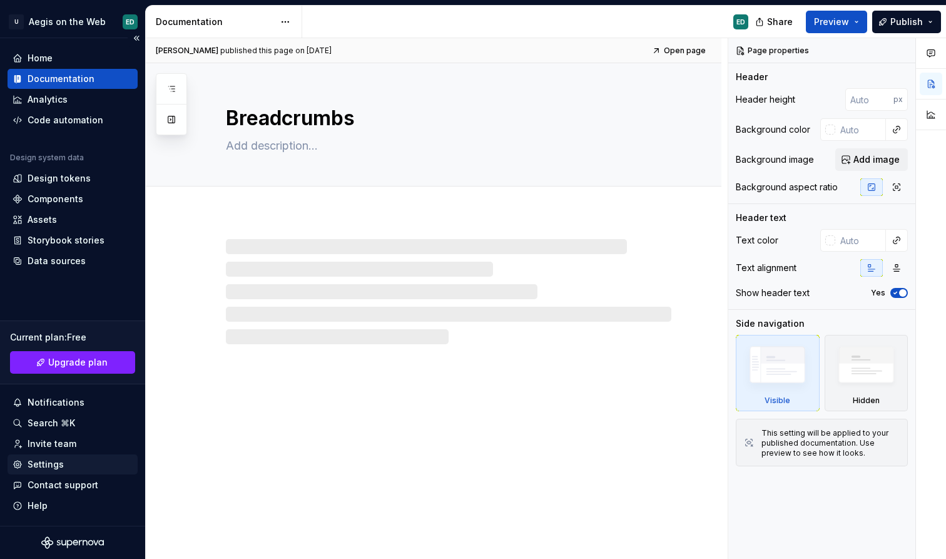
click at [46, 465] on div "Settings" at bounding box center [46, 464] width 36 height 13
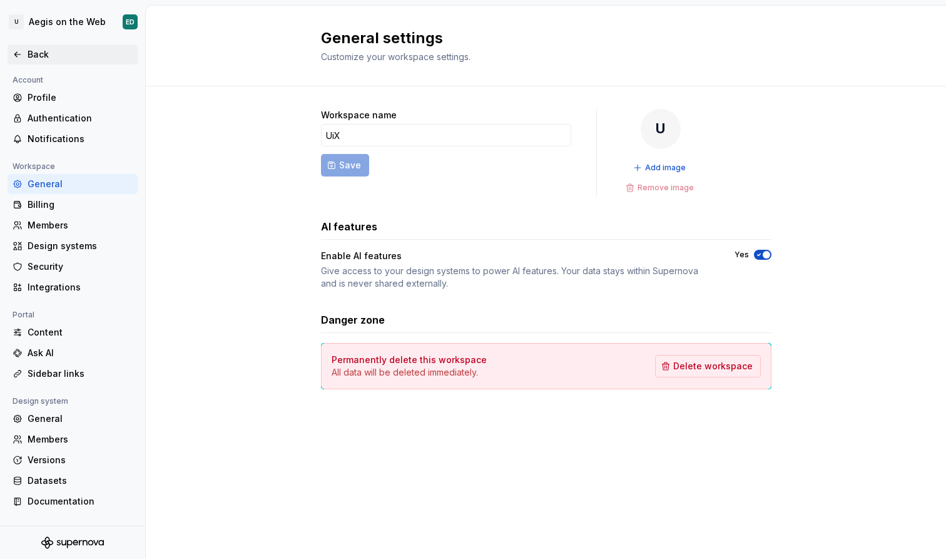
click at [34, 49] on div "Back" at bounding box center [80, 54] width 105 height 13
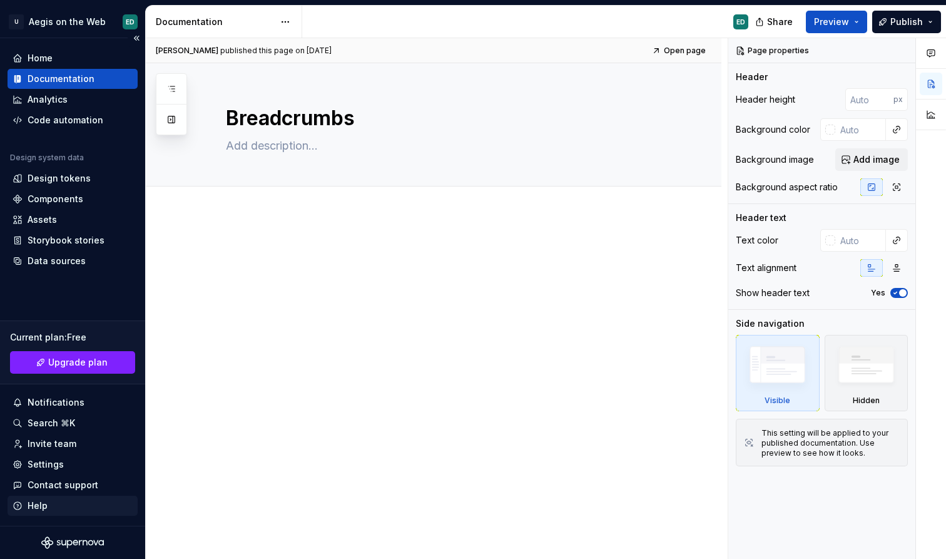
type textarea "*"
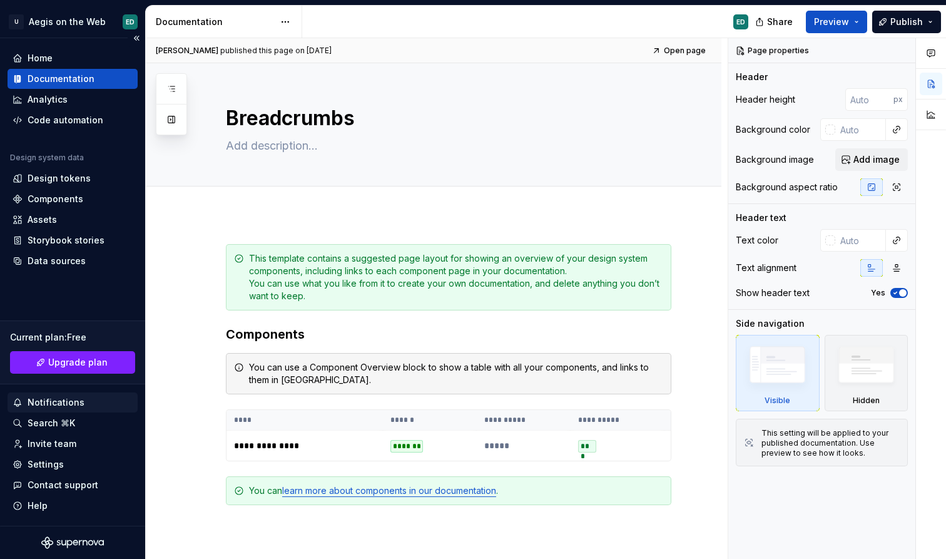
click at [78, 401] on div "Notifications" at bounding box center [56, 402] width 57 height 13
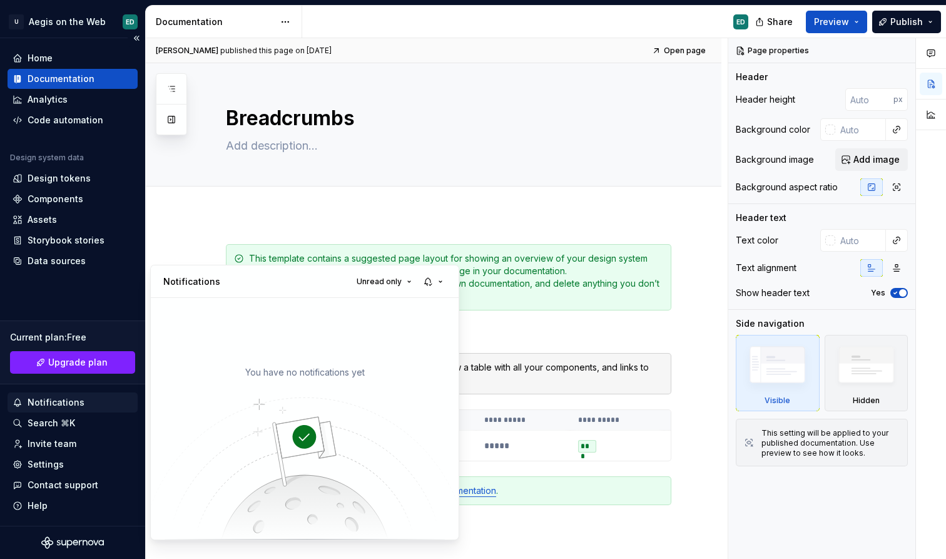
click at [78, 401] on html "U Aegis on the Web ED Home Documentation Analytics Code automation Design syste…" at bounding box center [473, 279] width 946 height 559
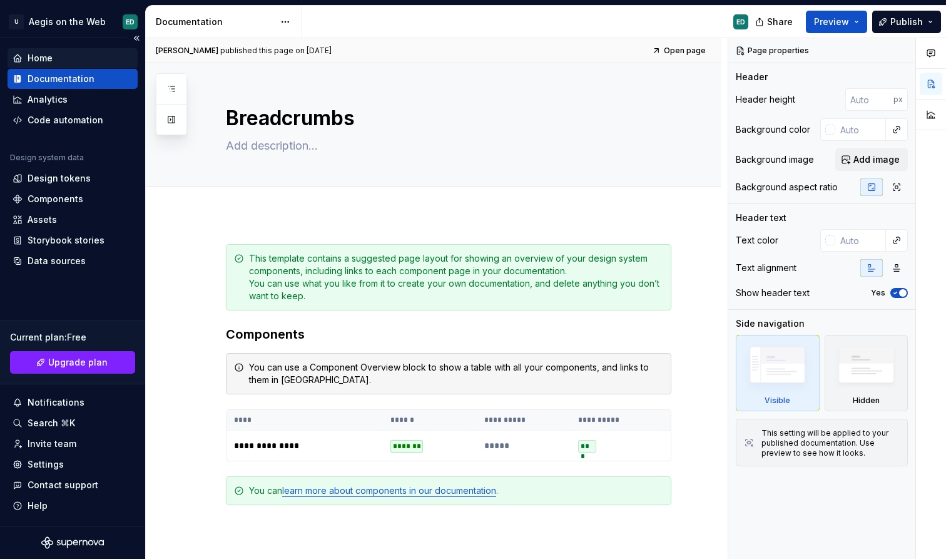
click at [72, 63] on div "Home" at bounding box center [73, 58] width 120 height 13
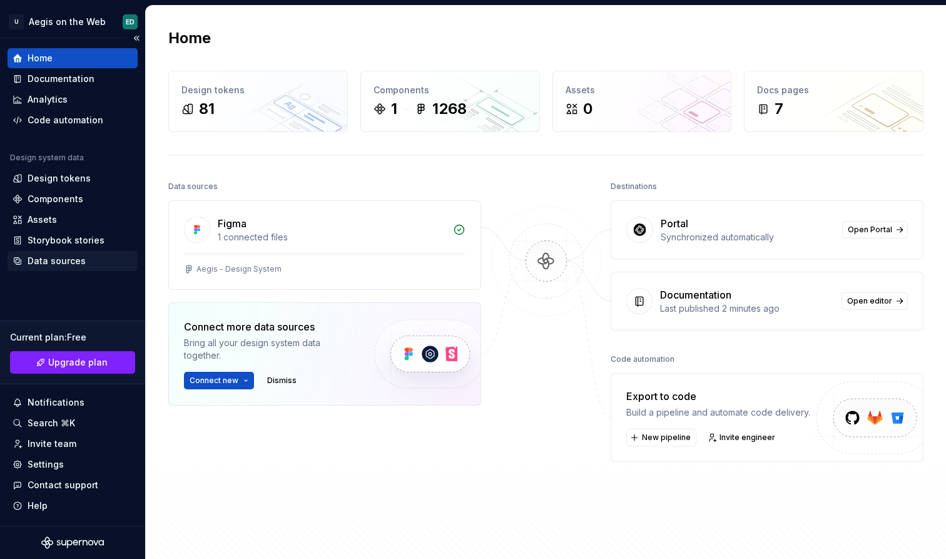
click at [100, 251] on div "Data sources" at bounding box center [73, 261] width 130 height 20
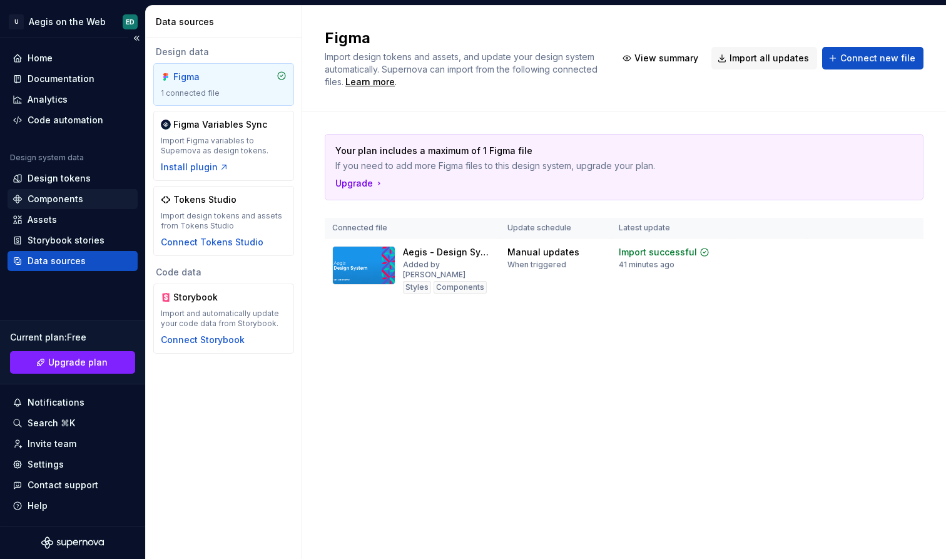
click at [102, 206] on div "Components" at bounding box center [73, 199] width 130 height 20
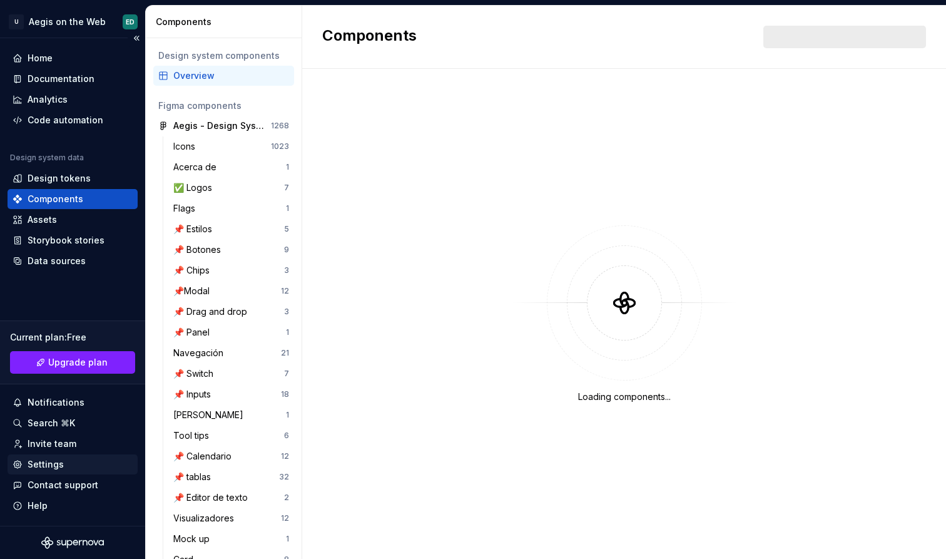
click at [99, 464] on div "Settings" at bounding box center [73, 464] width 120 height 13
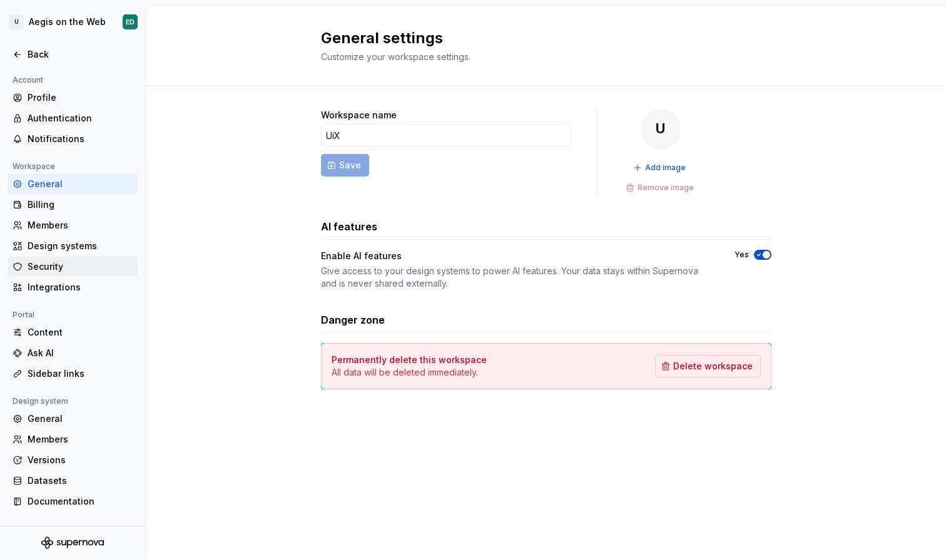
click at [78, 275] on div "Security" at bounding box center [73, 267] width 130 height 20
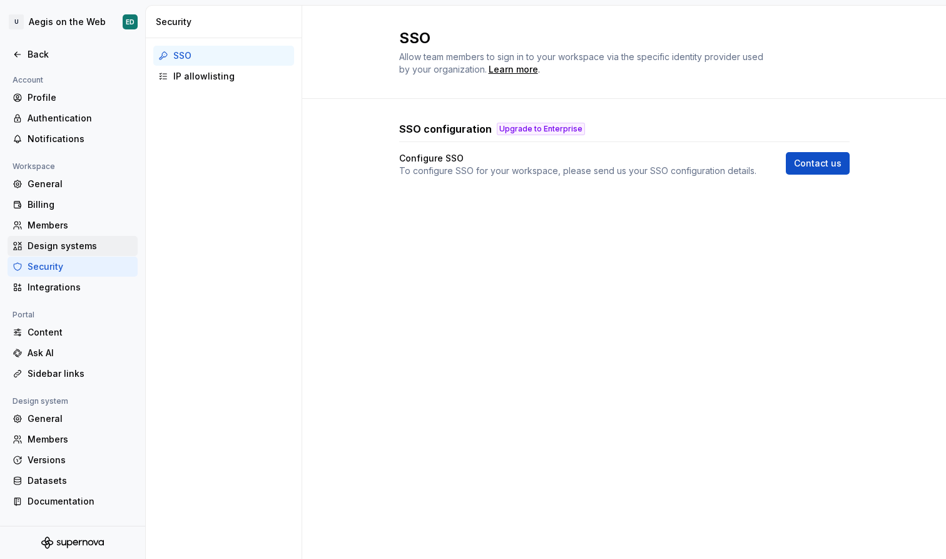
click at [84, 253] on div "Design systems" at bounding box center [73, 246] width 130 height 20
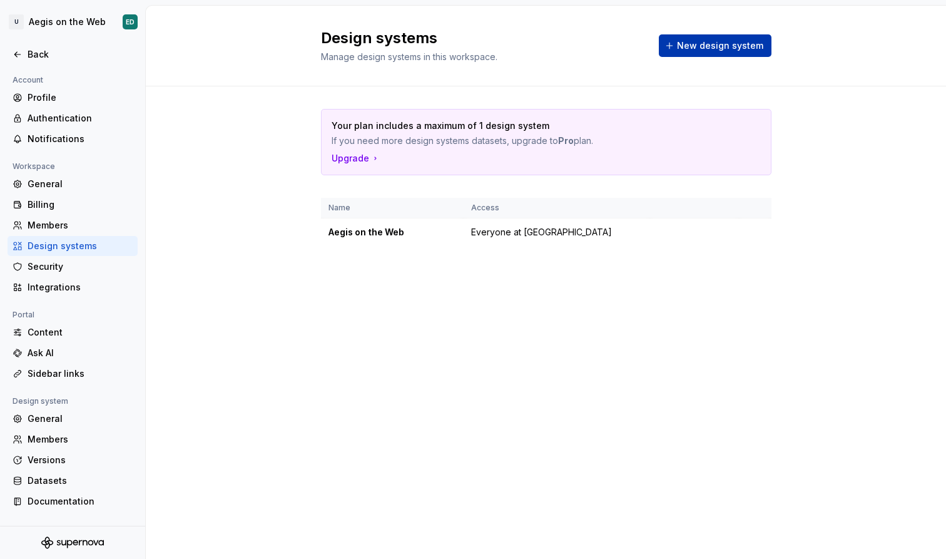
click at [756, 49] on span "New design system" at bounding box center [720, 45] width 86 height 13
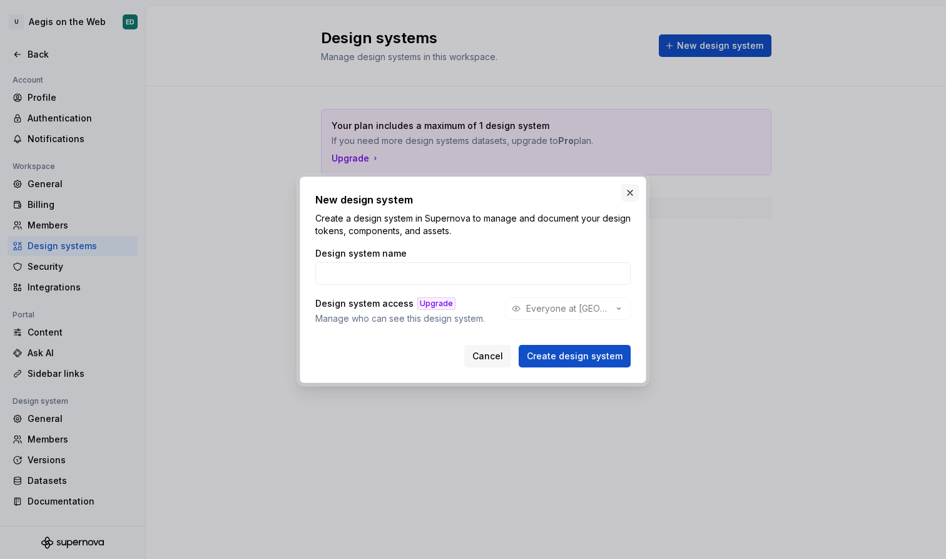
click at [634, 197] on button "button" at bounding box center [630, 193] width 18 height 18
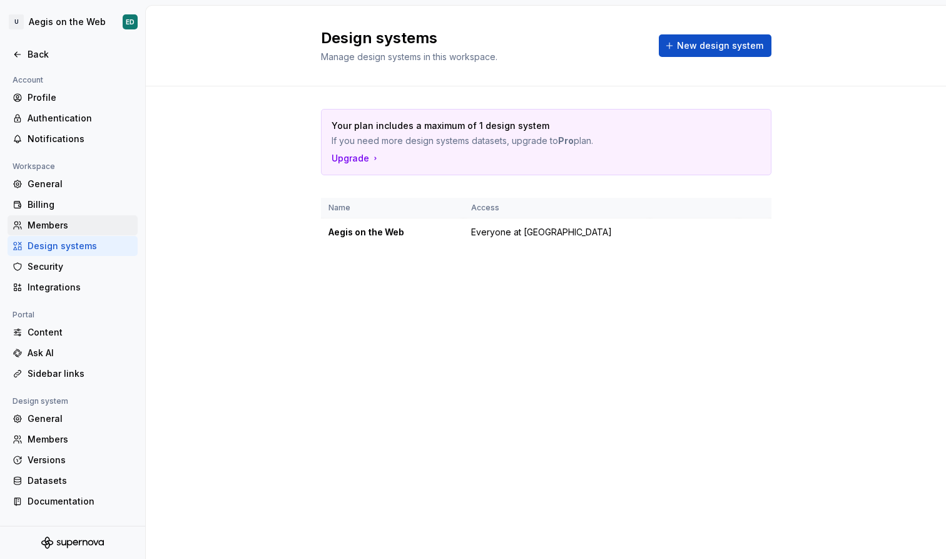
click at [78, 221] on div "Members" at bounding box center [80, 225] width 105 height 13
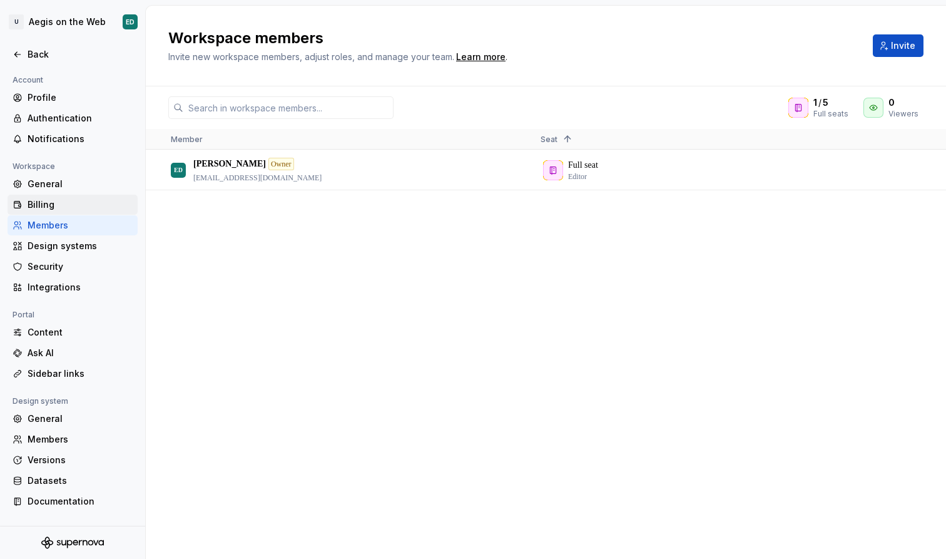
click at [83, 203] on div "Billing" at bounding box center [80, 204] width 105 height 13
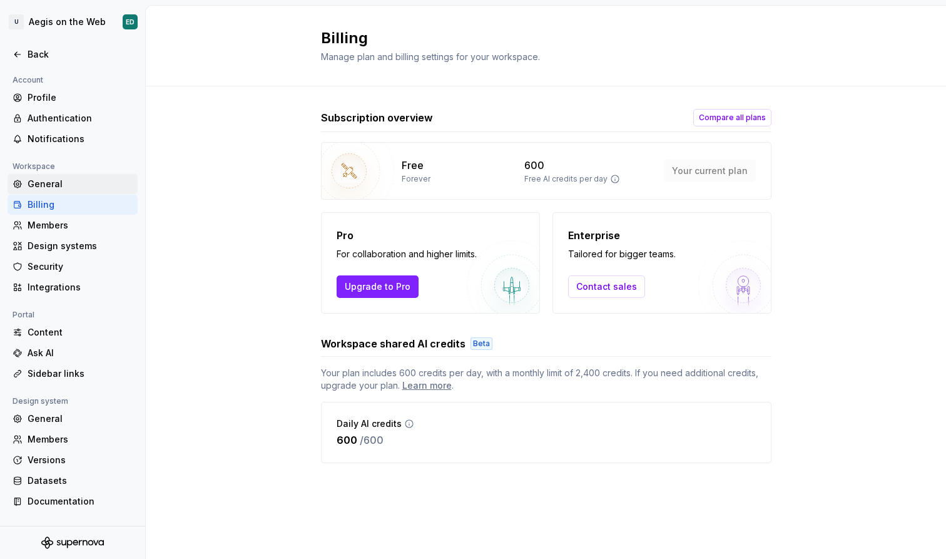
click at [86, 182] on div "General" at bounding box center [80, 184] width 105 height 13
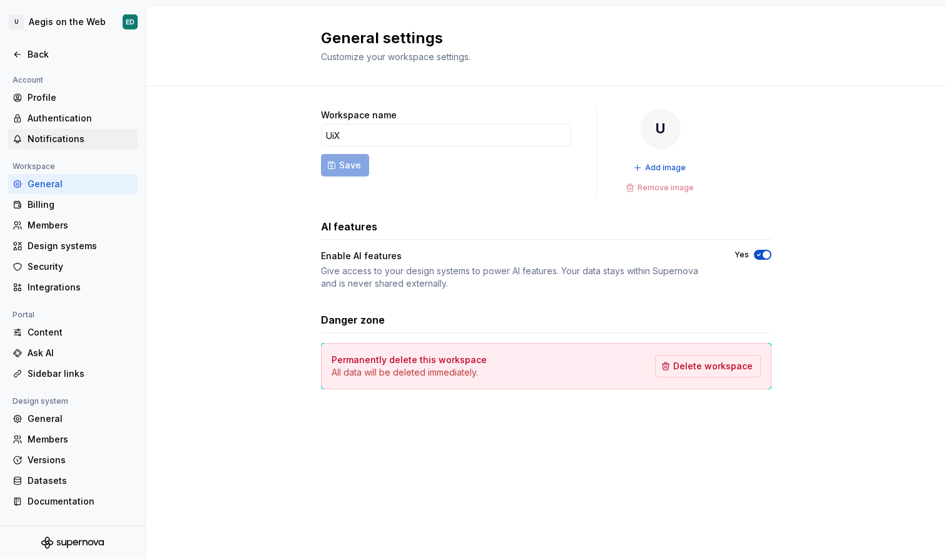
click at [96, 139] on div "Notifications" at bounding box center [80, 139] width 105 height 13
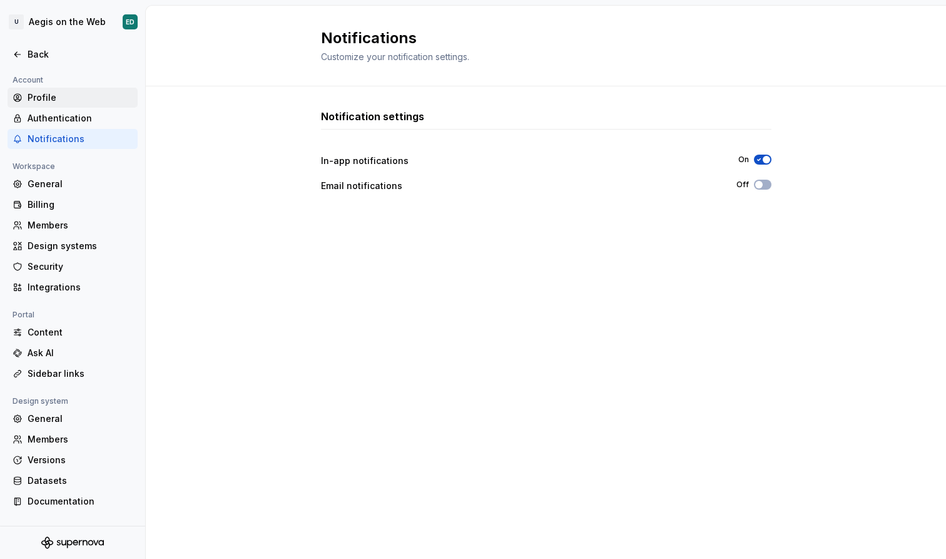
click at [98, 96] on div "Profile" at bounding box center [80, 97] width 105 height 13
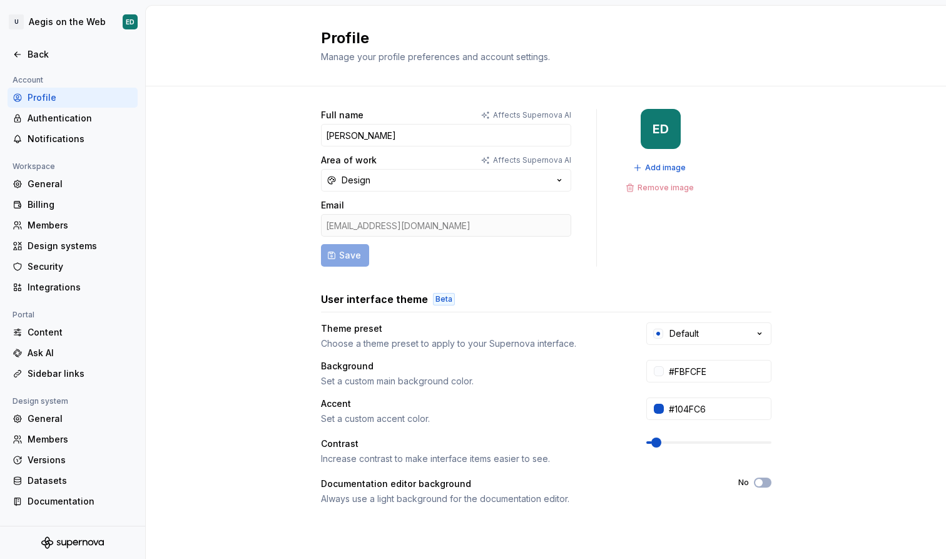
scroll to position [26, 0]
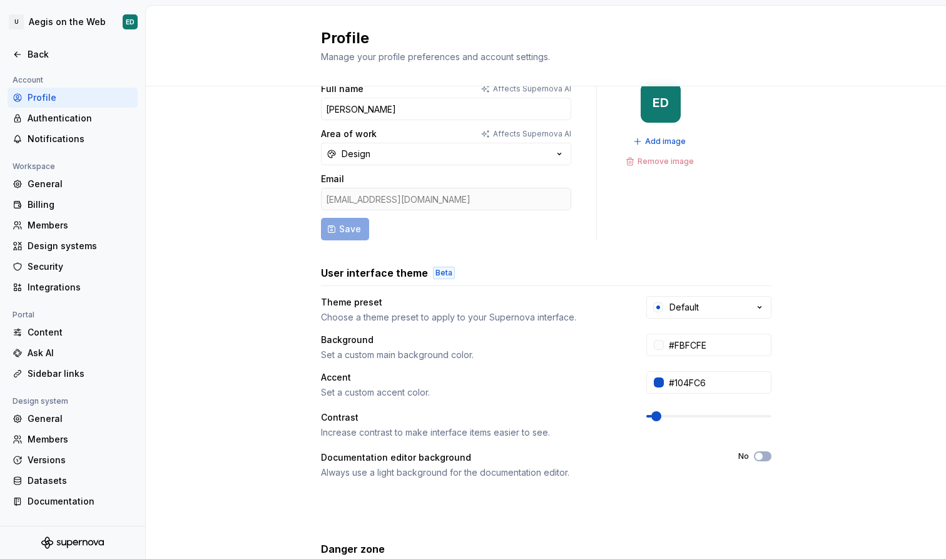
click at [678, 322] on div "Theme preset Choose a theme preset to apply to your Supernova interface. Default" at bounding box center [546, 310] width 450 height 28
click at [684, 312] on div "Default" at bounding box center [683, 307] width 29 height 13
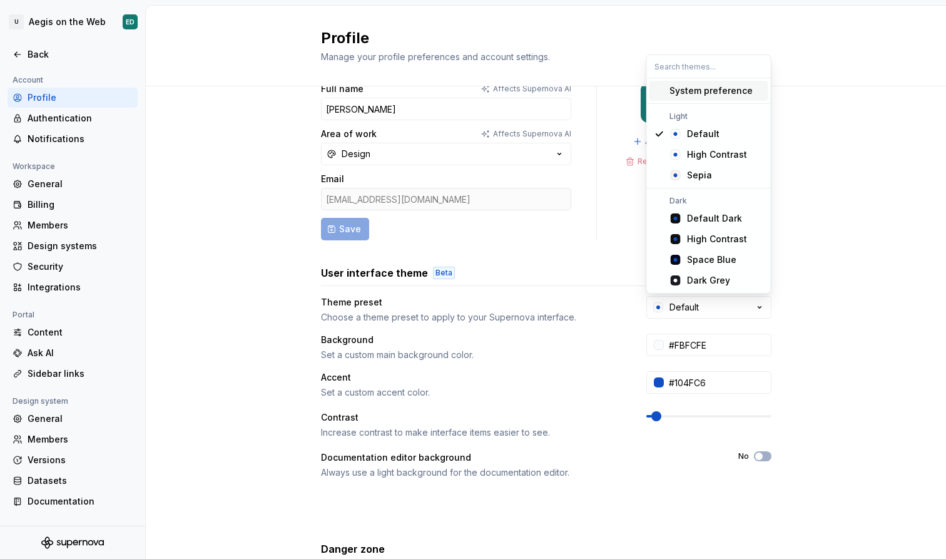
click at [733, 94] on div "System preference" at bounding box center [710, 90] width 83 height 13
type input "#040A1E"
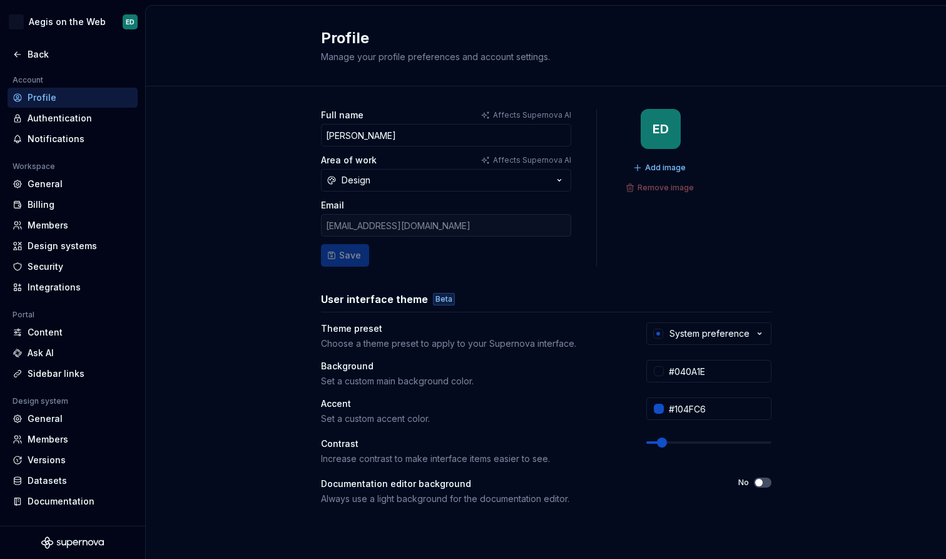
scroll to position [0, 0]
click at [89, 50] on div "Back" at bounding box center [80, 54] width 105 height 13
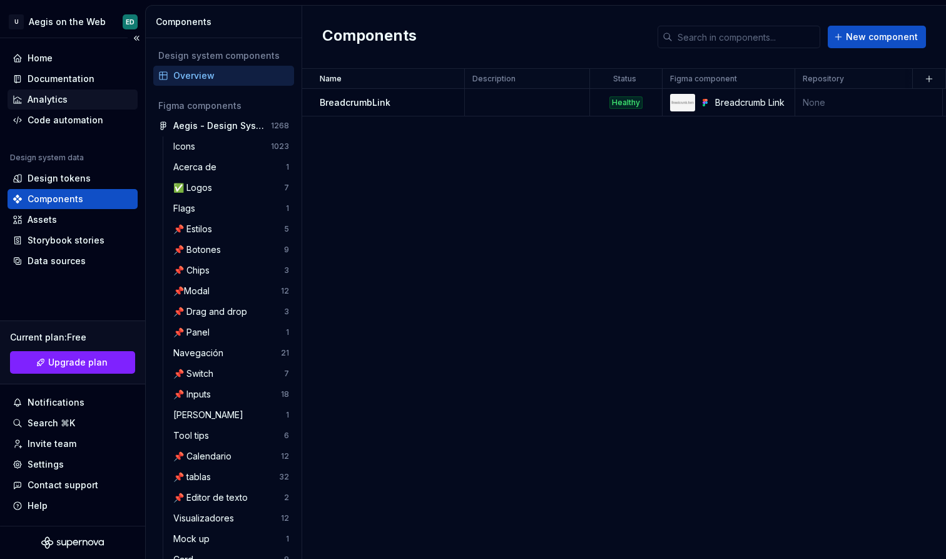
click at [58, 96] on div "Analytics" at bounding box center [48, 99] width 40 height 13
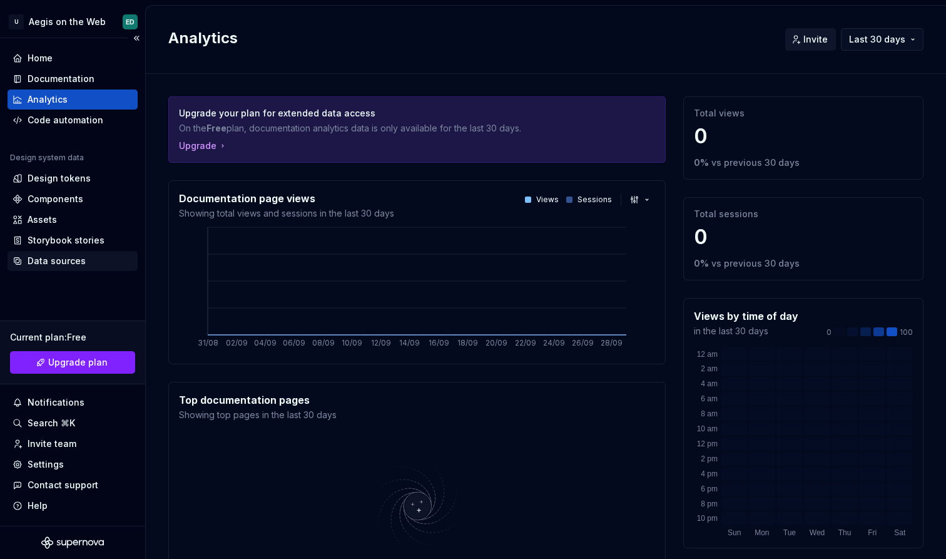
click at [76, 261] on div "Data sources" at bounding box center [57, 261] width 58 height 13
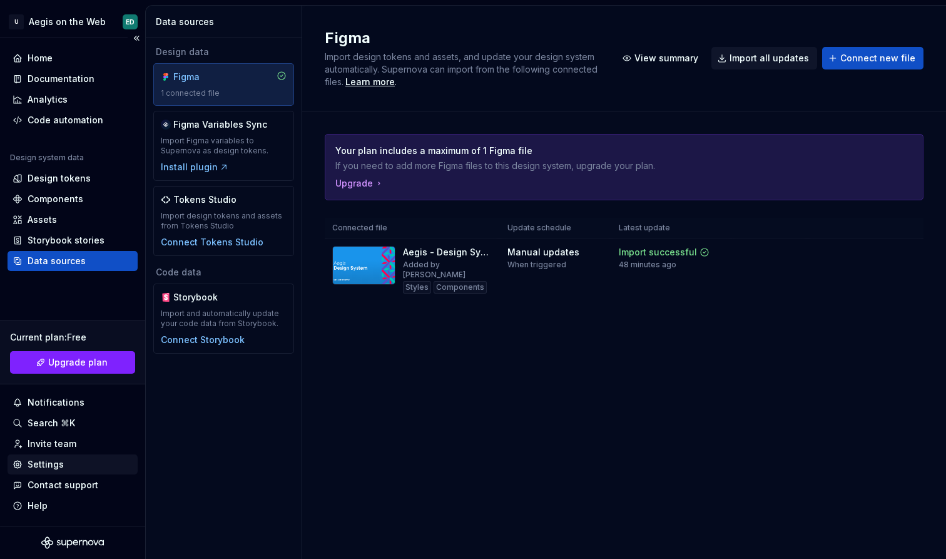
click at [97, 461] on div "Settings" at bounding box center [73, 464] width 120 height 13
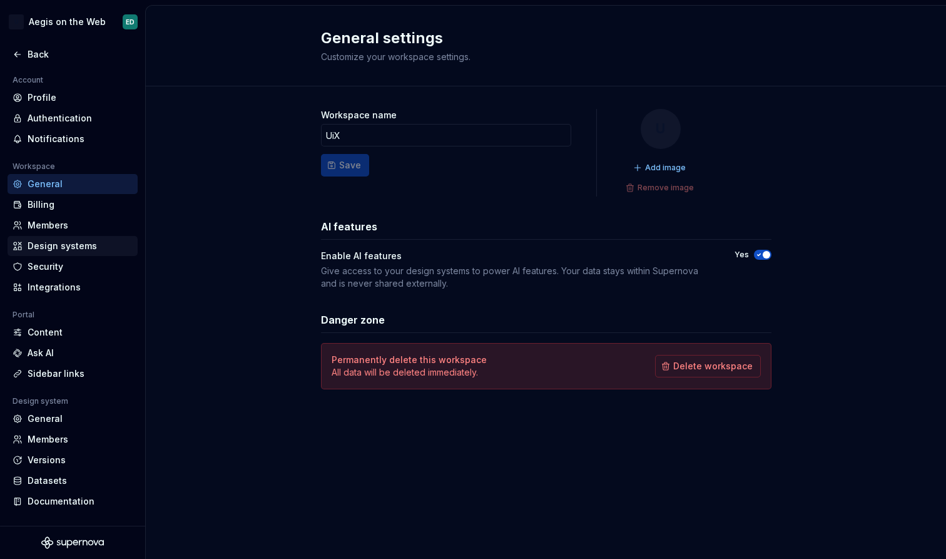
click at [74, 249] on div "Design systems" at bounding box center [80, 246] width 105 height 13
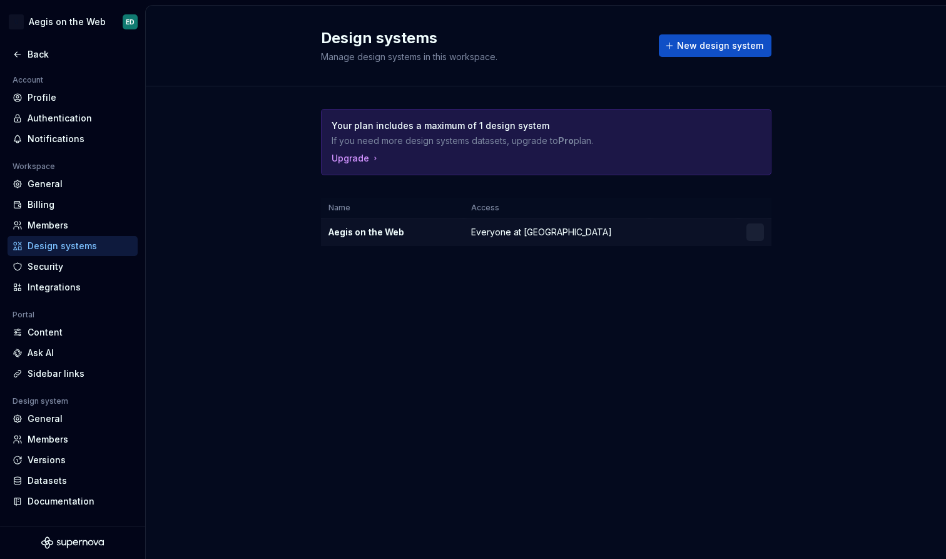
click at [387, 235] on div "Aegis on the Web" at bounding box center [392, 232] width 128 height 13
click at [751, 233] on div at bounding box center [755, 232] width 18 height 18
click at [755, 230] on html "U Aegis on the Web ED Back Account Profile Authentication Notifications Workspa…" at bounding box center [473, 279] width 946 height 559
click at [776, 275] on div "Design system settings" at bounding box center [829, 276] width 119 height 13
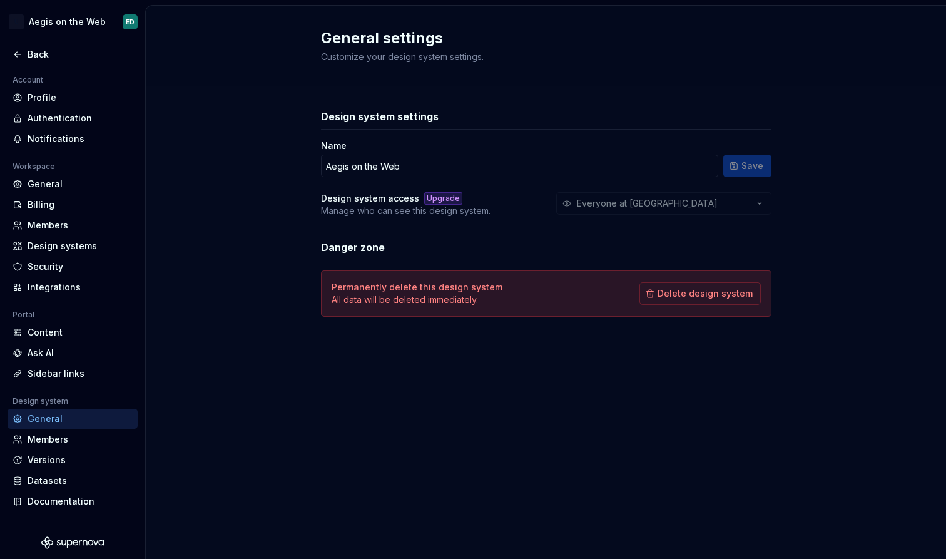
click at [620, 201] on div "Everyone at [GEOGRAPHIC_DATA]" at bounding box center [663, 203] width 215 height 23
click at [85, 437] on div "Members" at bounding box center [80, 439] width 105 height 13
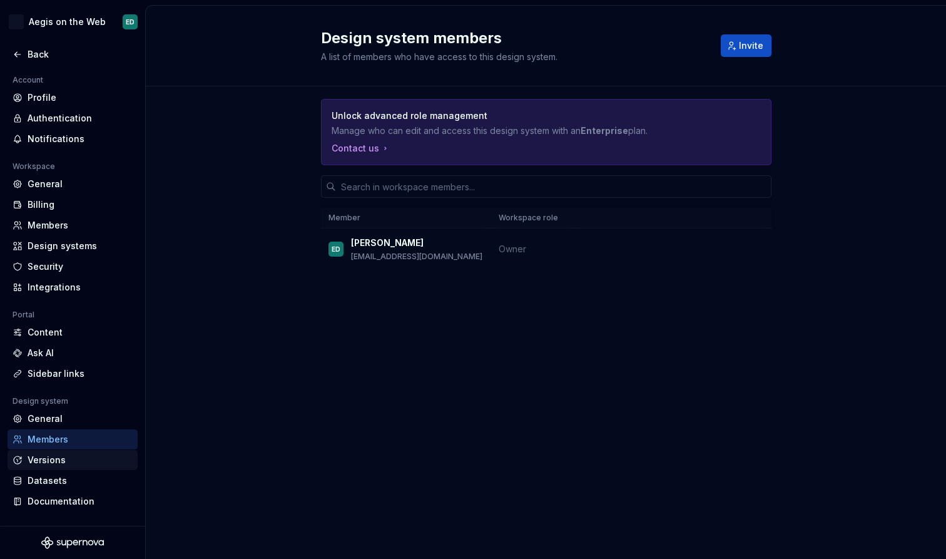
click at [110, 457] on div "Versions" at bounding box center [80, 460] width 105 height 13
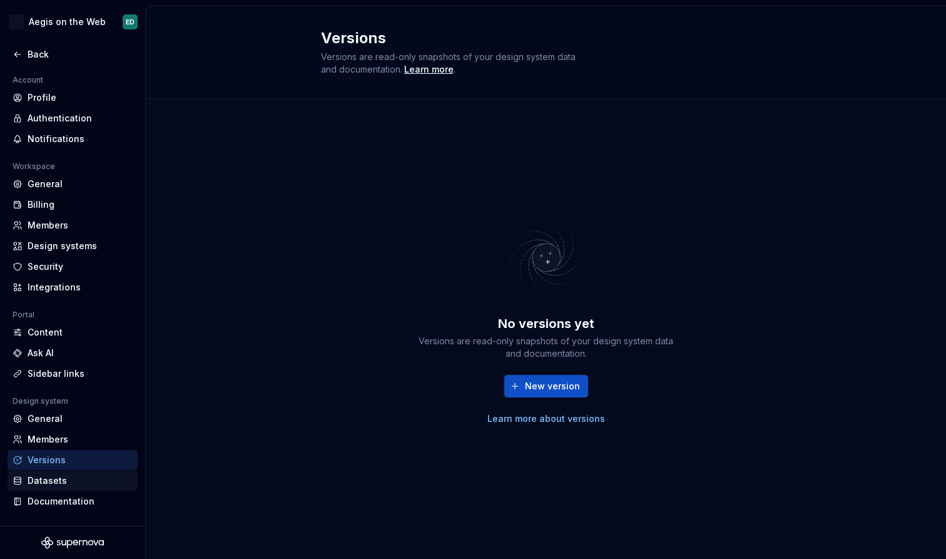
click at [62, 485] on div "Datasets" at bounding box center [80, 480] width 105 height 13
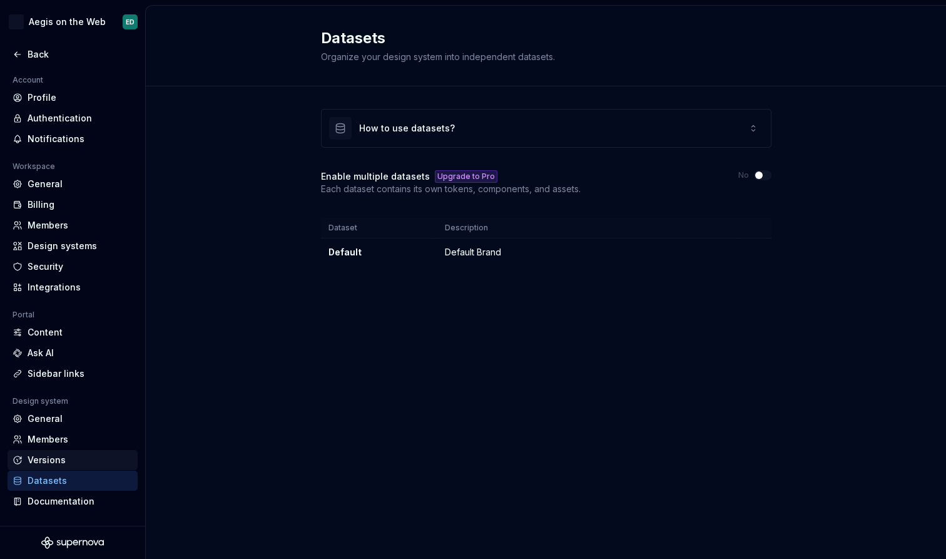
click at [101, 457] on div "Versions" at bounding box center [80, 460] width 105 height 13
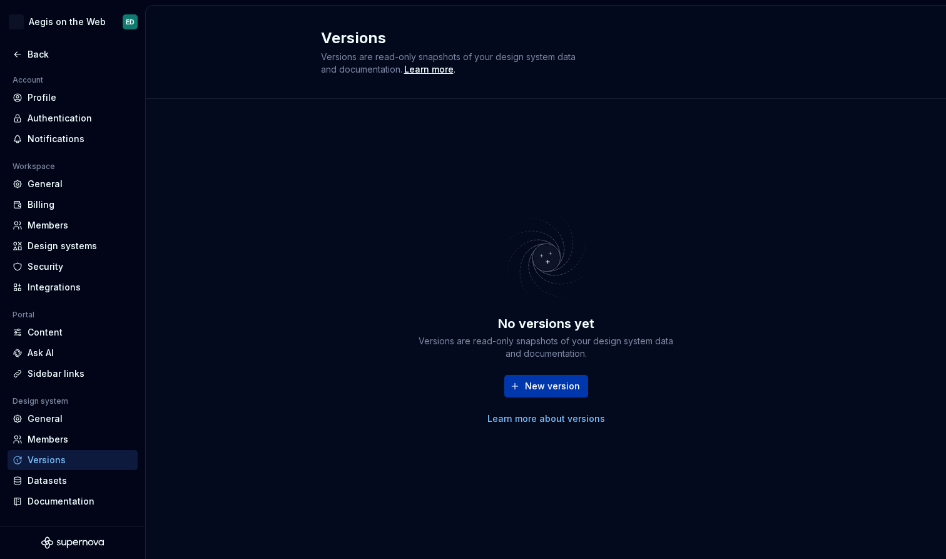
click at [537, 382] on span "New version" at bounding box center [552, 386] width 55 height 13
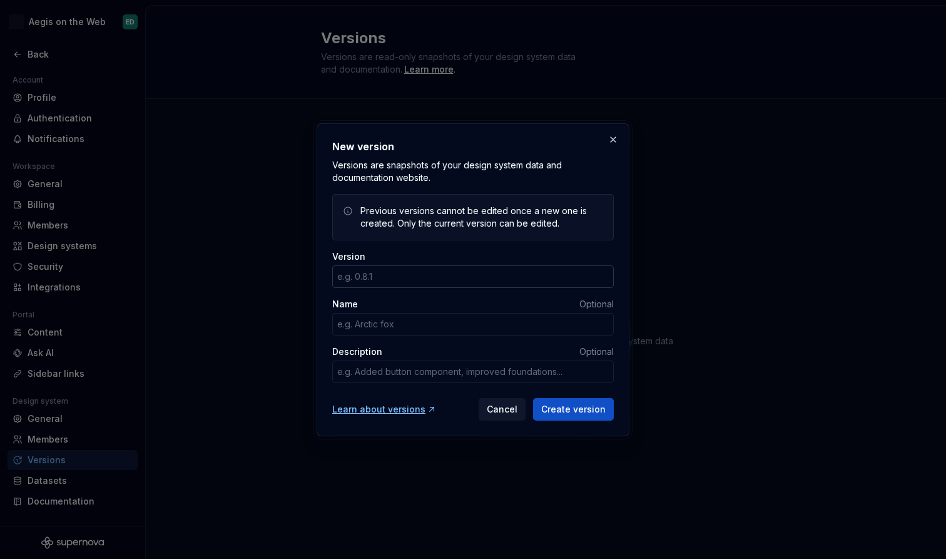
type textarea "*"
type input "1.0.0"
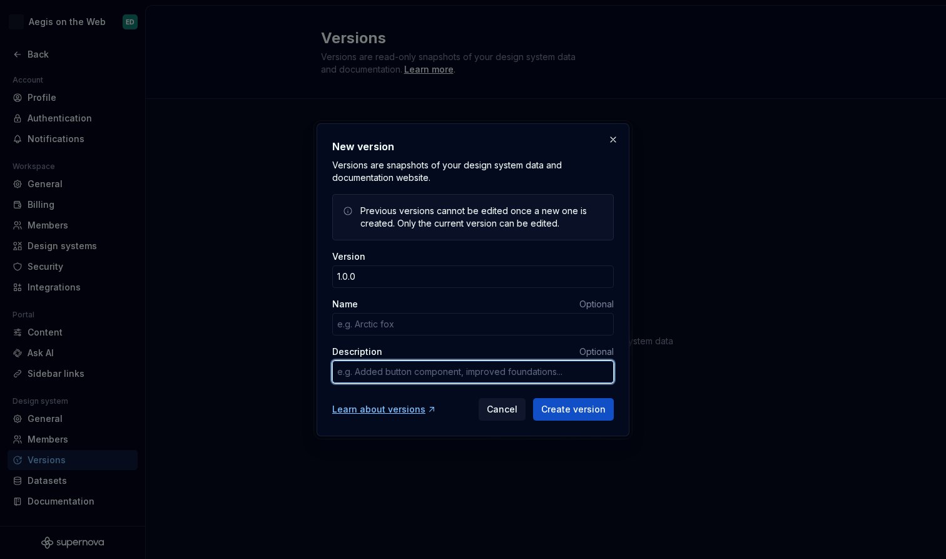
click at [555, 370] on textarea "Description" at bounding box center [473, 371] width 282 height 23
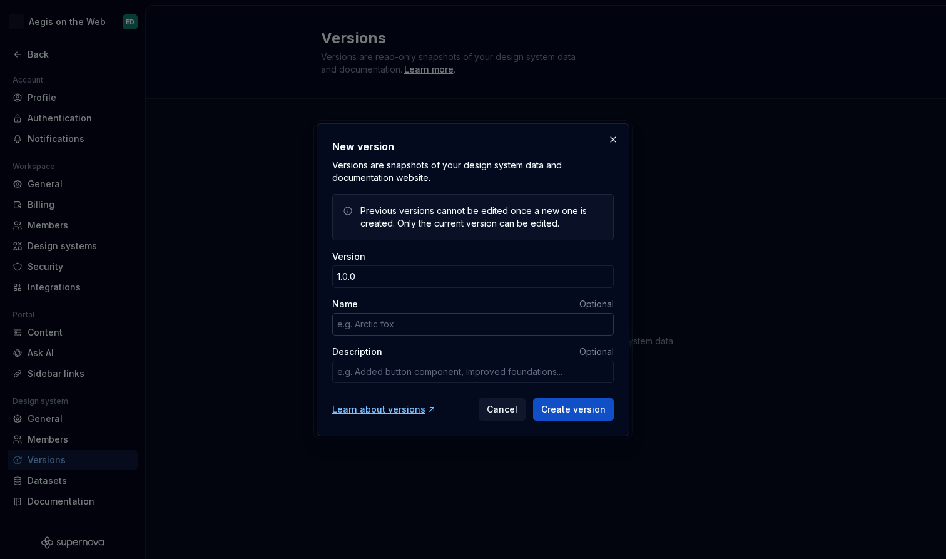
click at [468, 330] on input "Name" at bounding box center [473, 324] width 282 height 23
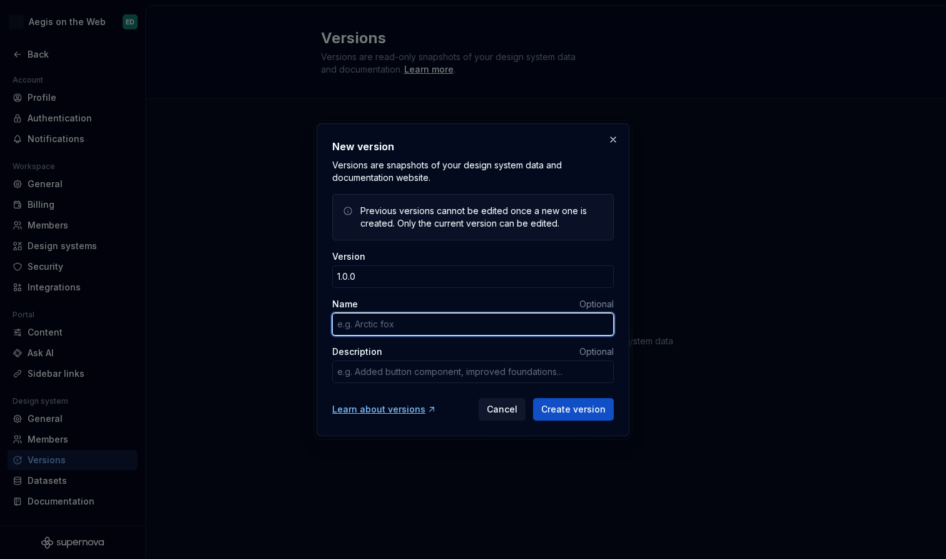
paste input "Divine Bolt"
type textarea "*"
type input "Divine Bolt"
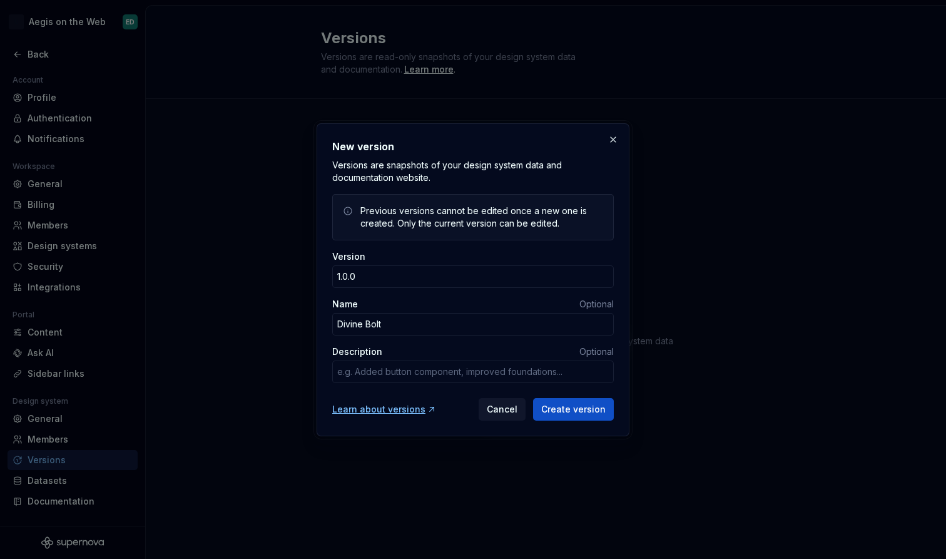
type textarea "*"
type input "Divine Bolt"
click at [586, 409] on span "Create version" at bounding box center [573, 409] width 64 height 13
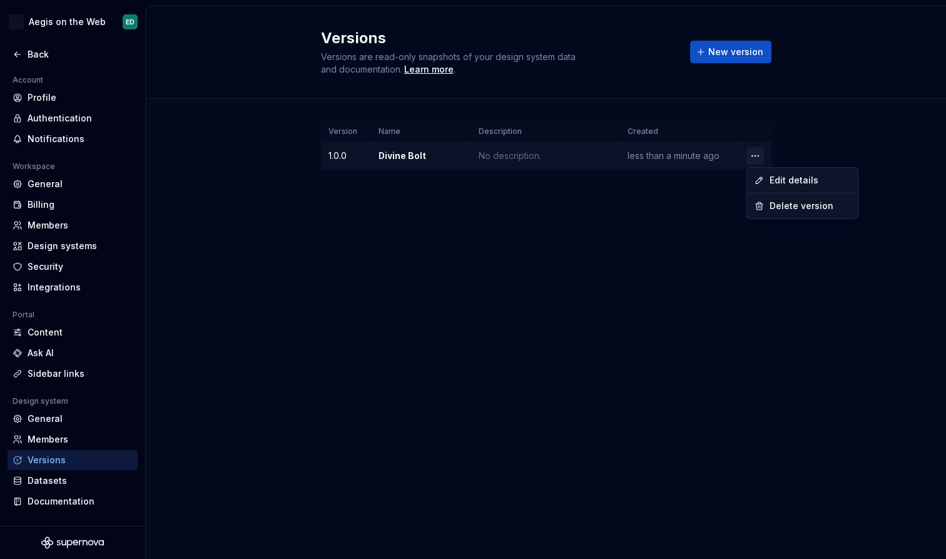
click at [760, 158] on html "U Aegis on the Web ED Back Account Profile Authentication Notifications Workspa…" at bounding box center [473, 279] width 946 height 559
click at [579, 184] on html "U Aegis on the Web ED Back Account Profile Authentication Notifications Workspa…" at bounding box center [473, 279] width 946 height 559
click at [399, 156] on td "Divine Bolt" at bounding box center [421, 156] width 100 height 28
click at [327, 155] on td "1.0.0" at bounding box center [346, 156] width 50 height 28
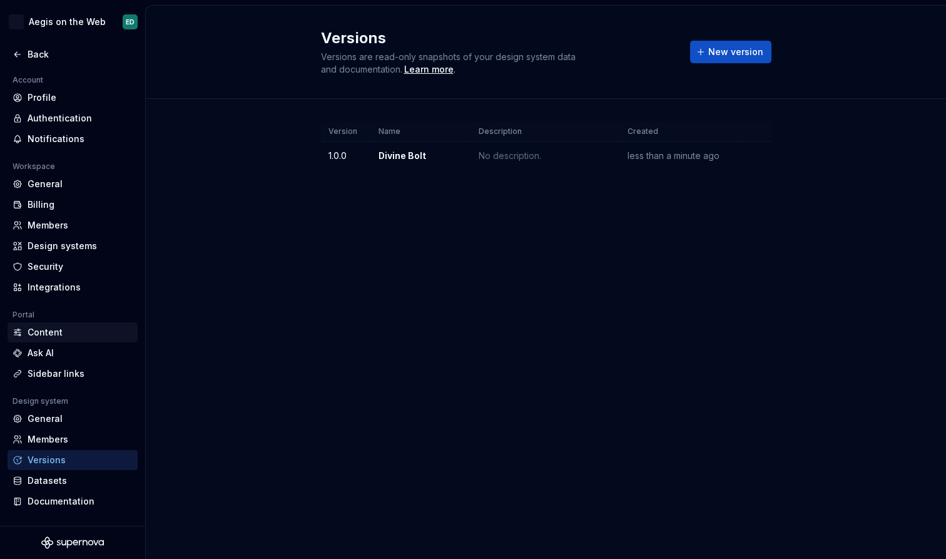
click at [73, 332] on div "Content" at bounding box center [80, 332] width 105 height 13
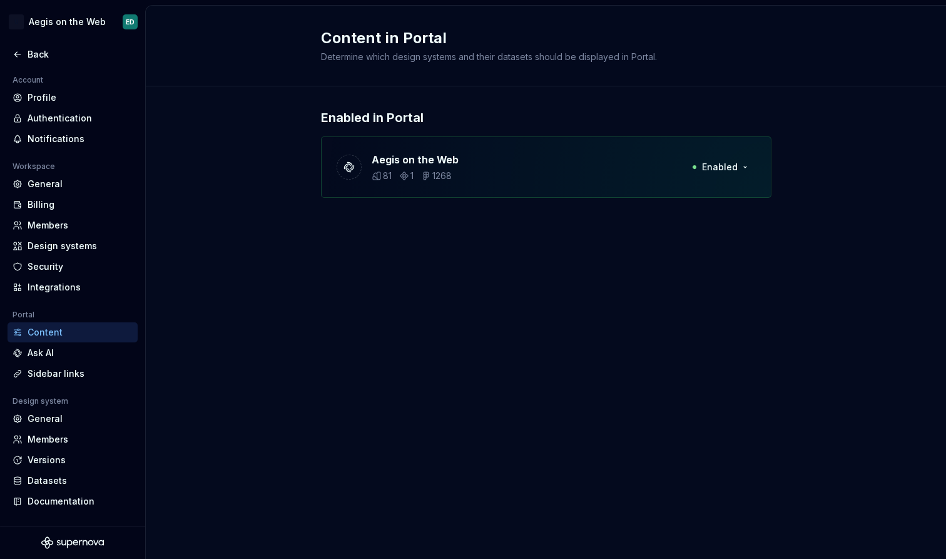
click at [412, 163] on p "Aegis on the Web" at bounding box center [415, 159] width 87 height 15
click at [736, 169] on span "Enabled" at bounding box center [720, 167] width 36 height 13
click at [599, 170] on div "Aegis on the Web 81 1 1268 Enabled" at bounding box center [546, 166] width 450 height 61
click at [73, 422] on div "General" at bounding box center [80, 418] width 105 height 13
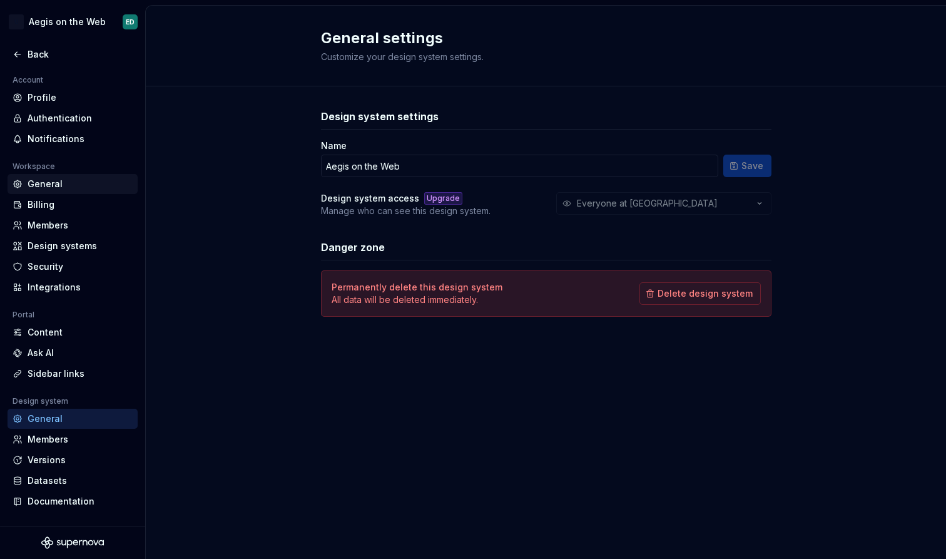
click at [76, 190] on div "General" at bounding box center [73, 184] width 130 height 20
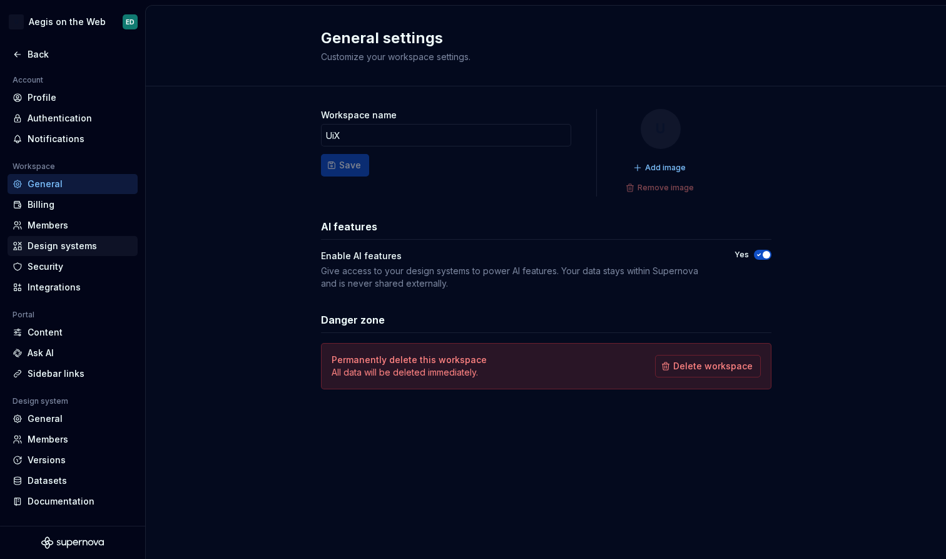
click at [74, 253] on div "Design systems" at bounding box center [73, 246] width 130 height 20
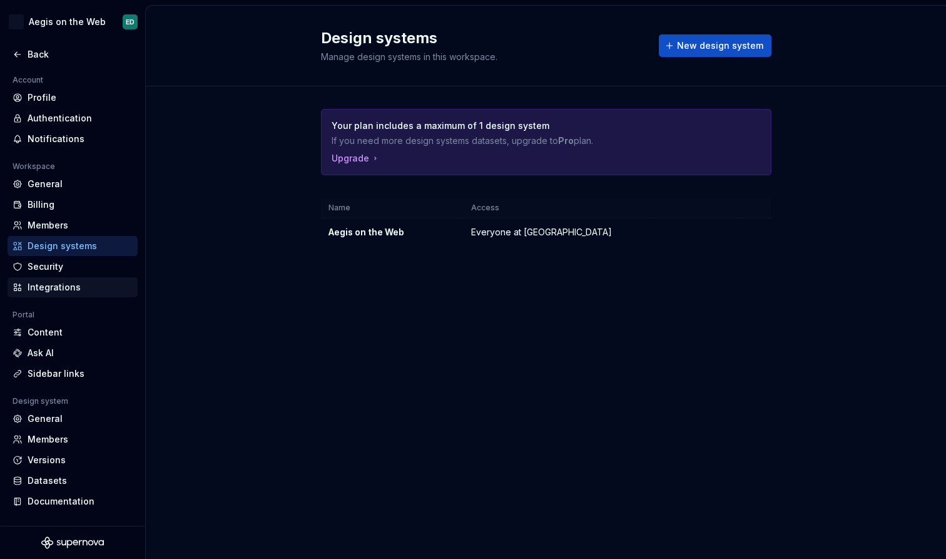
click at [78, 285] on div "Integrations" at bounding box center [80, 287] width 105 height 13
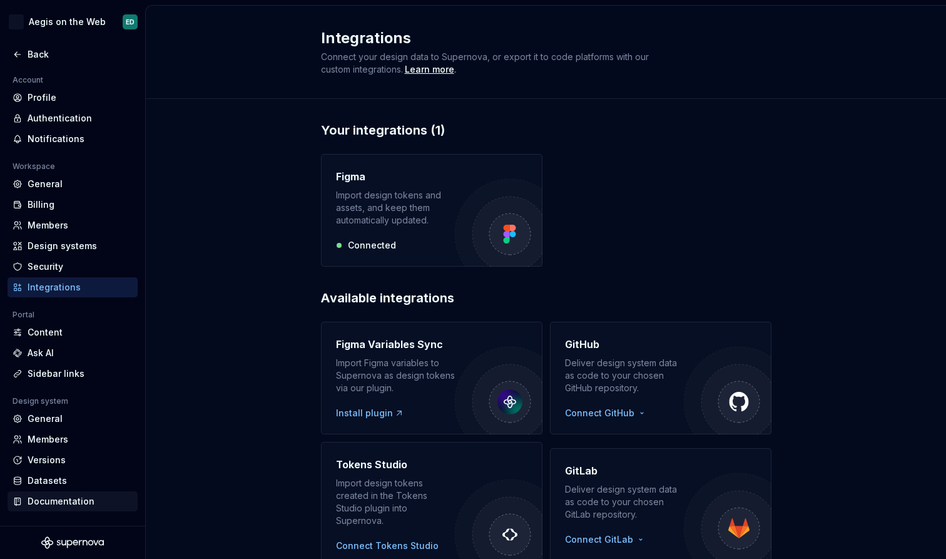
click at [69, 493] on div "Documentation" at bounding box center [73, 501] width 130 height 20
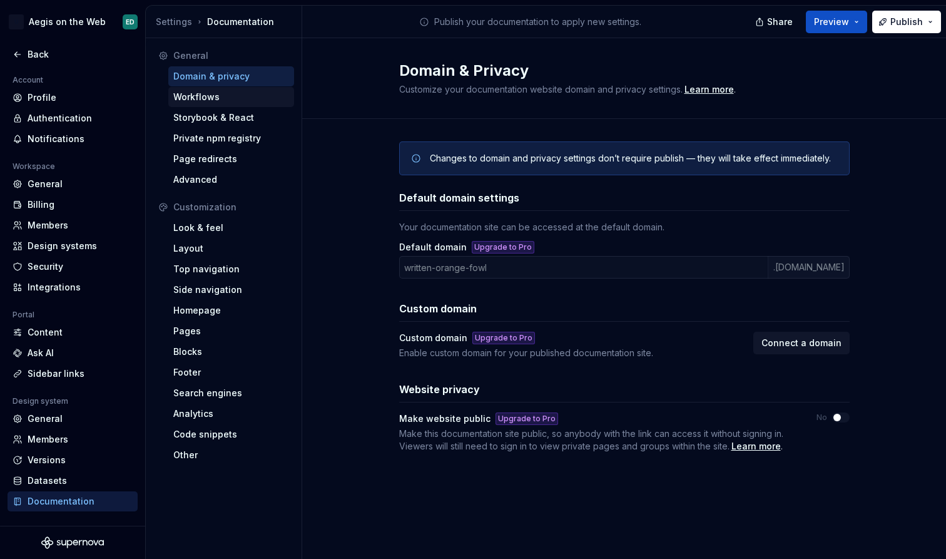
click at [255, 95] on div "Workflows" at bounding box center [231, 97] width 116 height 13
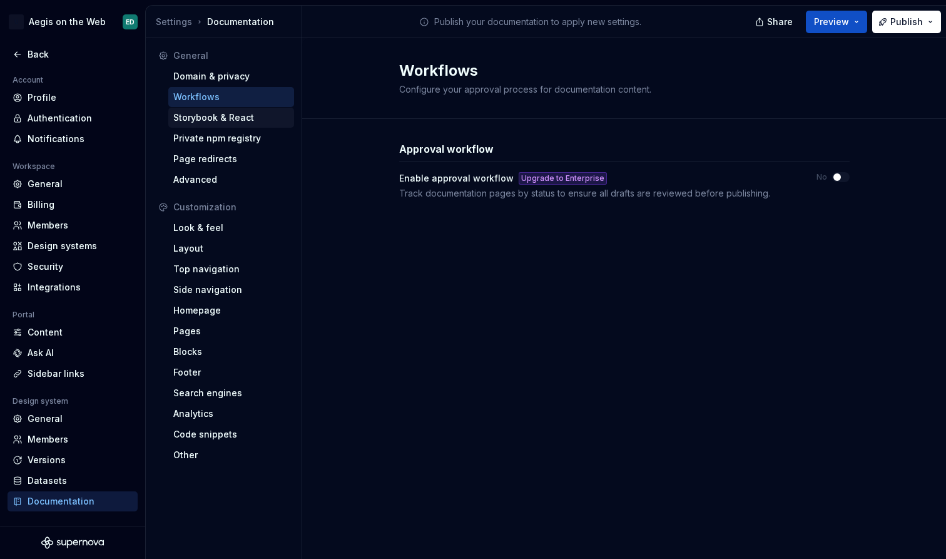
click at [279, 114] on div "Storybook & React" at bounding box center [231, 117] width 116 height 13
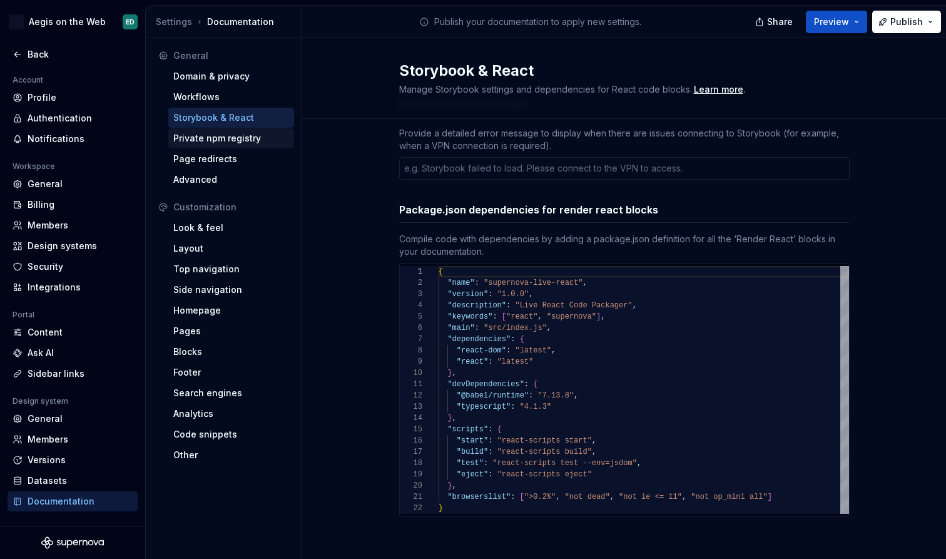
scroll to position [45, 0]
click at [283, 139] on div "Private npm registry" at bounding box center [231, 138] width 116 height 13
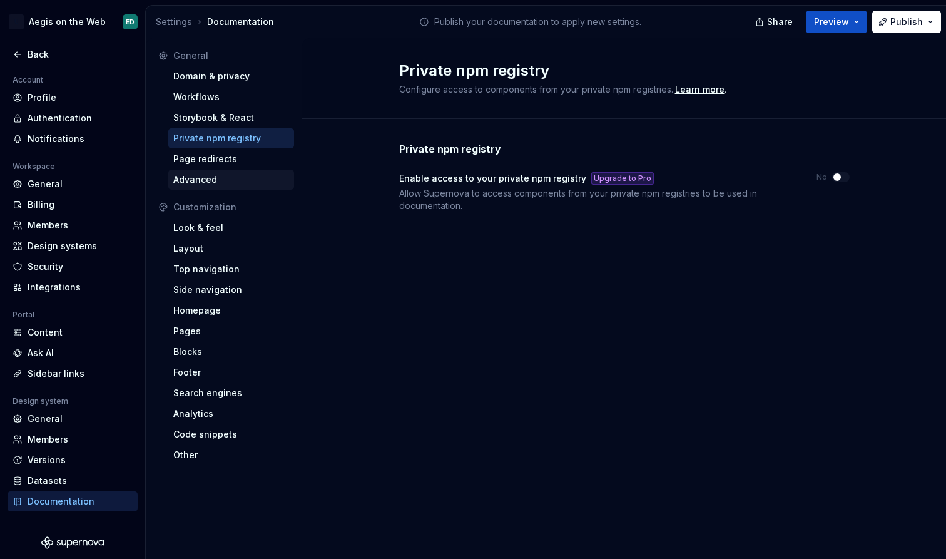
click at [262, 171] on div "Advanced" at bounding box center [231, 180] width 126 height 20
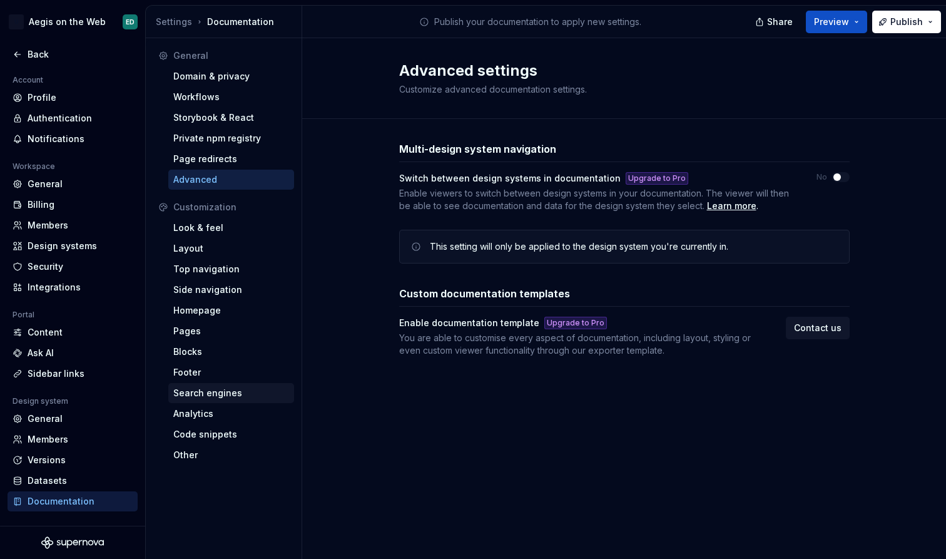
click at [258, 388] on div "Search engines" at bounding box center [231, 393] width 116 height 13
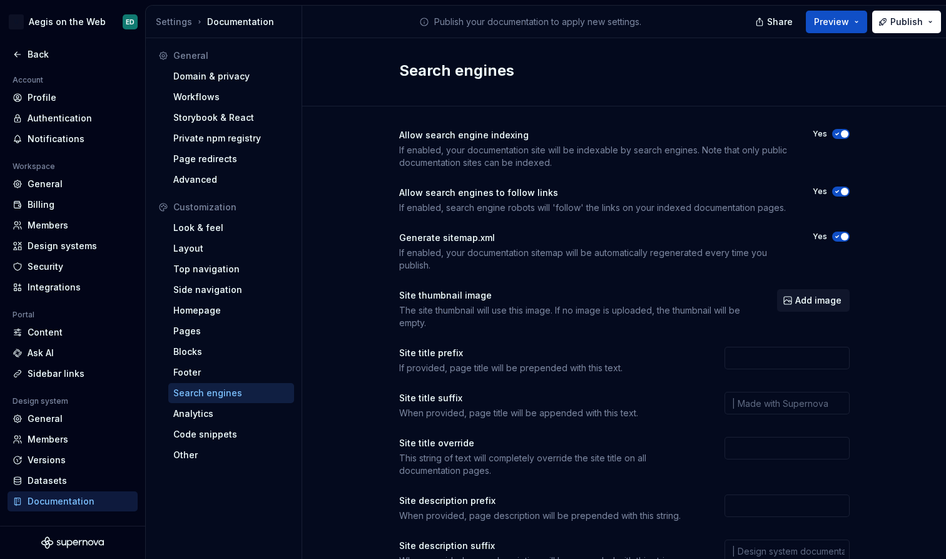
click at [839, 135] on icon "button" at bounding box center [837, 134] width 10 height 8
click at [842, 191] on span "button" at bounding box center [845, 192] width 8 height 8
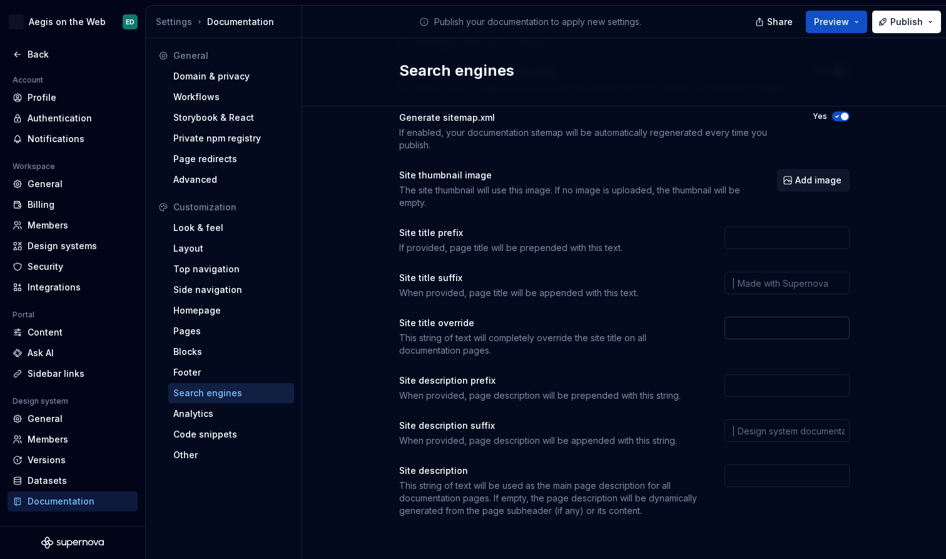
scroll to position [120, 0]
click at [786, 283] on input "text" at bounding box center [786, 283] width 125 height 23
click at [691, 318] on div "Site title override" at bounding box center [550, 323] width 303 height 13
click at [228, 370] on div "Footer" at bounding box center [231, 372] width 116 height 13
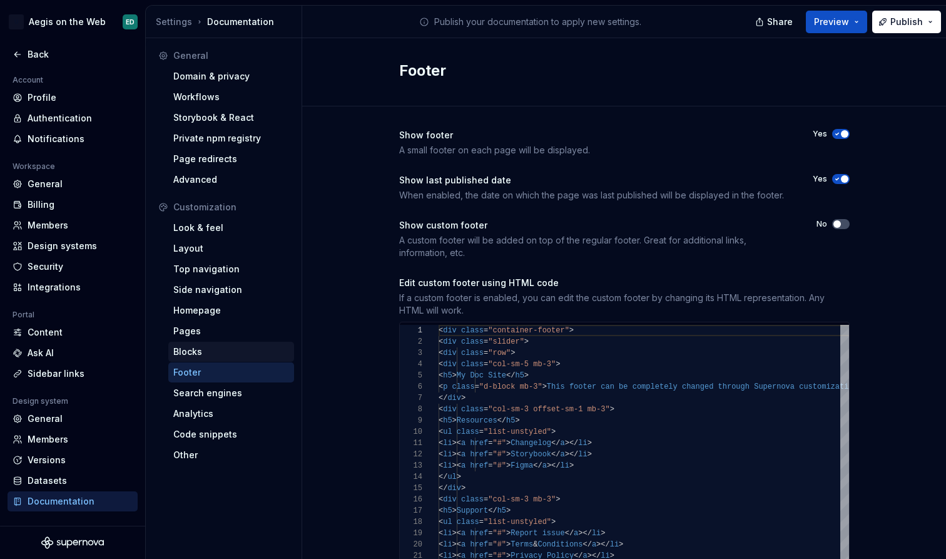
click at [263, 352] on div "Blocks" at bounding box center [231, 351] width 116 height 13
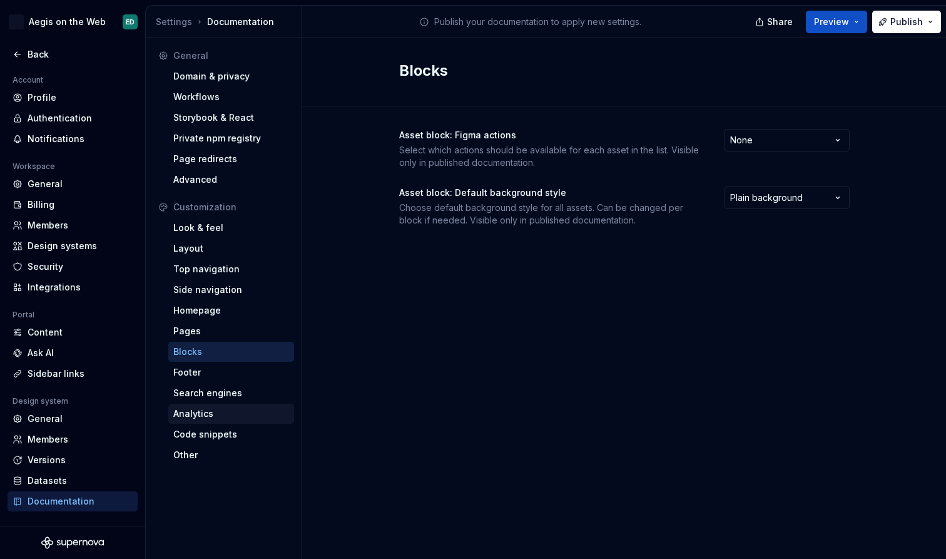
click at [231, 419] on div "Analytics" at bounding box center [231, 413] width 116 height 13
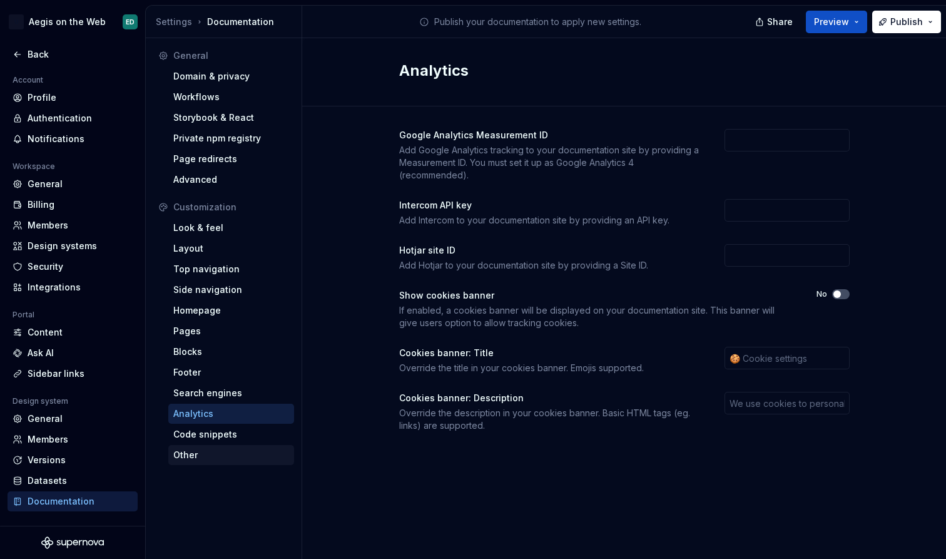
click at [241, 458] on div "Other" at bounding box center [231, 455] width 116 height 13
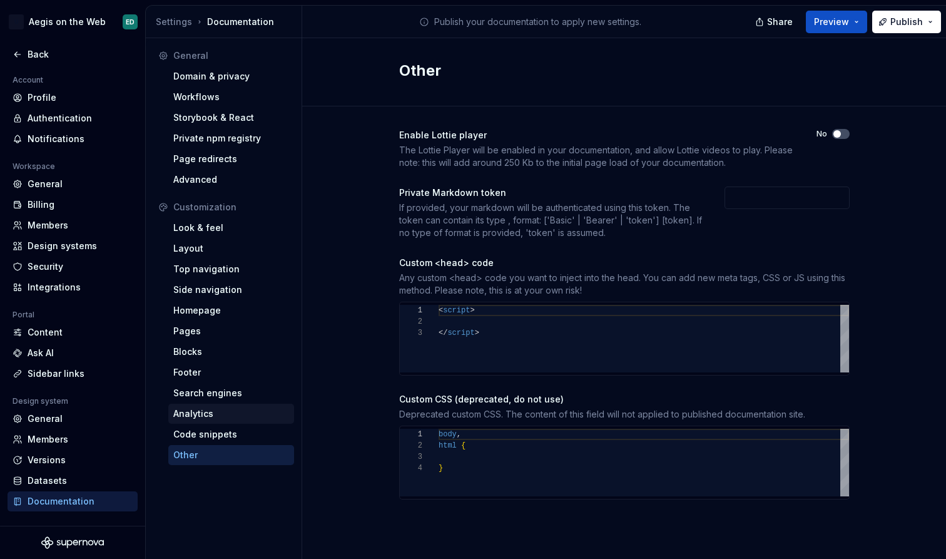
click at [235, 414] on div "Analytics" at bounding box center [231, 413] width 116 height 13
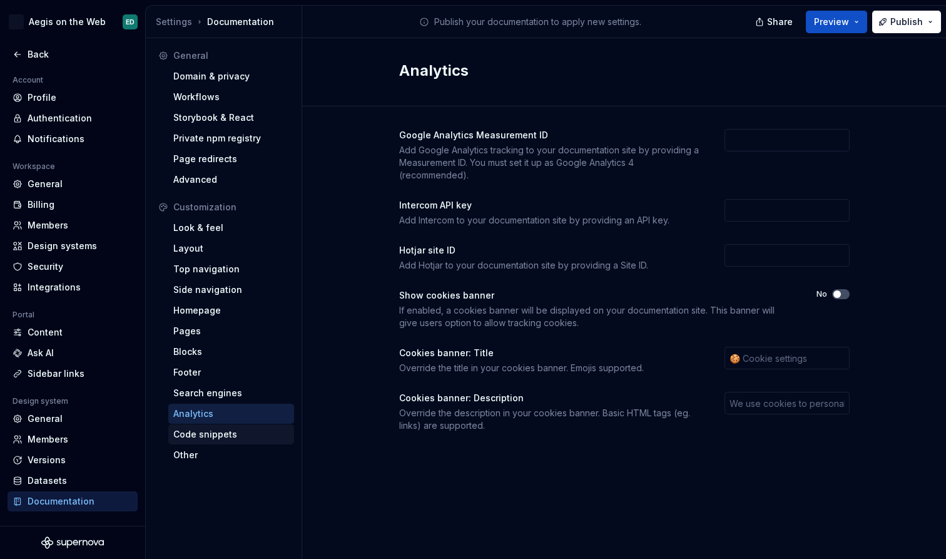
click at [238, 430] on div "Code snippets" at bounding box center [231, 434] width 116 height 13
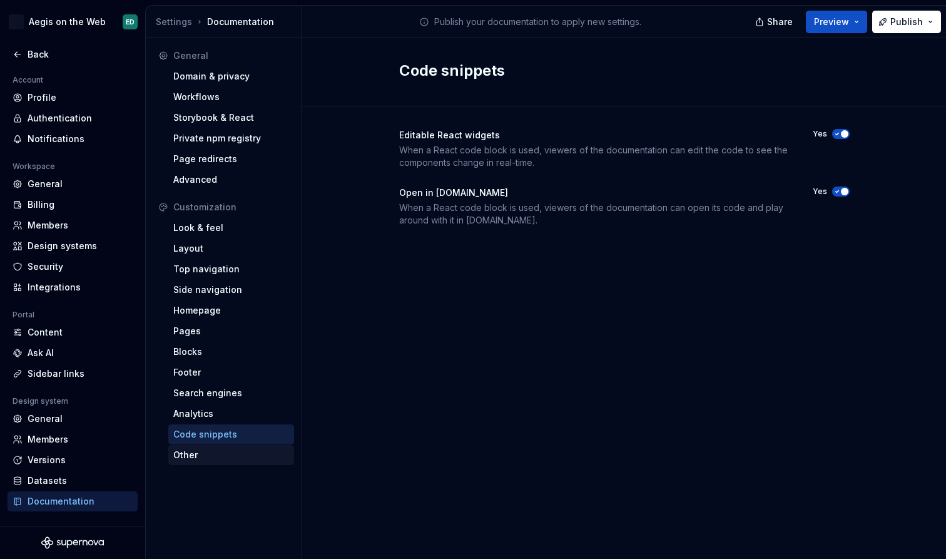
click at [248, 456] on div "Other" at bounding box center [231, 455] width 116 height 13
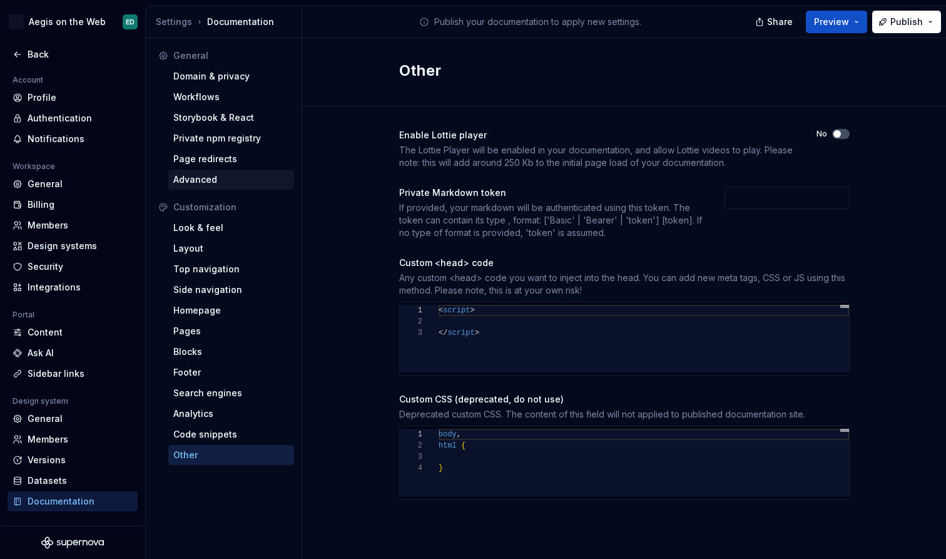
click at [243, 186] on div "Advanced" at bounding box center [231, 180] width 126 height 20
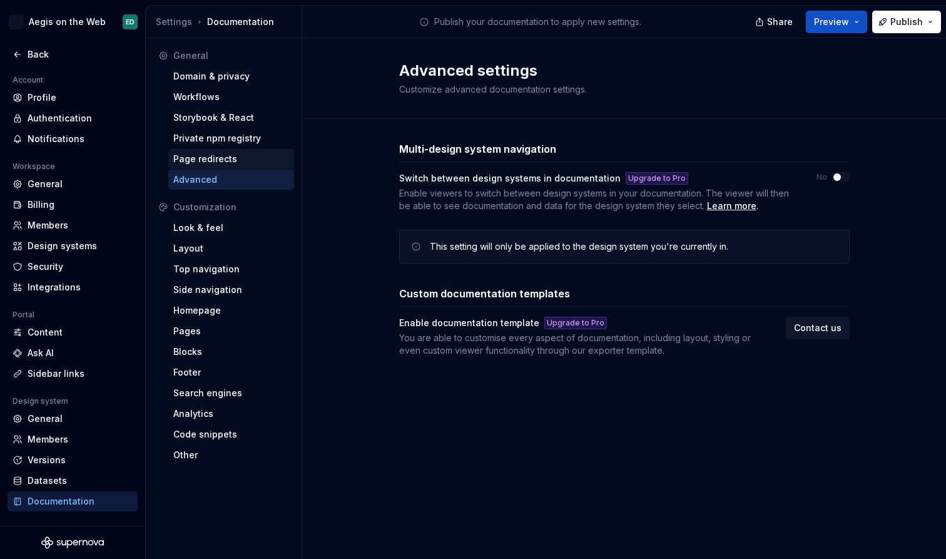
click at [247, 158] on div "Page redirects" at bounding box center [231, 159] width 116 height 13
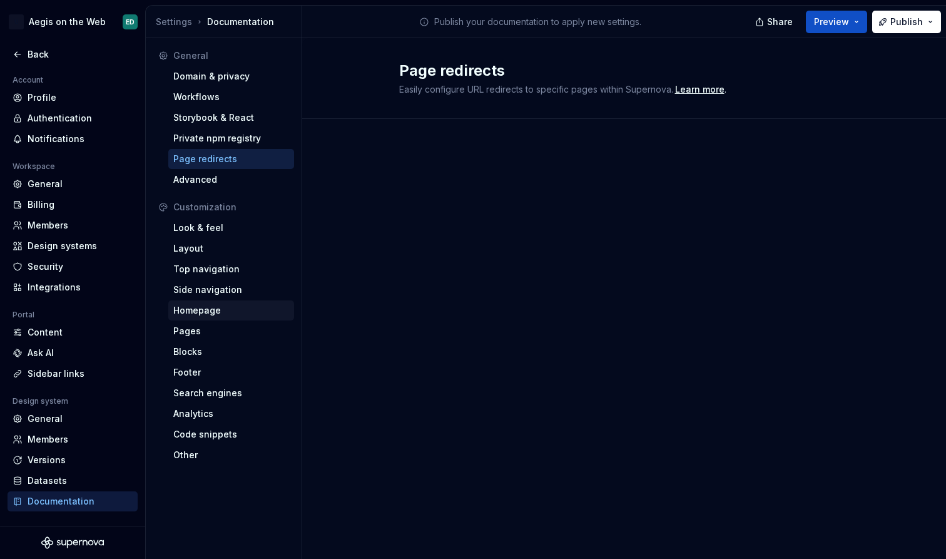
click at [241, 308] on div "Homepage" at bounding box center [231, 310] width 116 height 13
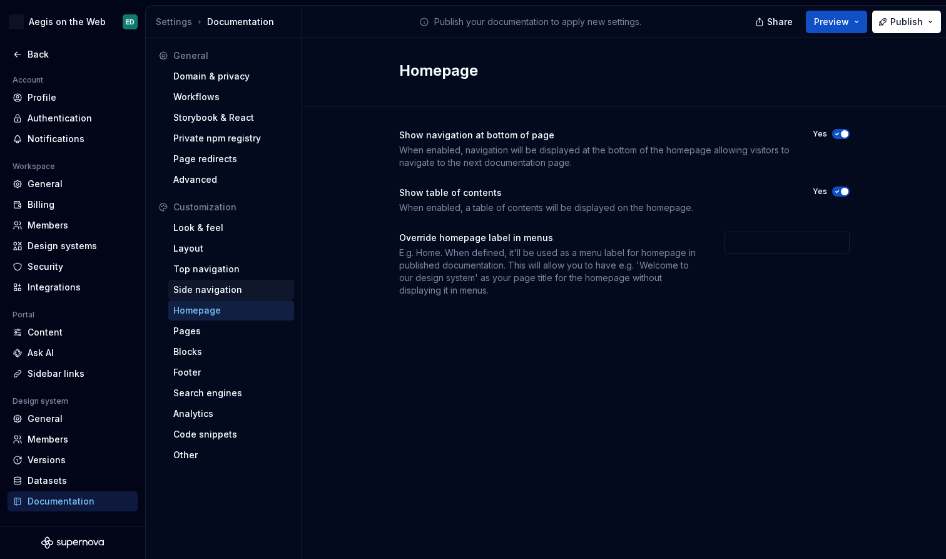
click at [250, 280] on div "Side navigation" at bounding box center [231, 290] width 126 height 20
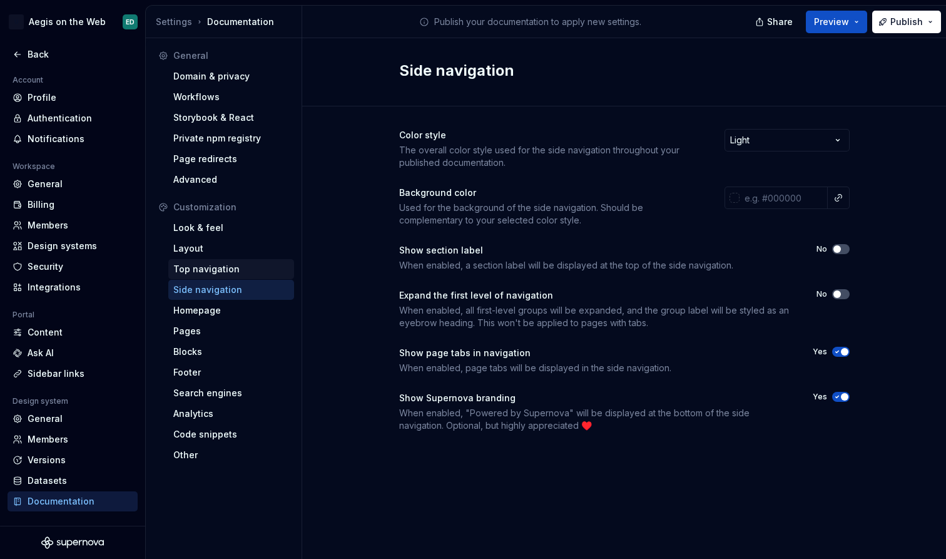
click at [264, 272] on div "Top navigation" at bounding box center [231, 269] width 116 height 13
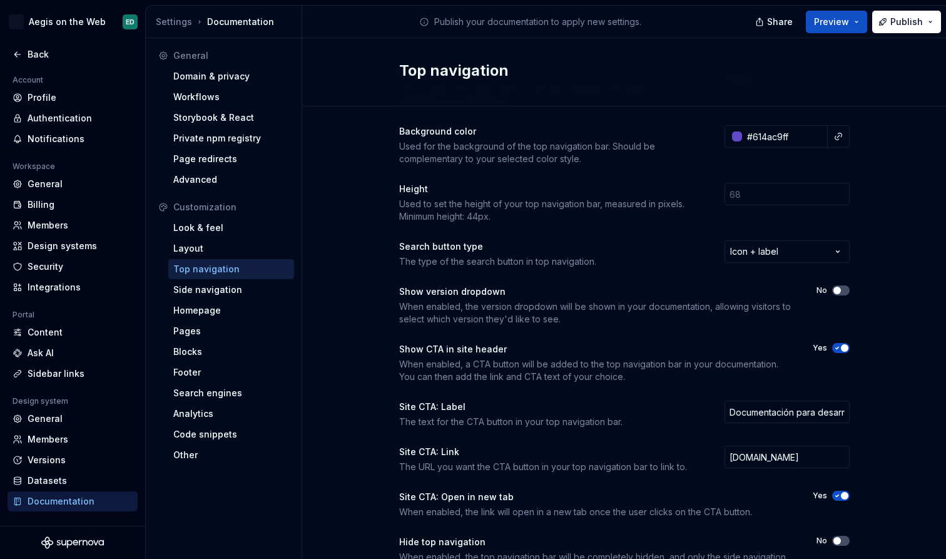
scroll to position [61, 0]
click at [841, 289] on icon "button" at bounding box center [837, 291] width 10 height 8
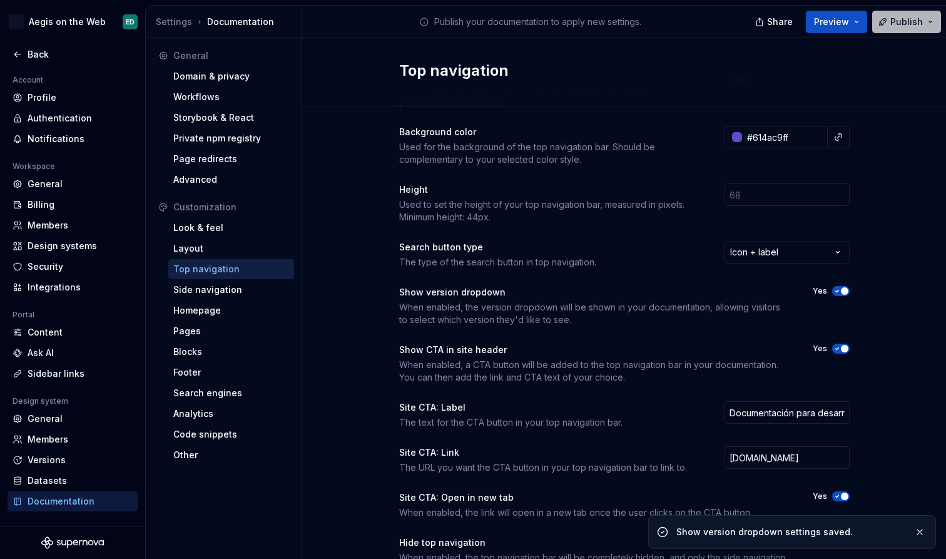
click at [912, 21] on span "Publish" at bounding box center [906, 22] width 33 height 13
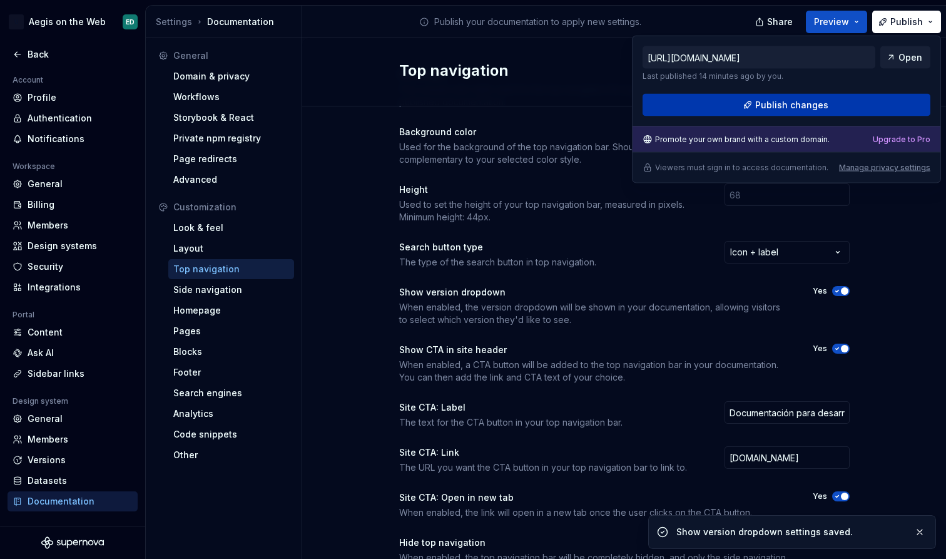
click at [881, 109] on button "Publish changes" at bounding box center [787, 105] width 288 height 23
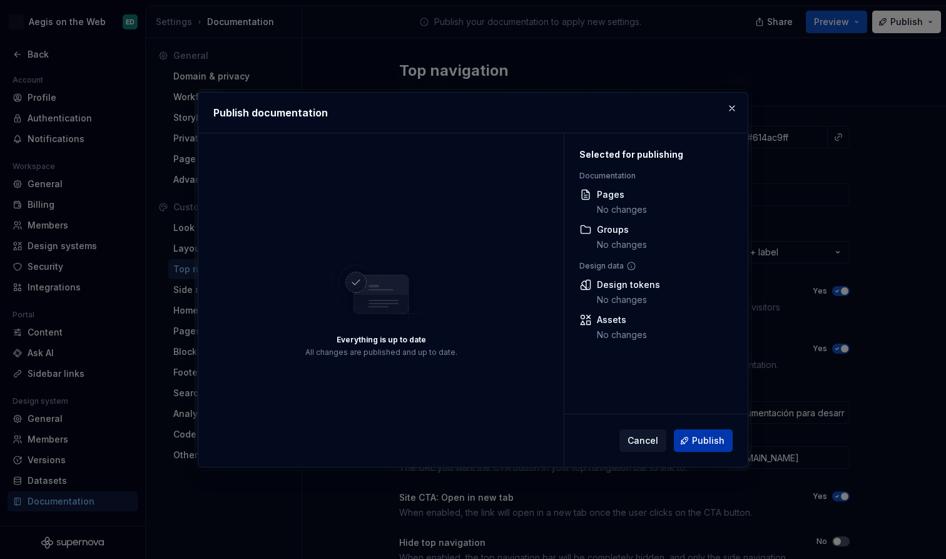
click at [703, 437] on span "Publish" at bounding box center [708, 440] width 33 height 13
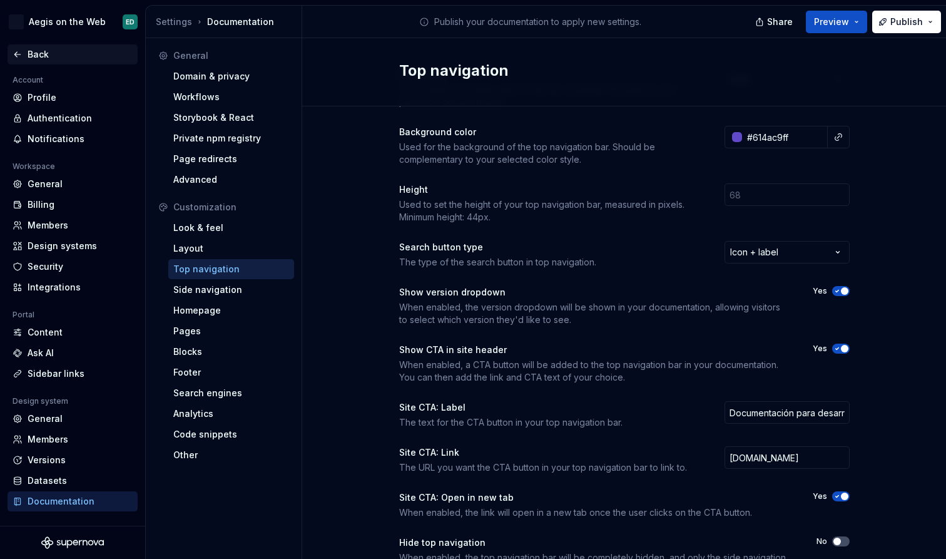
click at [21, 54] on icon at bounding box center [18, 54] width 10 height 10
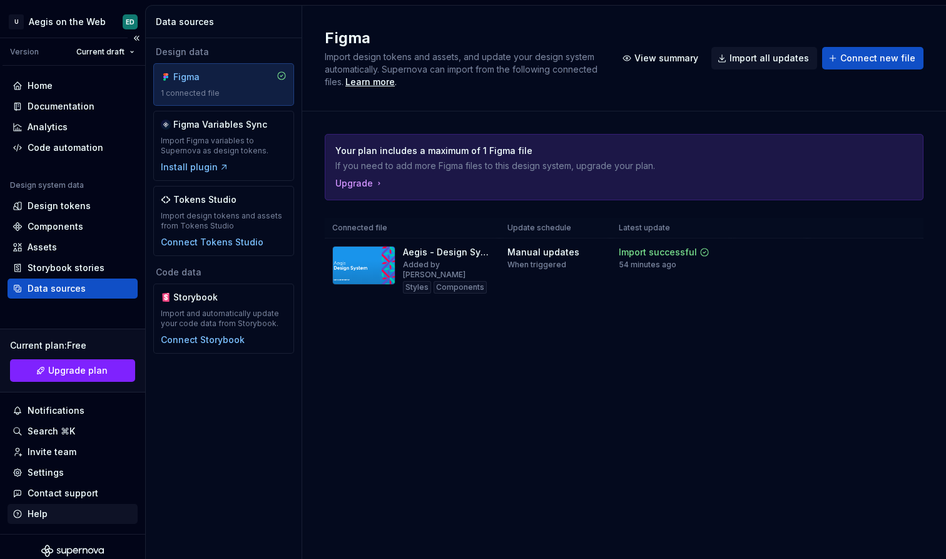
click at [69, 508] on div "Help" at bounding box center [73, 513] width 120 height 13
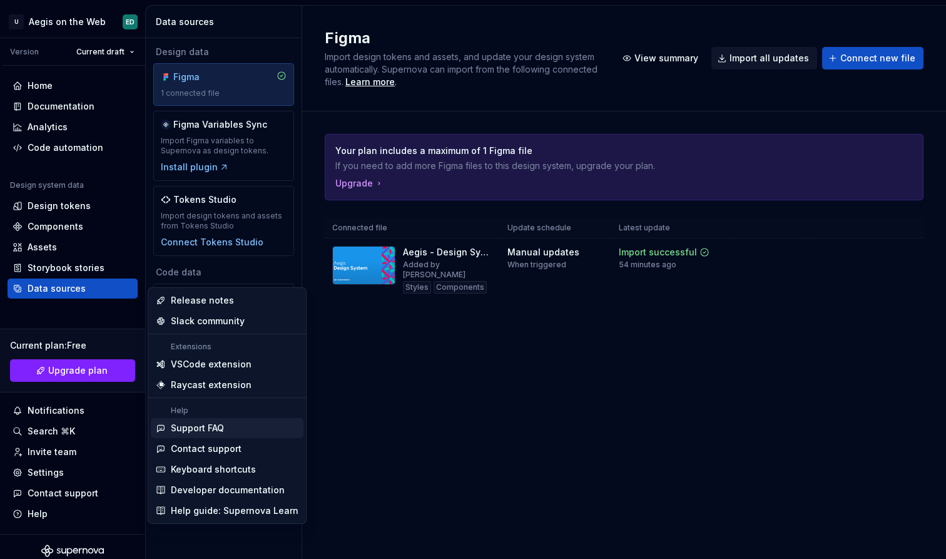
click at [256, 423] on div "Support FAQ" at bounding box center [235, 428] width 128 height 13
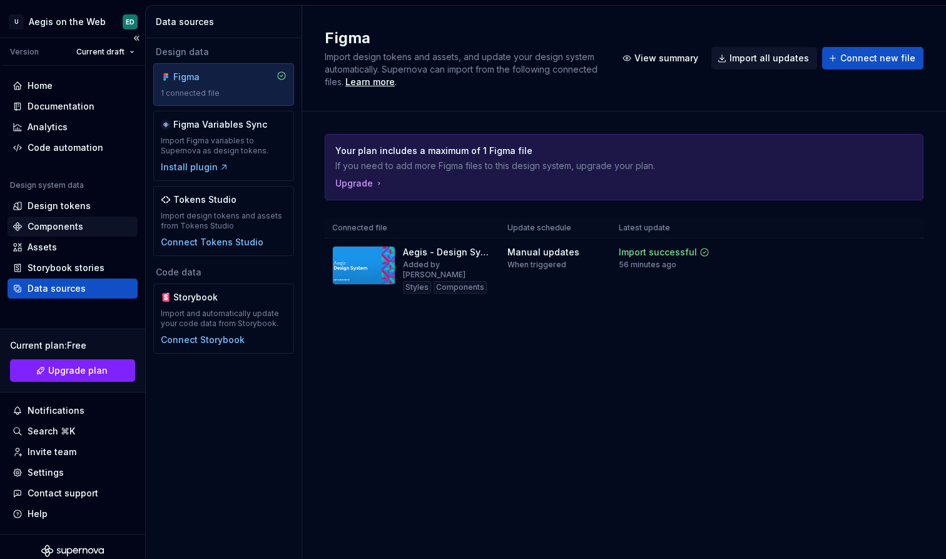
click at [60, 223] on div "Components" at bounding box center [56, 226] width 56 height 13
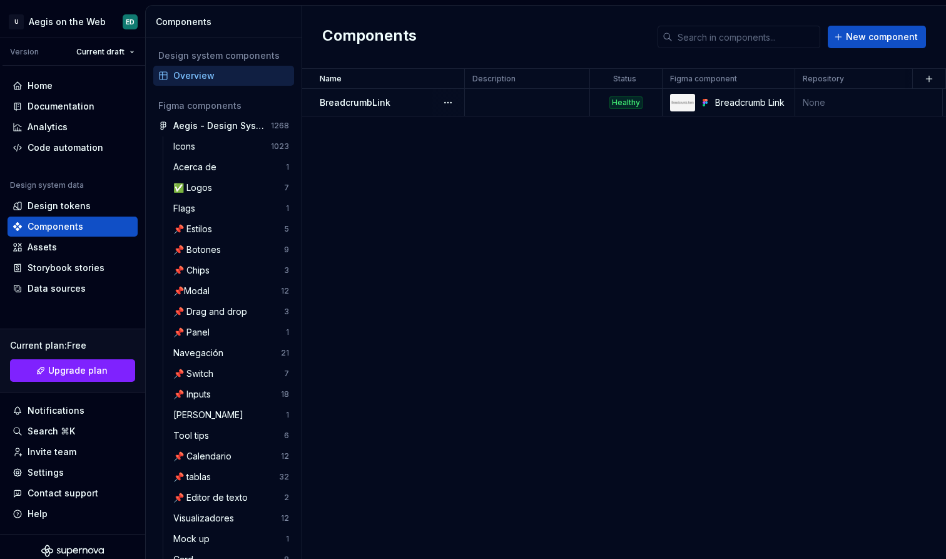
click at [873, 105] on td "None" at bounding box center [869, 103] width 148 height 28
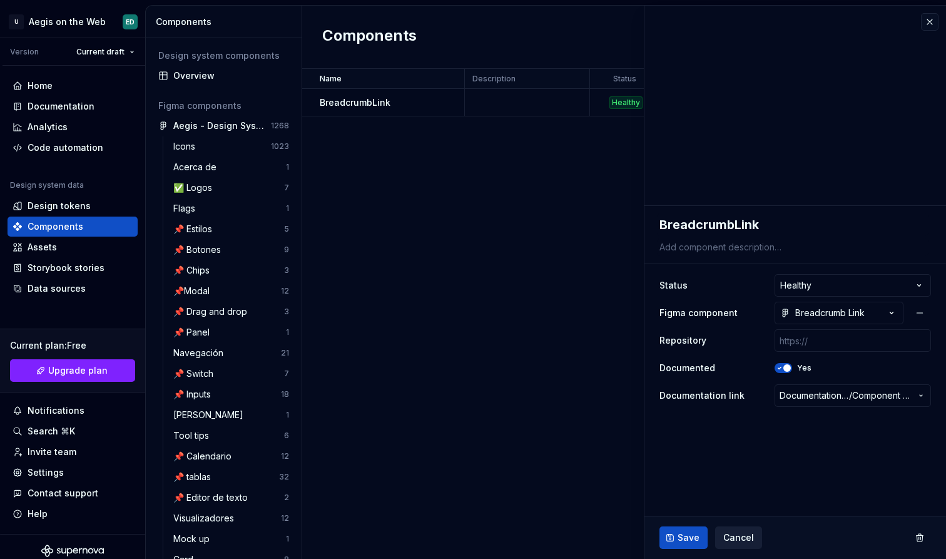
click at [734, 541] on span "Cancel" at bounding box center [738, 537] width 31 height 13
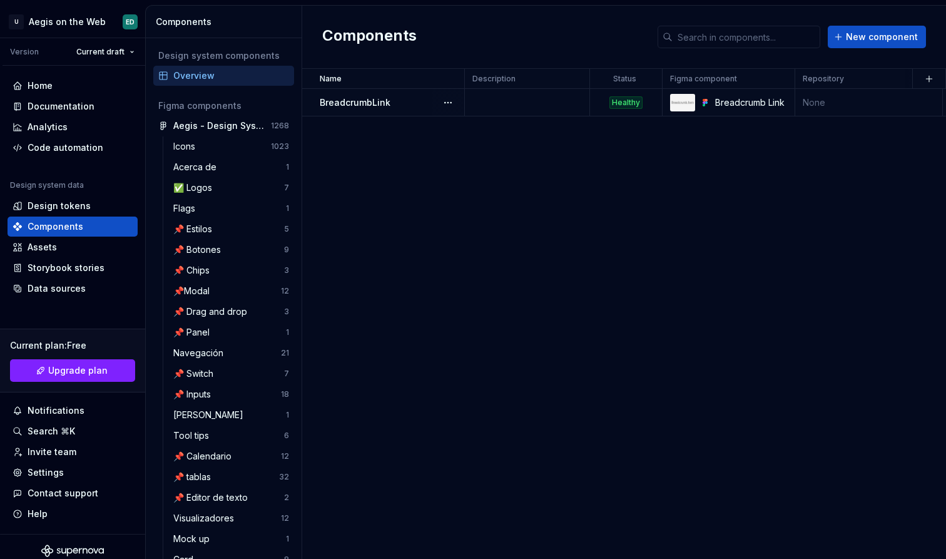
click at [380, 104] on p "BreadcrumbLink" at bounding box center [355, 102] width 71 height 13
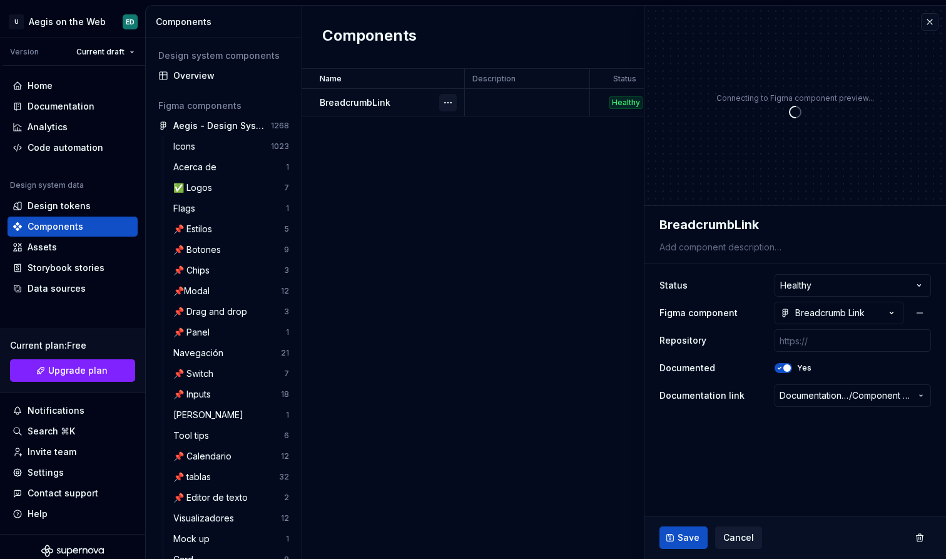
click at [450, 106] on button "button" at bounding box center [448, 103] width 18 height 18
click at [711, 491] on html "U Aegis on the Web ED Version Current draft Home Documentation Analytics Code a…" at bounding box center [473, 279] width 946 height 559
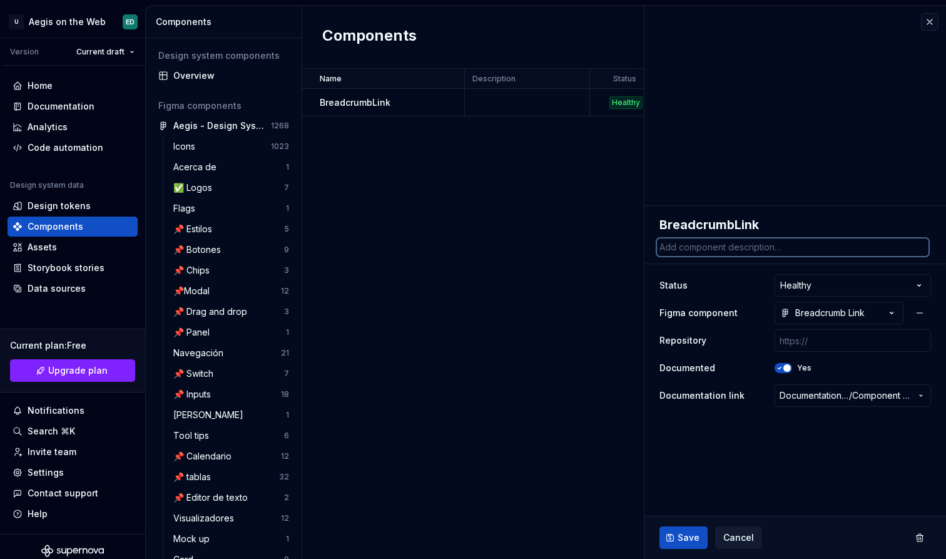
click at [689, 252] on textarea at bounding box center [793, 247] width 272 height 18
click at [739, 541] on span "Cancel" at bounding box center [738, 537] width 31 height 13
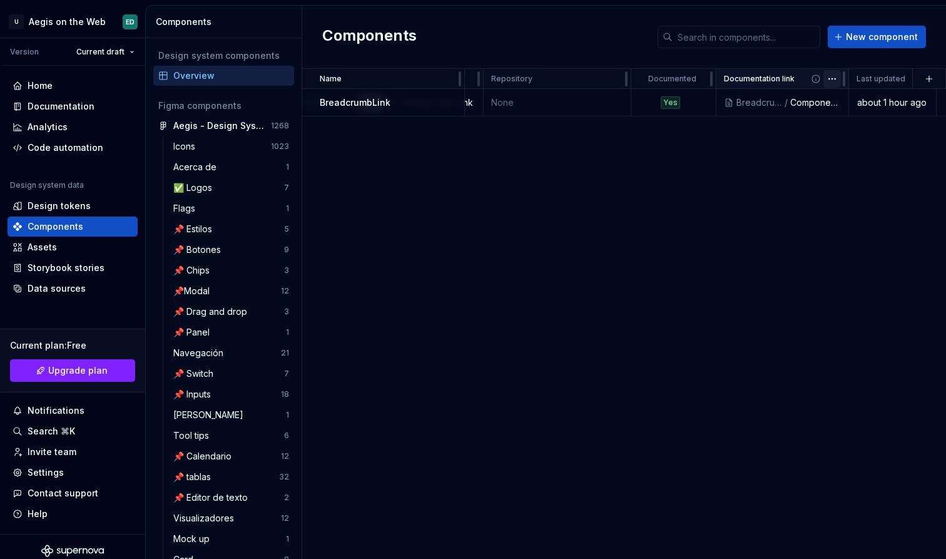
scroll to position [0, 305]
click at [822, 83] on icon at bounding box center [822, 79] width 8 height 8
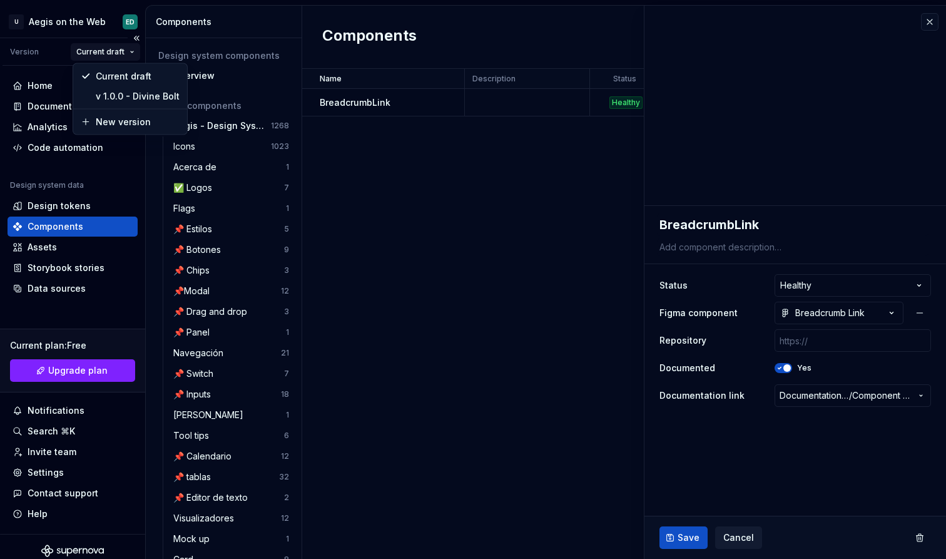
click at [107, 48] on html "U Aegis on the Web ED Version Current draft Home Documentation Analytics Code a…" at bounding box center [473, 279] width 946 height 559
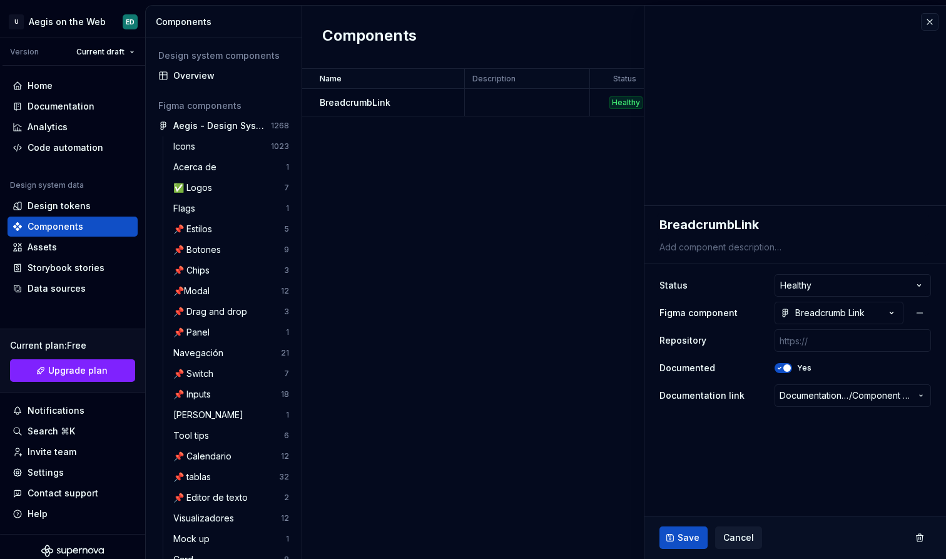
click at [388, 177] on html "U Aegis on the Web ED Version Current draft Home Documentation Analytics Code a…" at bounding box center [473, 279] width 946 height 559
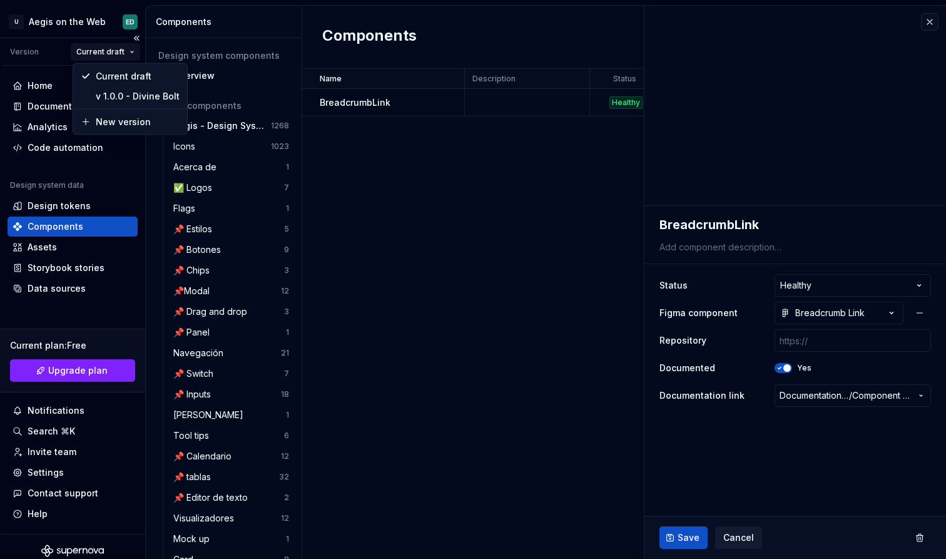
click at [87, 49] on html "U Aegis on the Web ED Version Current draft Home Documentation Analytics Code a…" at bounding box center [473, 279] width 946 height 559
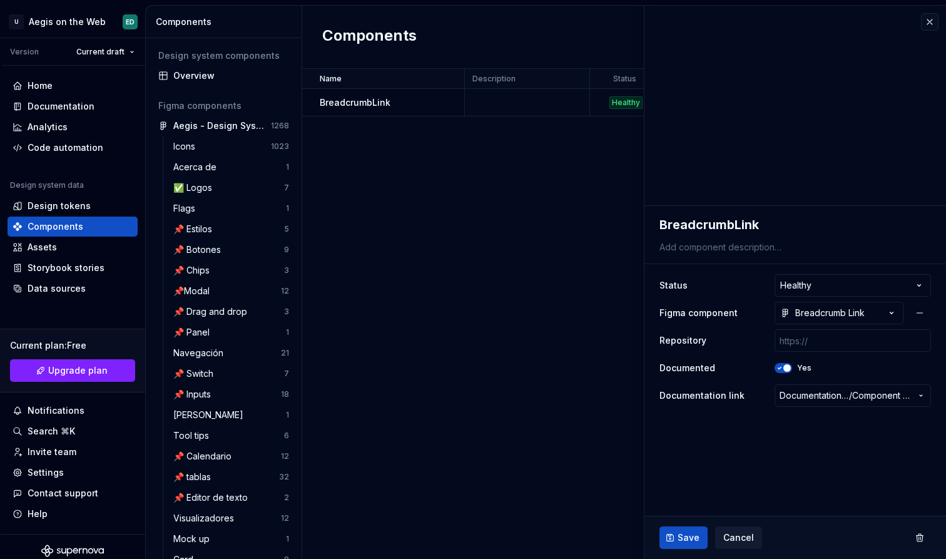
click at [333, 195] on html "U Aegis on the Web ED Version Current draft Home Documentation Analytics Code a…" at bounding box center [473, 279] width 946 height 559
click at [14, 252] on icon at bounding box center [18, 247] width 10 height 10
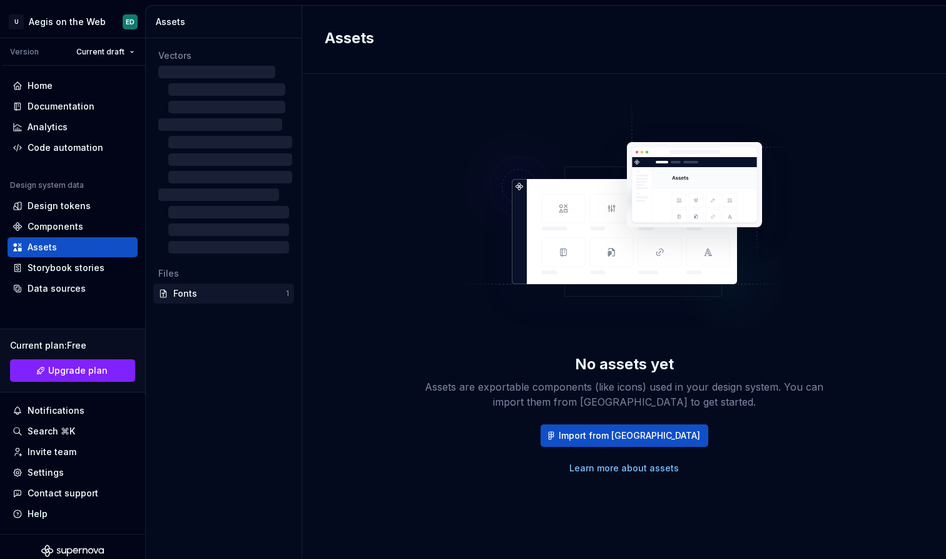
click at [240, 298] on div "Fonts" at bounding box center [229, 293] width 113 height 13
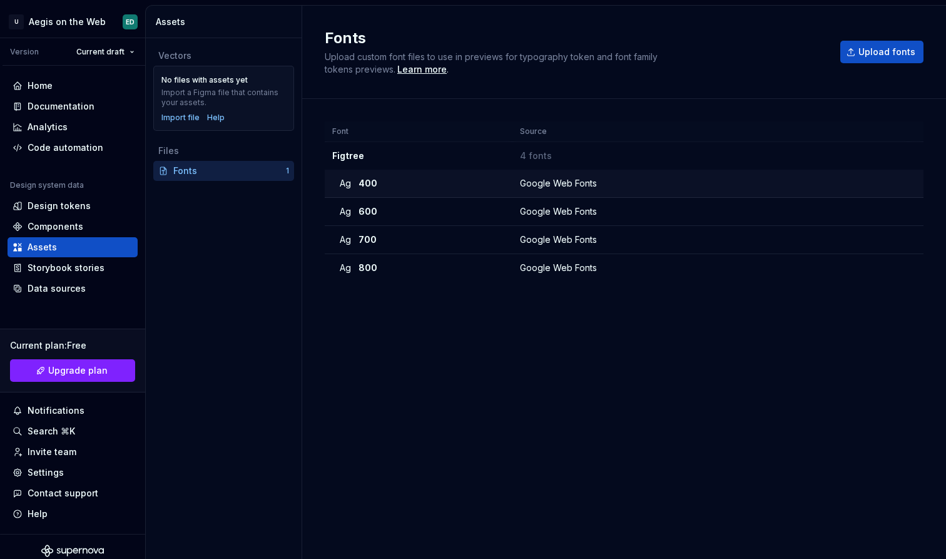
click at [428, 181] on div "Ag 400" at bounding box center [422, 183] width 165 height 13
click at [434, 292] on div "Font Source Figtree 4 fonts Ag 400 Google Web Fonts Ag 600 Google Web Fonts Ag …" at bounding box center [624, 316] width 599 height 390
click at [434, 271] on div "Ag 800" at bounding box center [422, 268] width 165 height 13
click at [539, 175] on td "Google Web Fonts" at bounding box center [710, 184] width 396 height 28
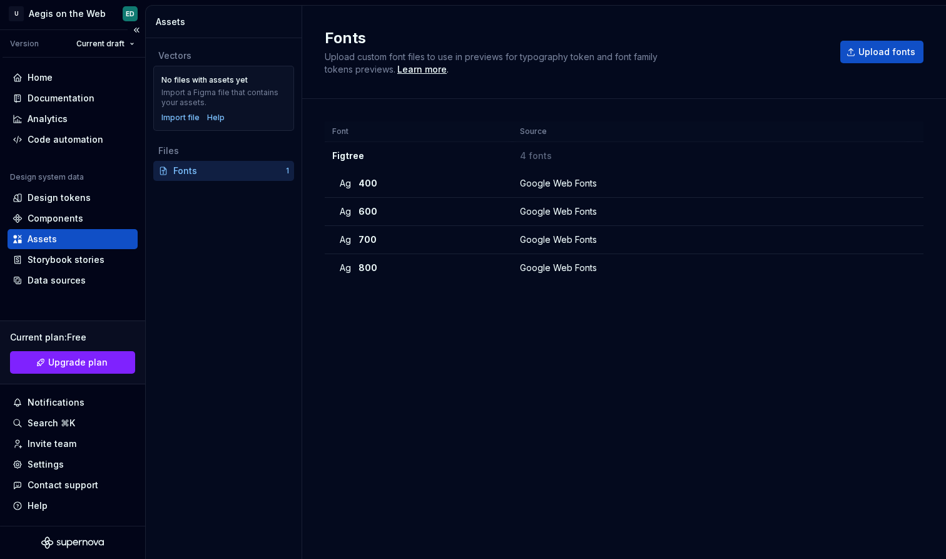
scroll to position [8, 0]
click at [78, 397] on div "Notifications" at bounding box center [56, 402] width 57 height 13
click at [91, 412] on html "U Aegis on the Web ED Version Current draft Home Documentation Analytics Code a…" at bounding box center [473, 279] width 946 height 559
click at [68, 74] on div "Home" at bounding box center [73, 77] width 120 height 13
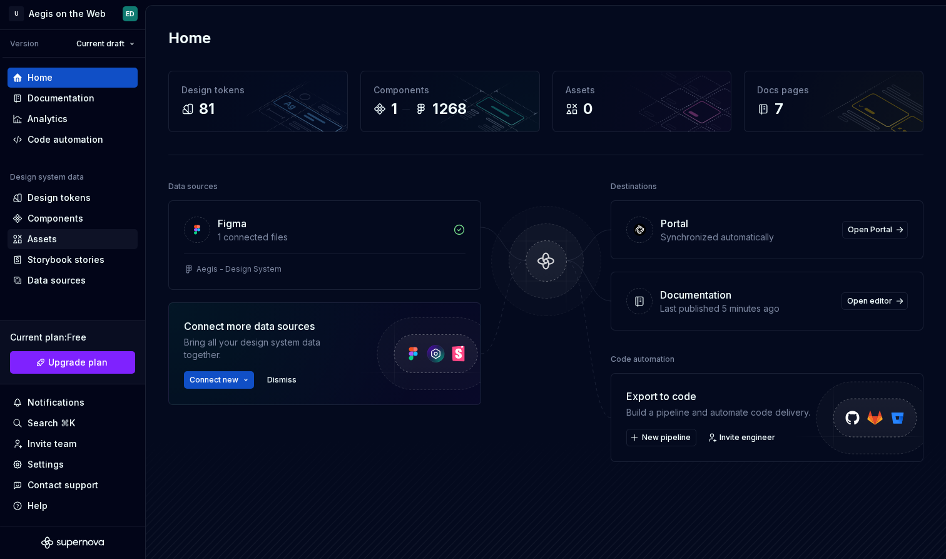
click at [677, 308] on div "Last published 5 minutes ago" at bounding box center [747, 308] width 174 height 13
click at [866, 231] on span "Open Portal" at bounding box center [870, 230] width 44 height 10
click at [82, 106] on div "Documentation" at bounding box center [73, 98] width 130 height 20
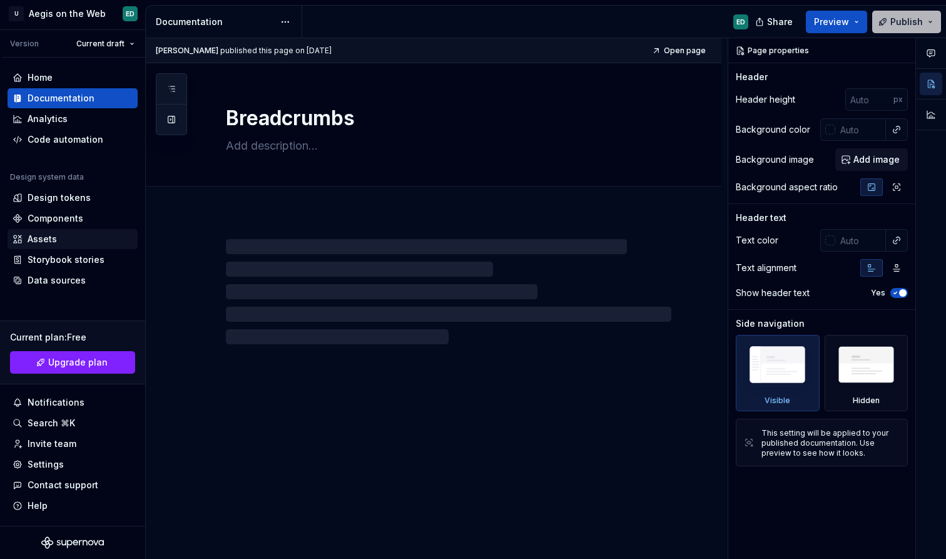
click at [917, 14] on button "Publish" at bounding box center [906, 22] width 69 height 23
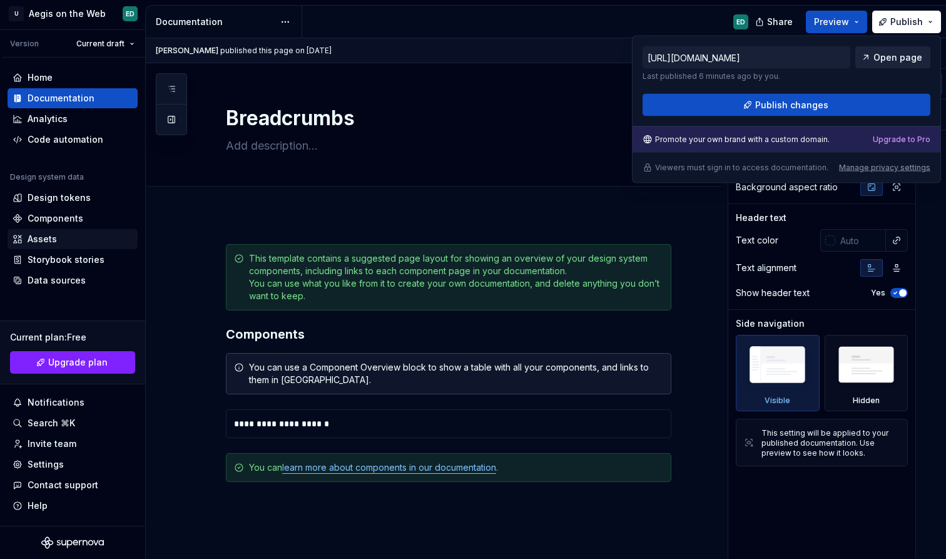
click at [892, 61] on span "Open page" at bounding box center [897, 57] width 49 height 13
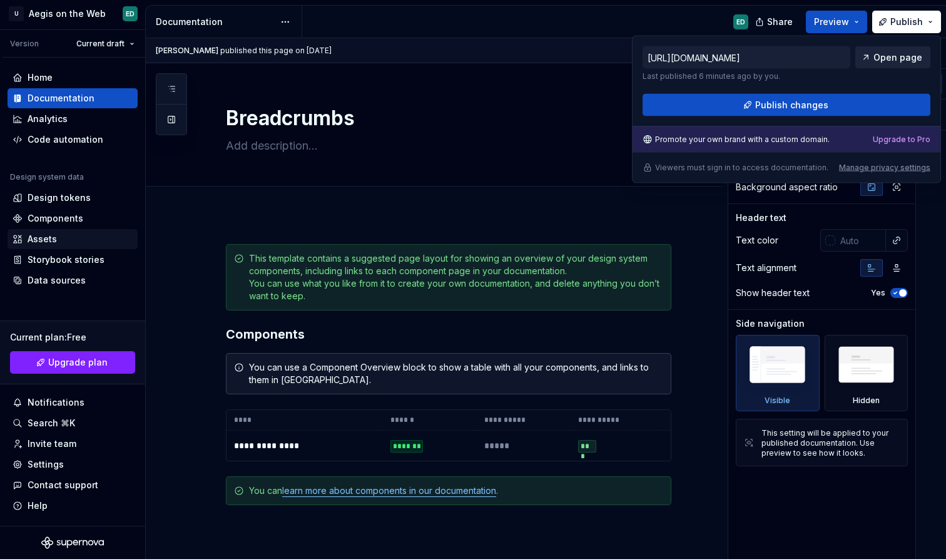
click at [915, 58] on span "Open page" at bounding box center [897, 57] width 49 height 13
click at [200, 248] on div "**********" at bounding box center [434, 477] width 576 height 526
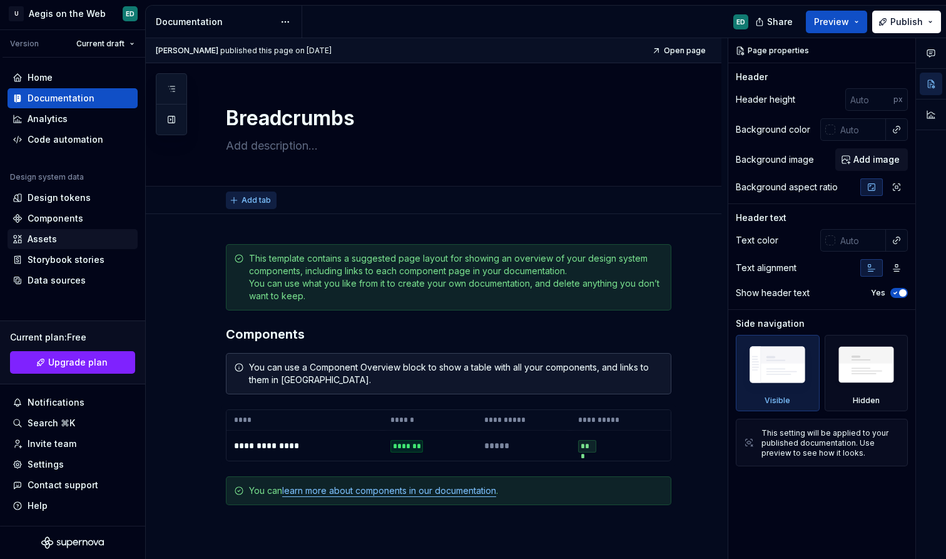
click at [251, 194] on button "Add tab" at bounding box center [251, 200] width 51 height 18
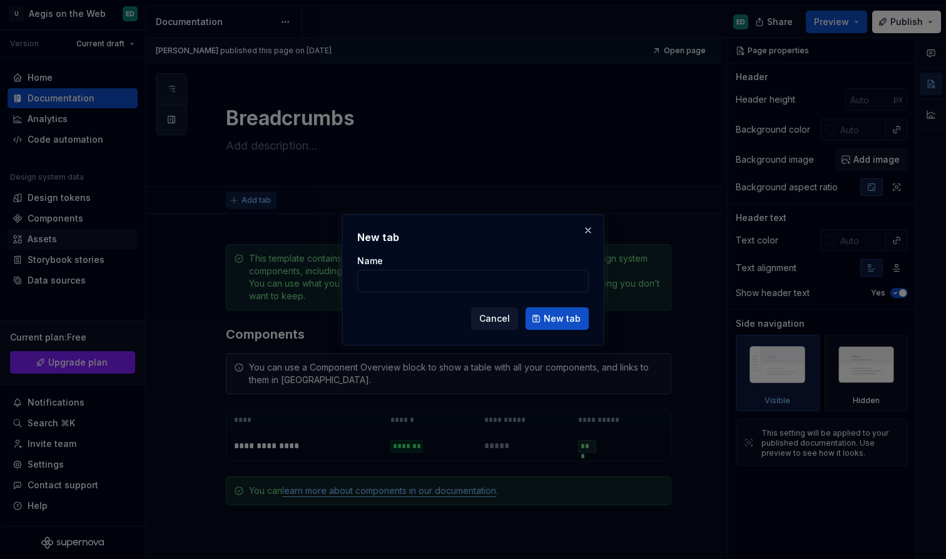
type textarea "*"
type input "O"
click at [510, 316] on span "Cancel" at bounding box center [494, 318] width 31 height 13
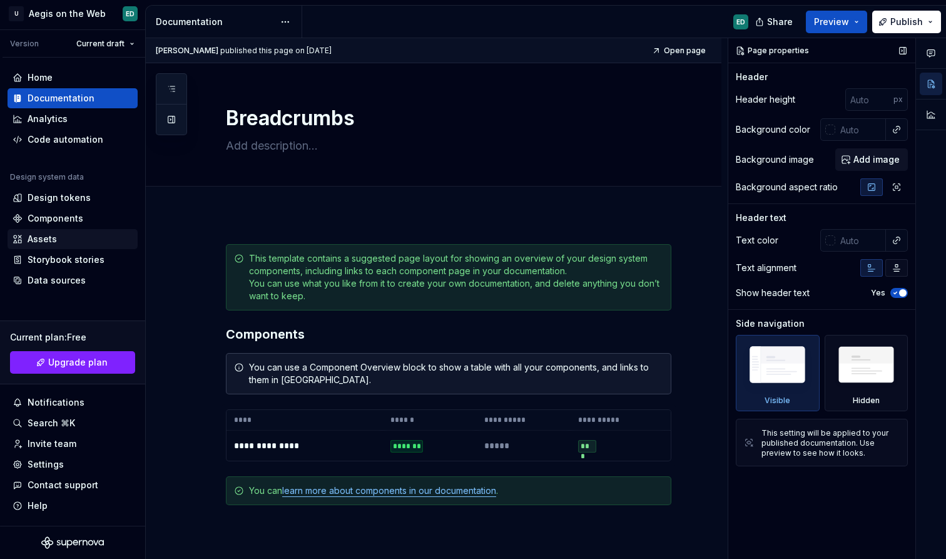
click at [898, 267] on icon "button" at bounding box center [896, 268] width 7 height 7
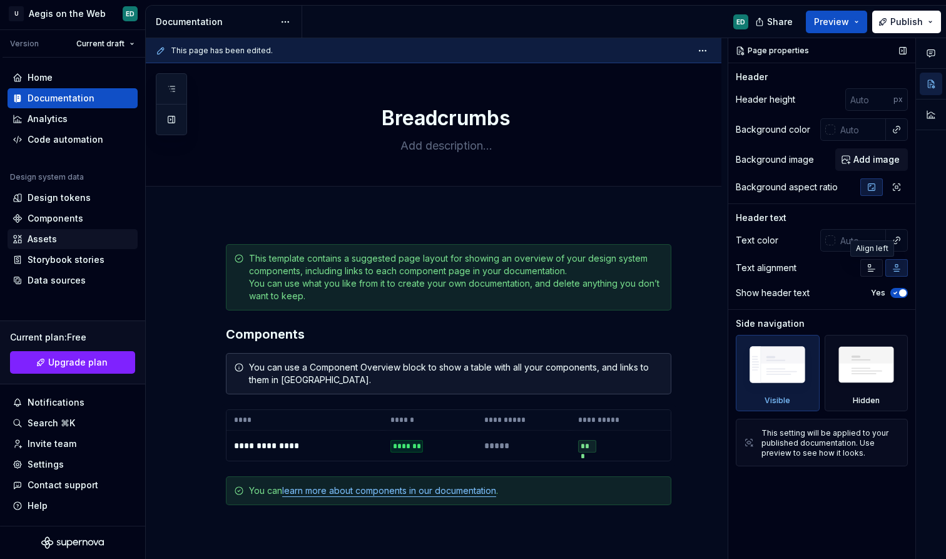
click at [871, 265] on icon "button" at bounding box center [871, 268] width 7 height 7
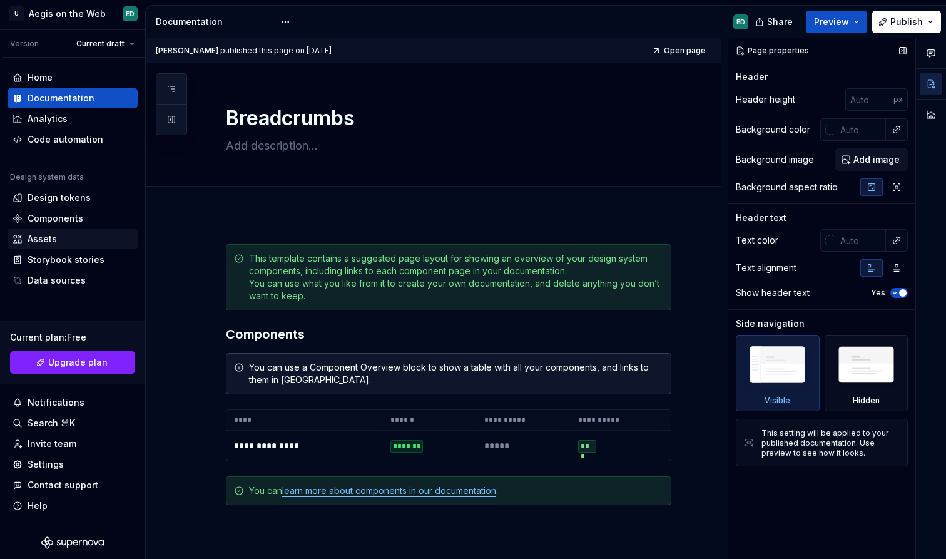
click at [896, 292] on icon "button" at bounding box center [895, 293] width 3 height 2
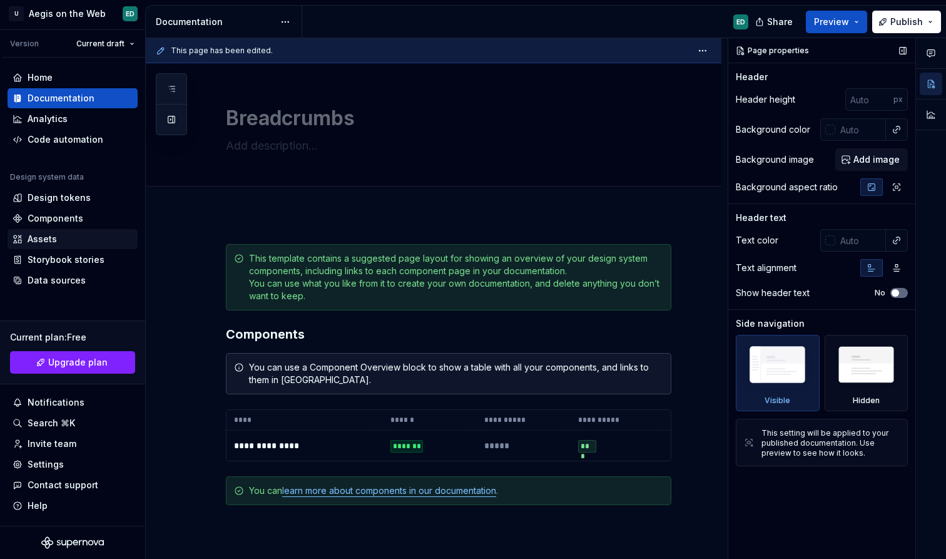
click at [896, 292] on span "button" at bounding box center [896, 293] width 8 height 8
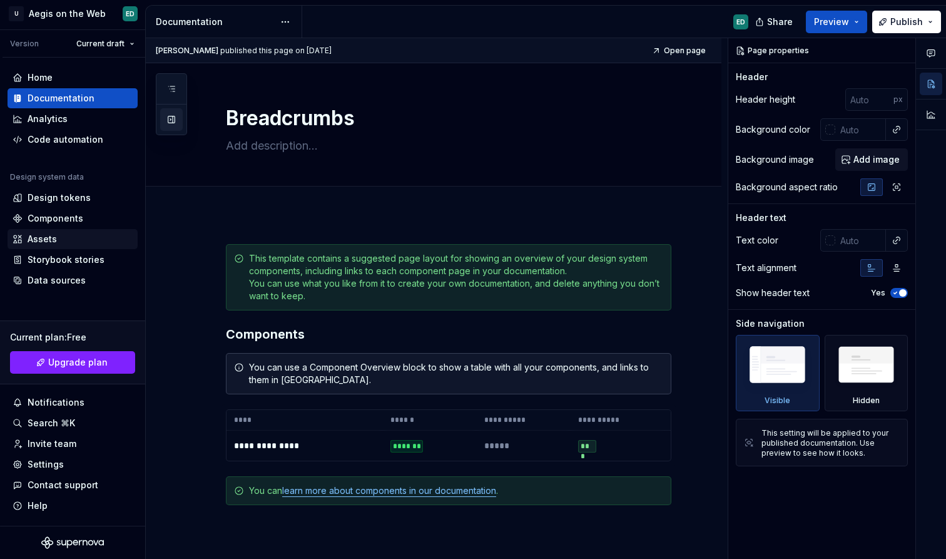
click at [179, 114] on button "button" at bounding box center [171, 119] width 23 height 23
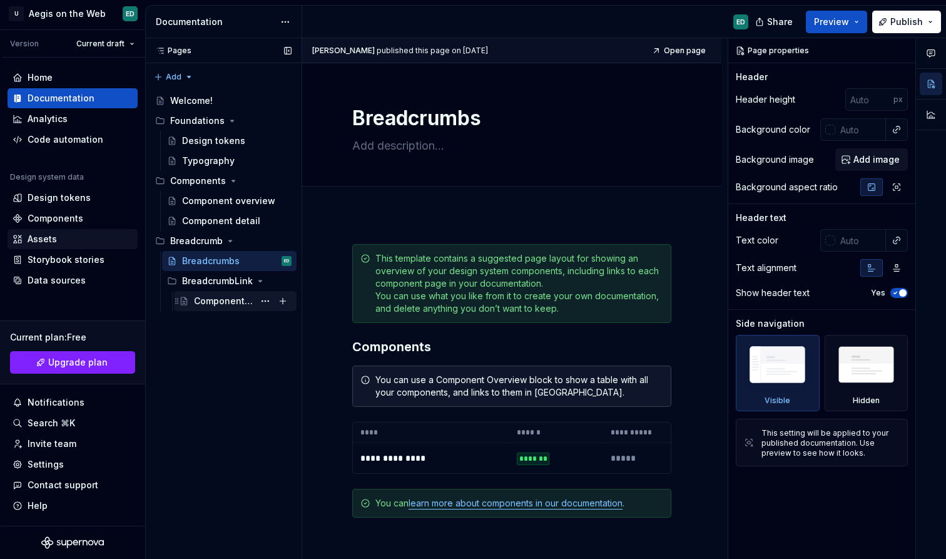
click at [212, 305] on div "Component detail" at bounding box center [224, 301] width 60 height 13
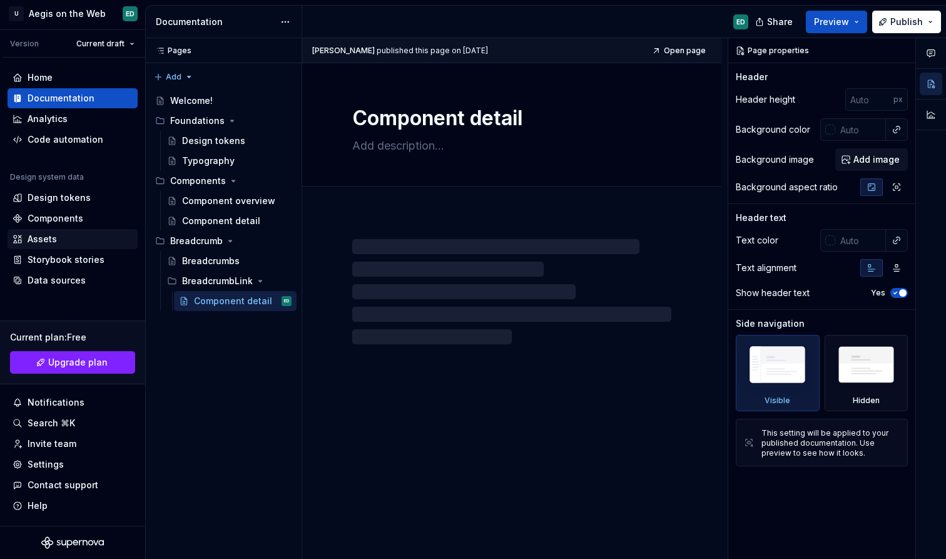
type textarea "*"
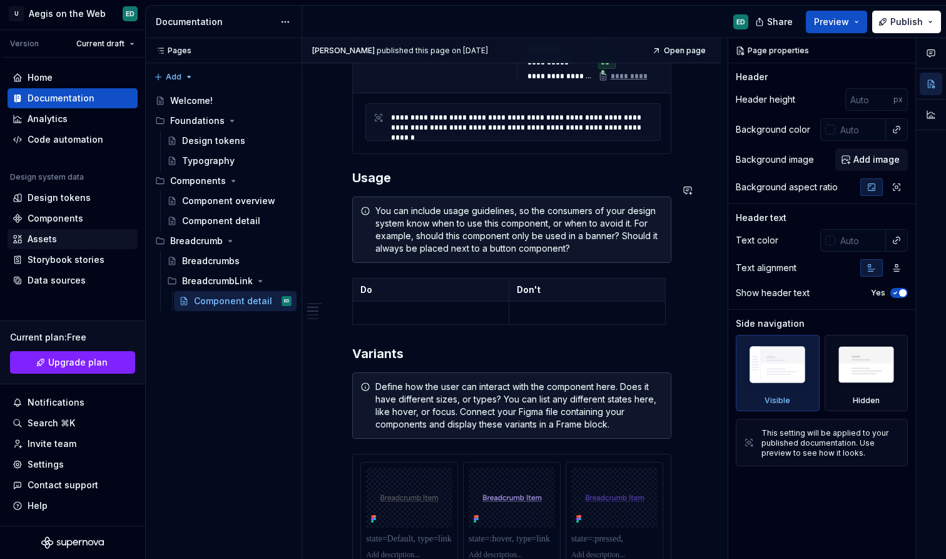
scroll to position [605, 0]
